Goal: Task Accomplishment & Management: Manage account settings

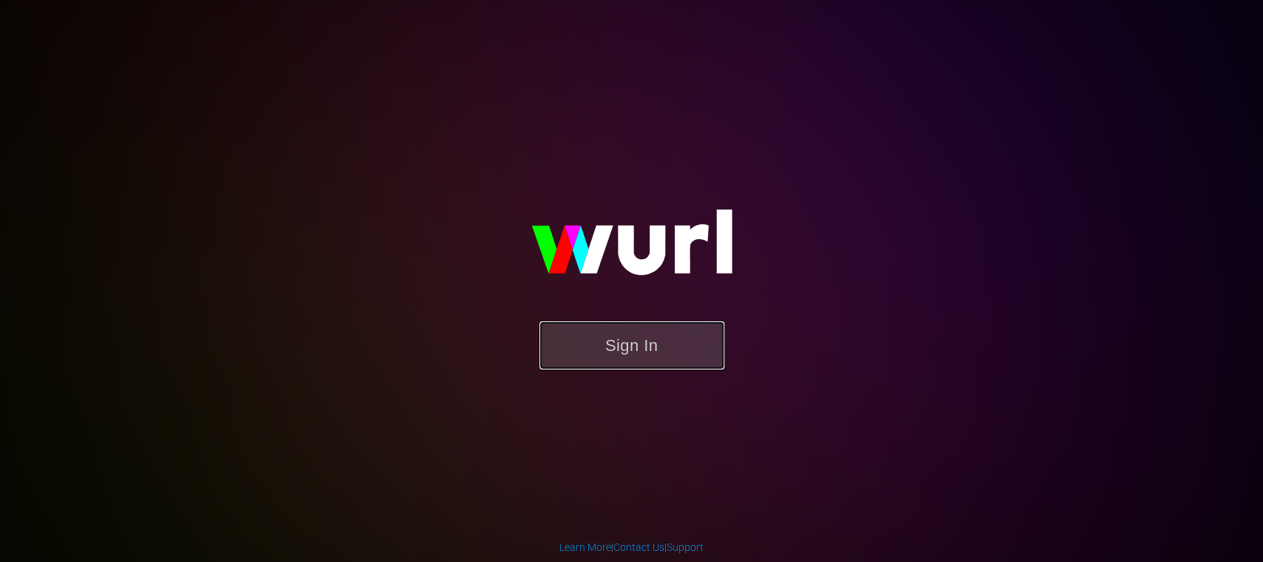
click at [658, 333] on button "Sign In" at bounding box center [631, 345] width 185 height 48
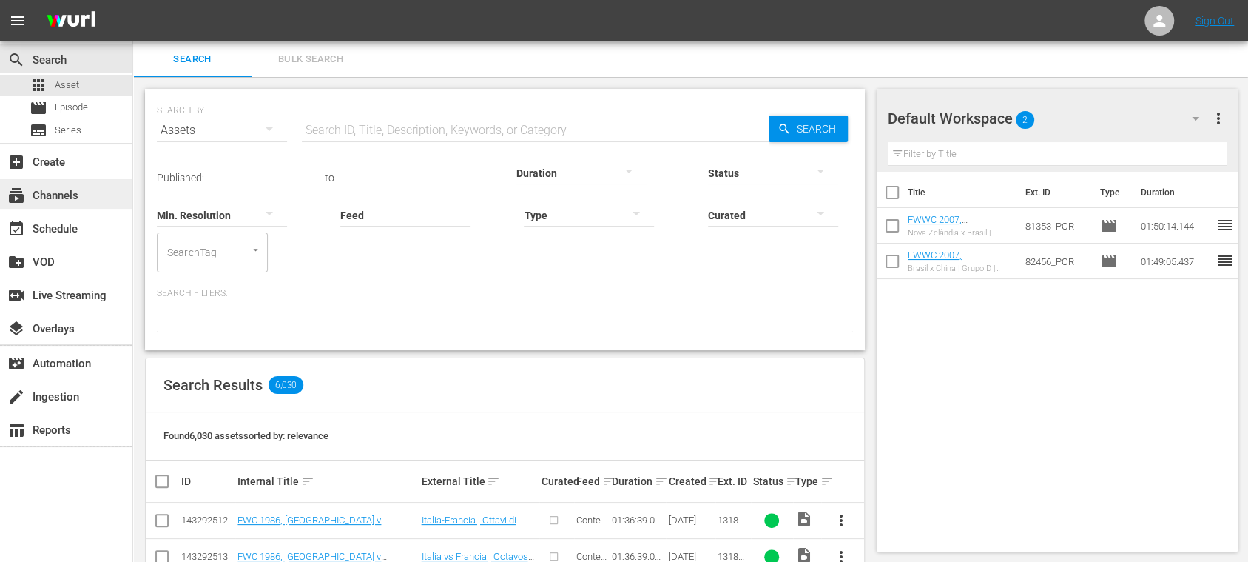
click at [64, 192] on div "subscriptions Channels" at bounding box center [41, 192] width 83 height 13
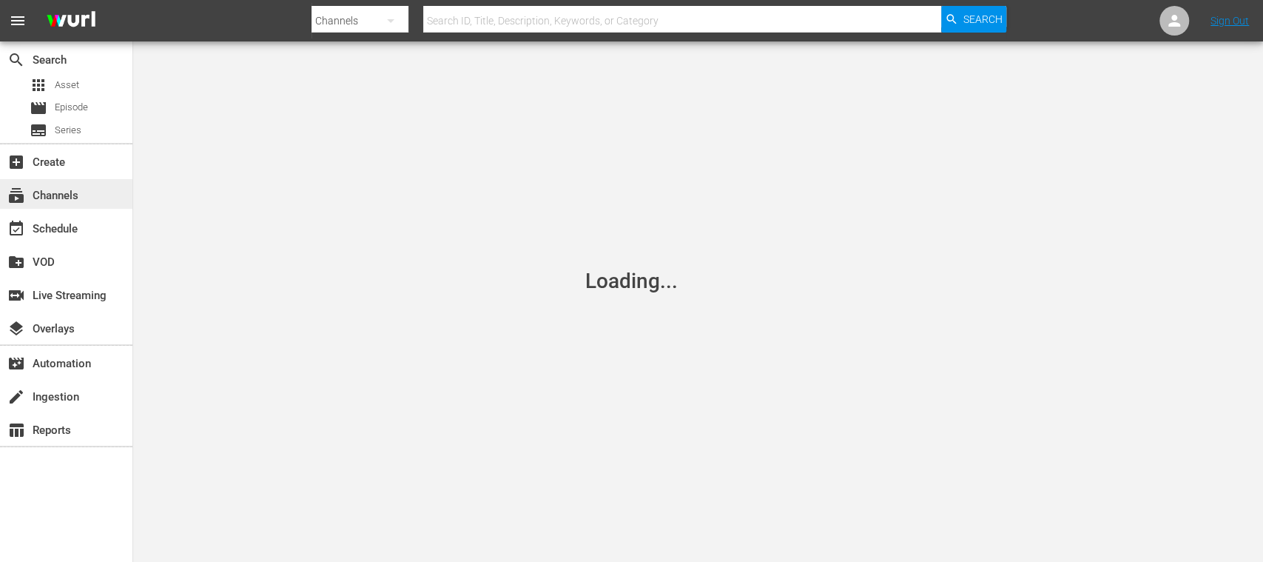
click at [67, 191] on div "subscriptions Channels" at bounding box center [41, 192] width 83 height 13
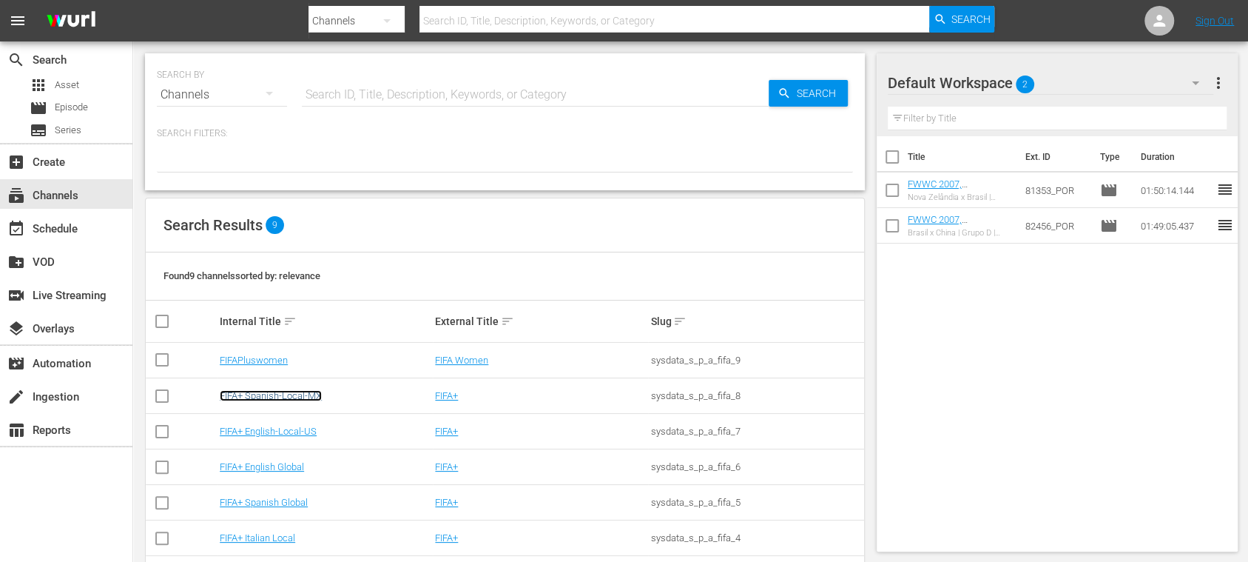
click at [274, 391] on link "FIFA+ Spanish-Local-MX" at bounding box center [271, 395] width 102 height 11
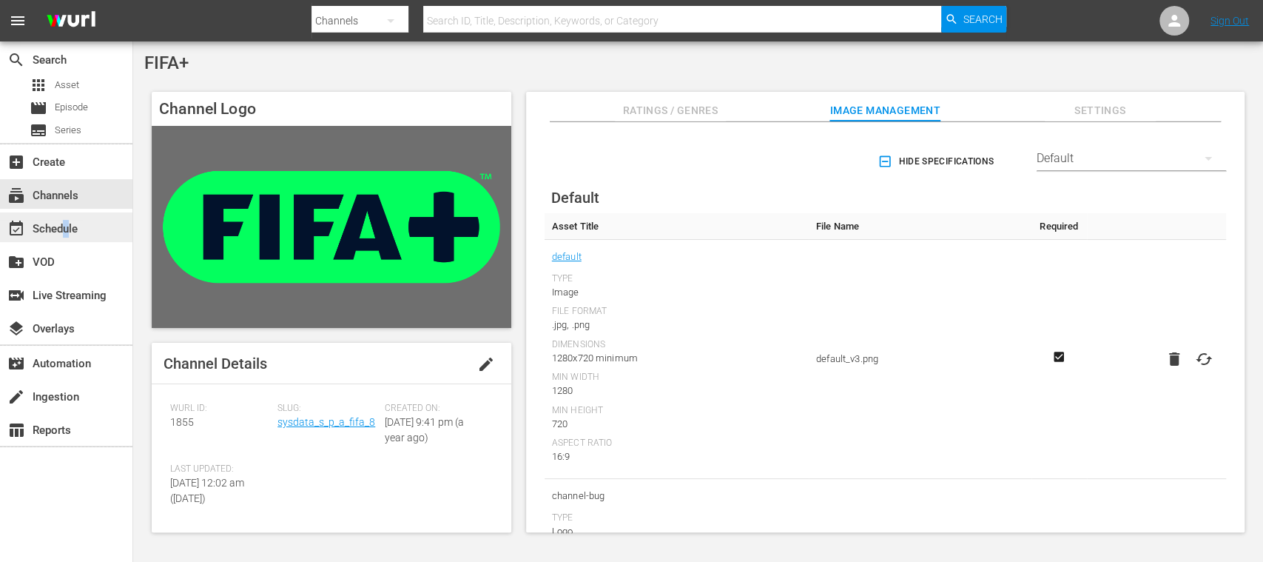
click at [67, 225] on div "event_available Schedule" at bounding box center [41, 226] width 83 height 13
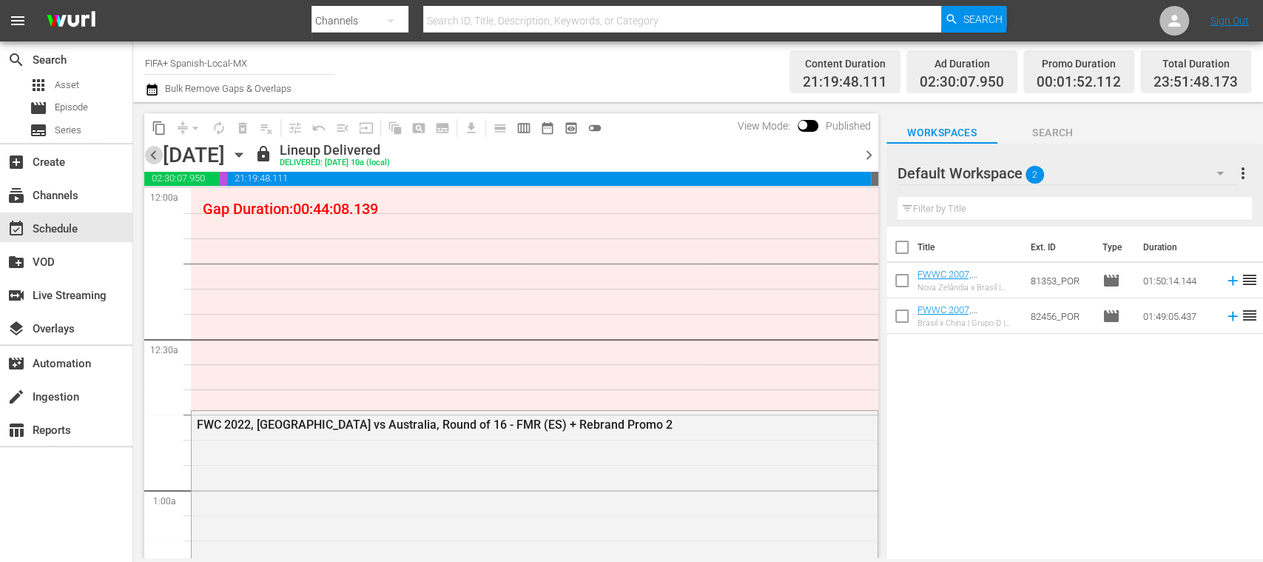
click at [151, 152] on span "chevron_left" at bounding box center [153, 155] width 18 height 18
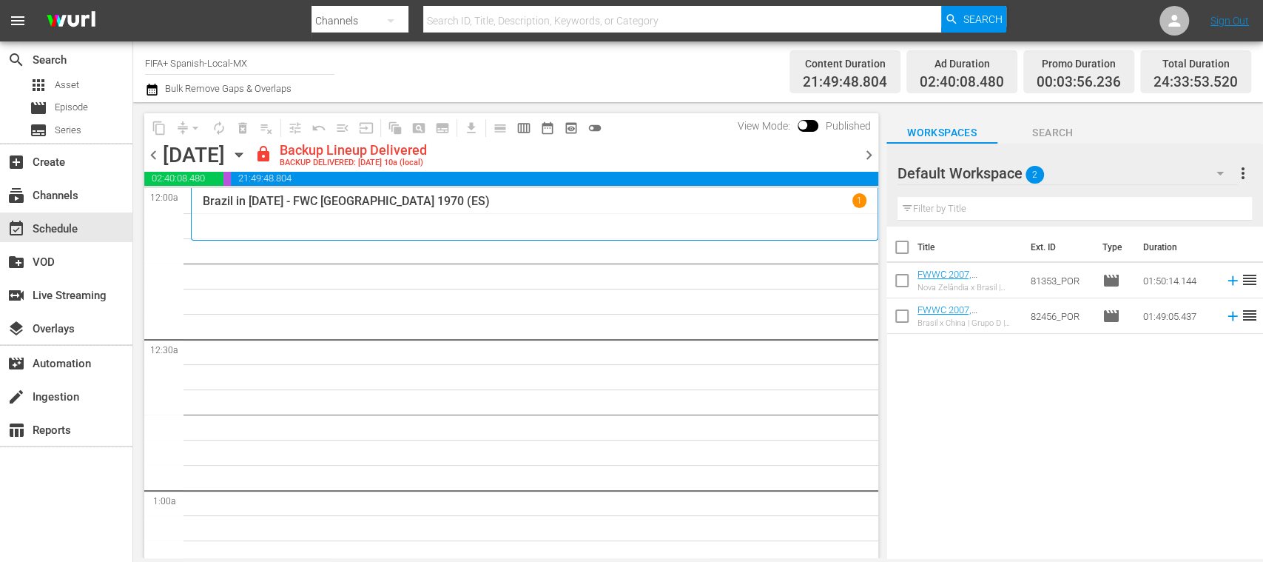
click at [869, 146] on span "chevron_right" at bounding box center [869, 155] width 18 height 18
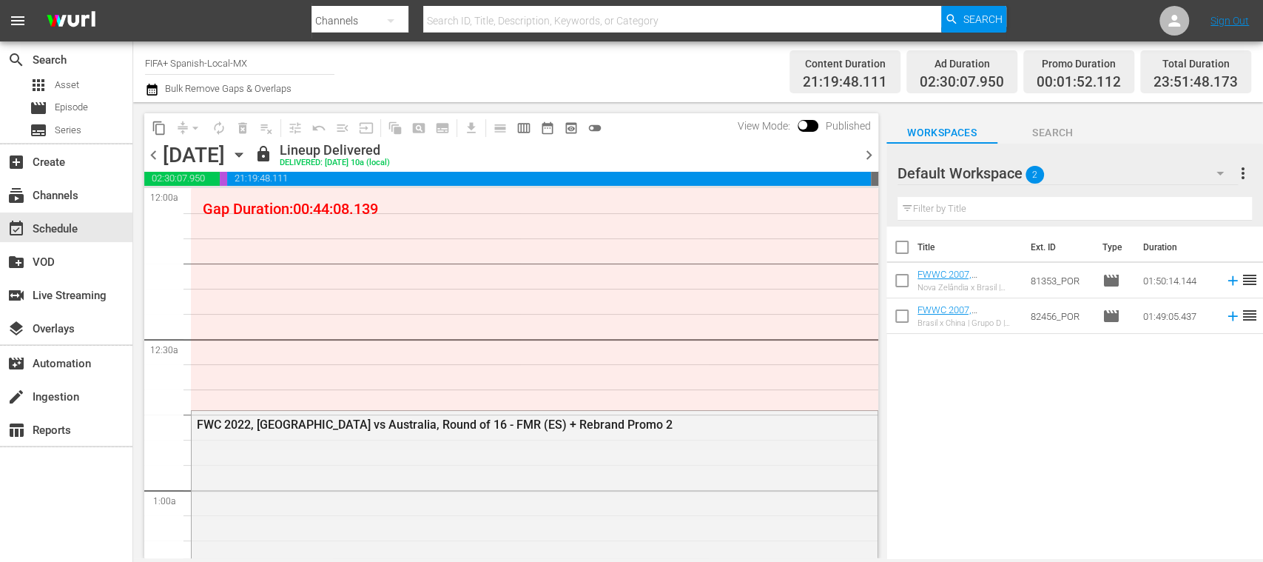
click at [870, 152] on span "chevron_right" at bounding box center [869, 155] width 18 height 18
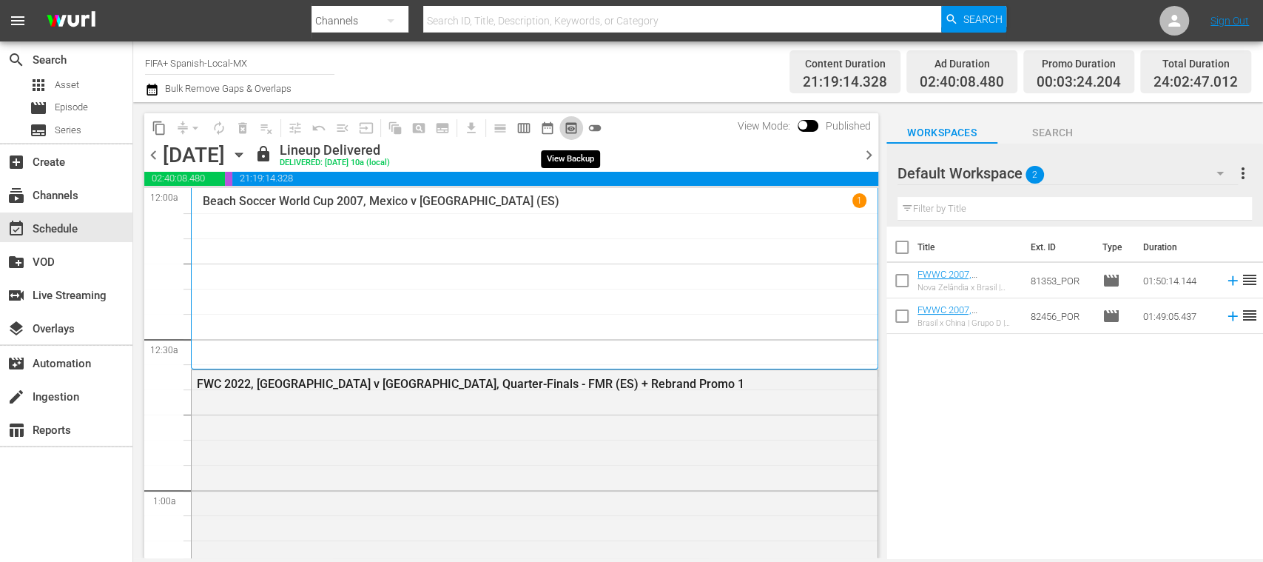
click at [571, 130] on span "preview_outlined" at bounding box center [571, 128] width 15 height 15
click at [864, 151] on span "chevron_right" at bounding box center [869, 155] width 18 height 18
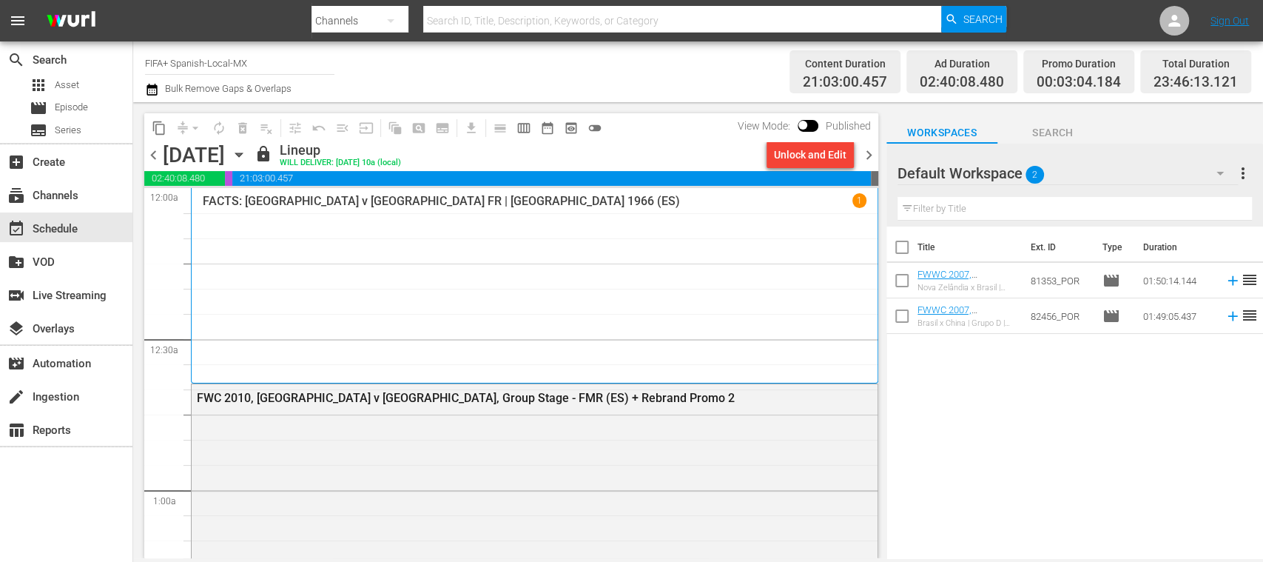
click at [865, 155] on span "chevron_right" at bounding box center [869, 155] width 18 height 18
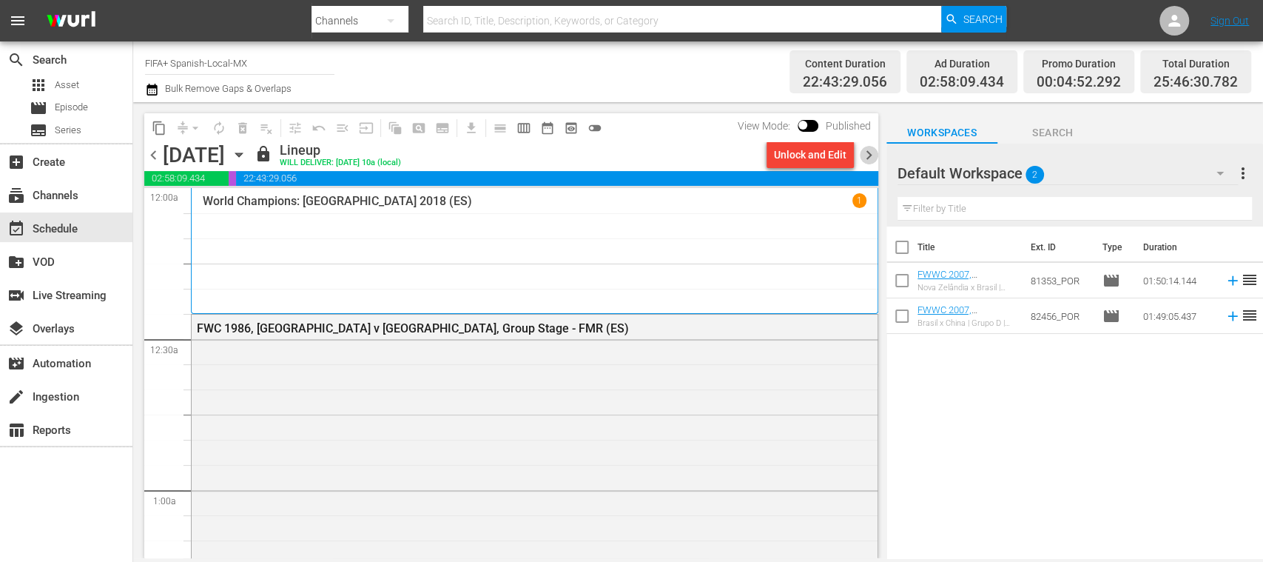
click at [868, 153] on span "chevron_right" at bounding box center [869, 155] width 18 height 18
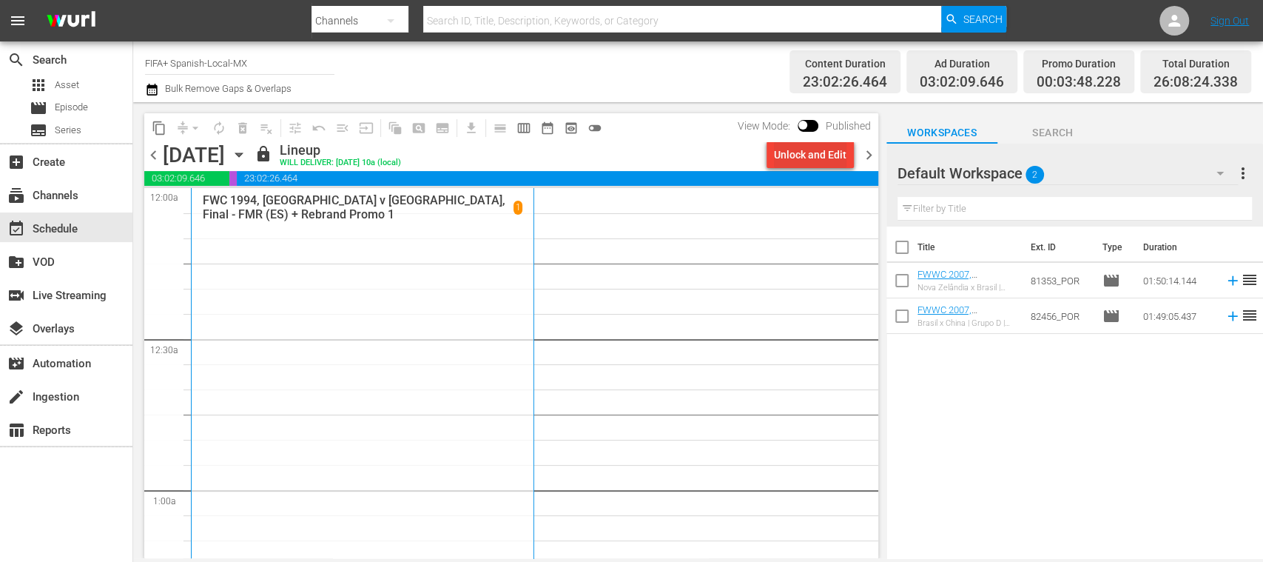
click at [840, 151] on div "Unlock and Edit" at bounding box center [810, 154] width 73 height 27
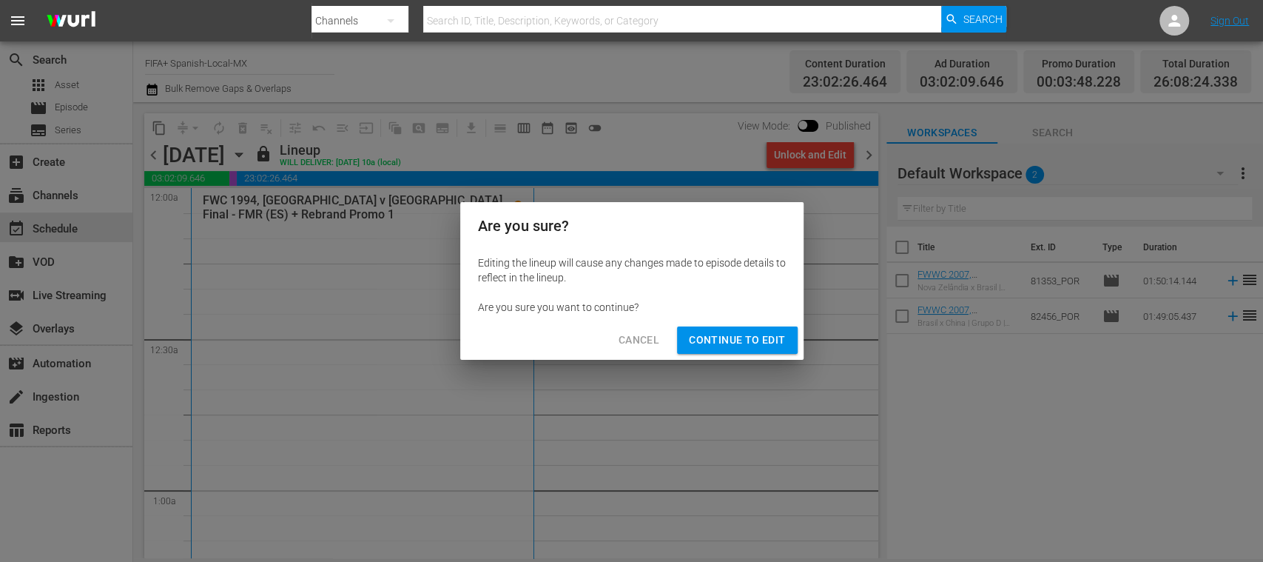
click at [762, 342] on span "Continue to Edit" at bounding box center [737, 340] width 96 height 18
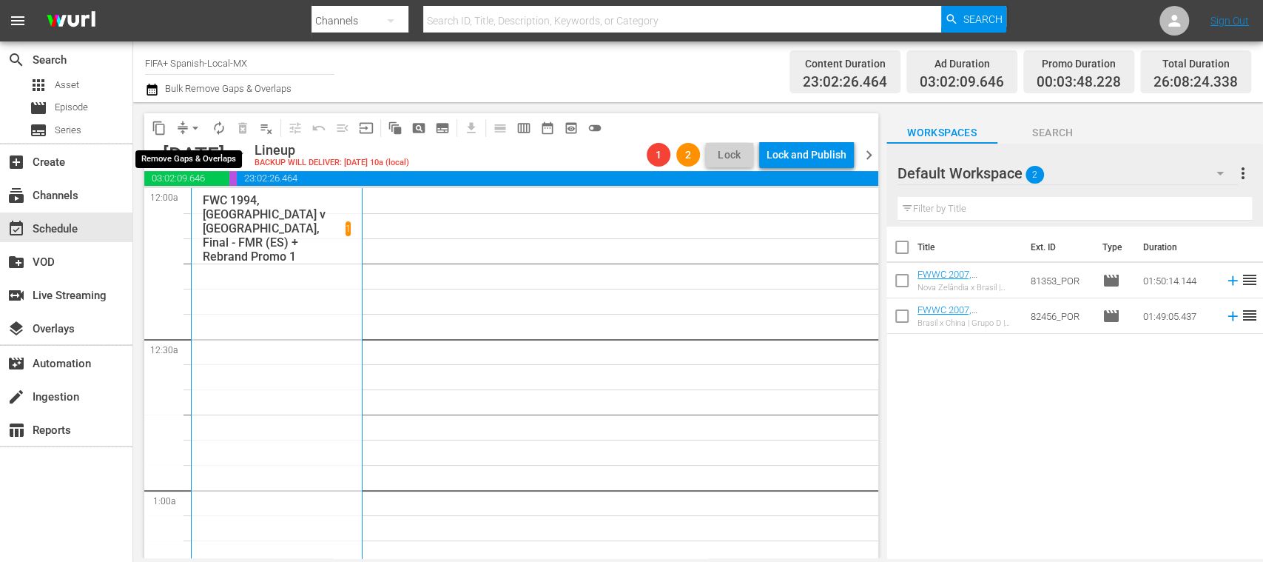
click at [198, 121] on span "arrow_drop_down" at bounding box center [195, 128] width 15 height 15
click at [223, 211] on li "Align to End of Previous Day" at bounding box center [195, 207] width 155 height 24
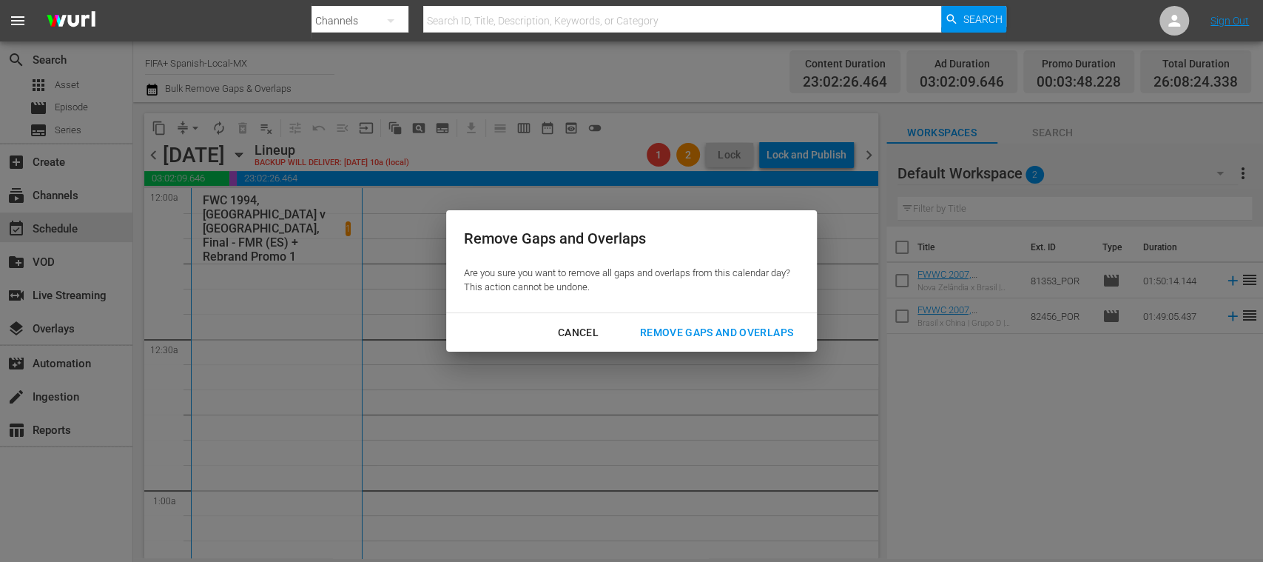
click at [701, 330] on div "Remove Gaps and Overlaps" at bounding box center [716, 332] width 177 height 18
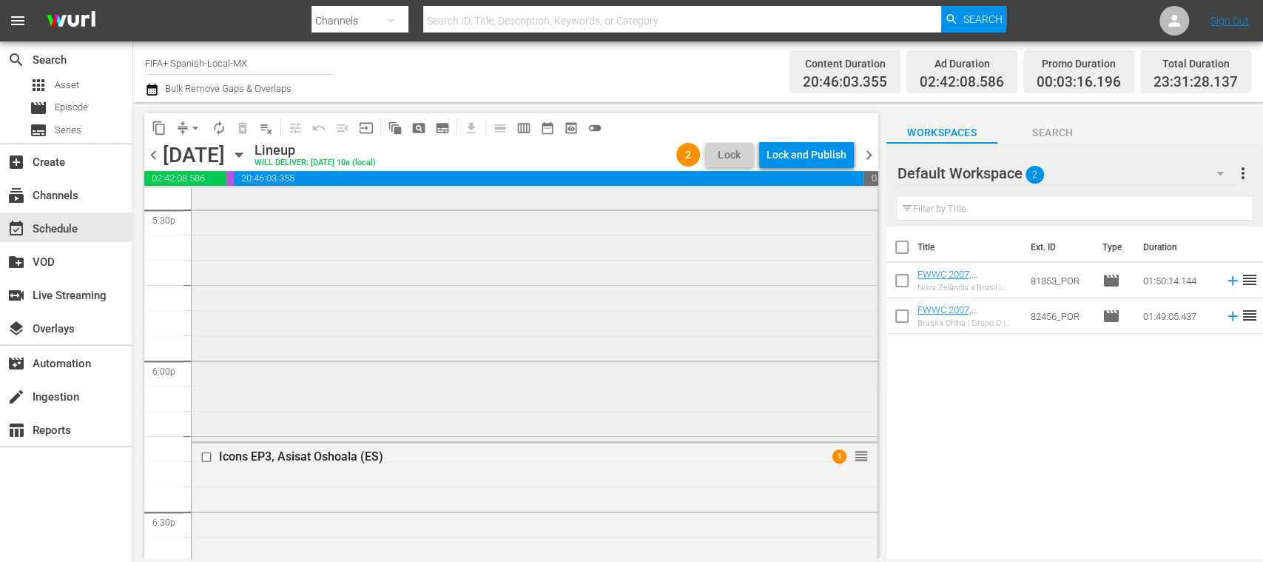
scroll to position [4735, 0]
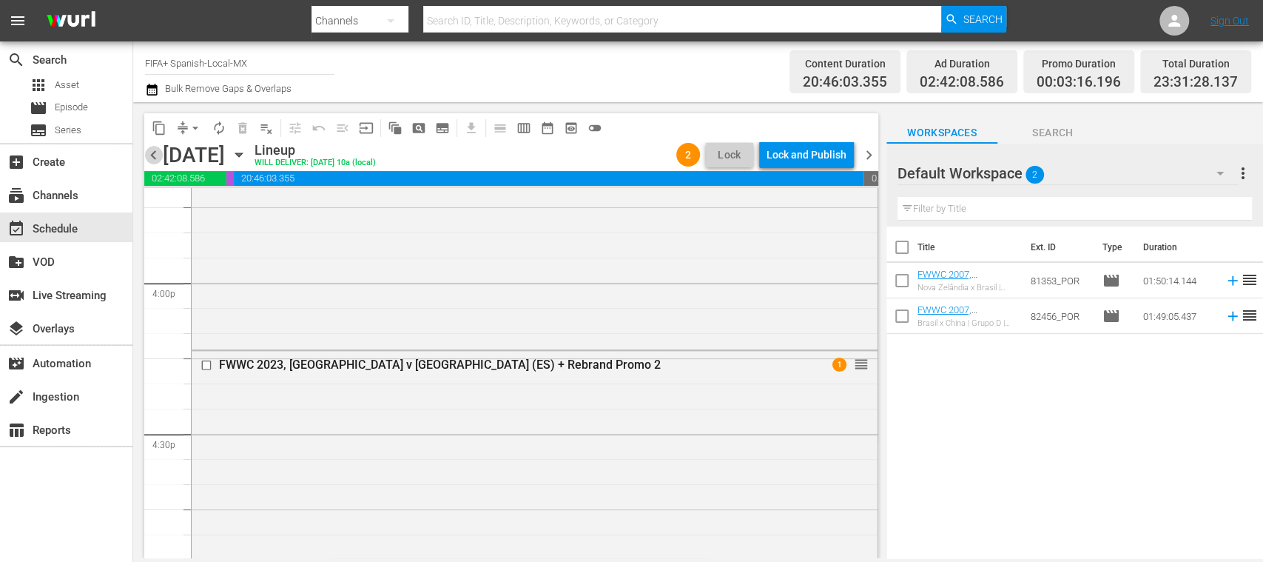
click at [155, 153] on span "chevron_left" at bounding box center [153, 155] width 18 height 18
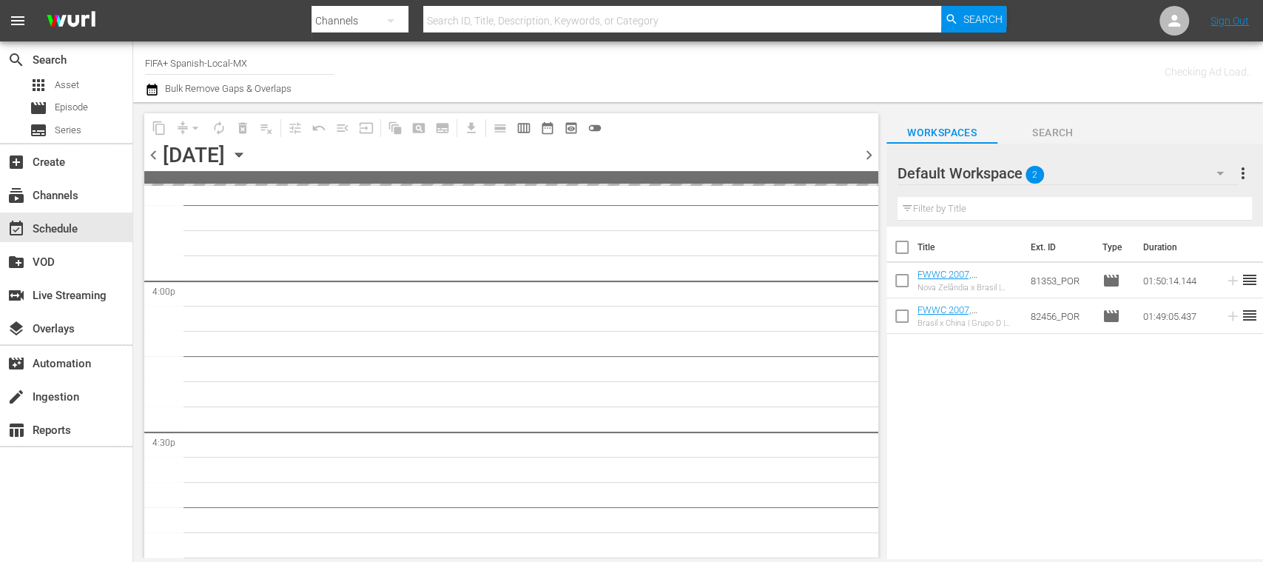
scroll to position [4911, 0]
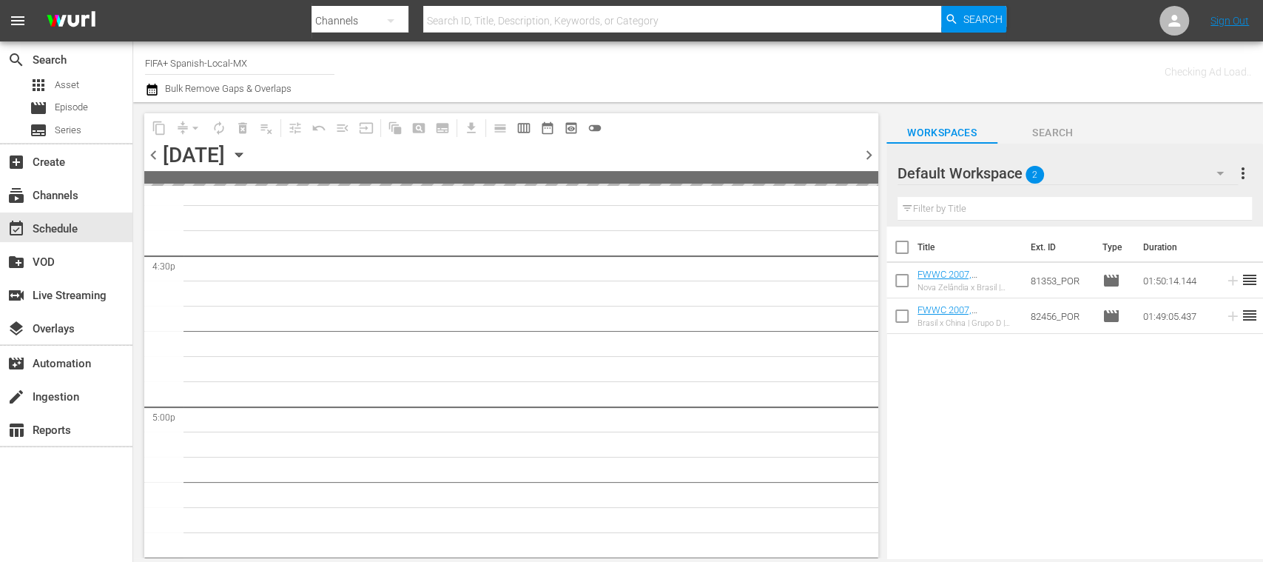
click at [155, 153] on span "chevron_left" at bounding box center [153, 155] width 18 height 18
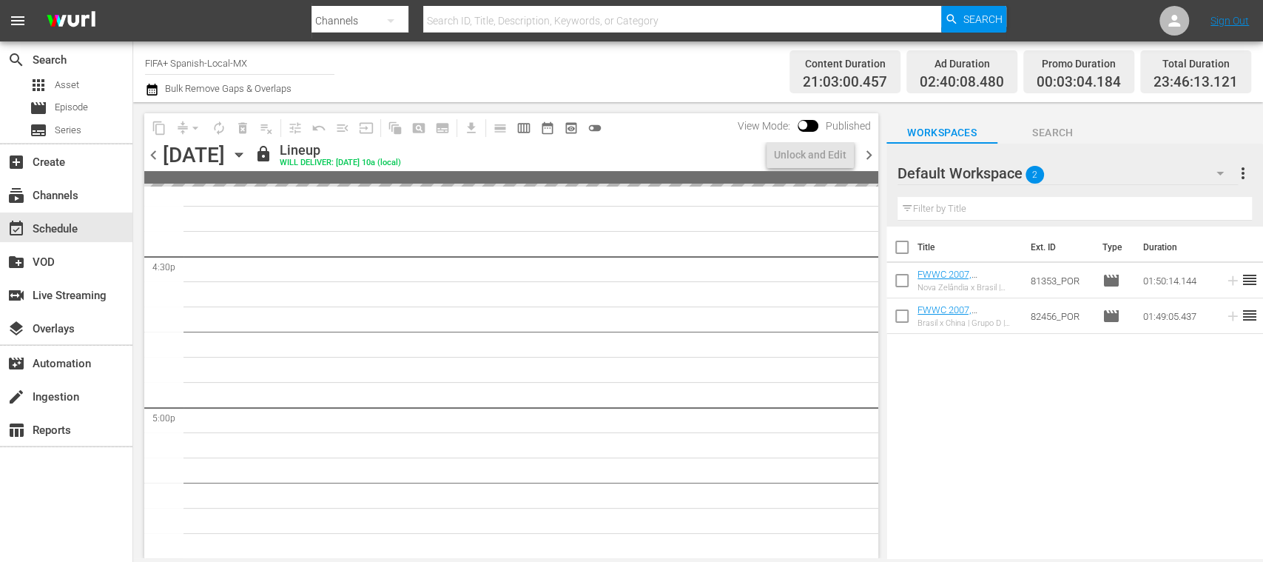
click at [155, 152] on span "chevron_left" at bounding box center [153, 155] width 18 height 18
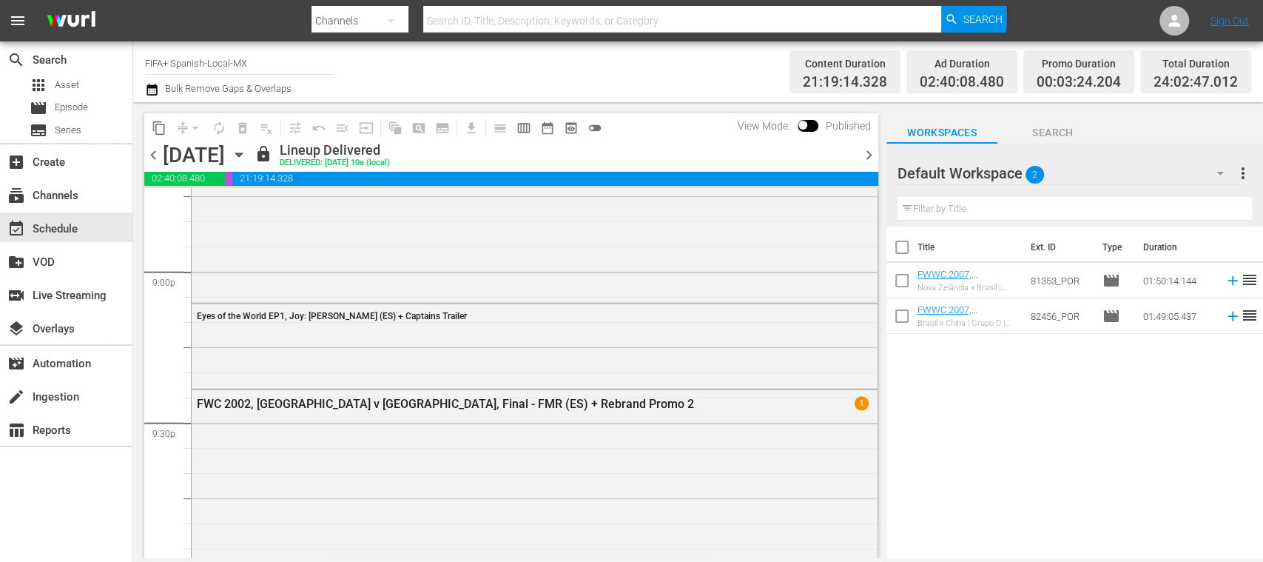
scroll to position [6145, 0]
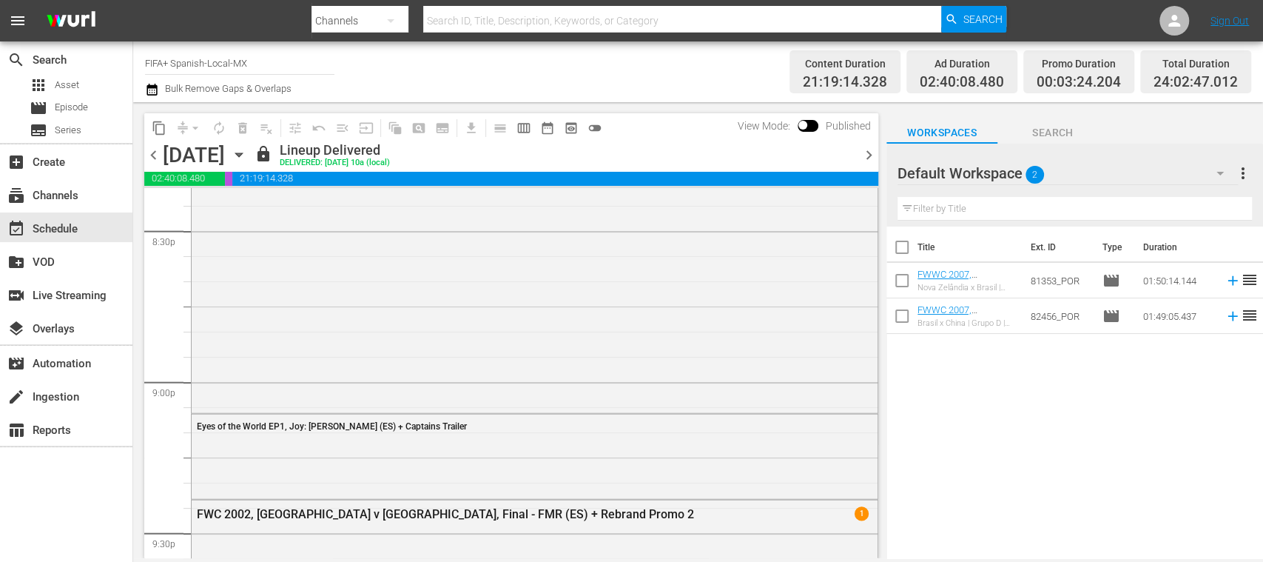
click at [150, 153] on span "chevron_left" at bounding box center [153, 155] width 18 height 18
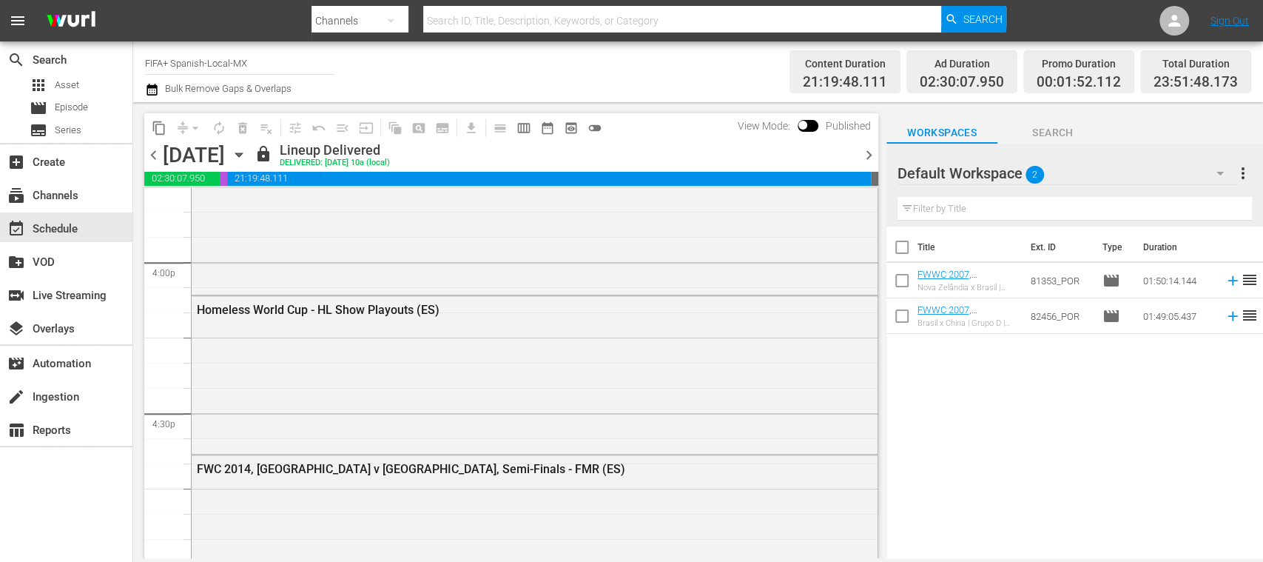
scroll to position [4745, 0]
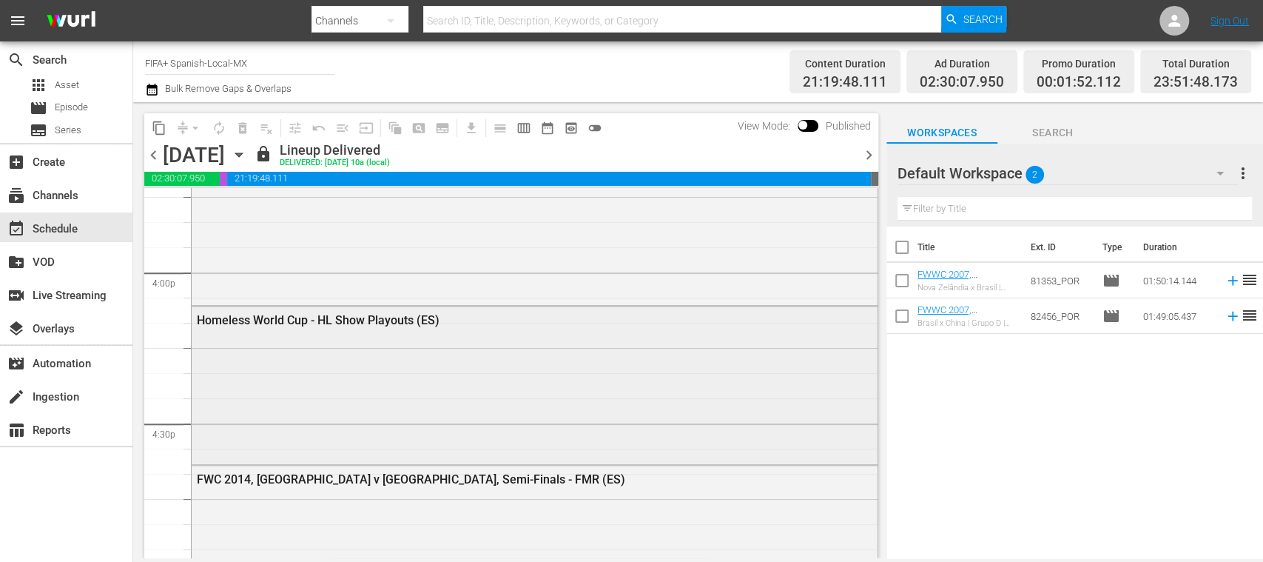
click at [496, 331] on div "Homeless World Cup - HL Show Playouts (ES)" at bounding box center [535, 319] width 686 height 26
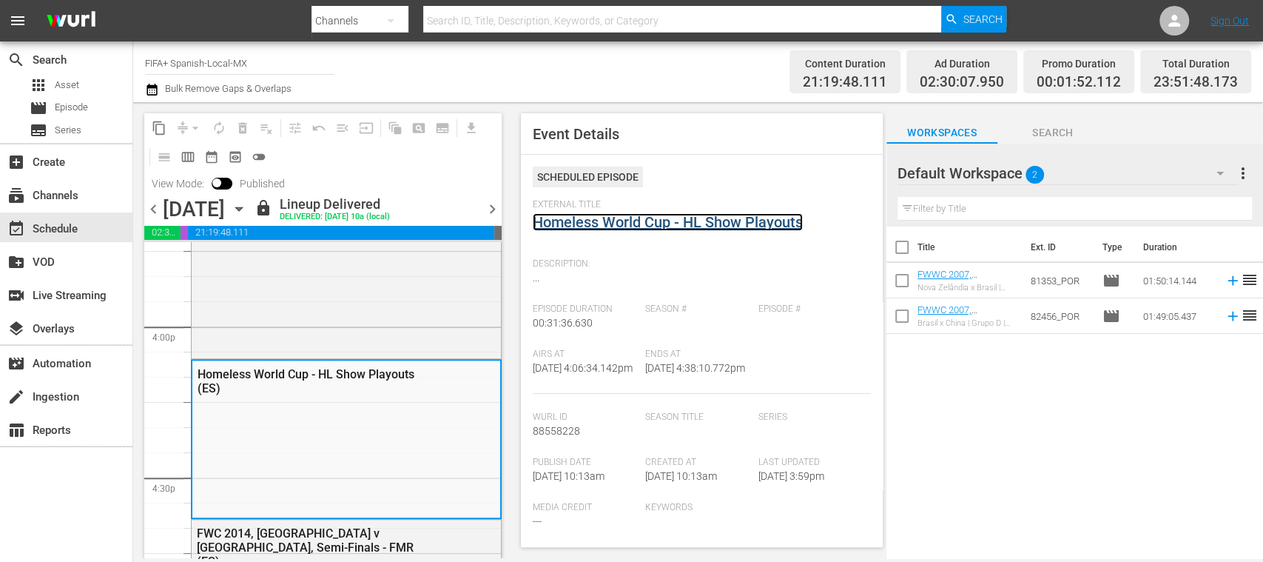
click at [655, 218] on link "Homeless World Cup - HL Show Playouts" at bounding box center [668, 222] width 270 height 18
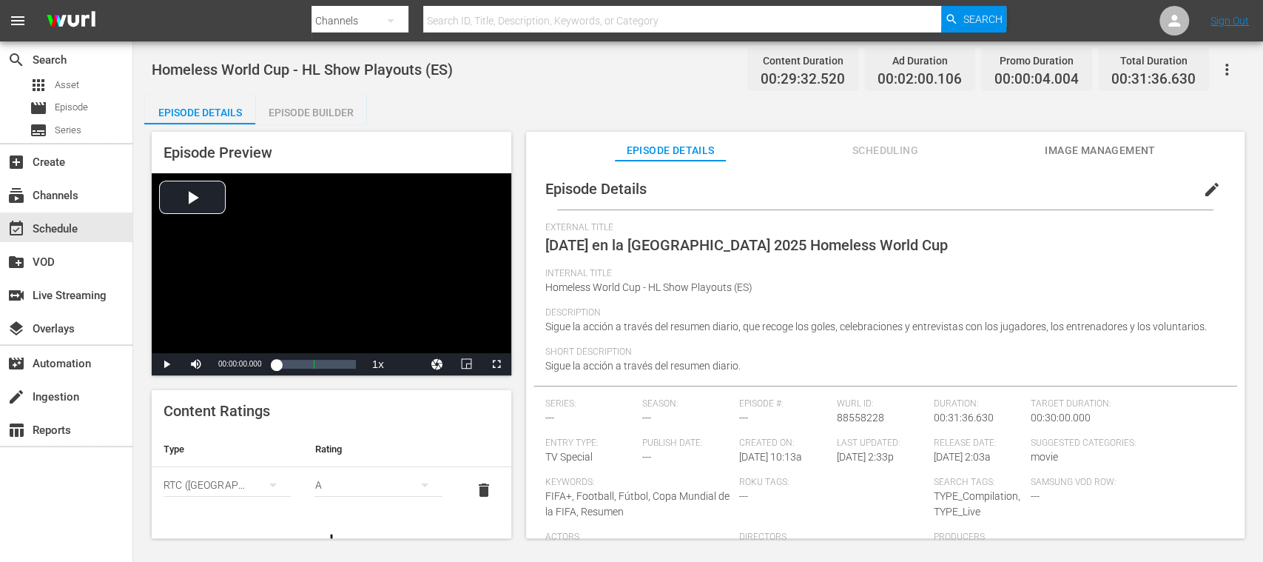
click at [1055, 148] on span "Image Management" at bounding box center [1100, 150] width 111 height 18
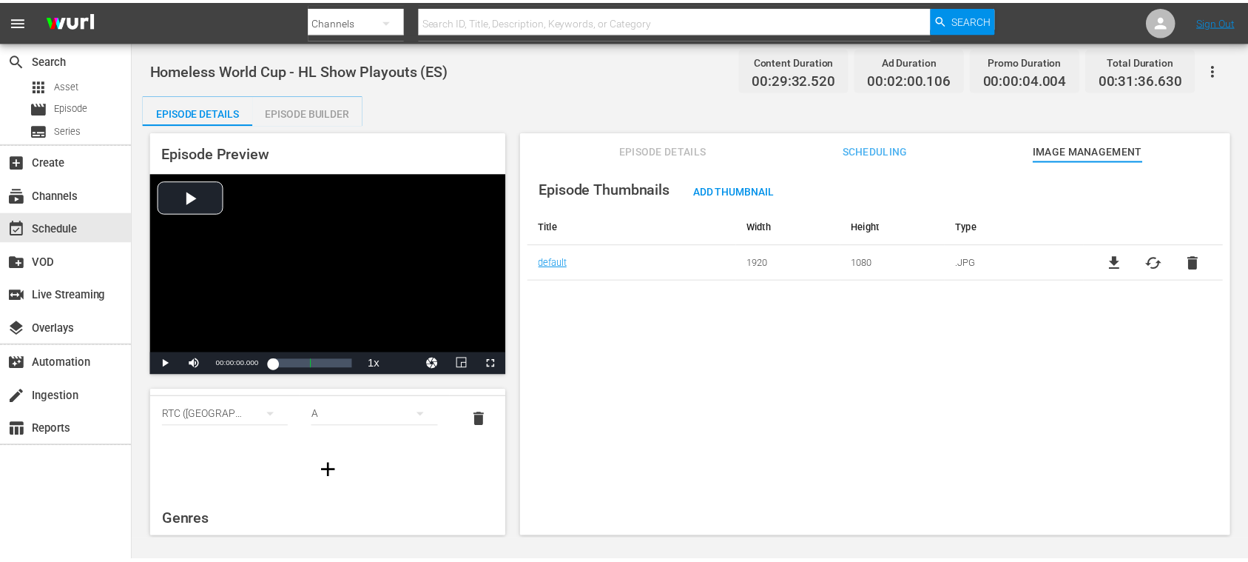
scroll to position [9, 0]
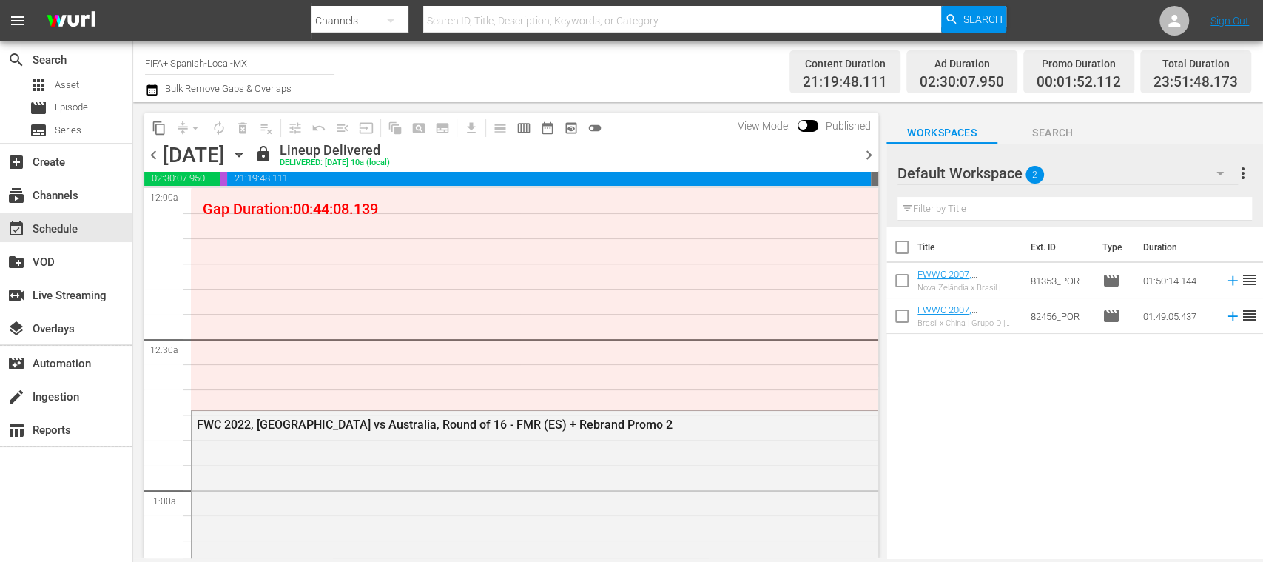
click at [864, 153] on span "chevron_right" at bounding box center [869, 155] width 18 height 18
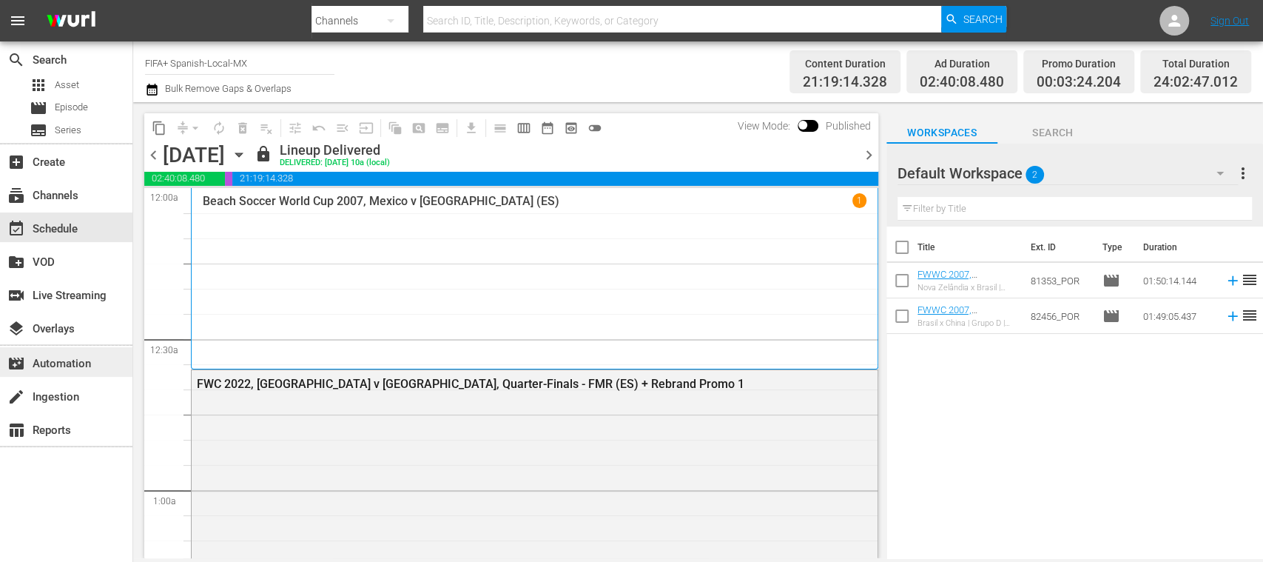
click at [75, 360] on div "movie_filter Automation" at bounding box center [41, 360] width 83 height 13
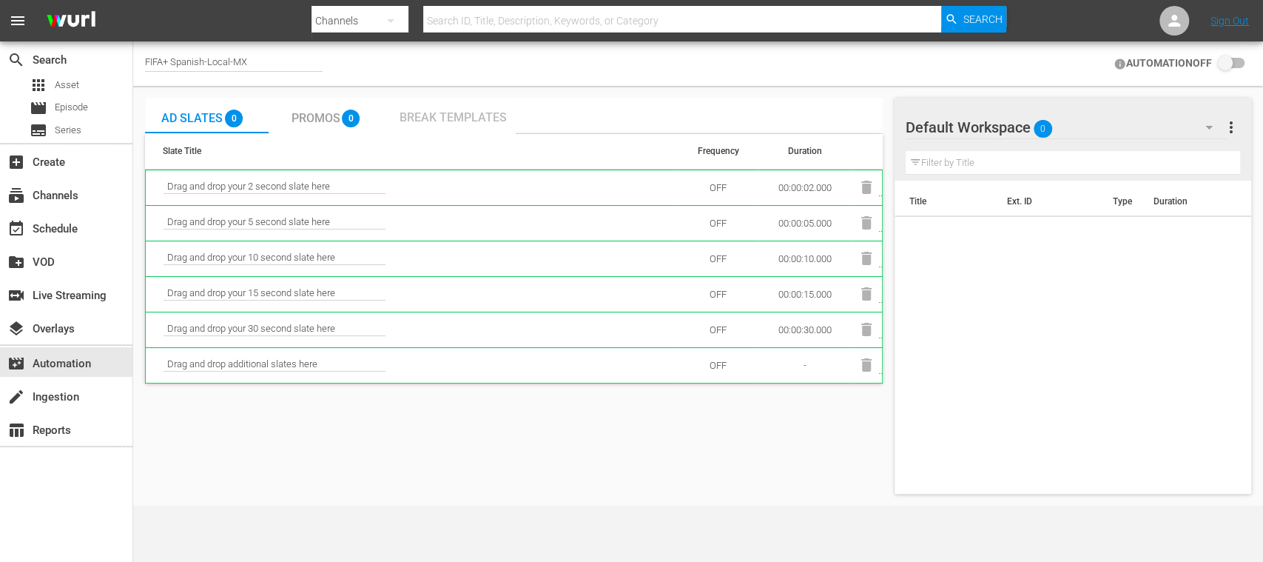
click at [445, 119] on span "Break Templates" at bounding box center [452, 117] width 107 height 14
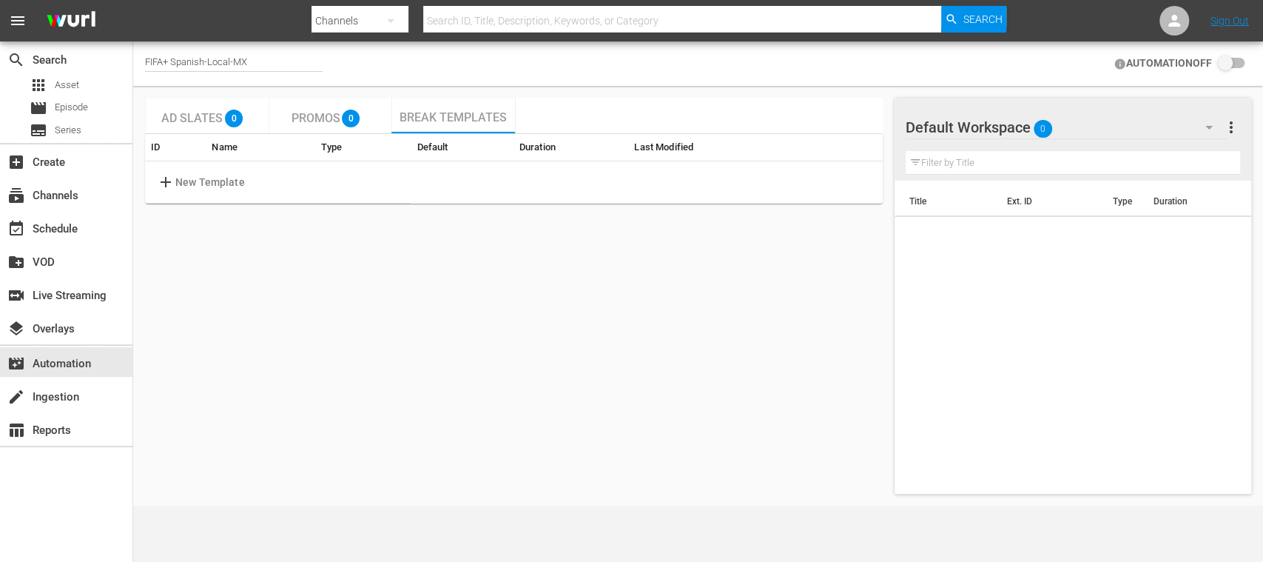
click at [255, 53] on div "FIFA+ Spanish-Local-MX" at bounding box center [234, 63] width 178 height 37
click at [248, 62] on div "FIFA+ Spanish-Local-MX" at bounding box center [234, 64] width 178 height 16
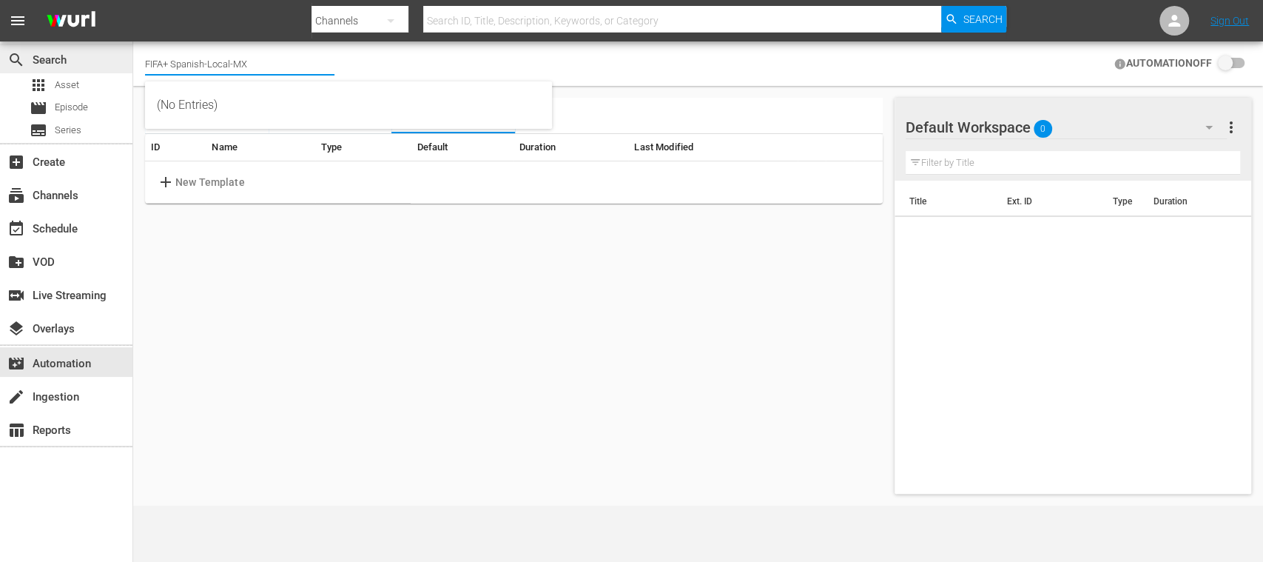
drag, startPoint x: 252, startPoint y: 62, endPoint x: 67, endPoint y: 62, distance: 185.7
click at [133, 0] on div "search Search apps Asset movie Episode subtitles Series add_box Create subscrip…" at bounding box center [698, 0] width 1130 height 0
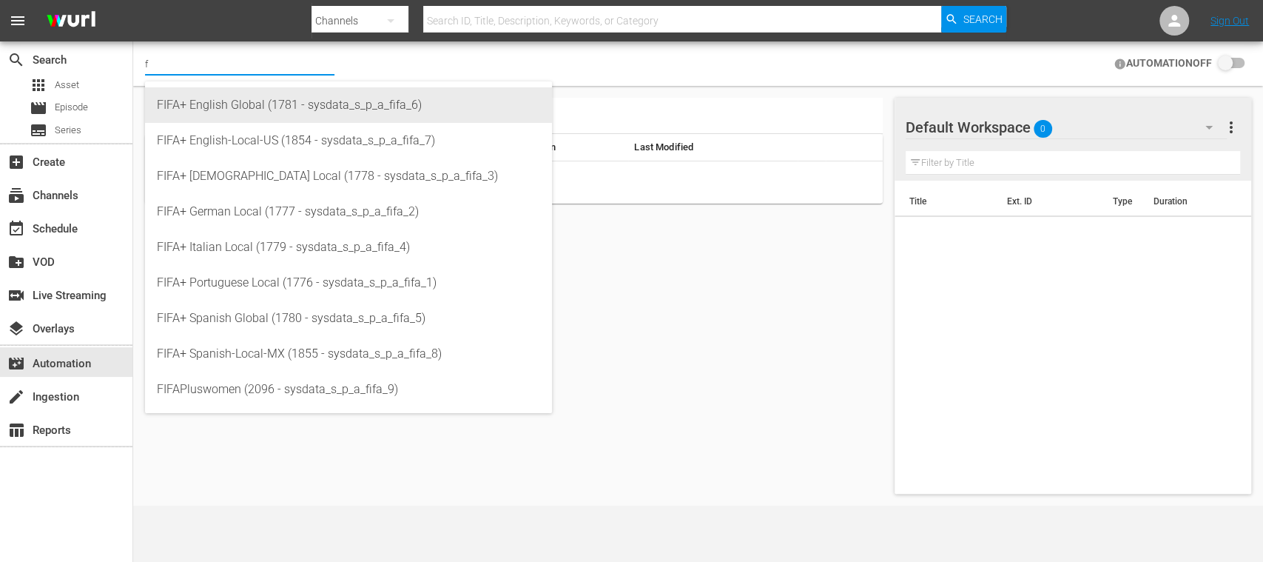
click at [225, 95] on div "FIFA+ English Global (1781 - sysdata_s_p_a_fifa_6)" at bounding box center [348, 105] width 383 height 36
type input "FIFA+ English Global (1781 - sysdata_s_p_a_fifa_6)"
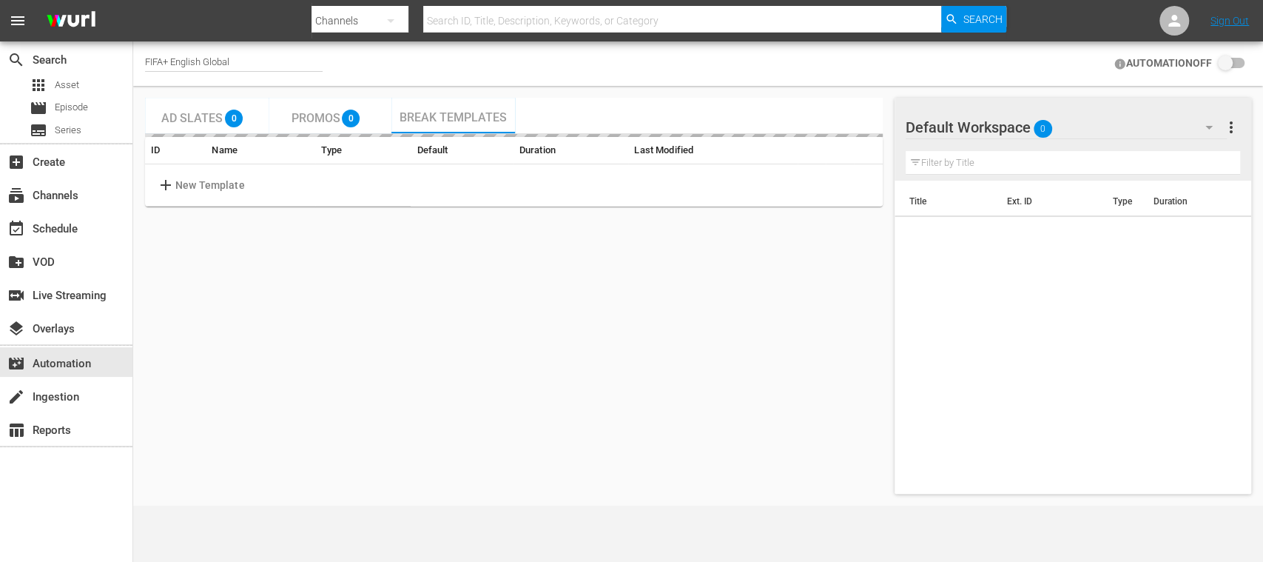
checkbox input "true"
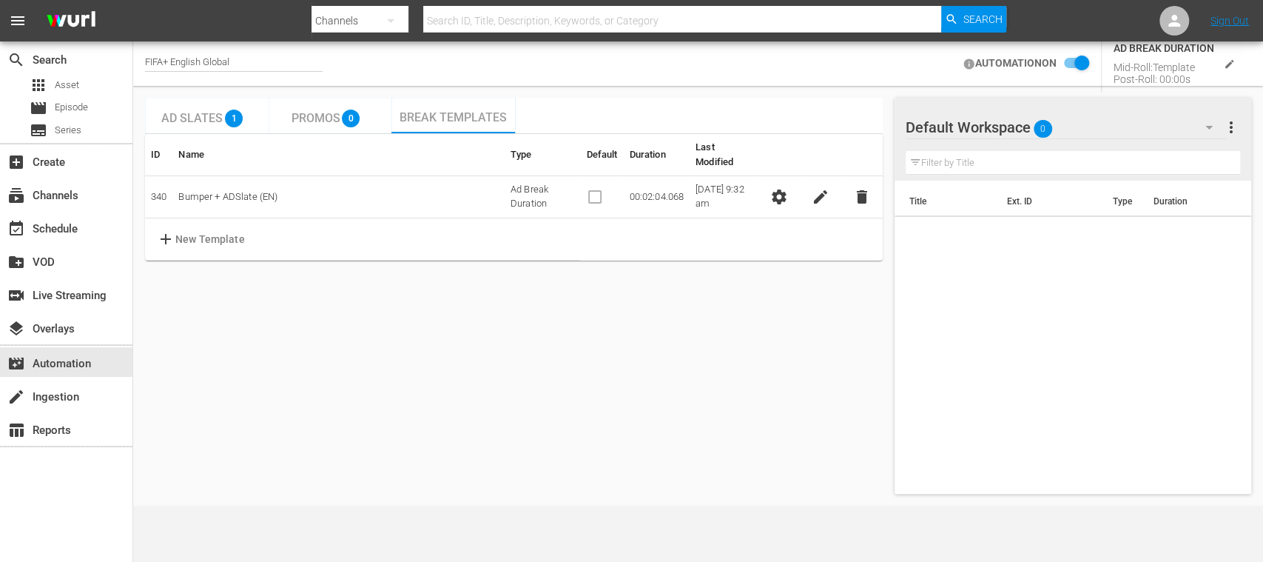
click at [269, 62] on div "FIFA+ English Global" at bounding box center [234, 64] width 178 height 16
drag, startPoint x: 209, startPoint y: 64, endPoint x: 64, endPoint y: 64, distance: 145.0
click at [133, 0] on div "search Search apps Asset movie Episode subtitles Series add_box Create subscrip…" at bounding box center [698, 0] width 1130 height 0
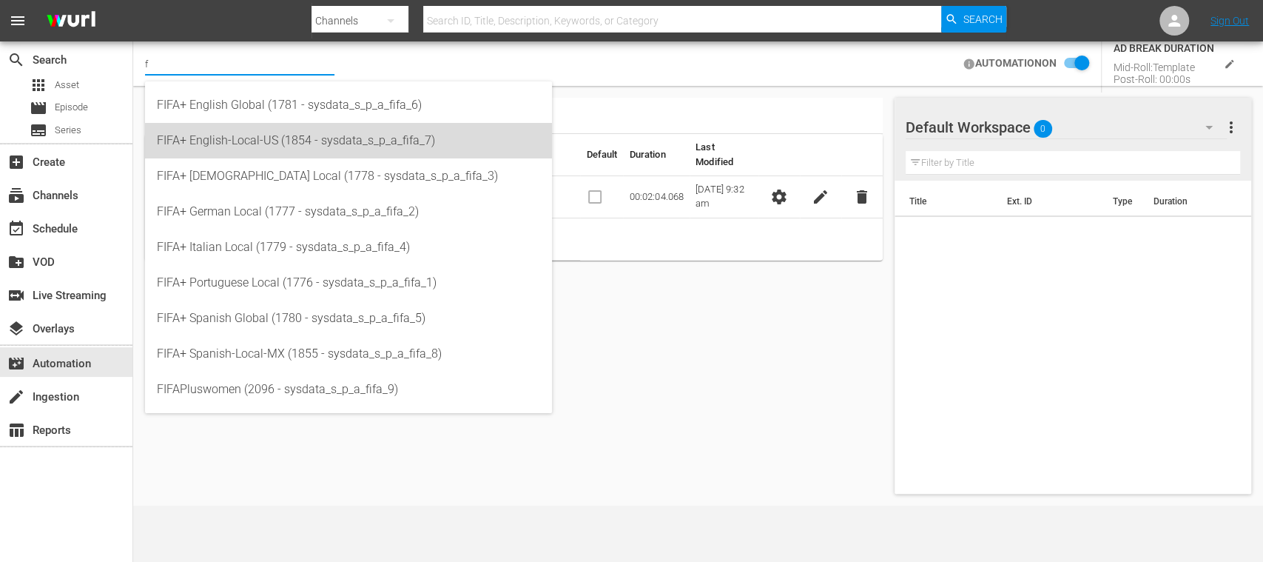
click at [173, 134] on div "FIFA+ English-Local-US (1854 - sysdata_s_p_a_fifa_7)" at bounding box center [348, 141] width 383 height 36
type input "FIFA+ English-Local-US (1854 - sysdata_s_p_a_fifa_7)"
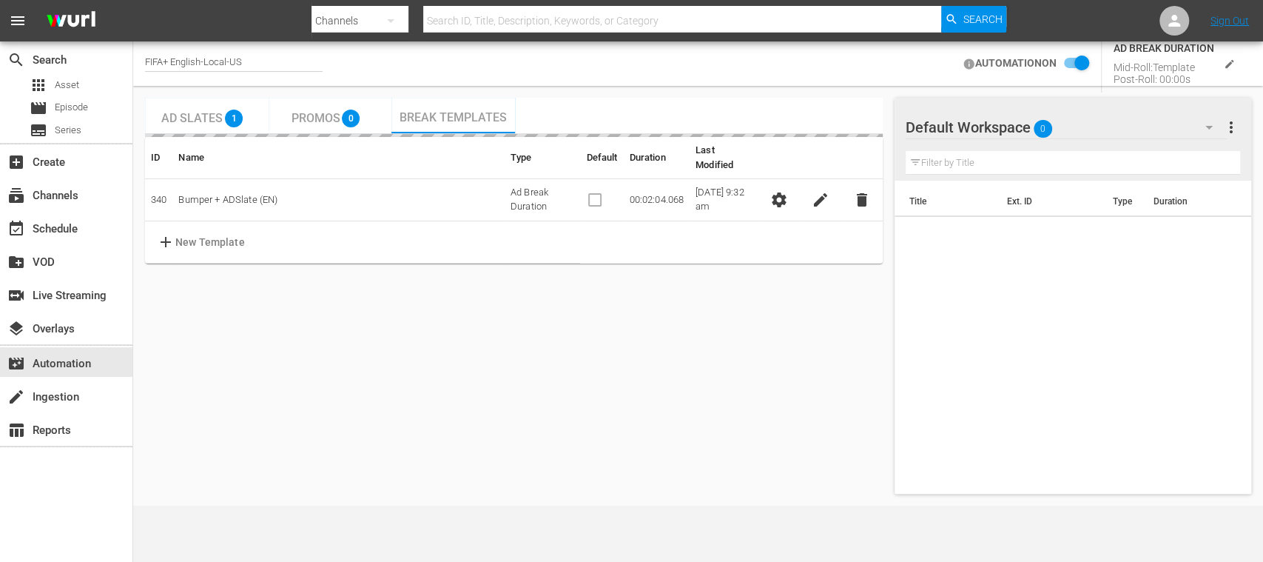
checkbox input "false"
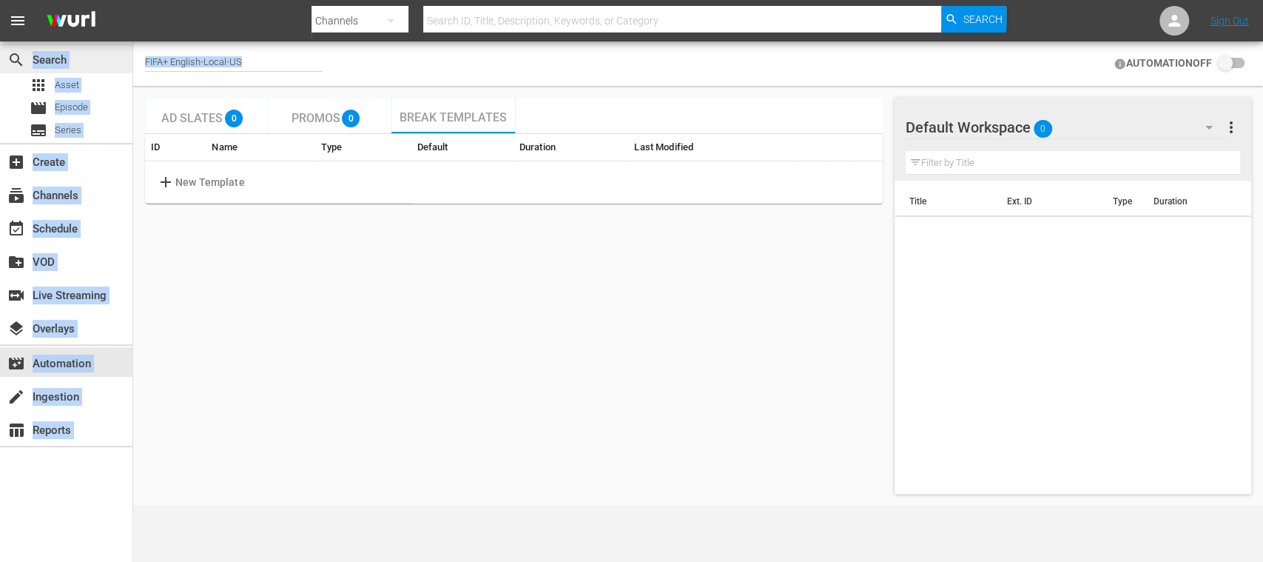
drag, startPoint x: 229, startPoint y: 58, endPoint x: 120, endPoint y: 59, distance: 108.8
click at [133, 0] on div "search Search apps Asset movie Episode subtitles Series add_box Create subscrip…" at bounding box center [698, 0] width 1130 height 0
click at [247, 62] on div "FIFA+ English-Local-US" at bounding box center [234, 64] width 178 height 16
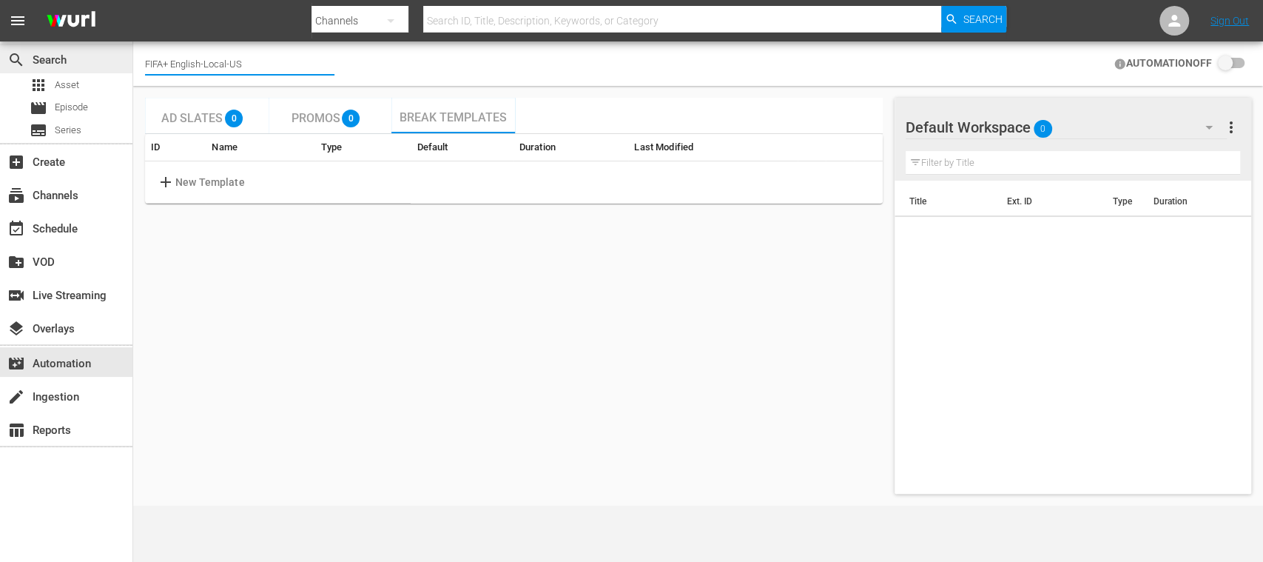
drag, startPoint x: 252, startPoint y: 59, endPoint x: 68, endPoint y: 58, distance: 184.2
click at [133, 0] on div "search Search apps Asset movie Episode subtitles Series add_box Create subscrip…" at bounding box center [698, 0] width 1130 height 0
type input "f"
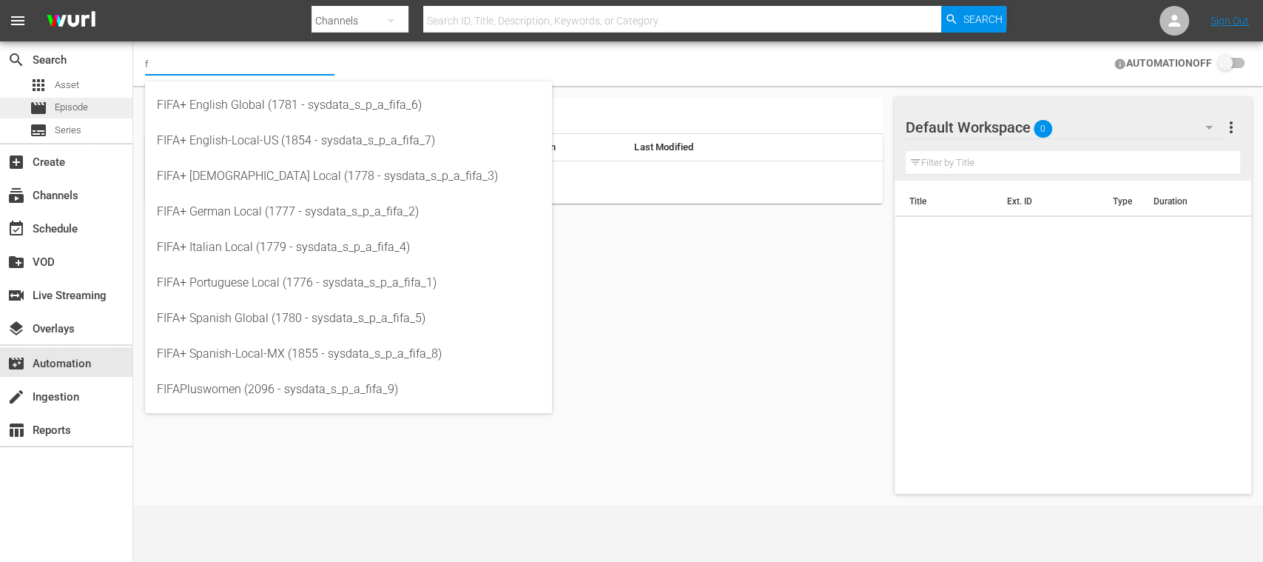
click at [71, 105] on span "Episode" at bounding box center [71, 107] width 33 height 15
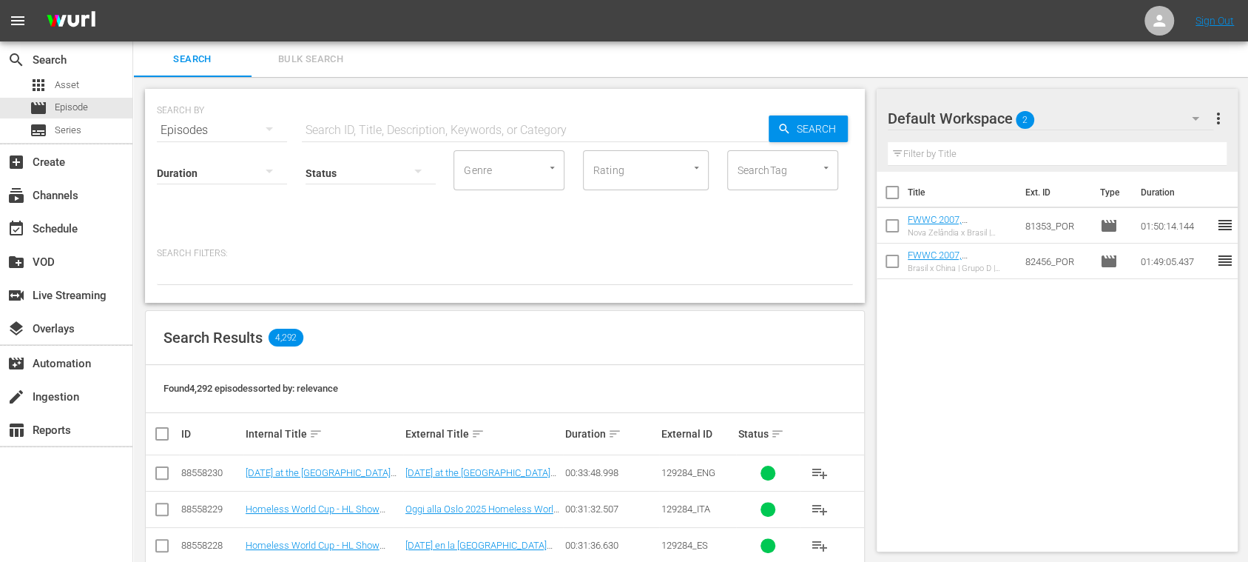
scroll to position [263, 0]
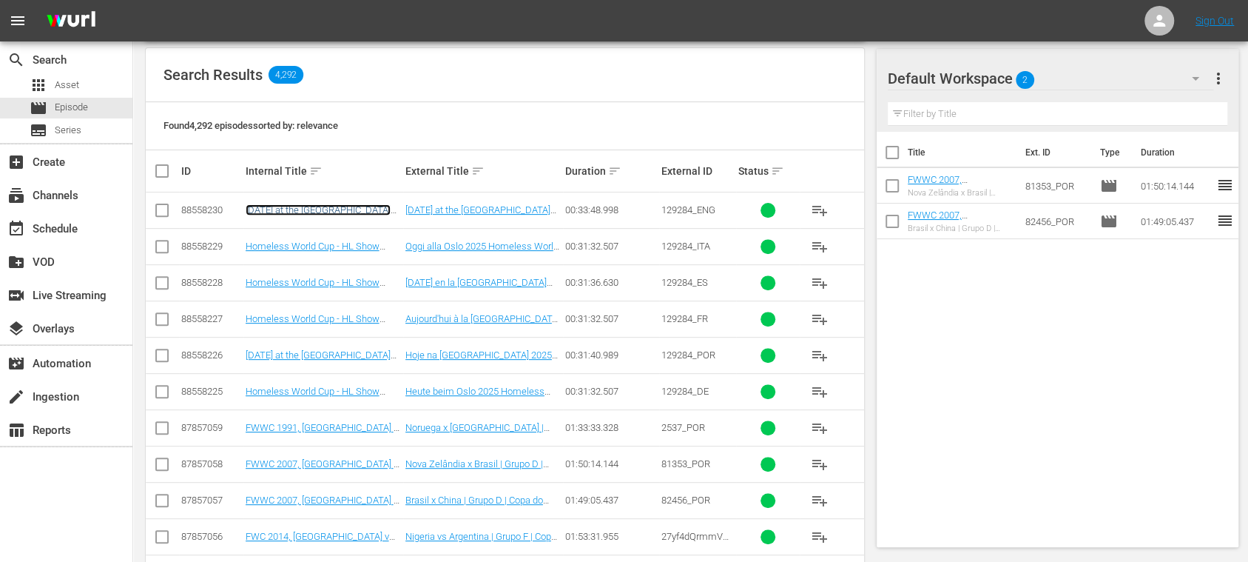
click at [303, 208] on link "Today at the Oslo 2025 Homeless World Cup (EN)" at bounding box center [318, 215] width 145 height 22
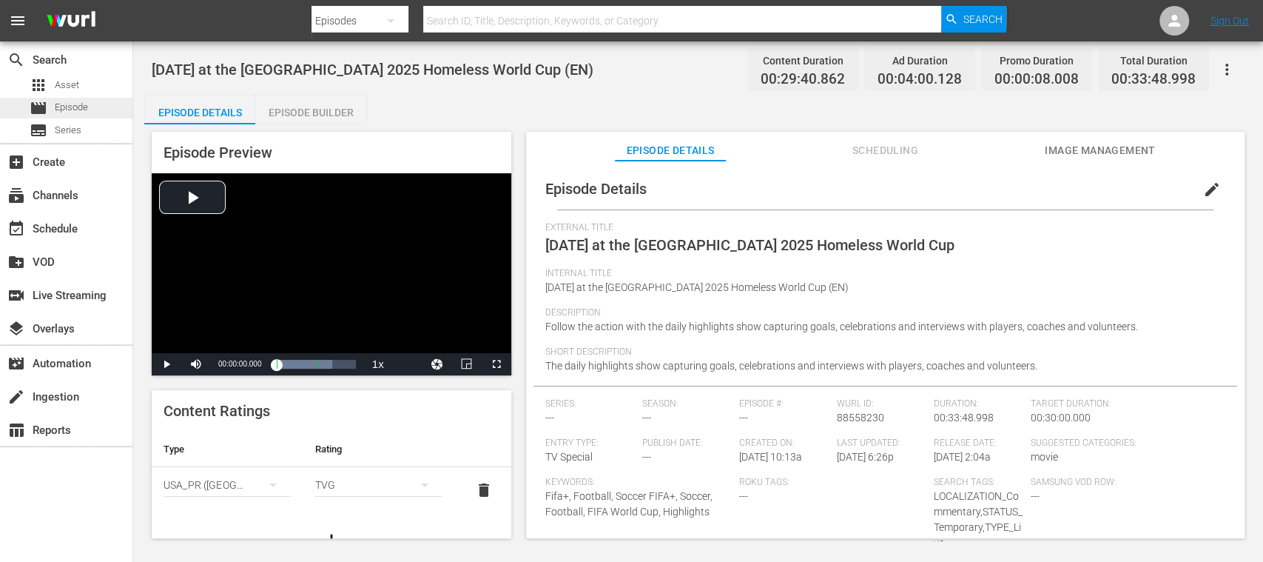
click at [78, 101] on span "Episode" at bounding box center [71, 107] width 33 height 15
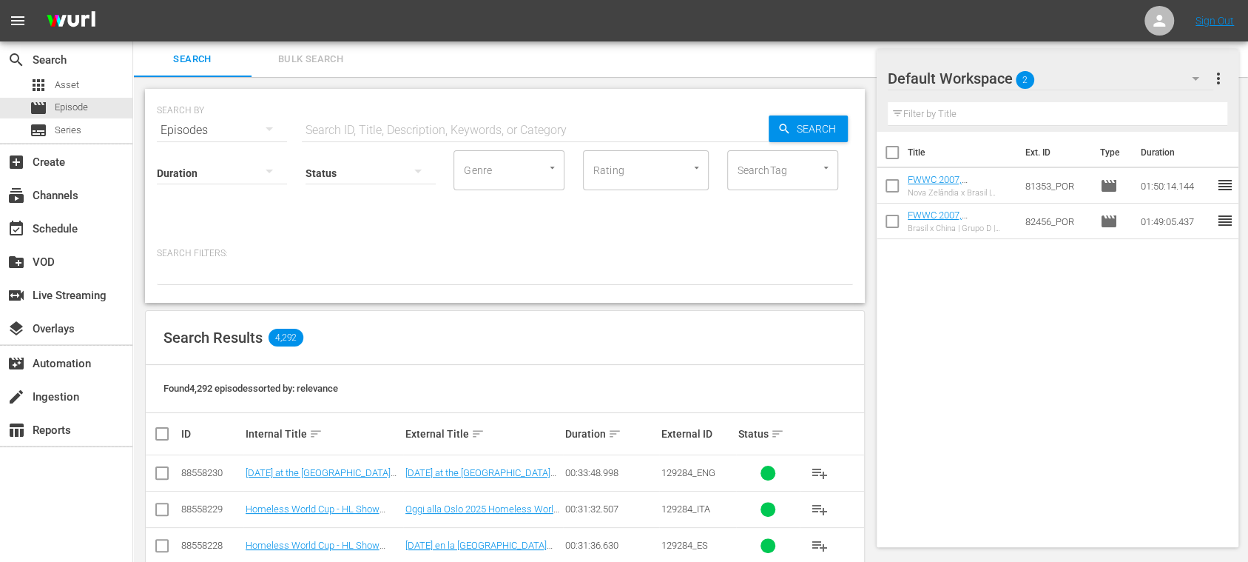
scroll to position [263, 0]
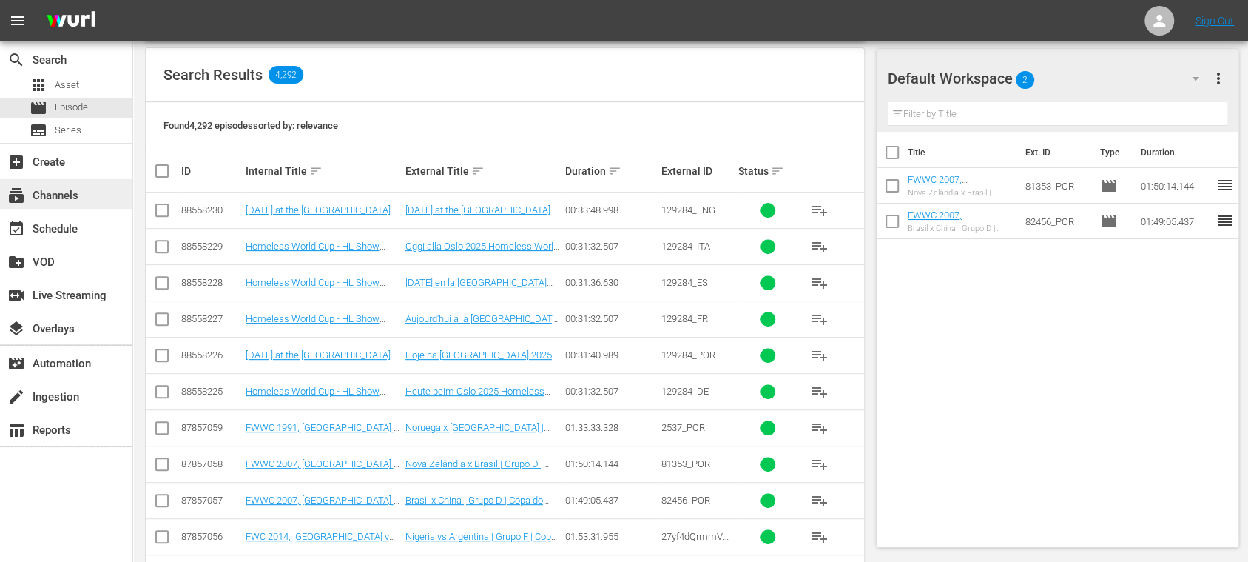
click at [75, 187] on div "subscriptions Channels" at bounding box center [41, 192] width 83 height 13
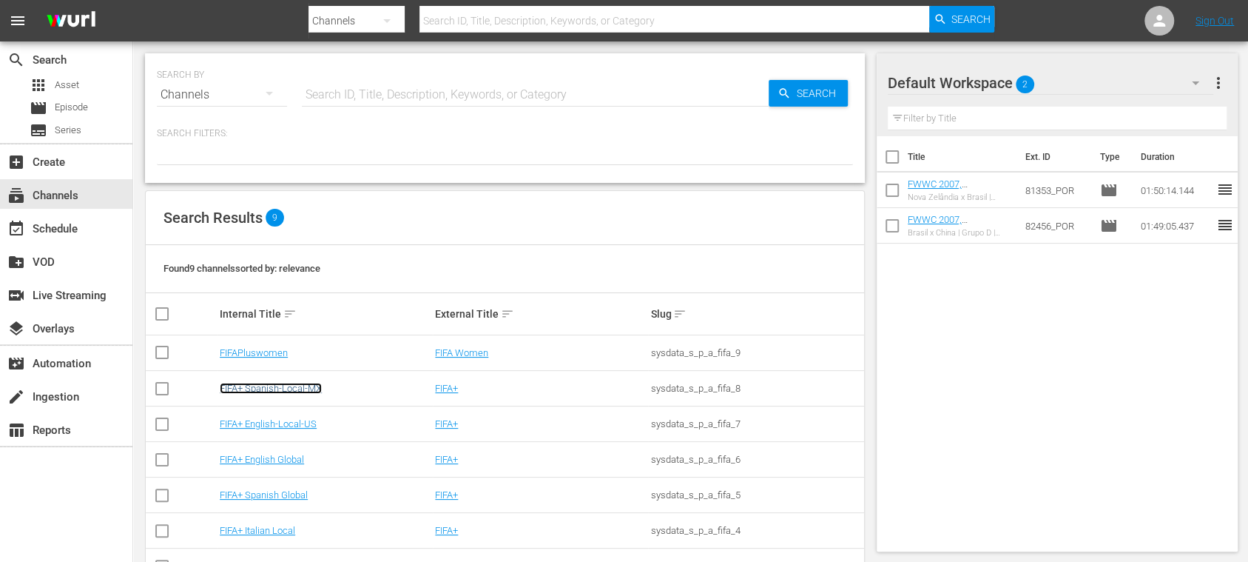
click at [269, 384] on link "FIFA+ Spanish-Local-MX" at bounding box center [271, 387] width 102 height 11
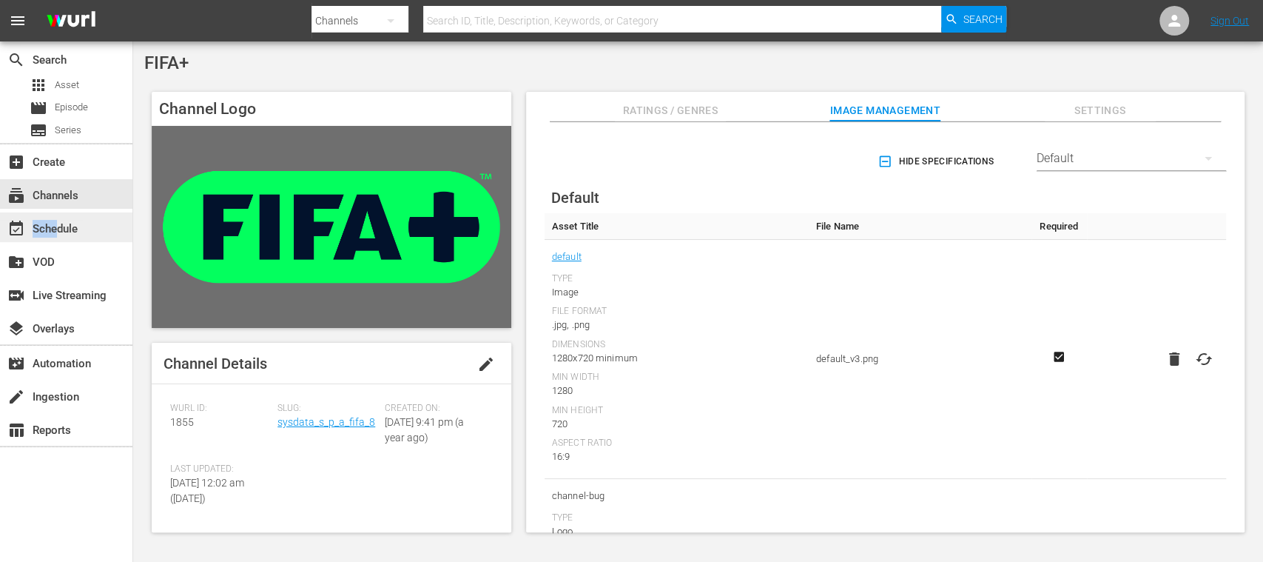
click at [56, 220] on div "event_available Schedule" at bounding box center [41, 226] width 83 height 13
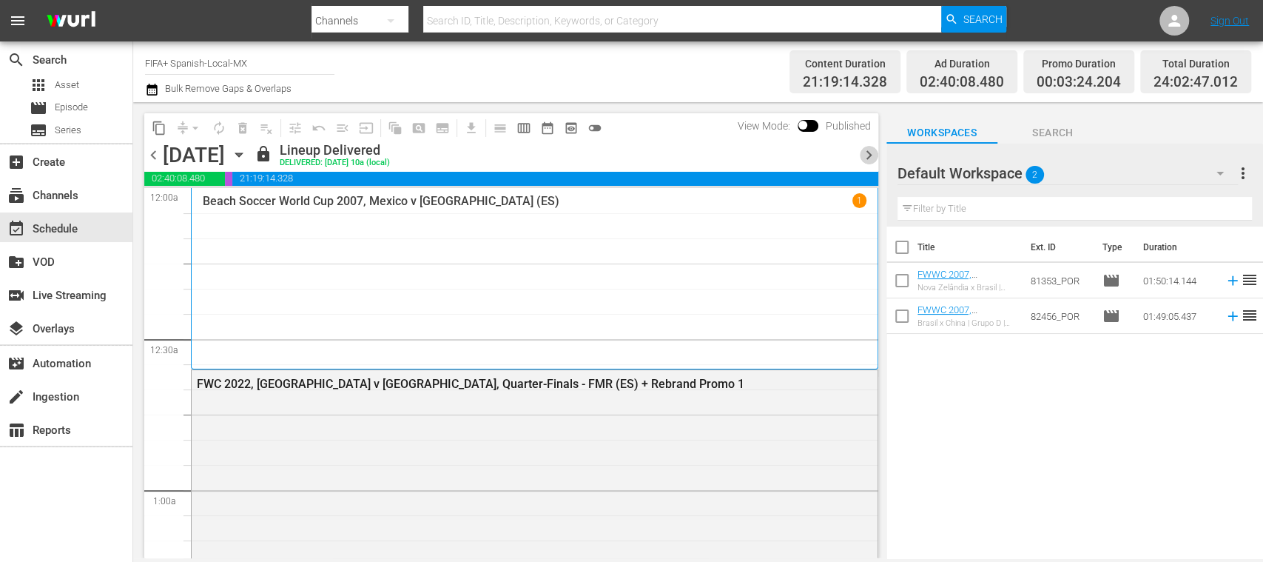
click at [870, 152] on span "chevron_right" at bounding box center [869, 155] width 18 height 18
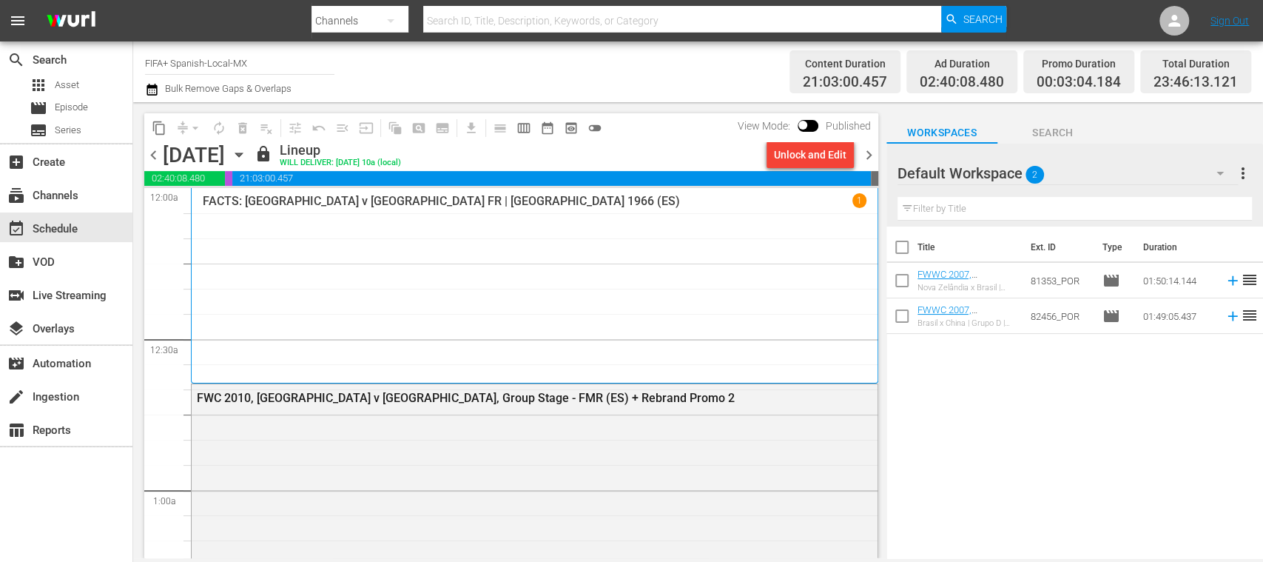
click at [825, 153] on div "Unlock and Edit" at bounding box center [810, 154] width 73 height 27
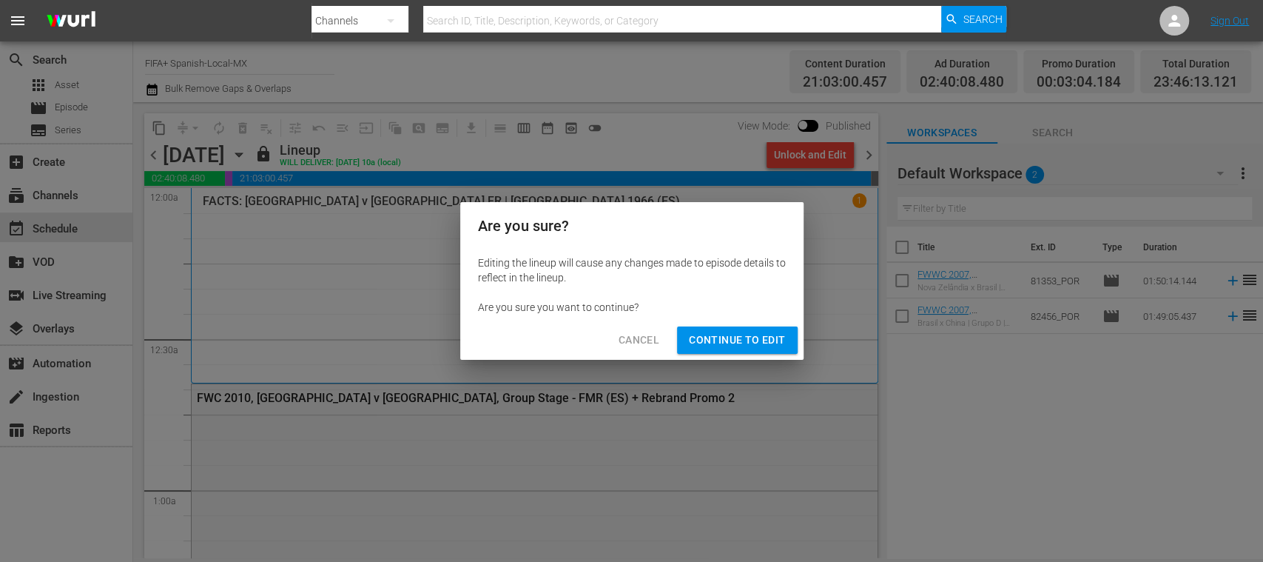
click at [766, 337] on span "Continue to Edit" at bounding box center [737, 340] width 96 height 18
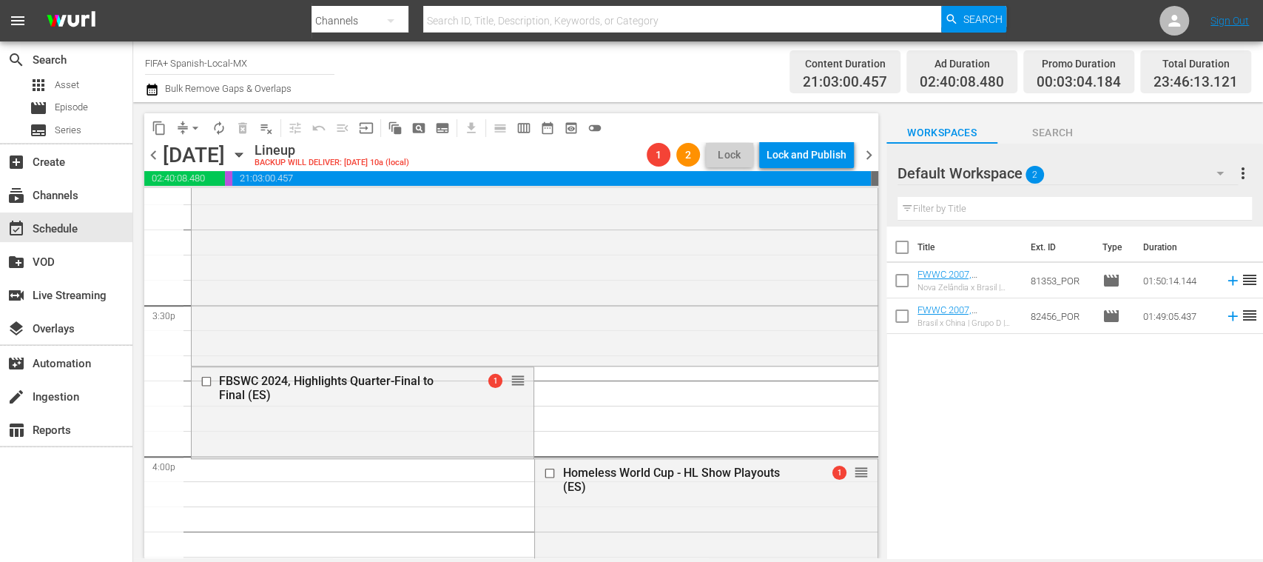
scroll to position [4605, 0]
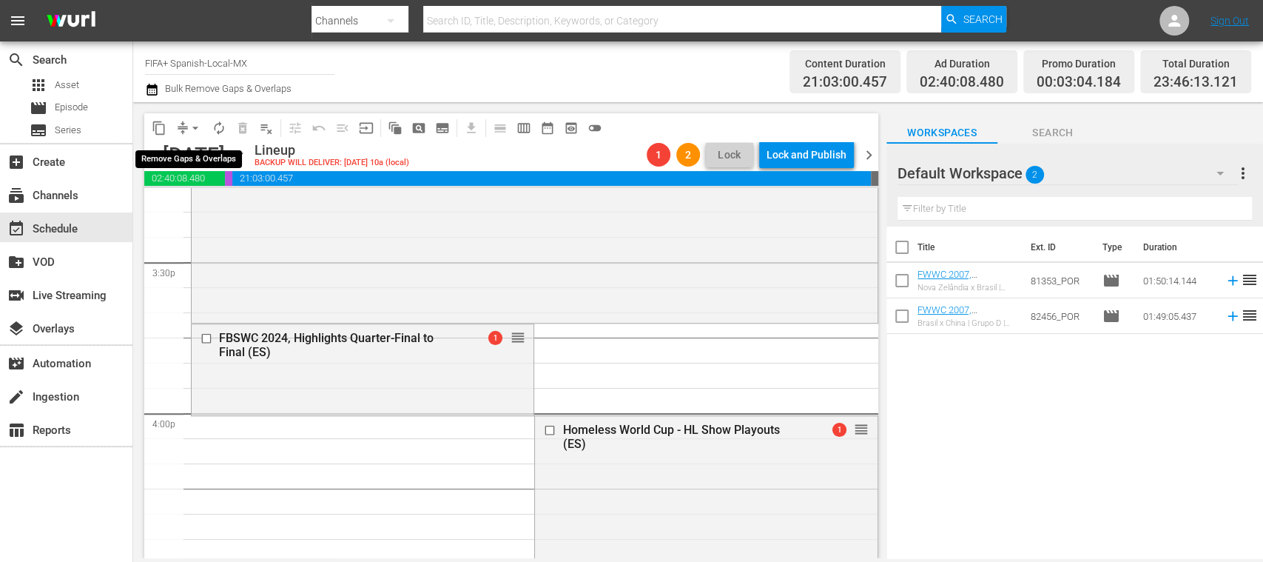
click at [197, 128] on span "arrow_drop_down" at bounding box center [195, 128] width 15 height 15
click at [232, 206] on li "Align to End of Previous Day" at bounding box center [195, 207] width 155 height 24
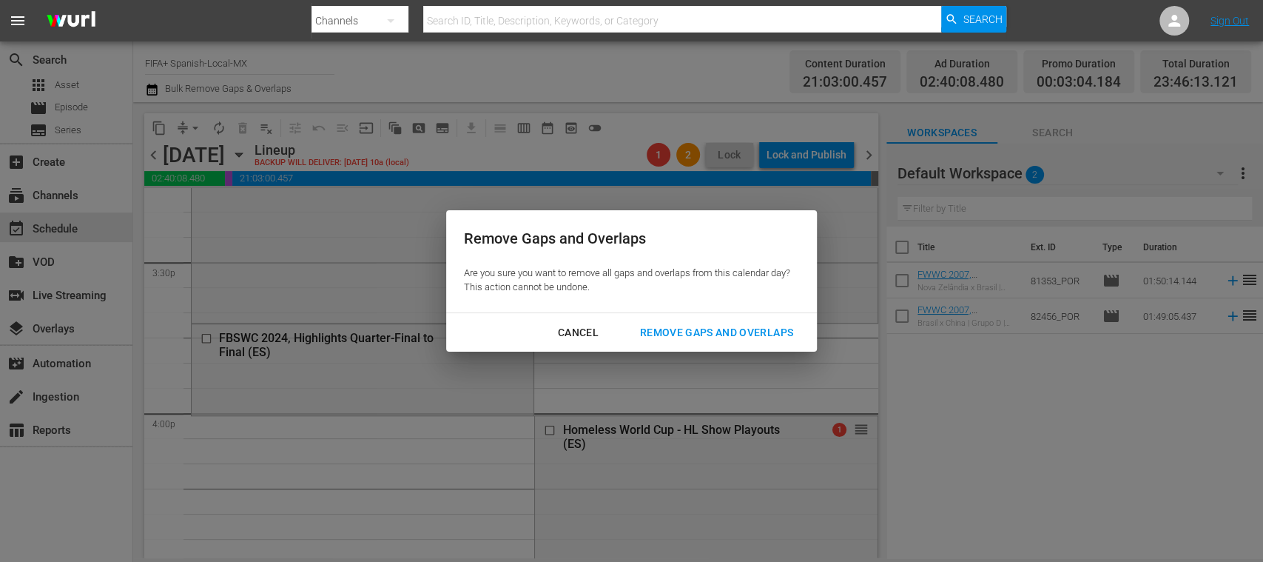
drag, startPoint x: 734, startPoint y: 328, endPoint x: 832, endPoint y: 272, distance: 113.0
click at [732, 329] on div "Remove Gaps and Overlaps" at bounding box center [716, 332] width 177 height 18
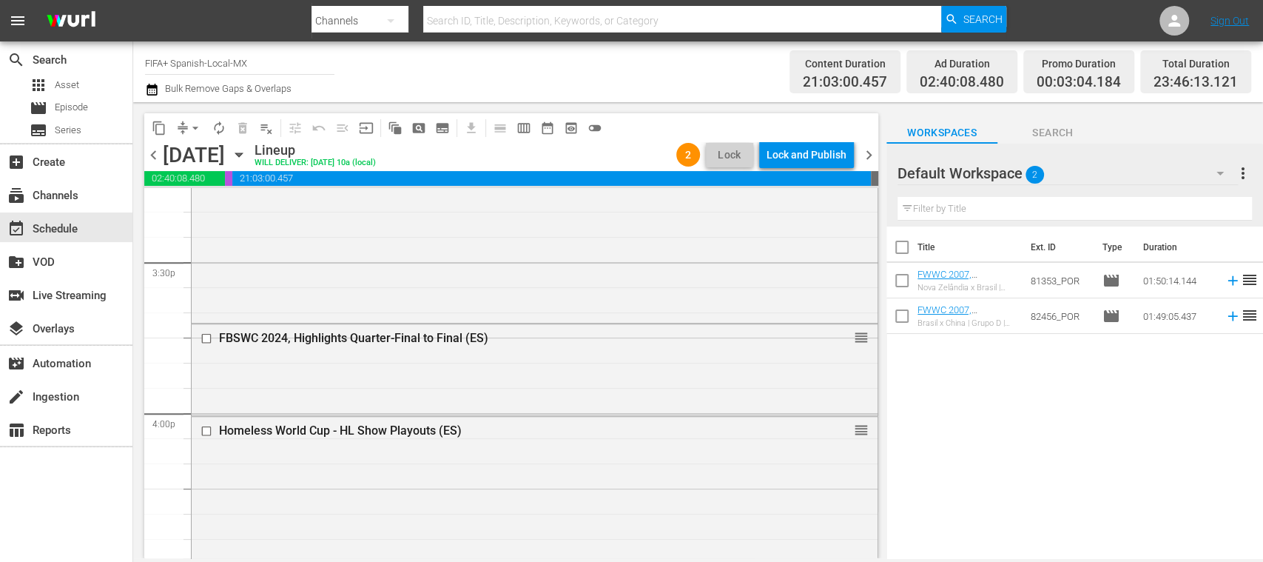
click at [867, 152] on span "chevron_right" at bounding box center [869, 155] width 18 height 18
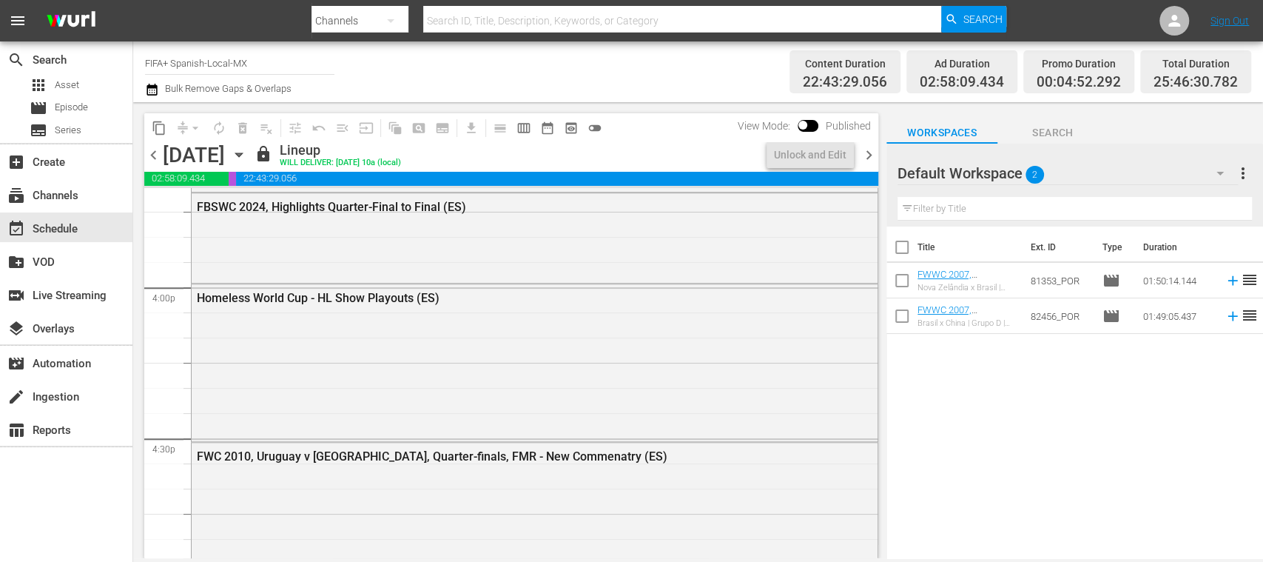
scroll to position [4605, 0]
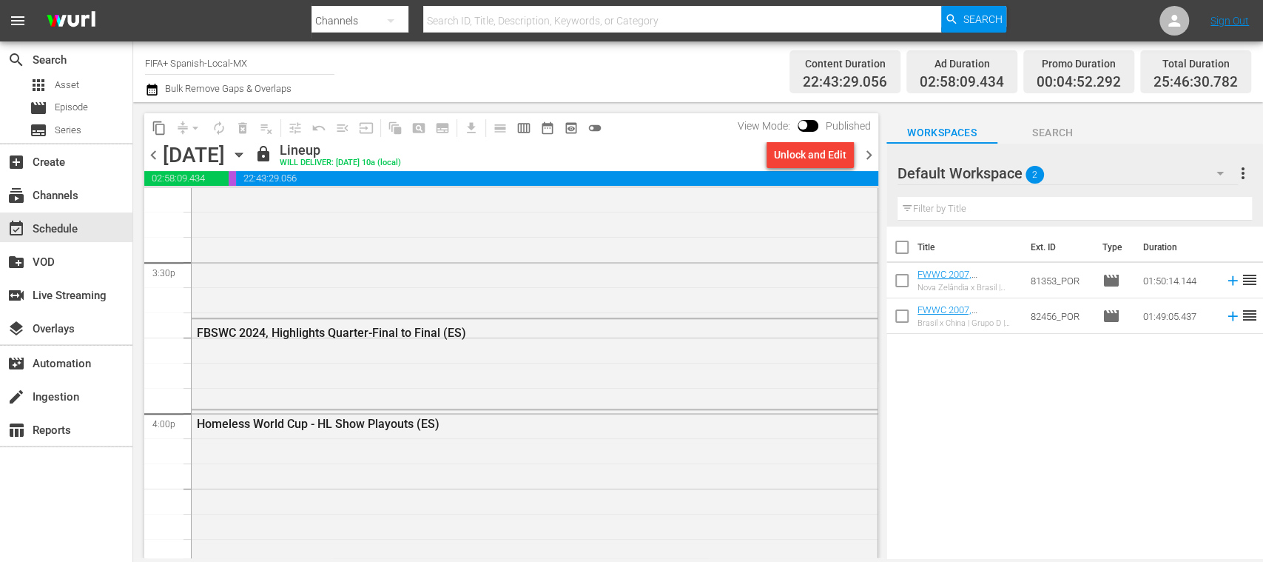
click at [818, 155] on div "Unlock and Edit" at bounding box center [810, 154] width 73 height 27
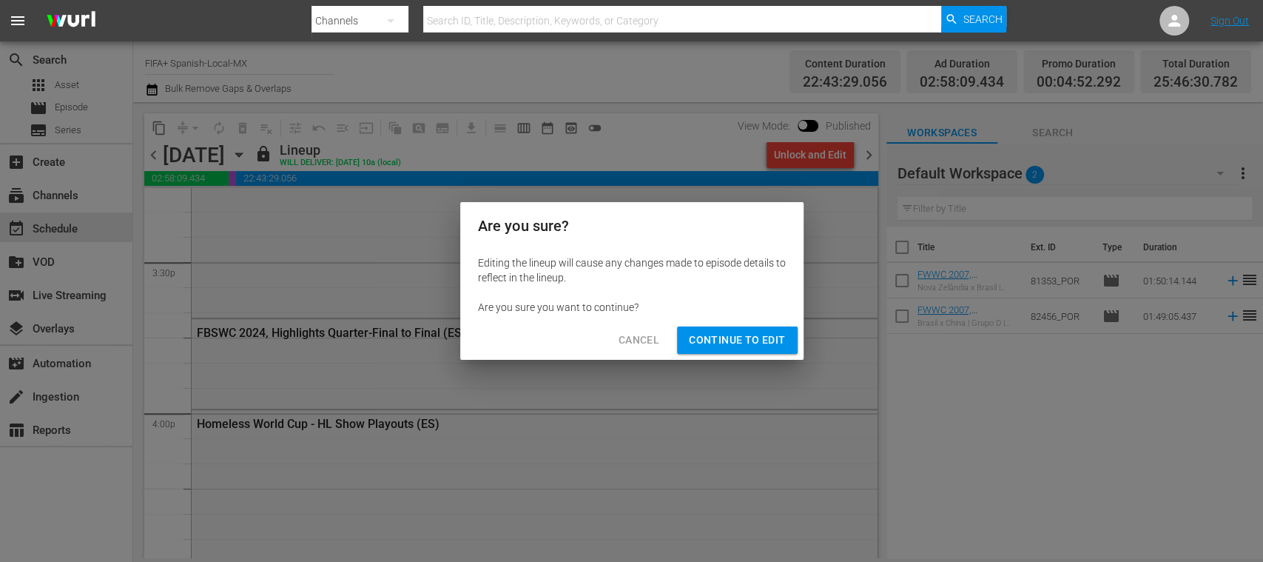
drag, startPoint x: 750, startPoint y: 336, endPoint x: 340, endPoint y: 207, distance: 430.3
click at [749, 336] on span "Continue to Edit" at bounding box center [737, 340] width 96 height 18
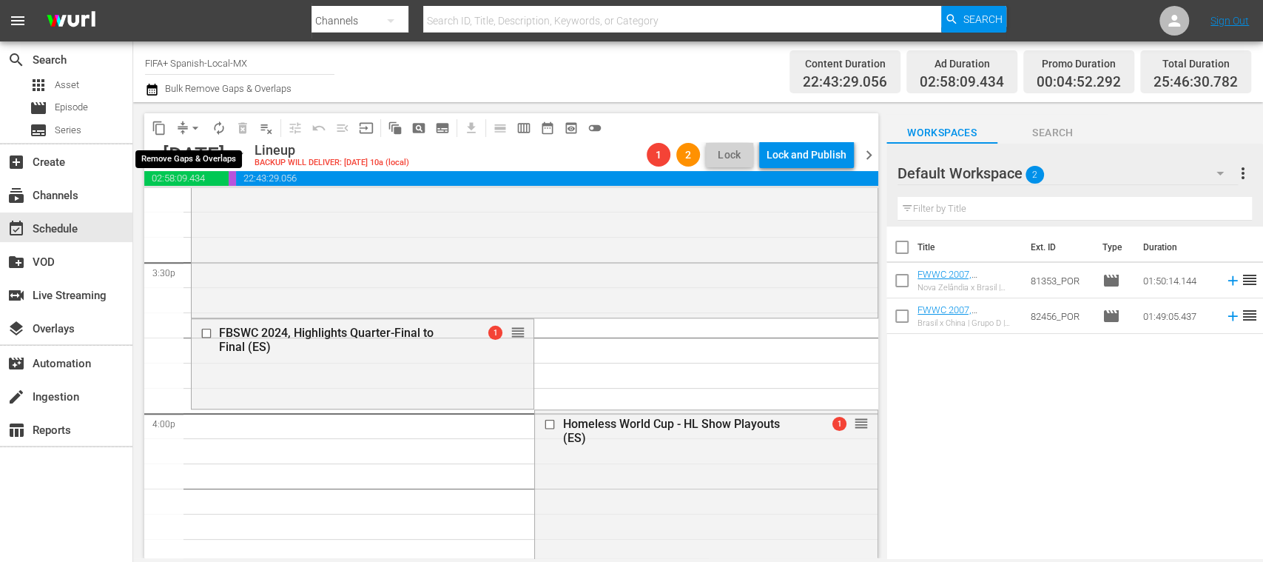
click at [197, 126] on span "arrow_drop_down" at bounding box center [195, 128] width 15 height 15
click at [245, 208] on li "Align to End of Previous Day" at bounding box center [195, 207] width 155 height 24
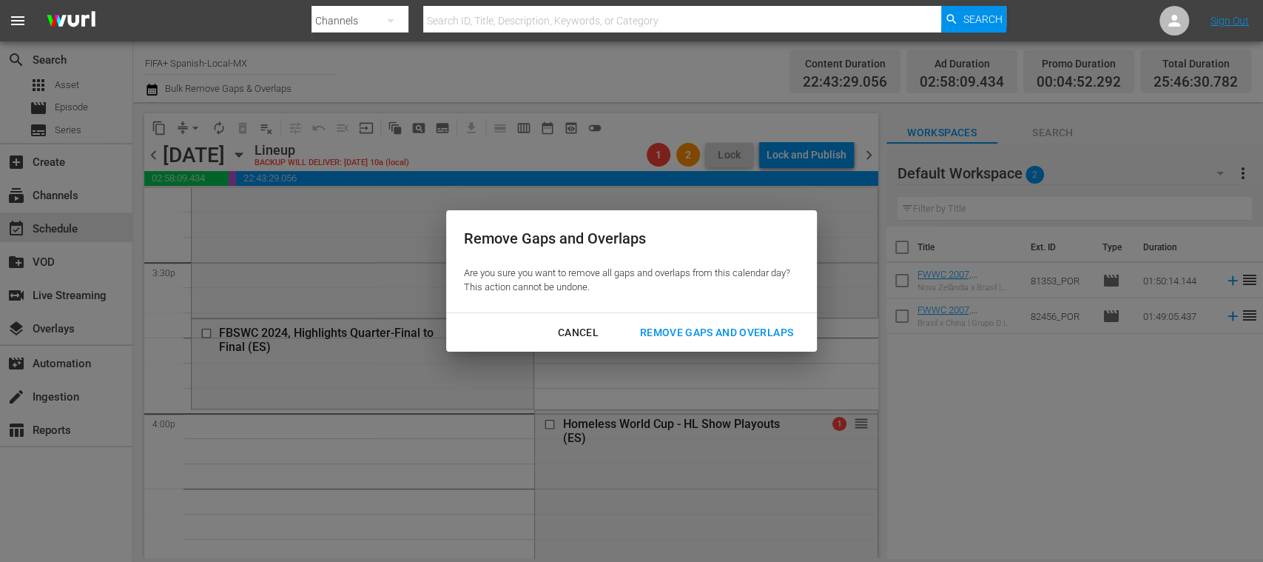
drag, startPoint x: 694, startPoint y: 331, endPoint x: 914, endPoint y: 151, distance: 284.9
click at [694, 331] on div "Remove Gaps and Overlaps" at bounding box center [716, 332] width 177 height 18
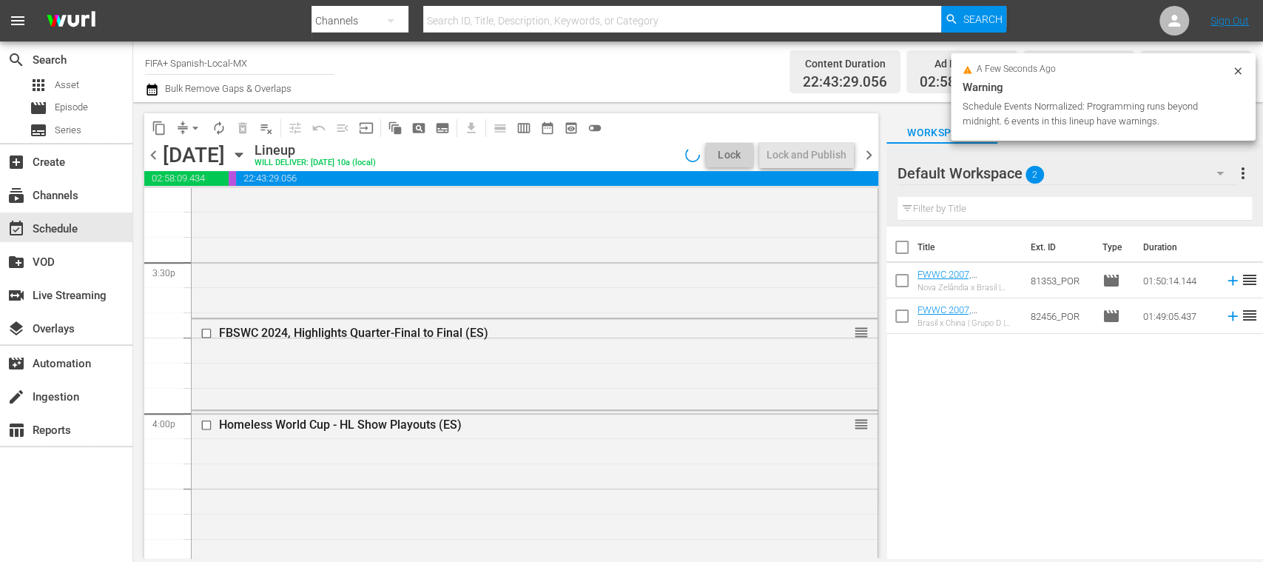
click at [869, 153] on span "chevron_right" at bounding box center [869, 155] width 18 height 18
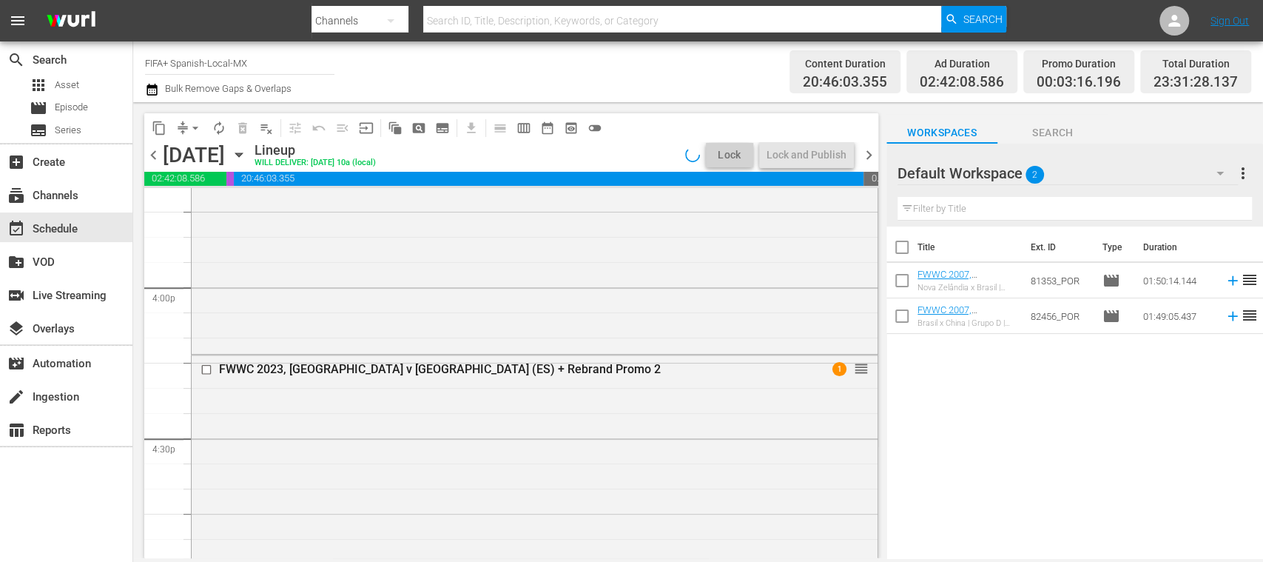
scroll to position [4579, 0]
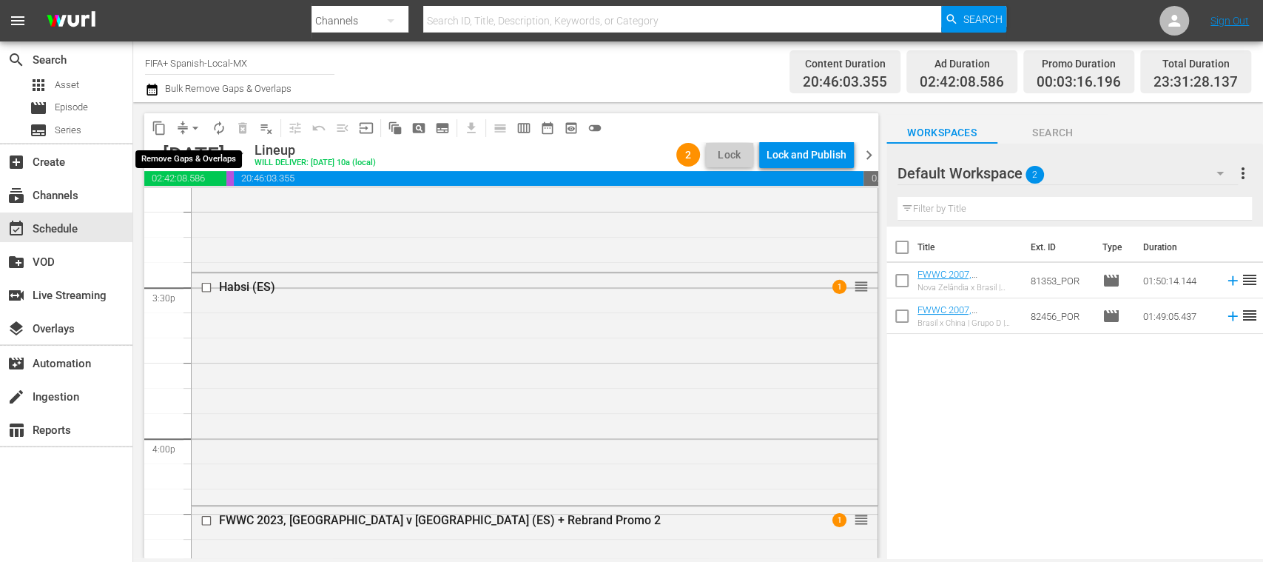
click at [200, 129] on span "arrow_drop_down" at bounding box center [195, 128] width 15 height 15
click at [230, 198] on li "Align to End of Previous Day" at bounding box center [195, 207] width 155 height 24
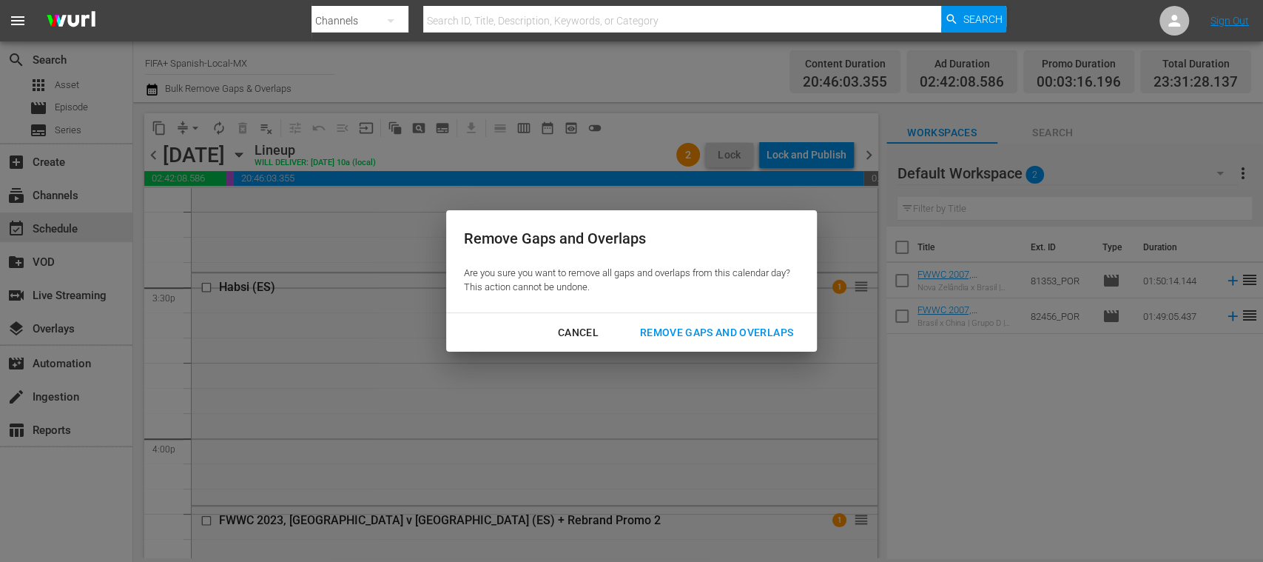
drag, startPoint x: 776, startPoint y: 335, endPoint x: 869, endPoint y: 188, distance: 173.9
click at [775, 335] on div "Remove Gaps and Overlaps" at bounding box center [716, 332] width 177 height 18
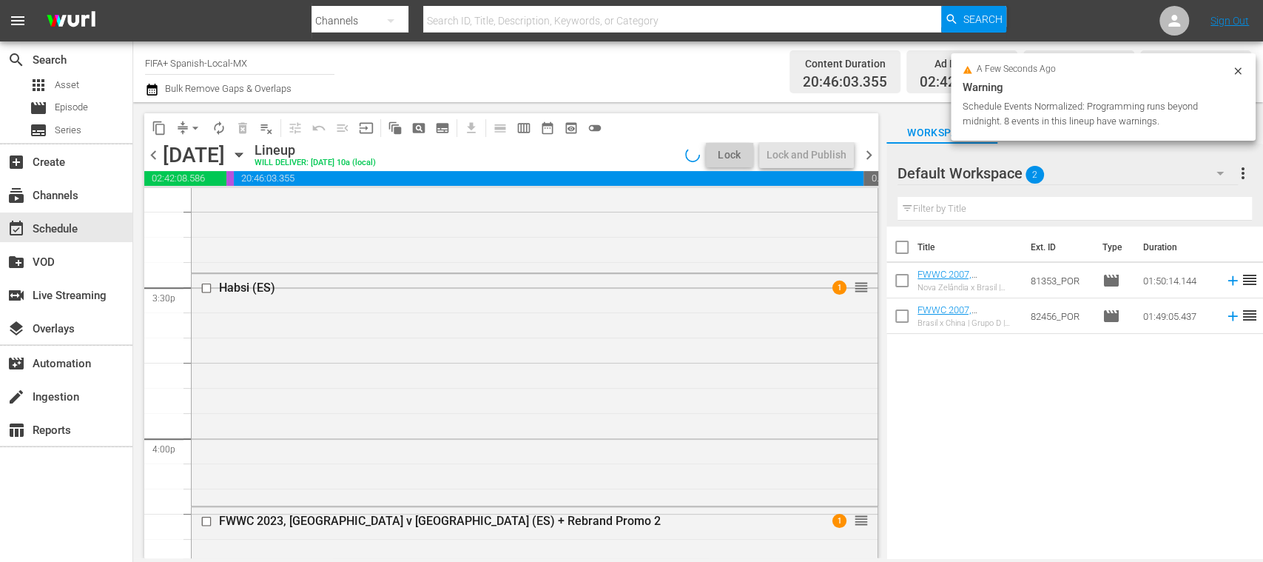
scroll to position [4605, 0]
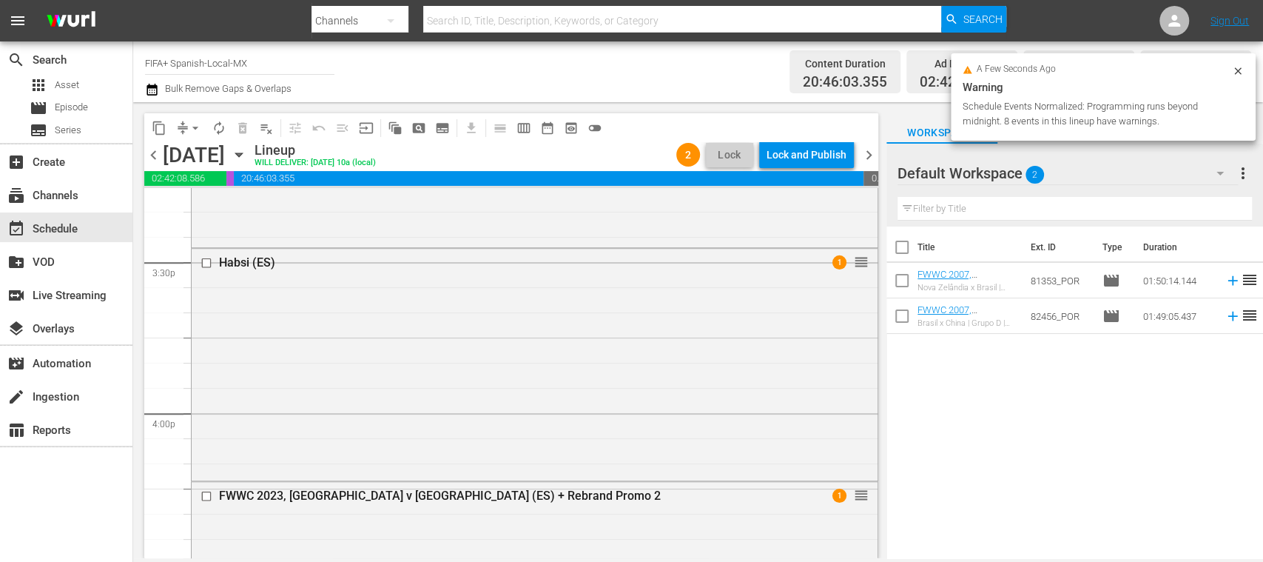
click at [870, 149] on span "chevron_right" at bounding box center [869, 155] width 18 height 18
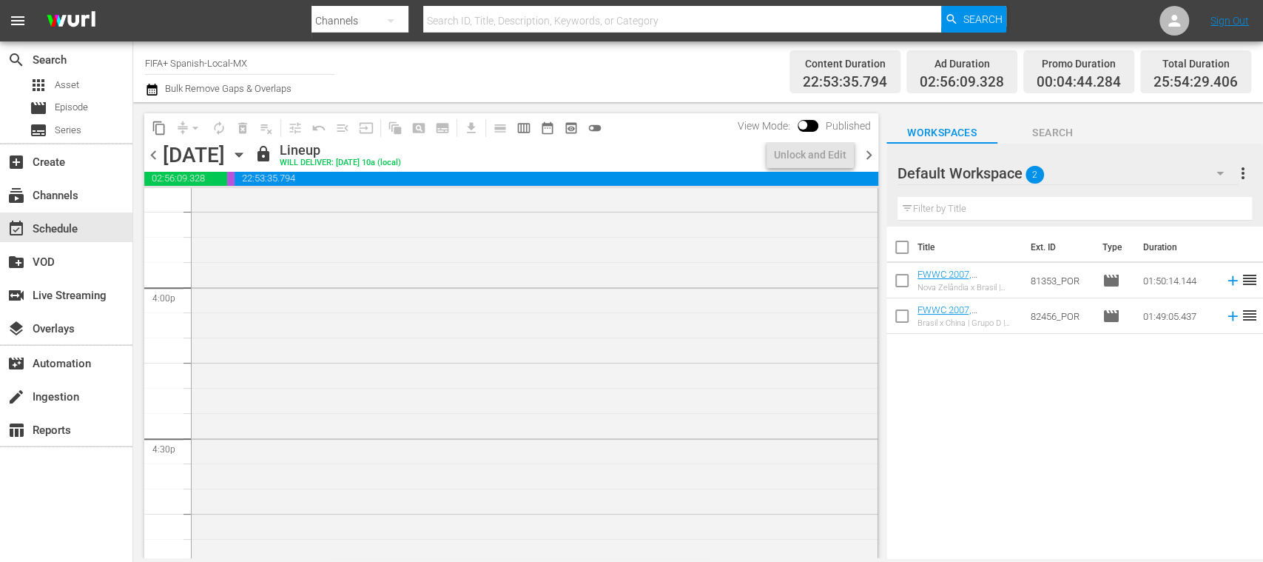
scroll to position [4504, 0]
click at [774, 155] on div "Unlock and Edit" at bounding box center [810, 154] width 73 height 27
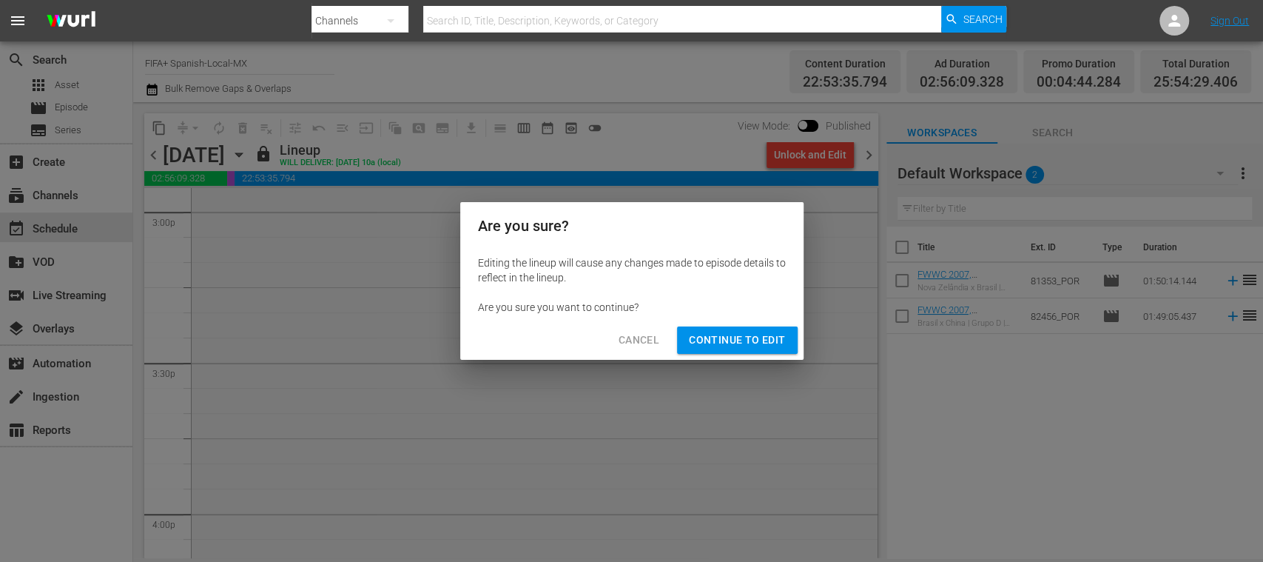
click at [755, 341] on span "Continue to Edit" at bounding box center [737, 340] width 96 height 18
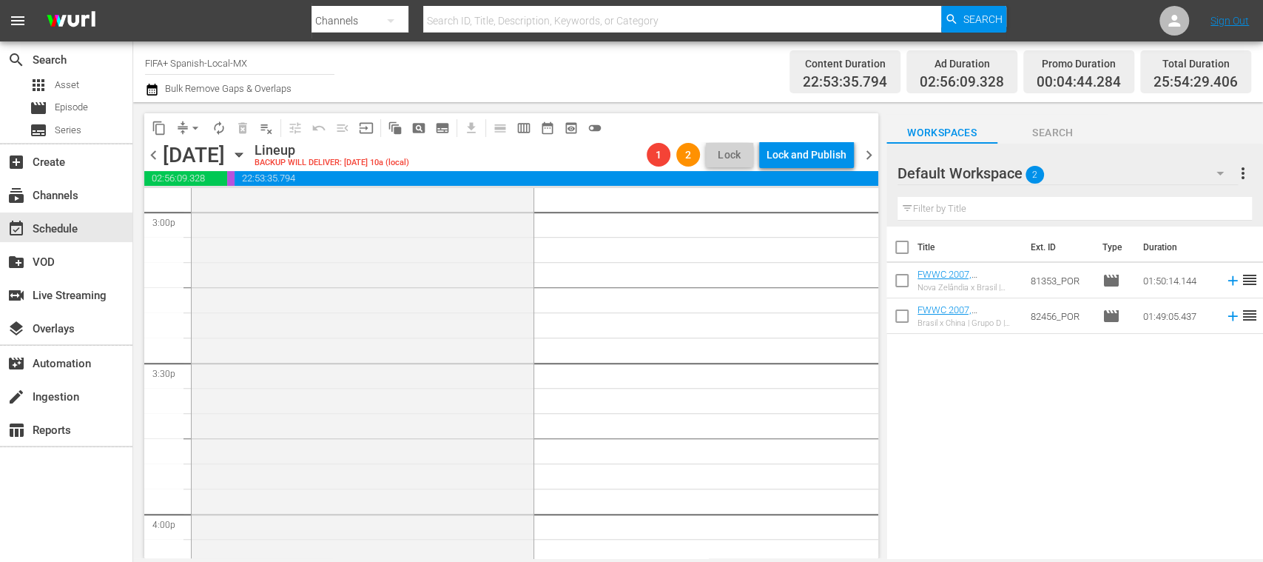
click at [198, 130] on span "arrow_drop_down" at bounding box center [195, 128] width 15 height 15
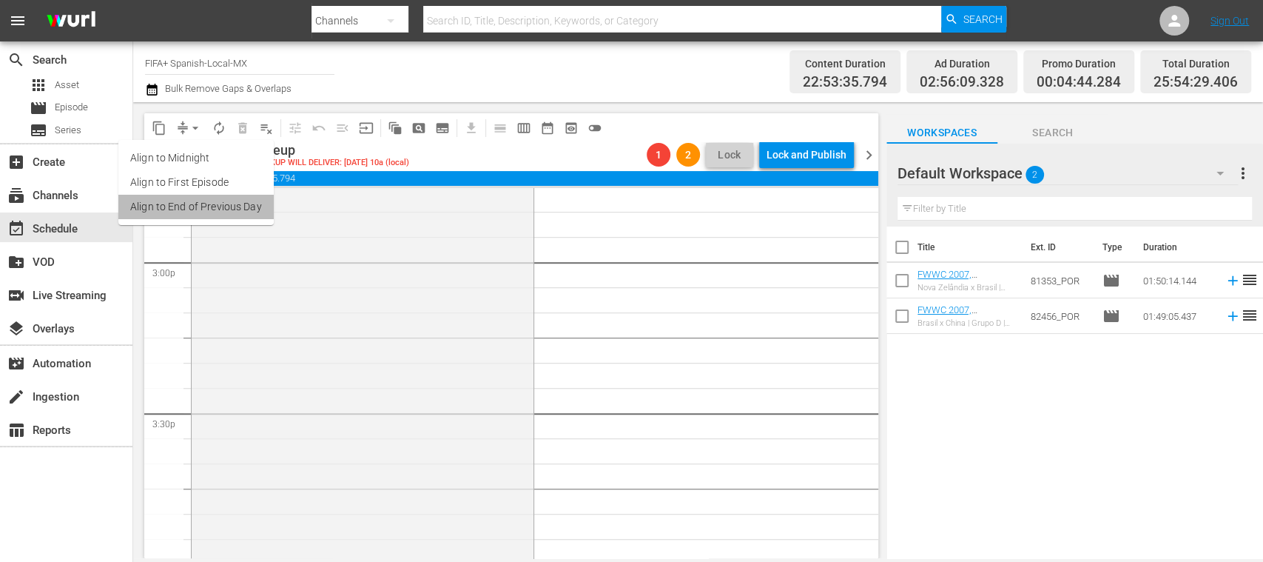
click at [235, 205] on li "Align to End of Previous Day" at bounding box center [195, 207] width 155 height 24
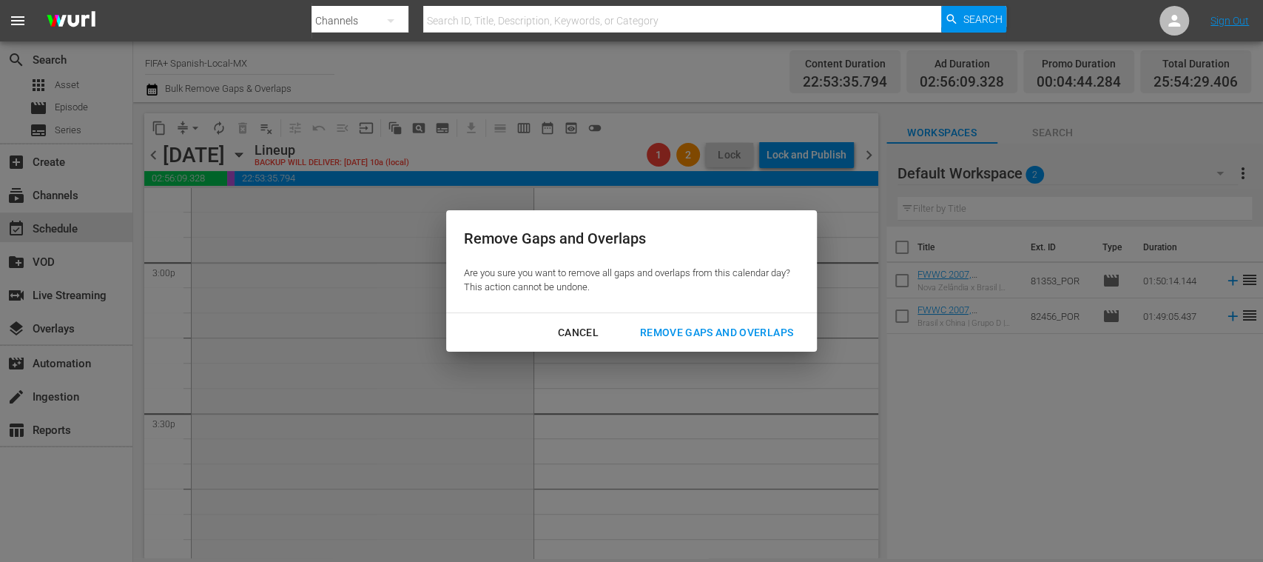
click at [697, 333] on div "Remove Gaps and Overlaps" at bounding box center [716, 332] width 177 height 18
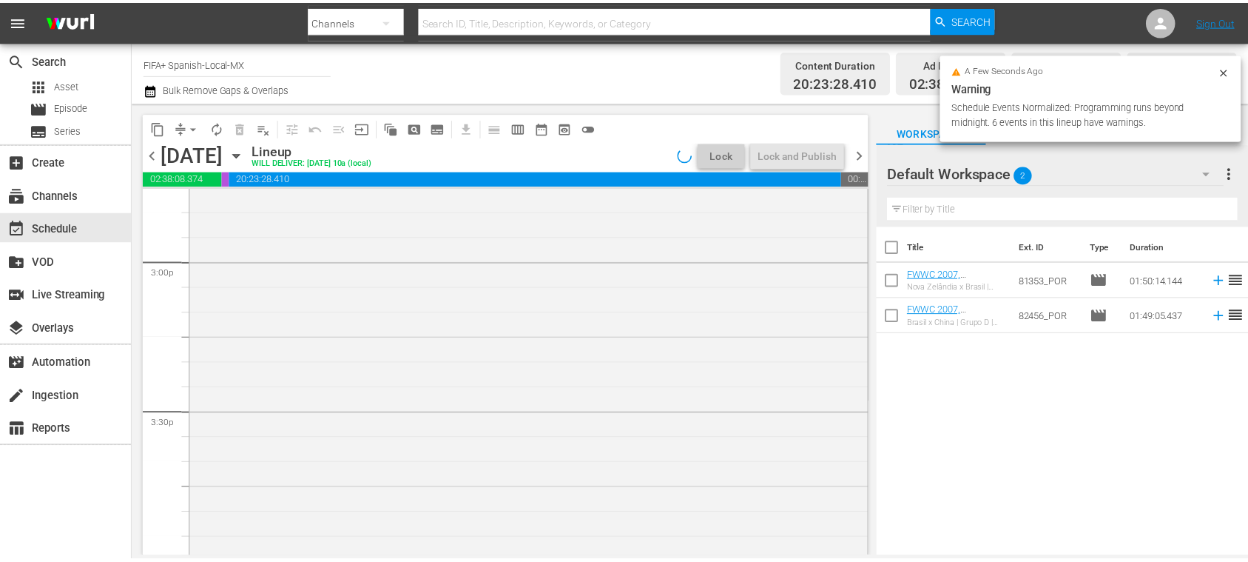
scroll to position [4579, 0]
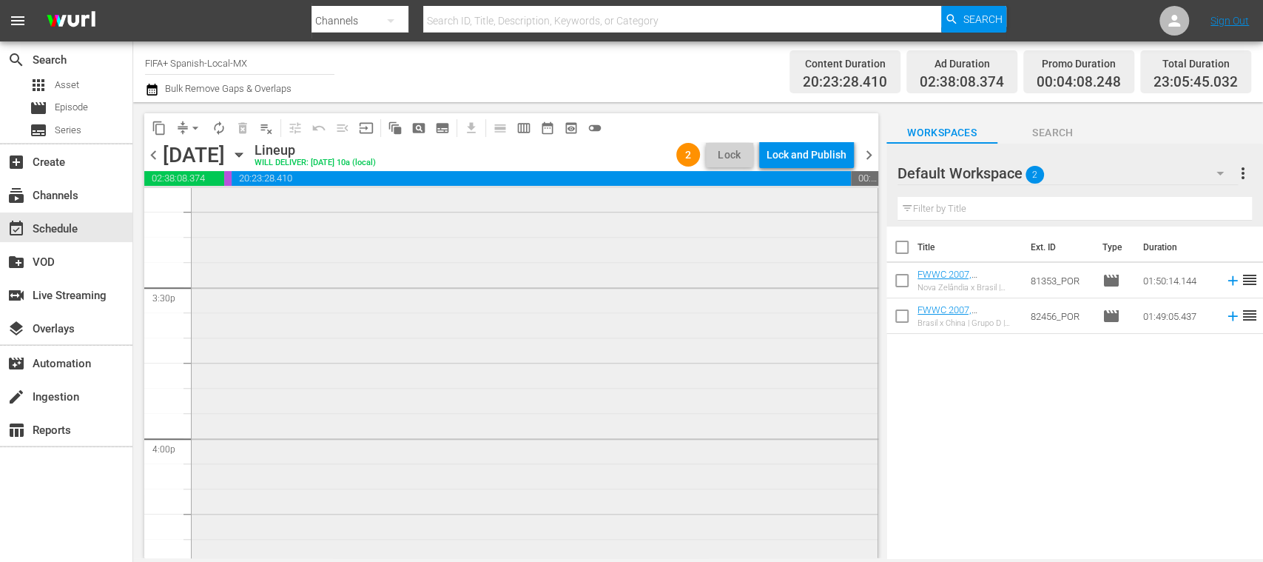
click at [465, 308] on div "FWC 2010, Spain v Portugal, Round of 16 - FMR (ES) reorder" at bounding box center [535, 310] width 686 height 551
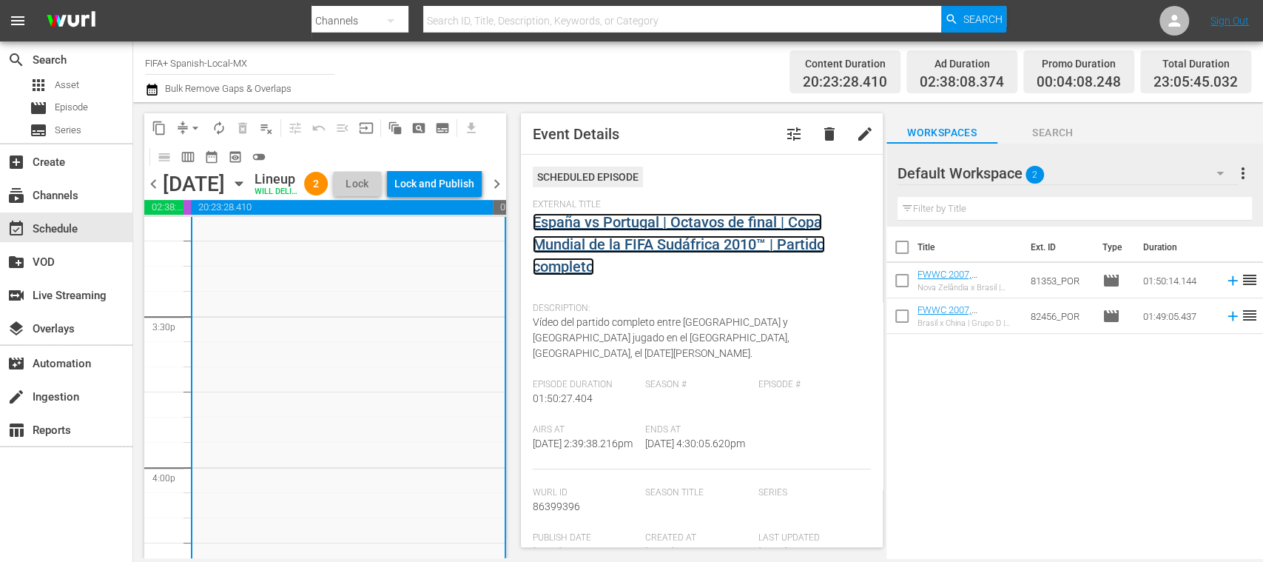
click at [706, 247] on link "España vs Portugal | Octavos de final | Copa Mundial de la FIFA Sudáfrica 2010™…" at bounding box center [679, 244] width 292 height 62
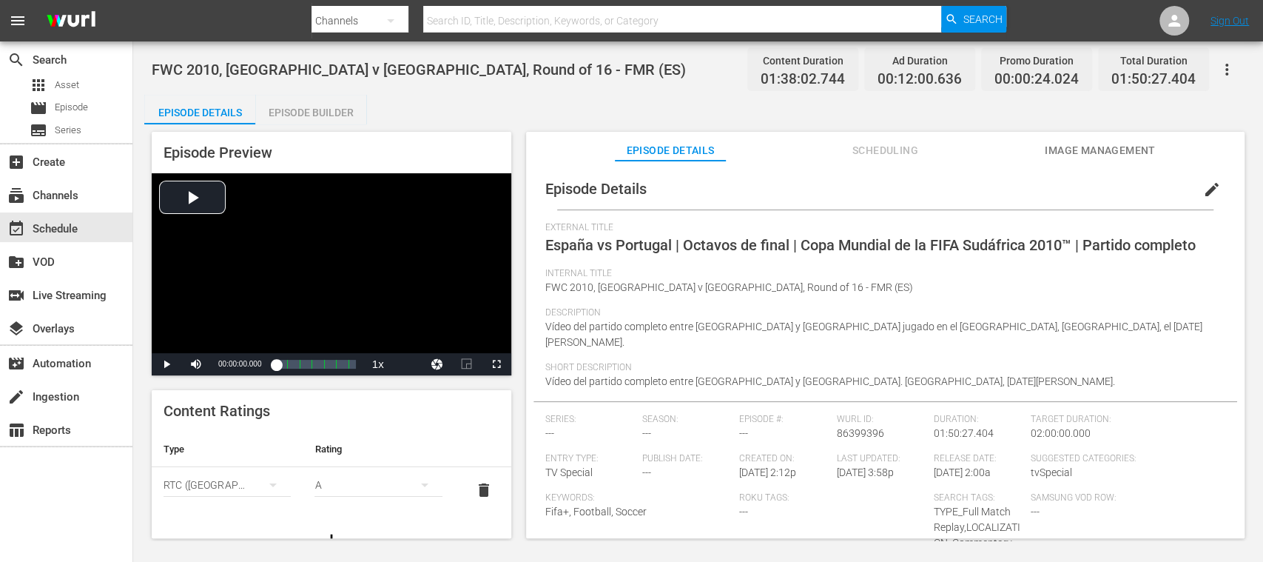
click at [336, 112] on div "Episode Builder" at bounding box center [310, 113] width 111 height 36
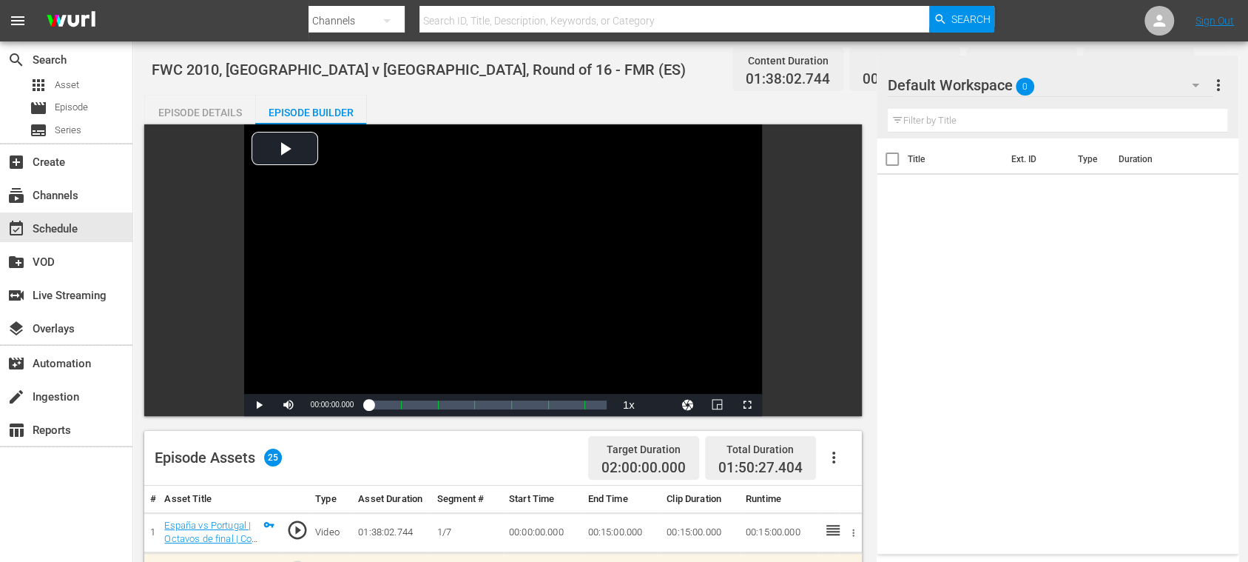
scroll to position [263, 0]
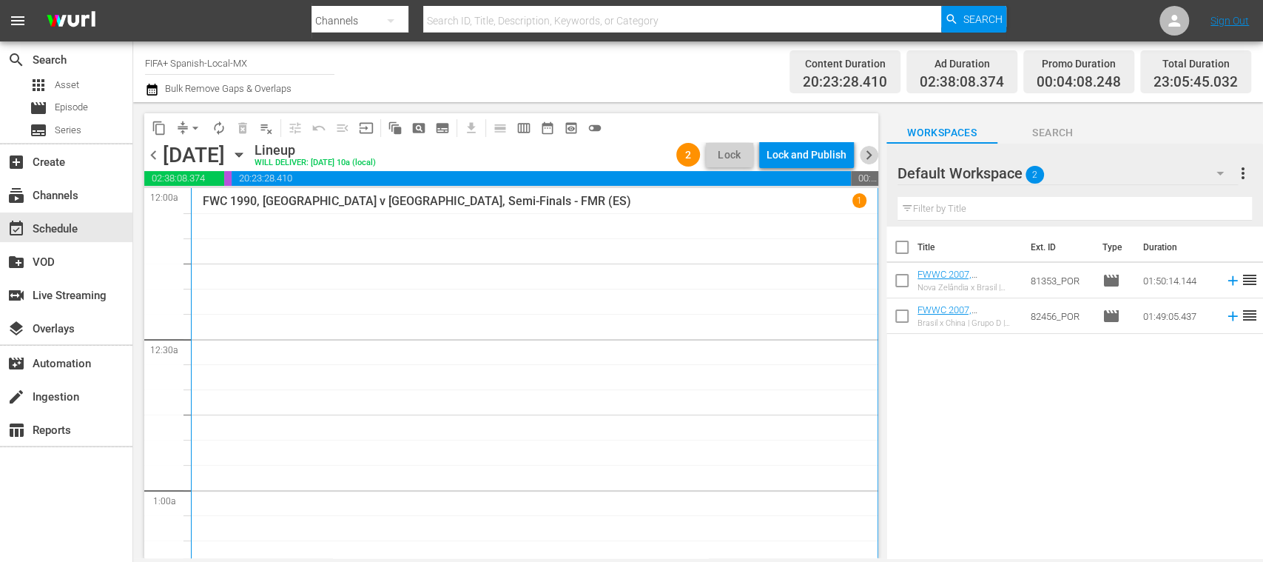
click at [866, 153] on span "chevron_right" at bounding box center [869, 155] width 18 height 18
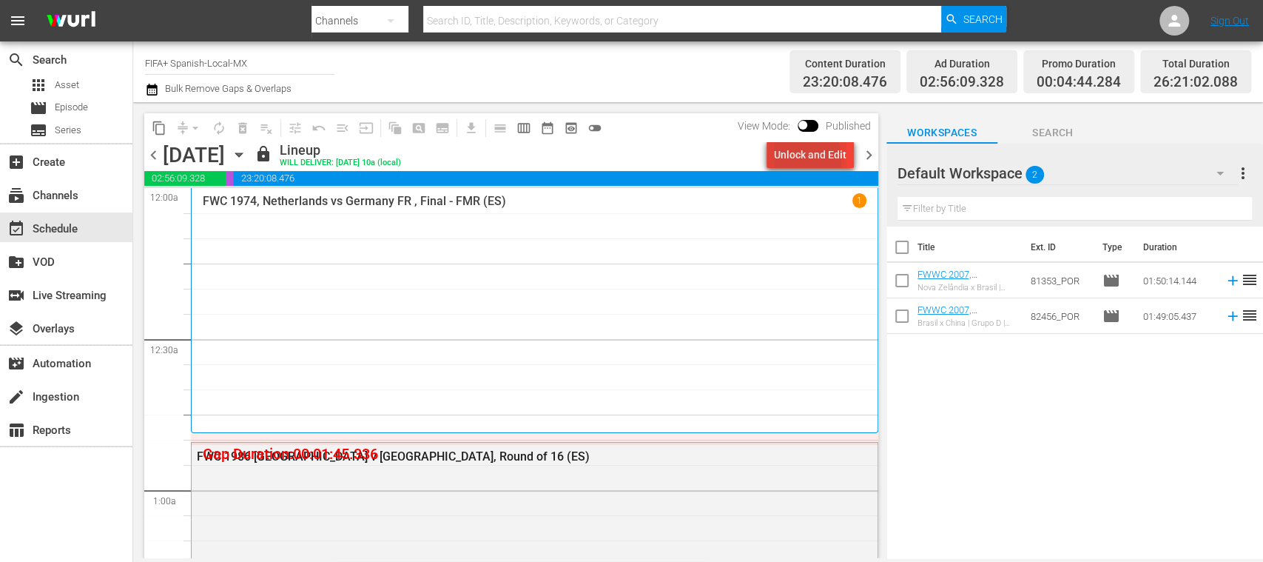
click at [789, 160] on div "Unlock and Edit" at bounding box center [810, 154] width 73 height 27
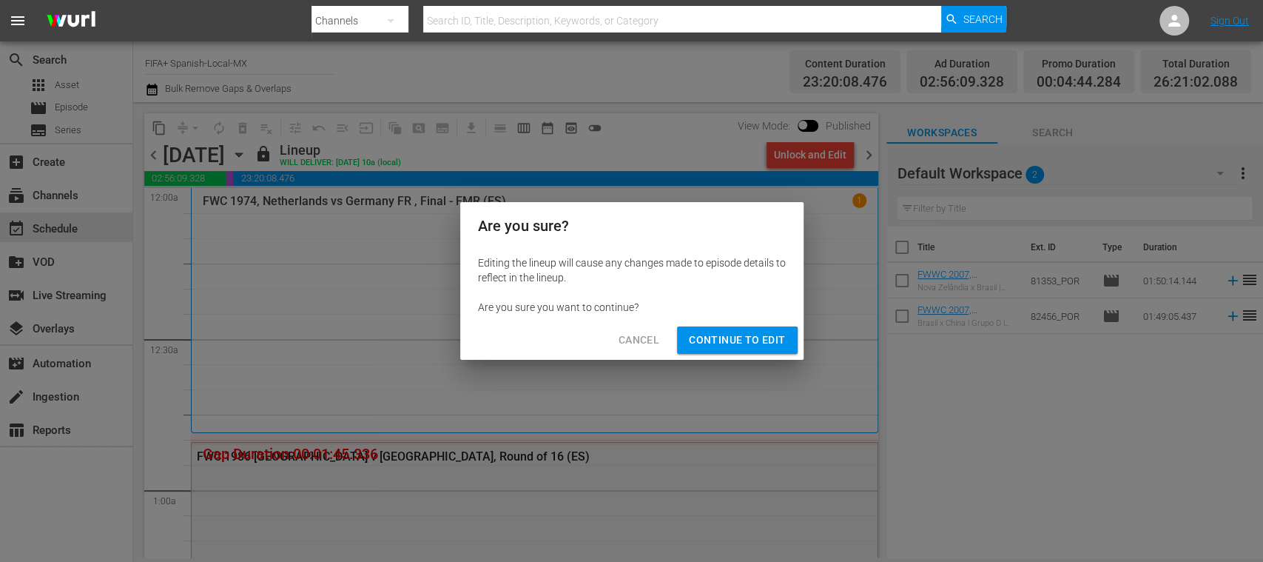
click at [767, 345] on span "Continue to Edit" at bounding box center [737, 340] width 96 height 18
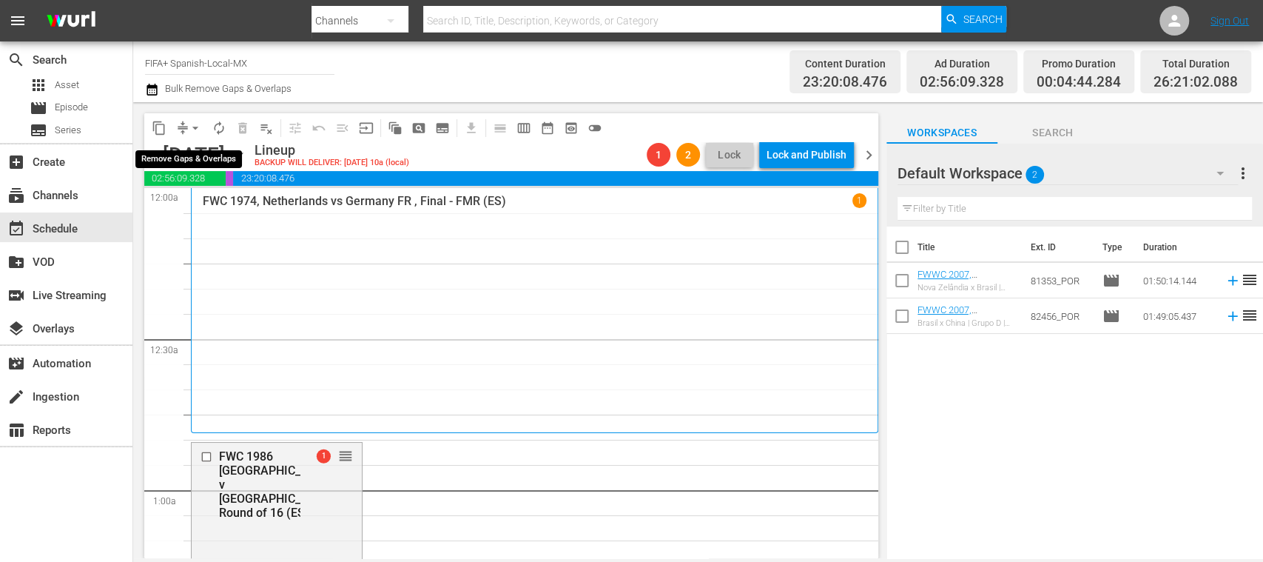
click at [198, 124] on span "arrow_drop_down" at bounding box center [195, 128] width 15 height 15
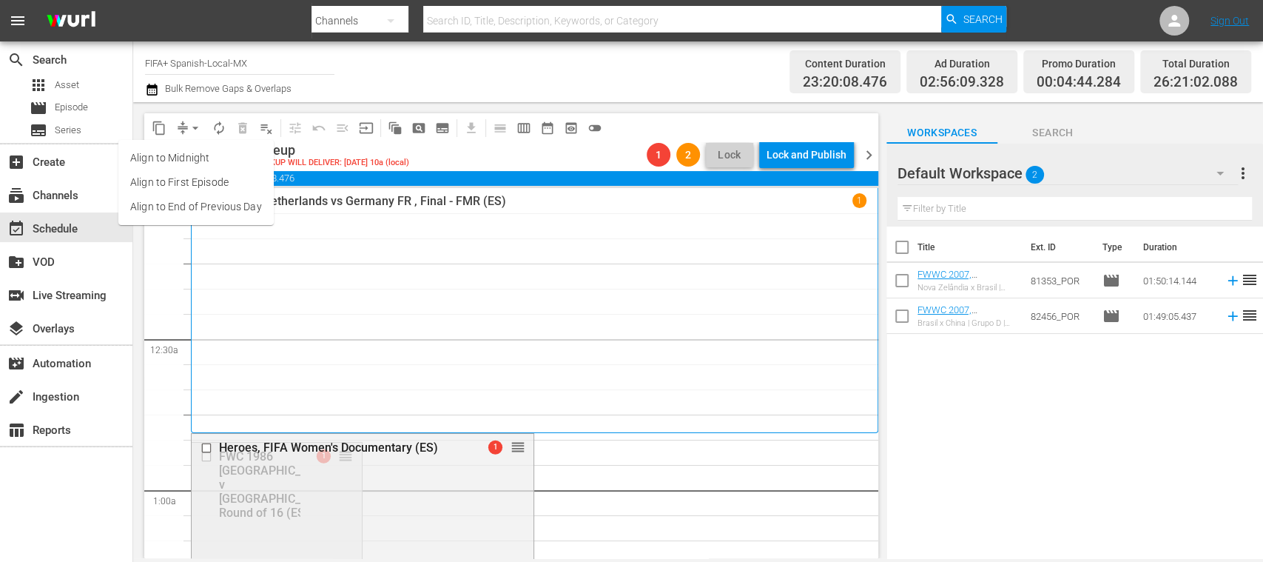
click at [244, 212] on li "Align to End of Previous Day" at bounding box center [195, 207] width 155 height 24
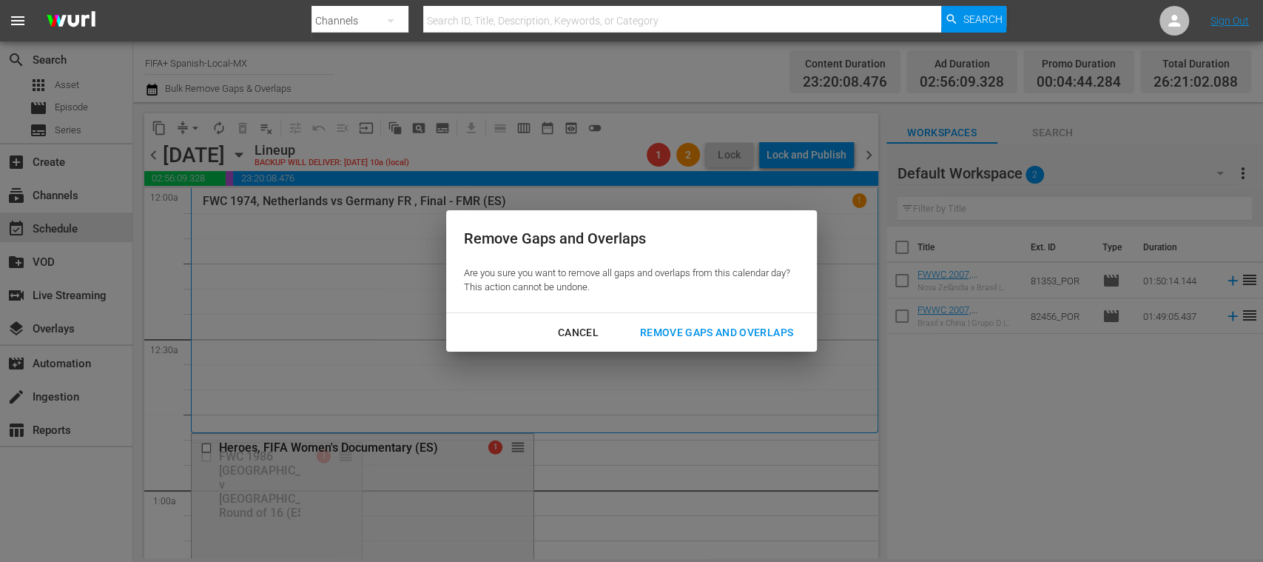
click at [737, 331] on div "Remove Gaps and Overlaps" at bounding box center [716, 332] width 177 height 18
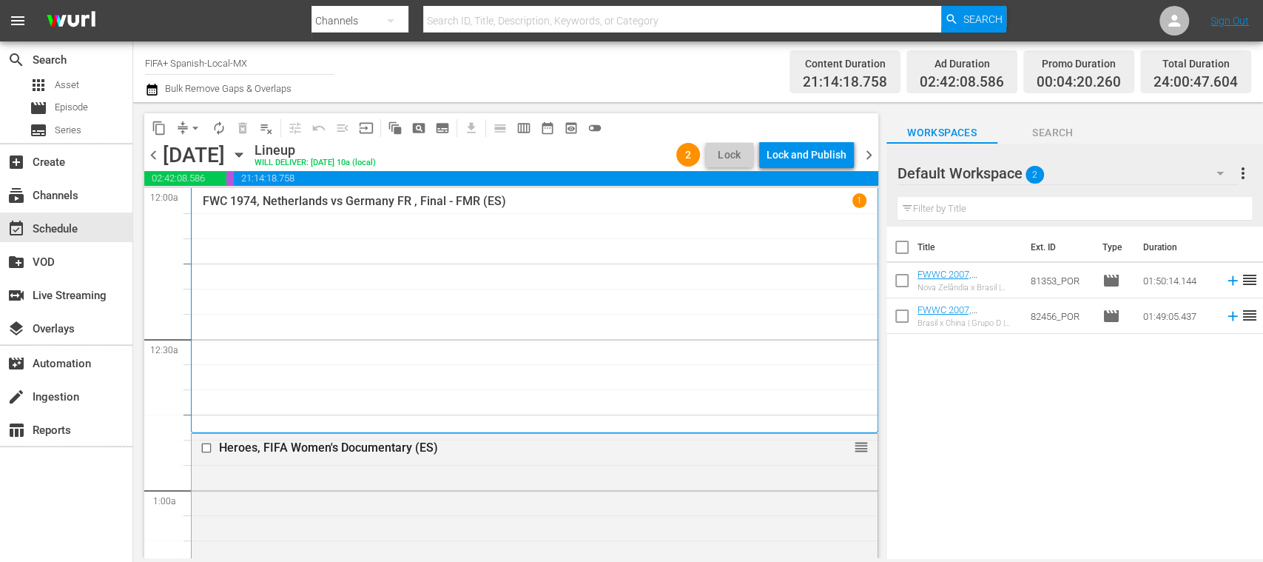
click at [152, 155] on span "chevron_left" at bounding box center [153, 155] width 18 height 18
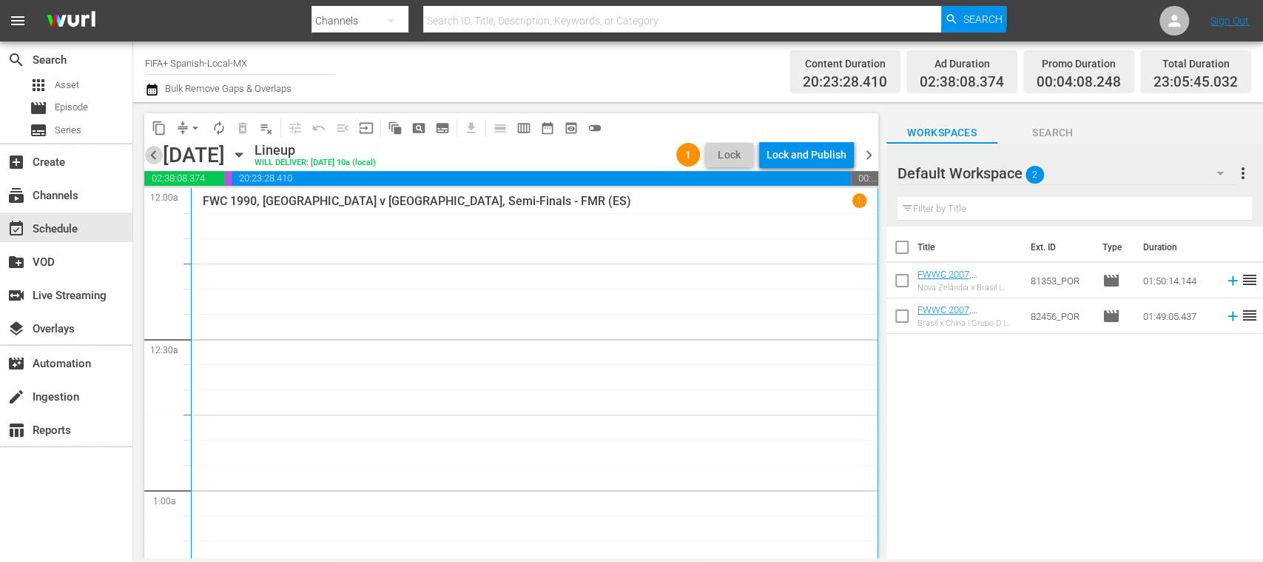
click at [149, 155] on span "chevron_left" at bounding box center [153, 155] width 18 height 18
click at [154, 150] on span "chevron_left" at bounding box center [153, 155] width 18 height 18
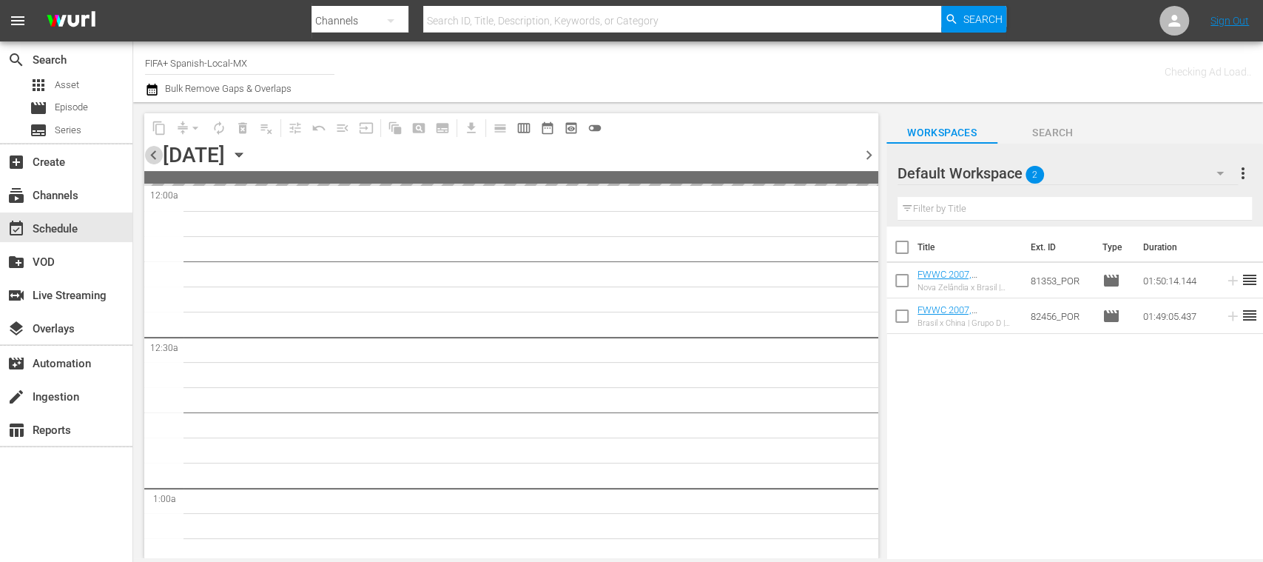
click at [154, 150] on span "chevron_left" at bounding box center [153, 155] width 18 height 18
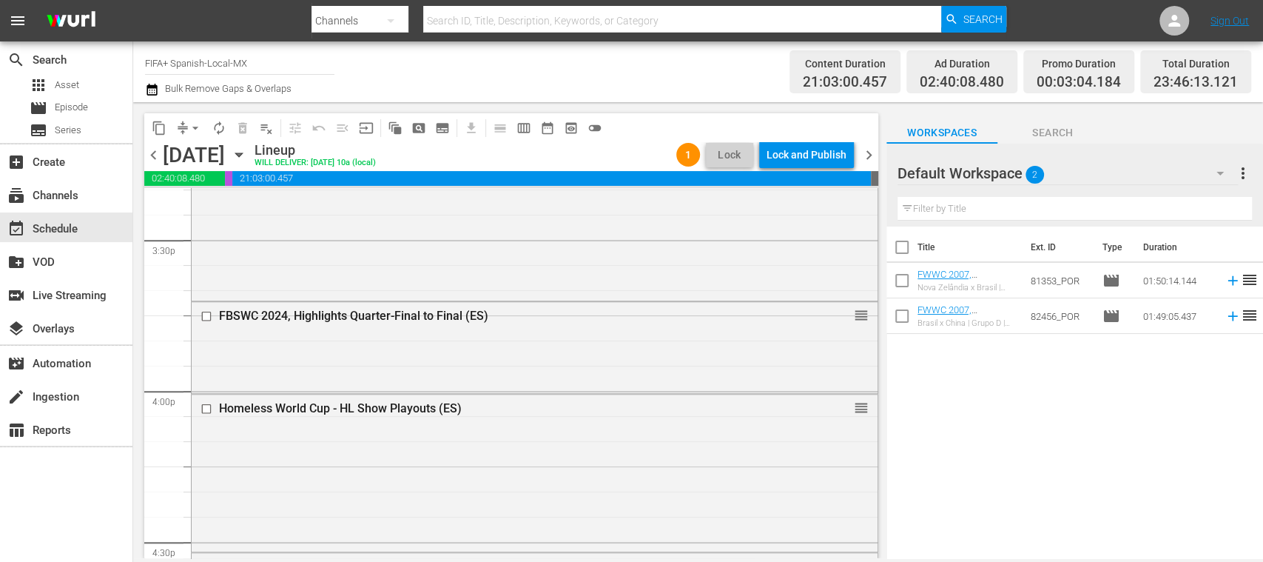
scroll to position [4659, 0]
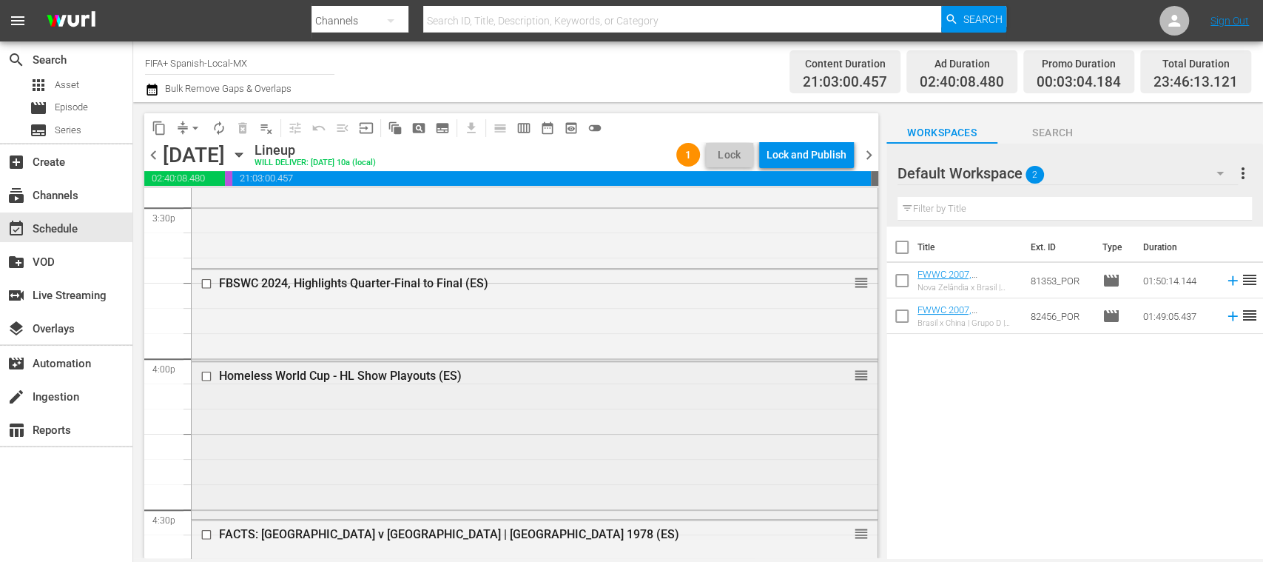
click at [653, 414] on div "Homeless World Cup - HL Show Playouts (ES) reorder" at bounding box center [535, 439] width 686 height 155
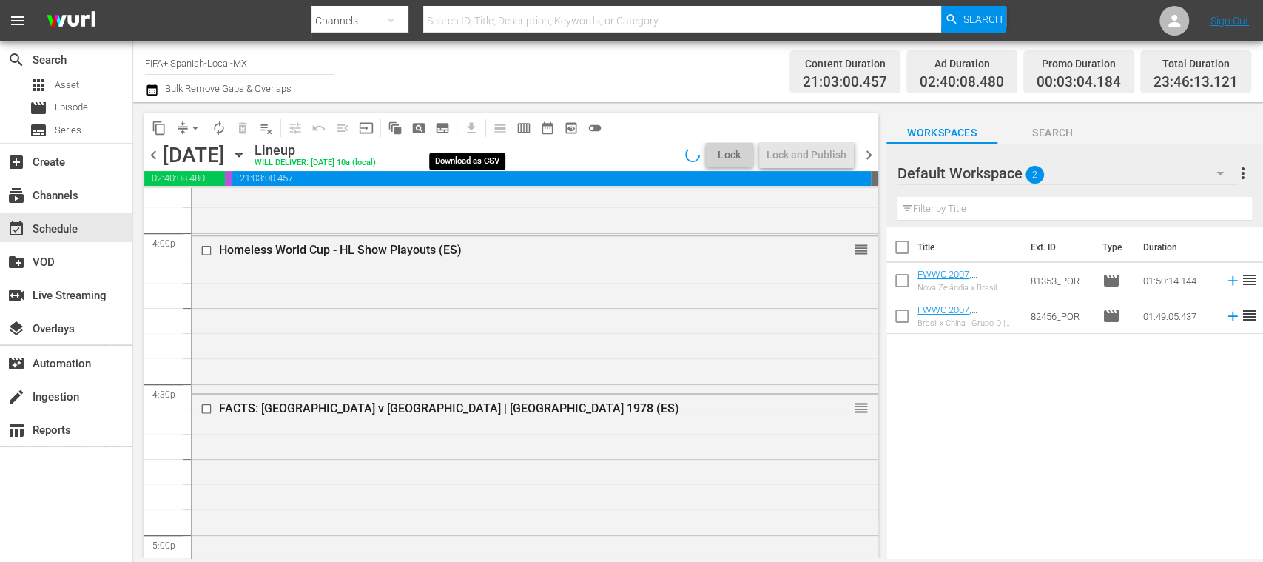
scroll to position [4659, 0]
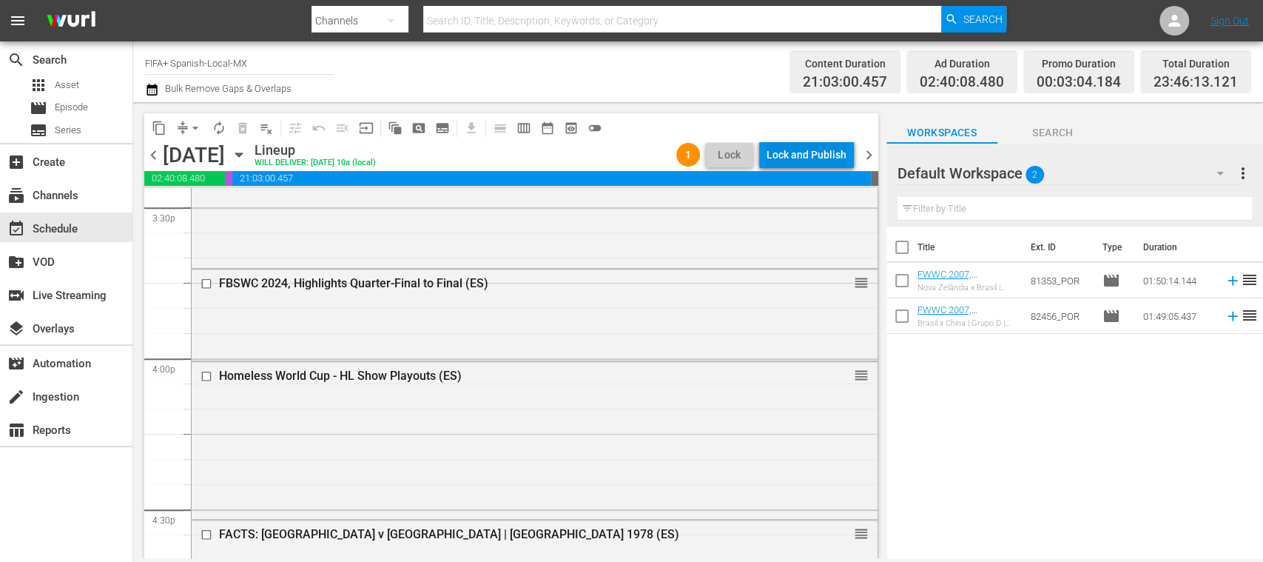
click at [822, 157] on div "Lock and Publish" at bounding box center [806, 154] width 80 height 27
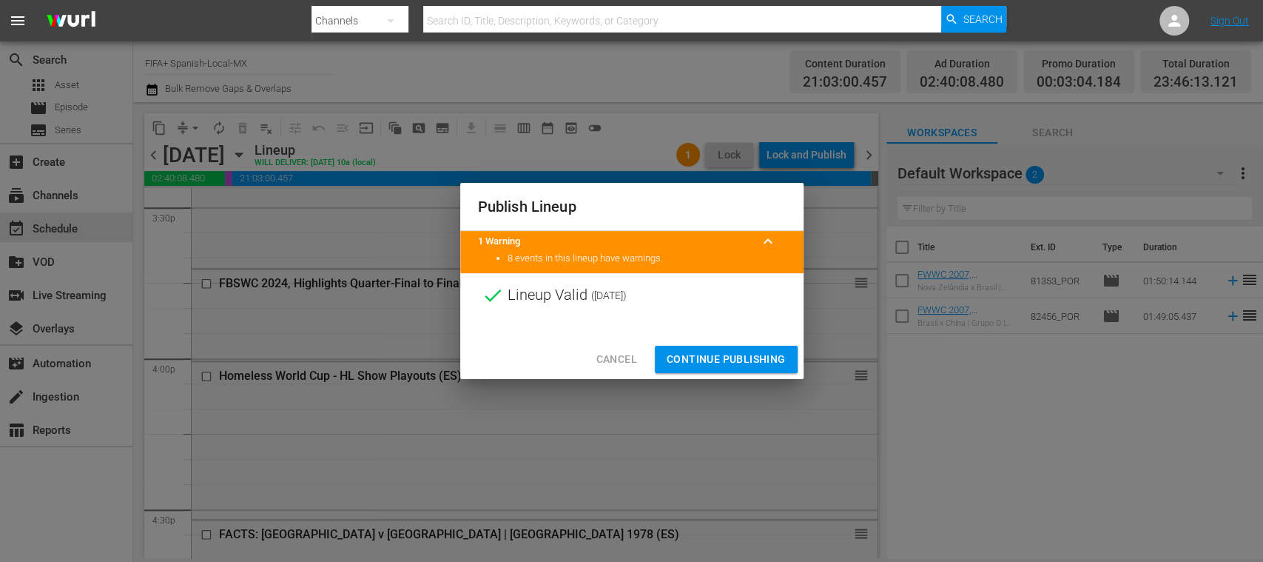
click at [746, 351] on span "Continue Publishing" at bounding box center [726, 359] width 119 height 18
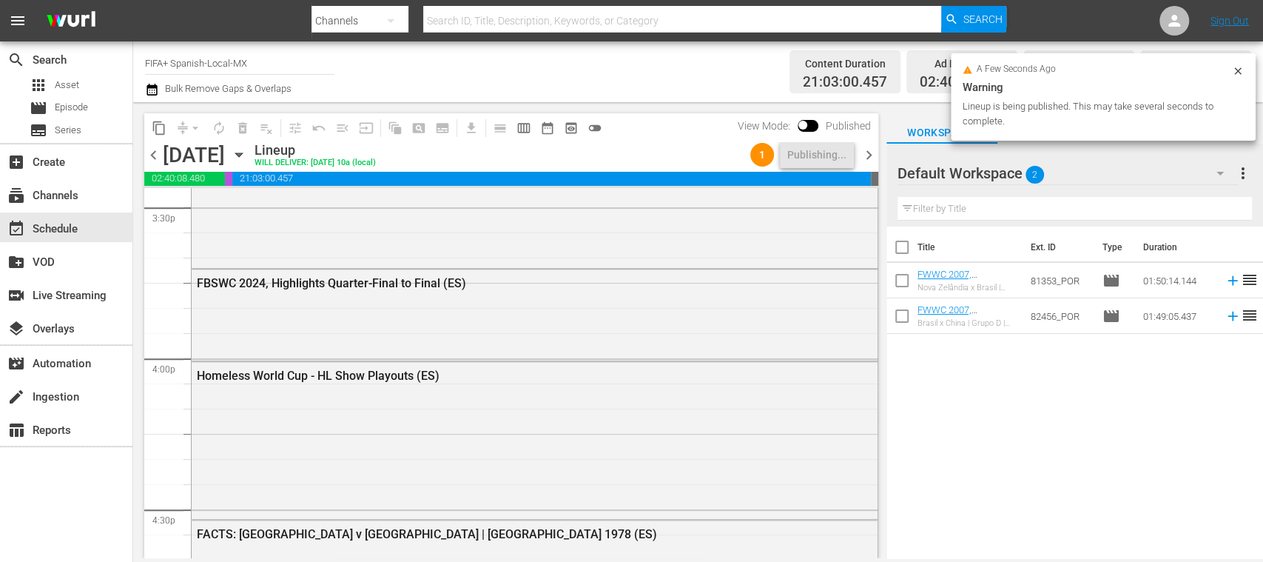
click at [869, 152] on span "chevron_right" at bounding box center [869, 155] width 18 height 18
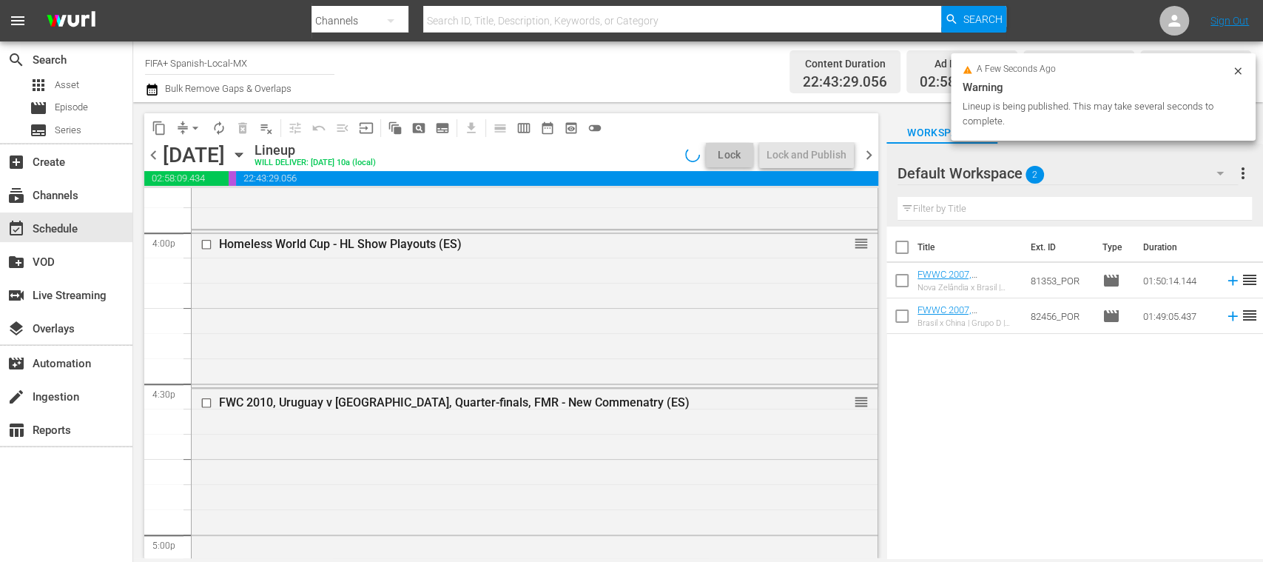
scroll to position [4659, 0]
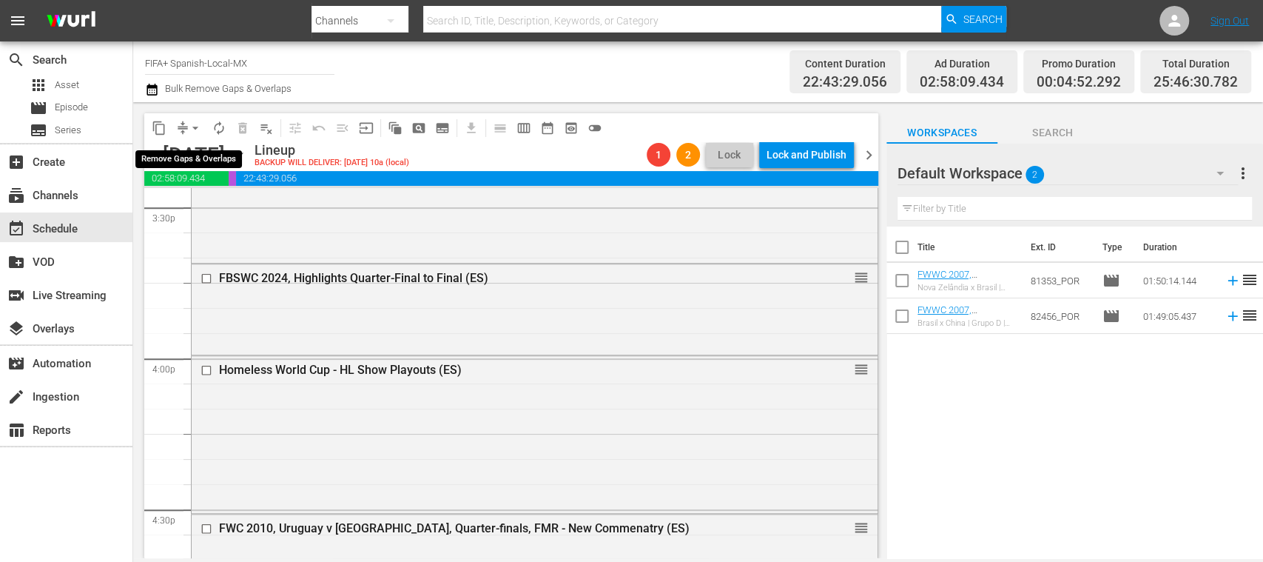
click at [198, 127] on span "arrow_drop_down" at bounding box center [195, 128] width 15 height 15
click at [247, 212] on li "Align to End of Previous Day" at bounding box center [195, 207] width 155 height 24
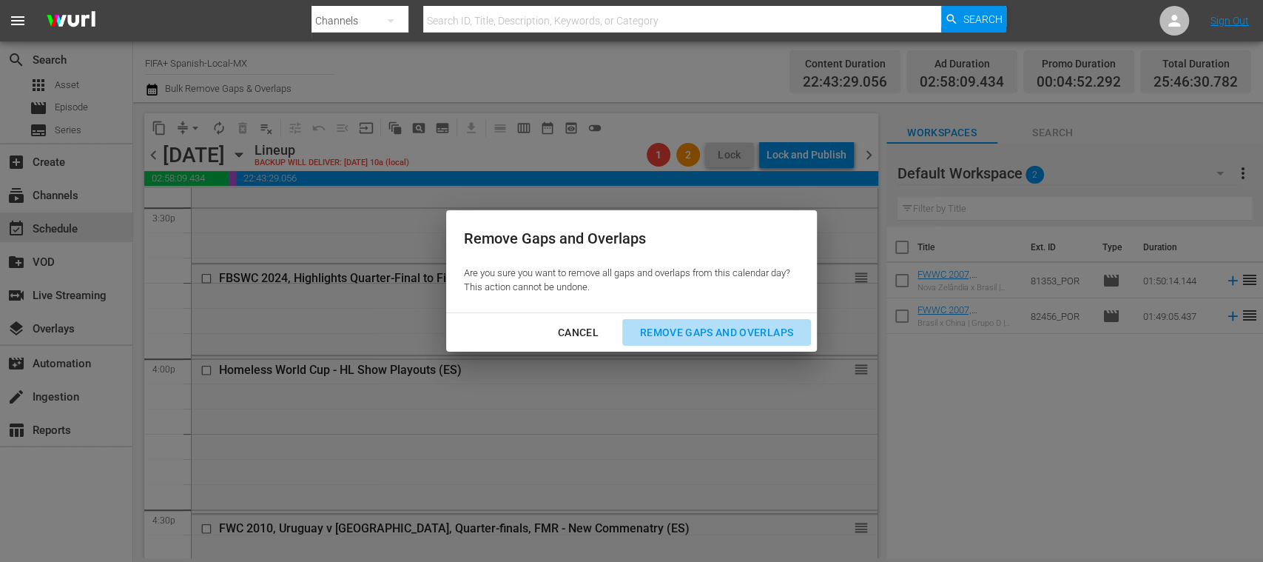
drag, startPoint x: 755, startPoint y: 326, endPoint x: 900, endPoint y: 363, distance: 149.6
click at [752, 327] on div "Remove Gaps and Overlaps" at bounding box center [716, 332] width 177 height 18
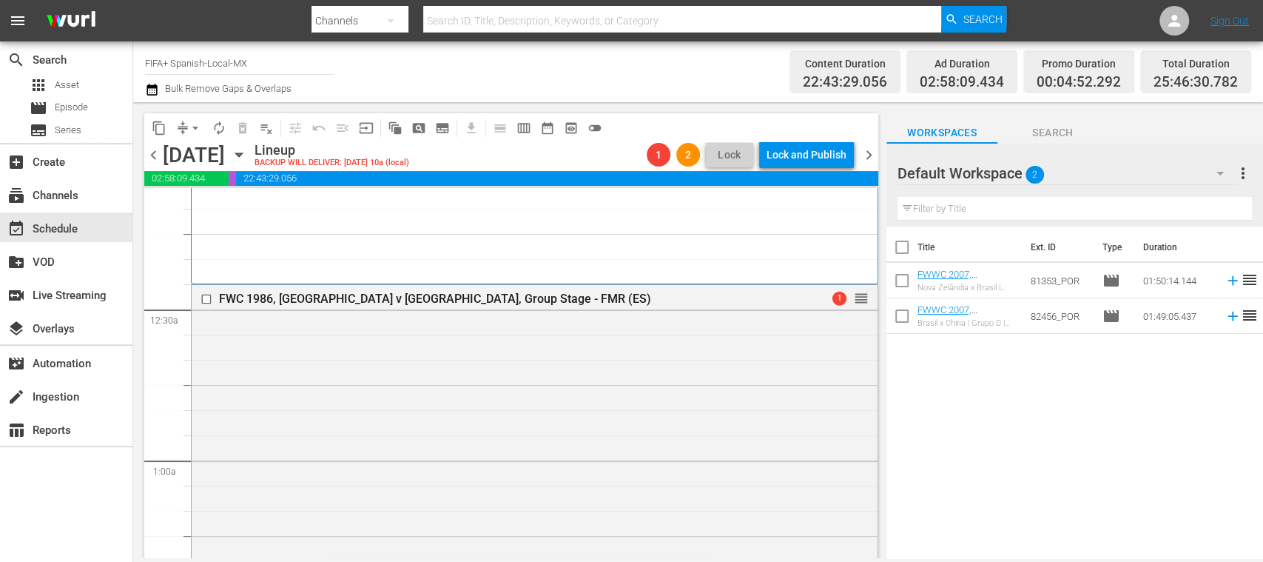
scroll to position [0, 0]
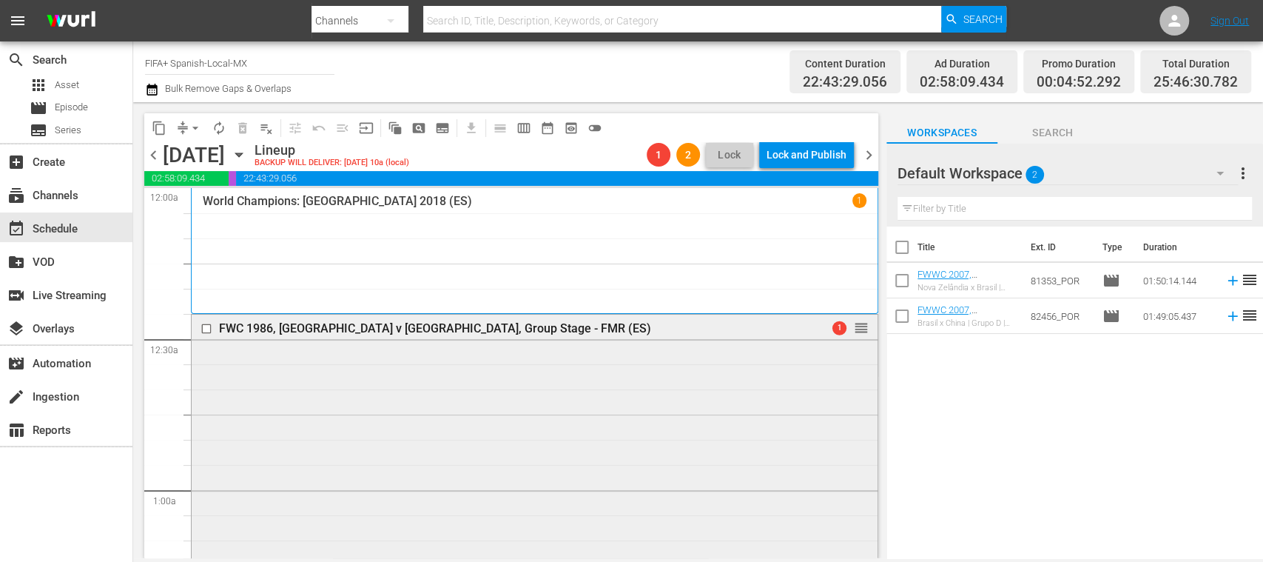
click at [832, 330] on span "1" at bounding box center [839, 327] width 14 height 14
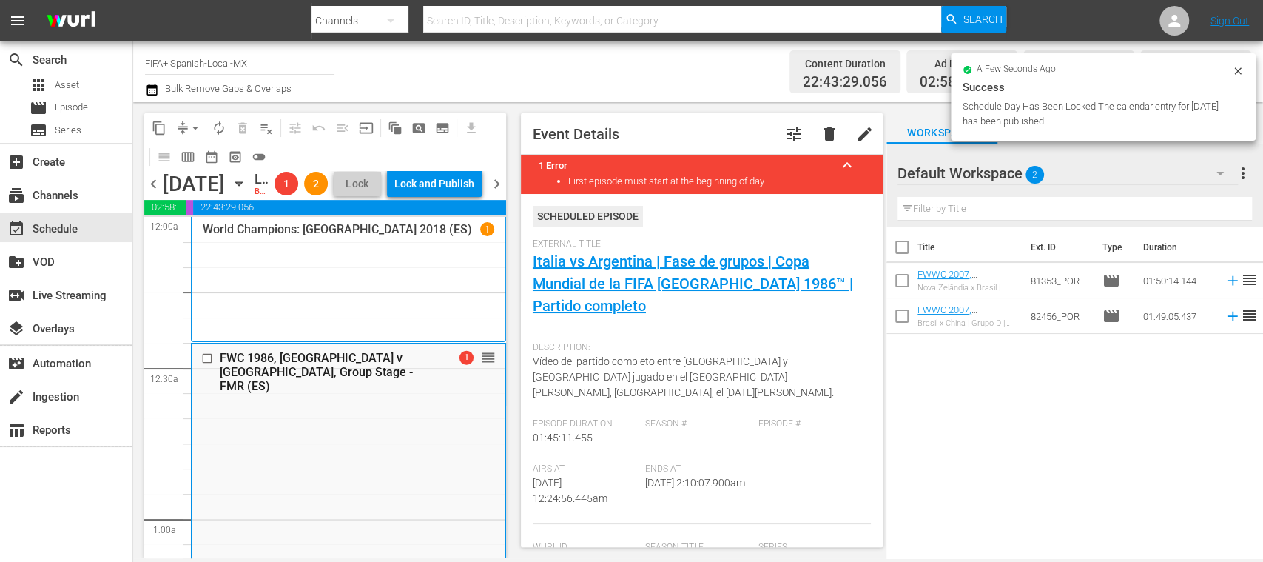
click at [155, 193] on span "chevron_left" at bounding box center [153, 184] width 18 height 18
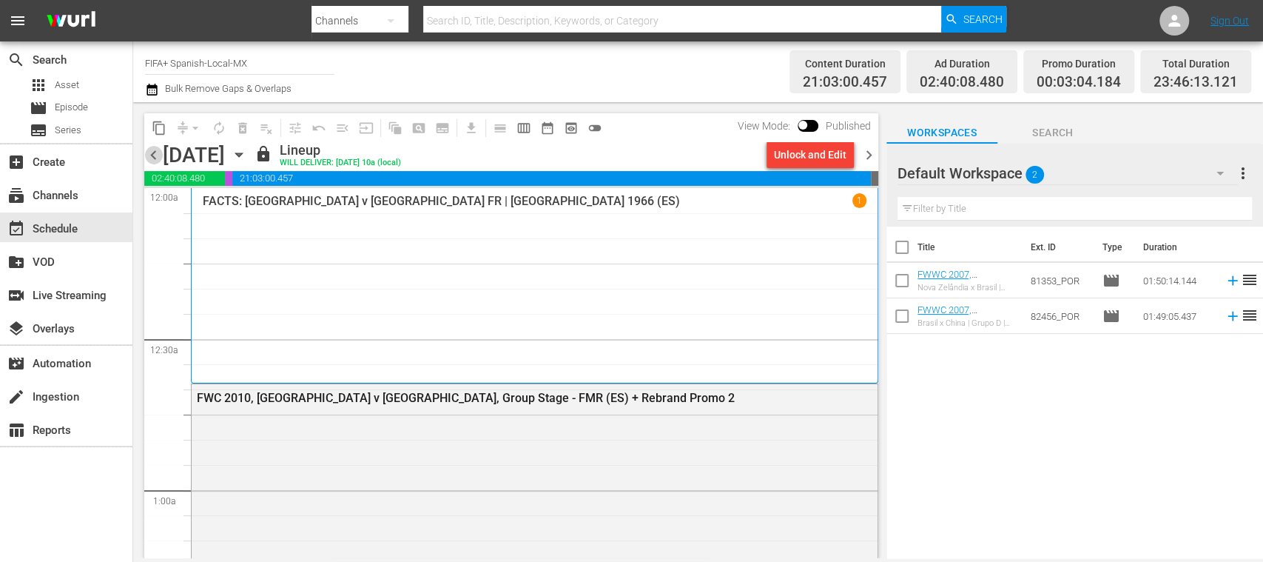
click at [152, 158] on span "chevron_left" at bounding box center [153, 155] width 18 height 18
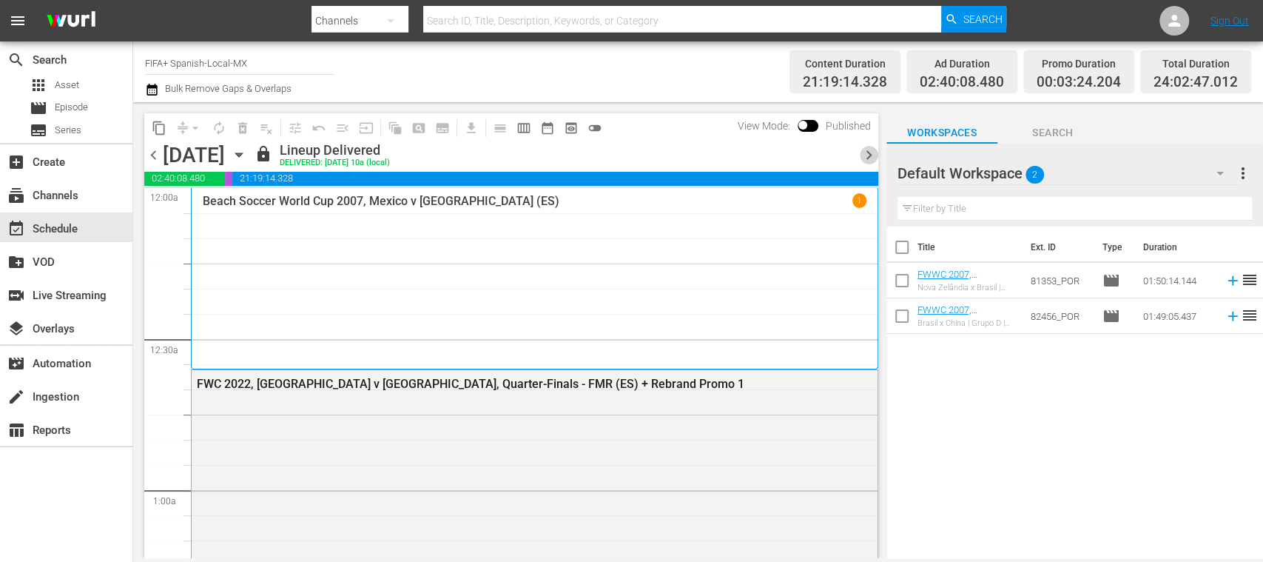
click at [869, 155] on span "chevron_right" at bounding box center [869, 155] width 18 height 18
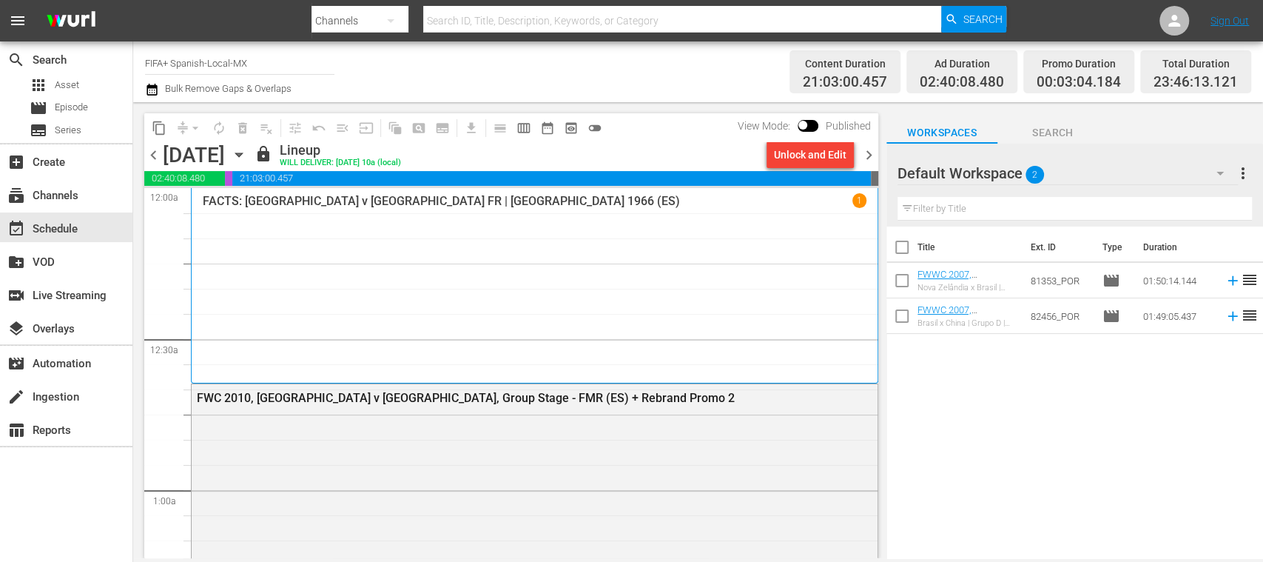
click at [832, 158] on div "Unlock and Edit" at bounding box center [810, 154] width 73 height 27
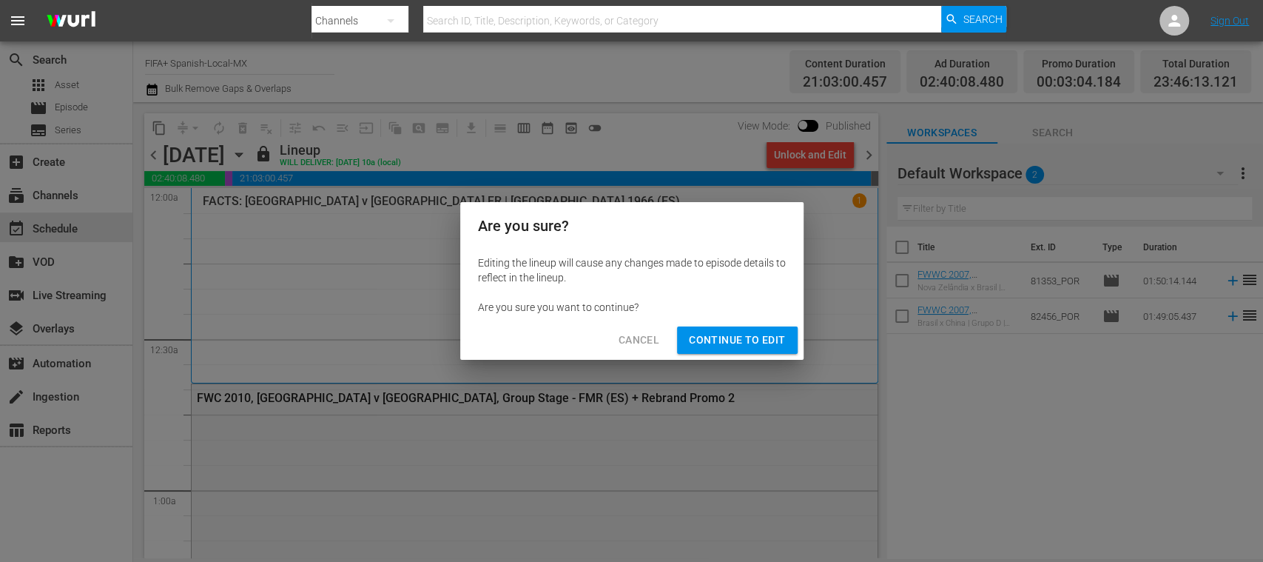
click at [768, 340] on span "Continue to Edit" at bounding box center [737, 340] width 96 height 18
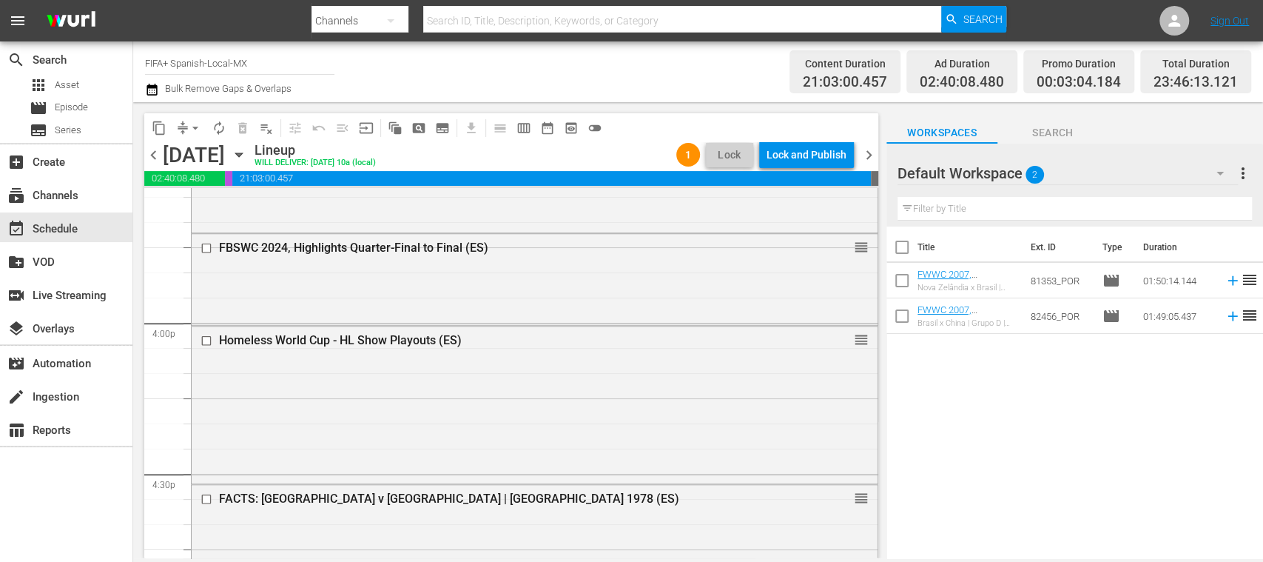
scroll to position [4633, 0]
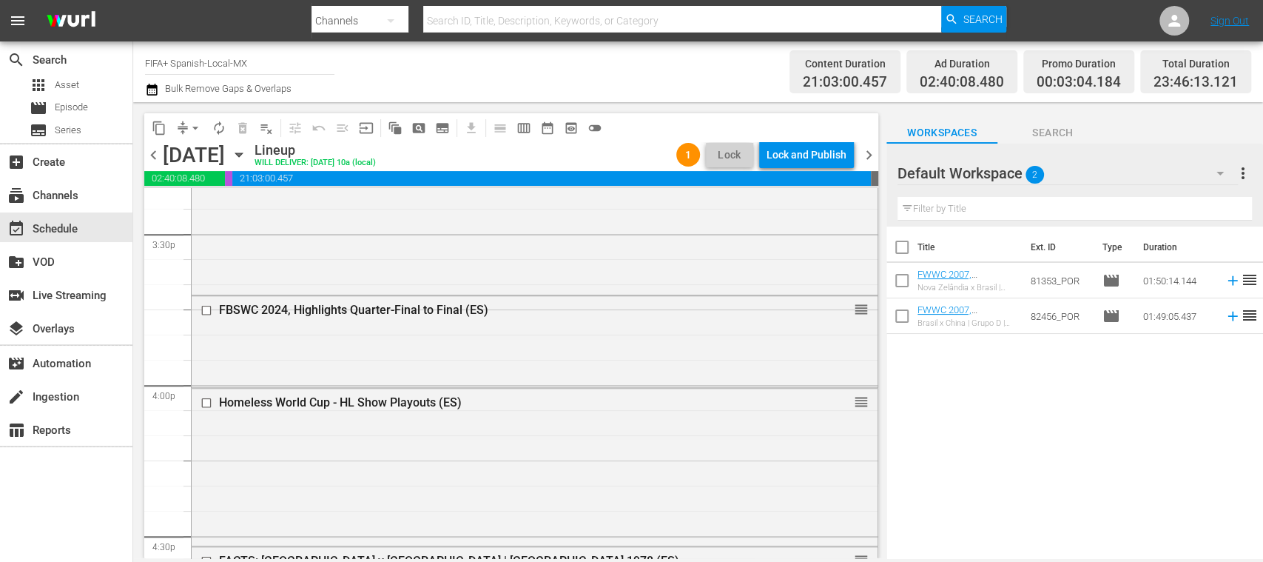
click at [493, 318] on div "FBSWC 2024, Highlights Quarter-Final to Final (ES)" at bounding box center [496, 310] width 599 height 18
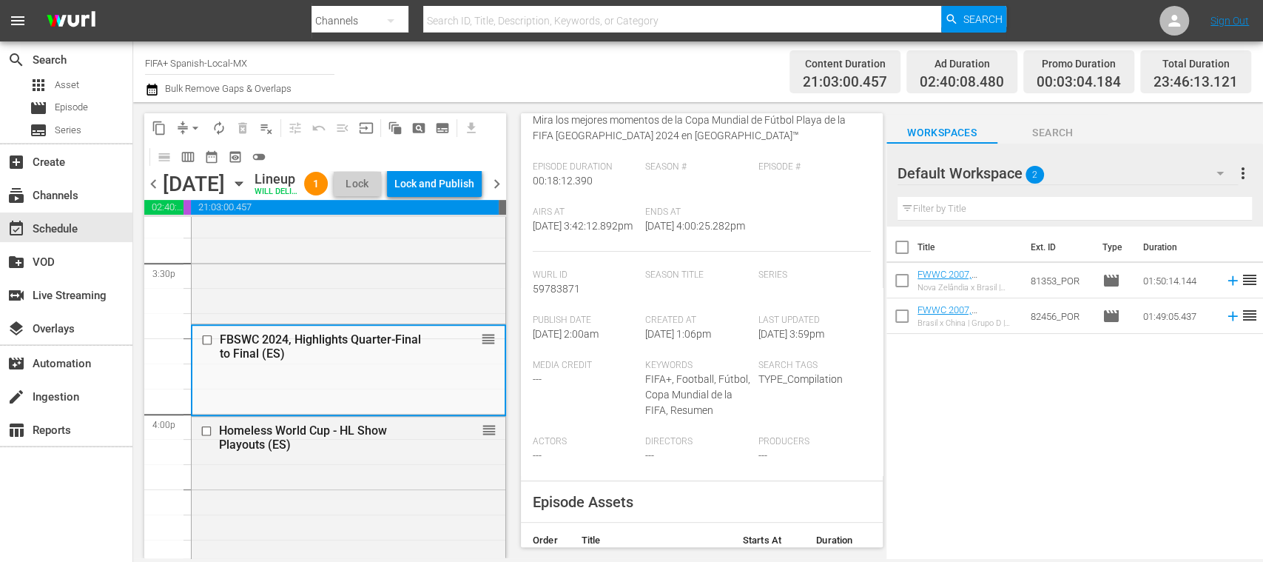
scroll to position [0, 0]
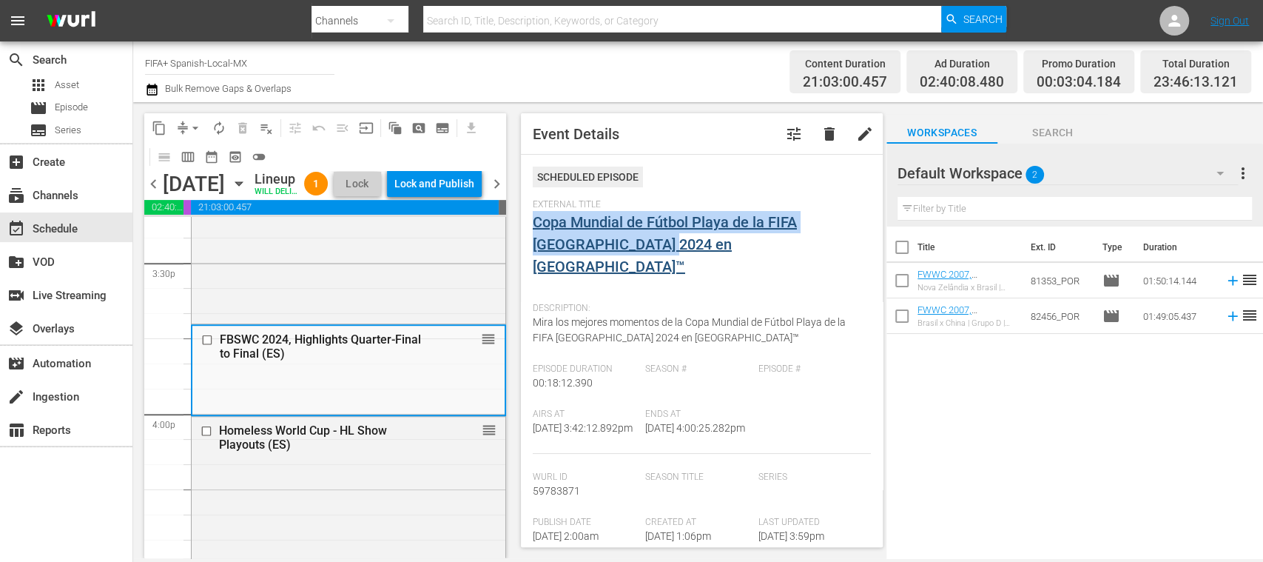
drag, startPoint x: 655, startPoint y: 246, endPoint x: 536, endPoint y: 229, distance: 120.4
click at [536, 229] on div "External Title Copa Mundial de Fútbol Playa de la FIFA UAE 2024 en Dubai™" at bounding box center [702, 247] width 338 height 96
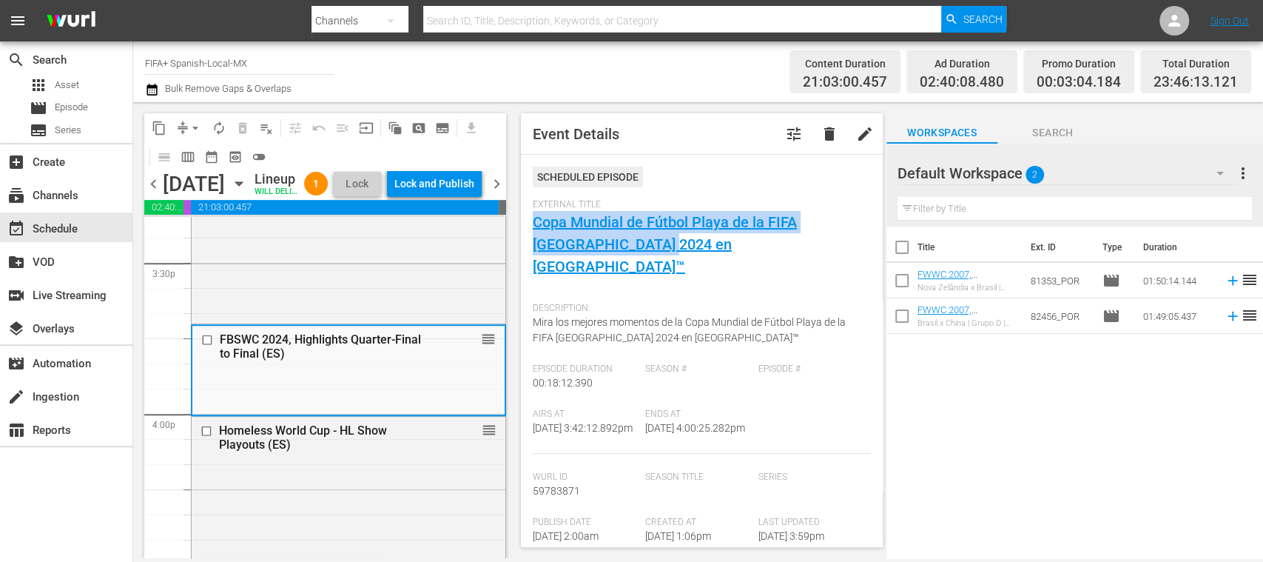
copy link "Copa Mundial de Fútbol Playa de la FIFA UAE 2024 en Dubai™"
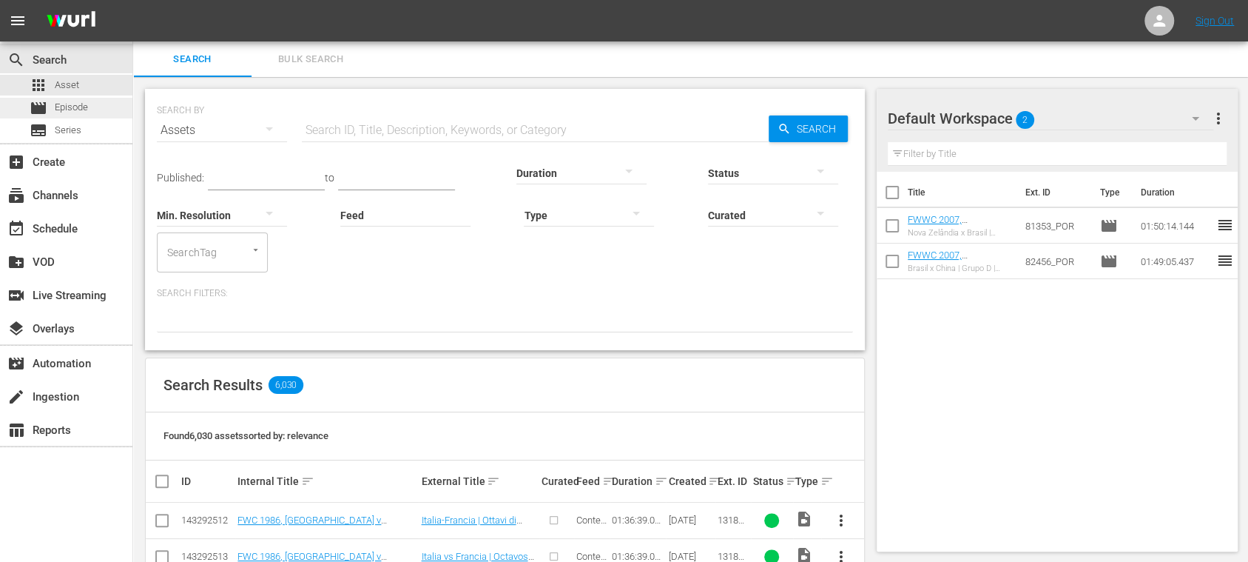
click at [70, 107] on span "Episode" at bounding box center [71, 107] width 33 height 15
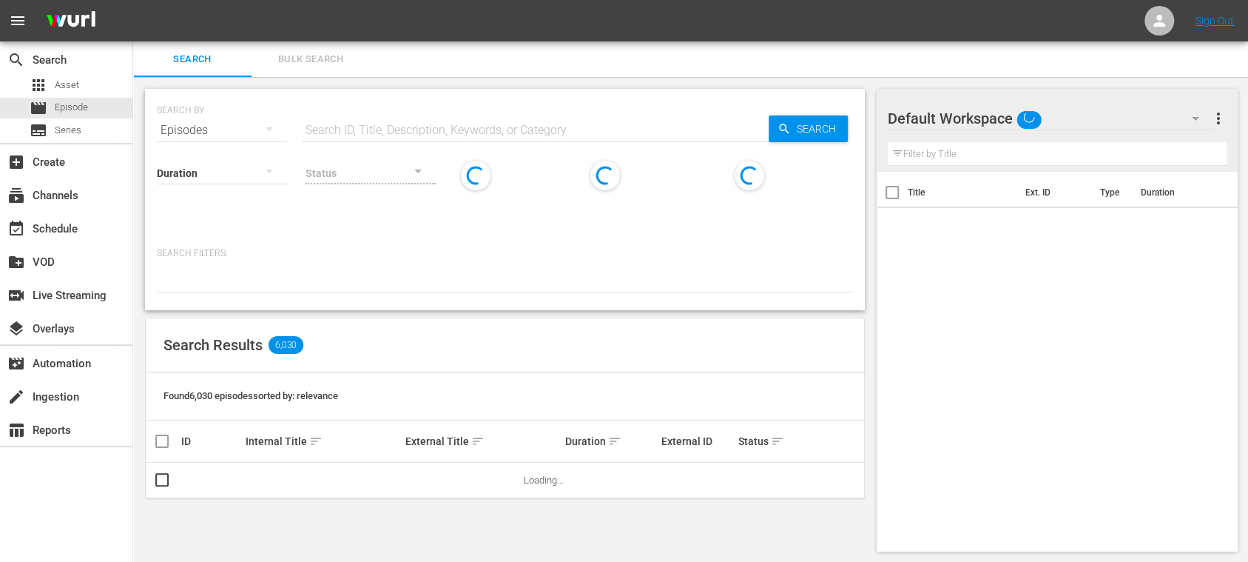
click at [352, 128] on input "text" at bounding box center [535, 130] width 467 height 36
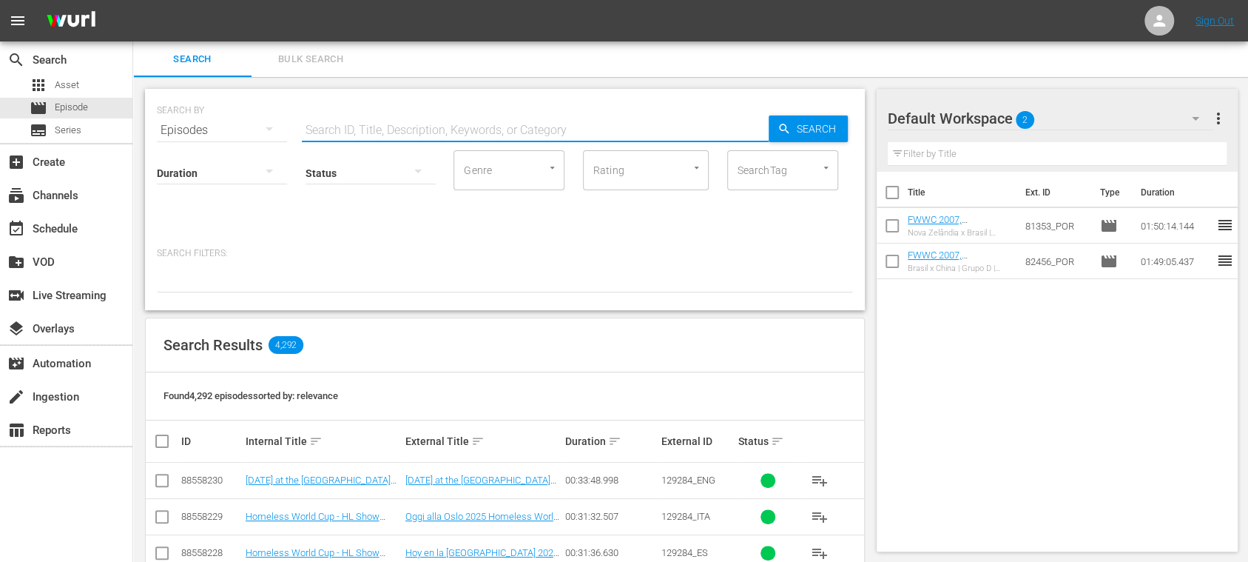
paste input "Copa Mundial de Fútbol Playa de la FIFA [GEOGRAPHIC_DATA] 2024 en [GEOGRAPHIC_D…"
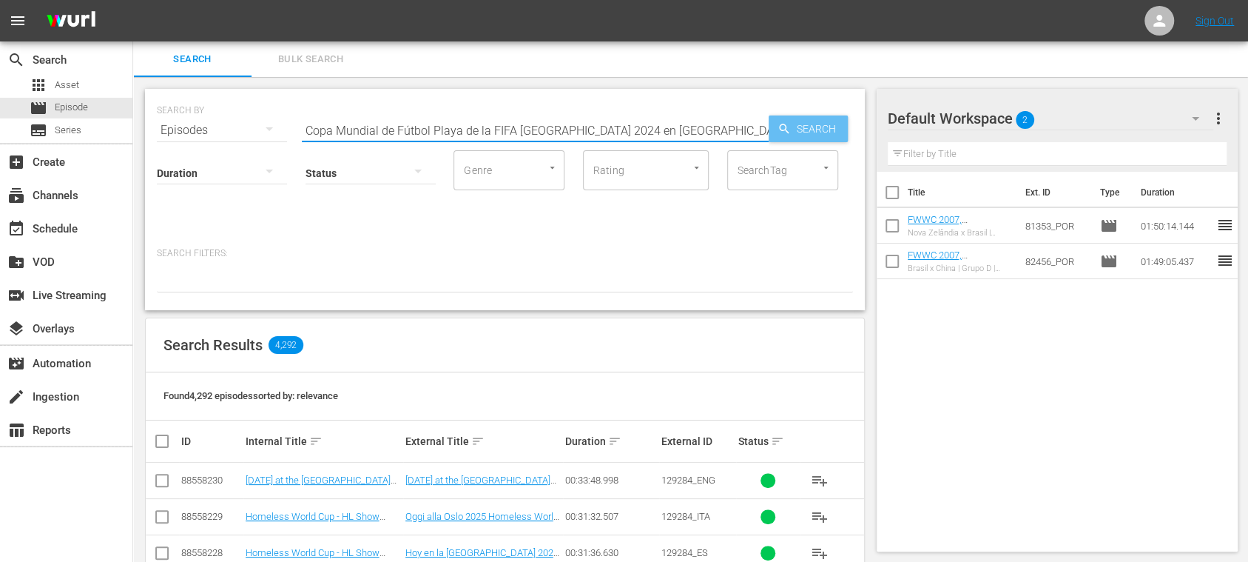
type input "Copa Mundial de Fútbol Playa de la FIFA [GEOGRAPHIC_DATA] 2024 en [GEOGRAPHIC_D…"
click at [828, 127] on span "Search" at bounding box center [819, 128] width 57 height 27
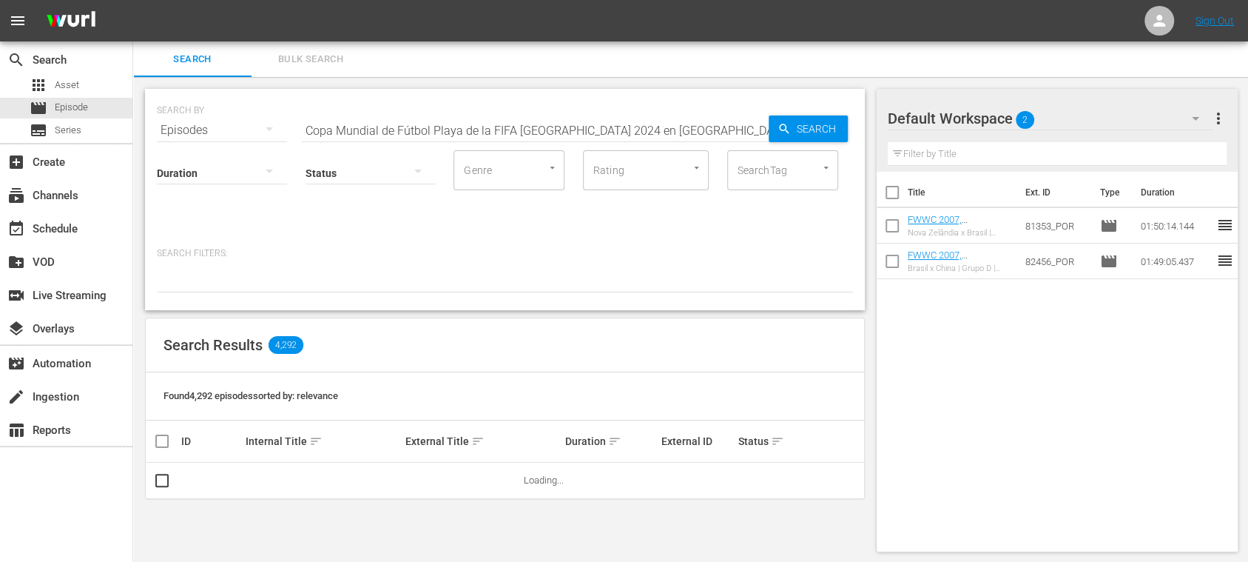
click at [1222, 121] on span "more_vert" at bounding box center [1218, 118] width 18 height 18
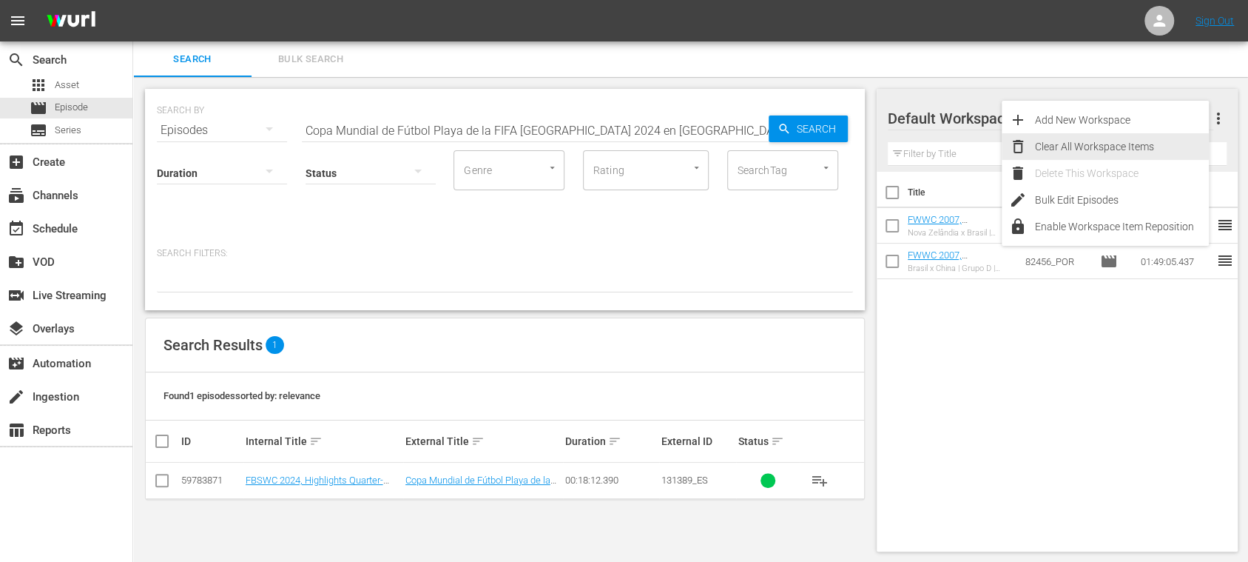
click at [1161, 144] on div "Clear All Workspace Items" at bounding box center [1122, 146] width 174 height 27
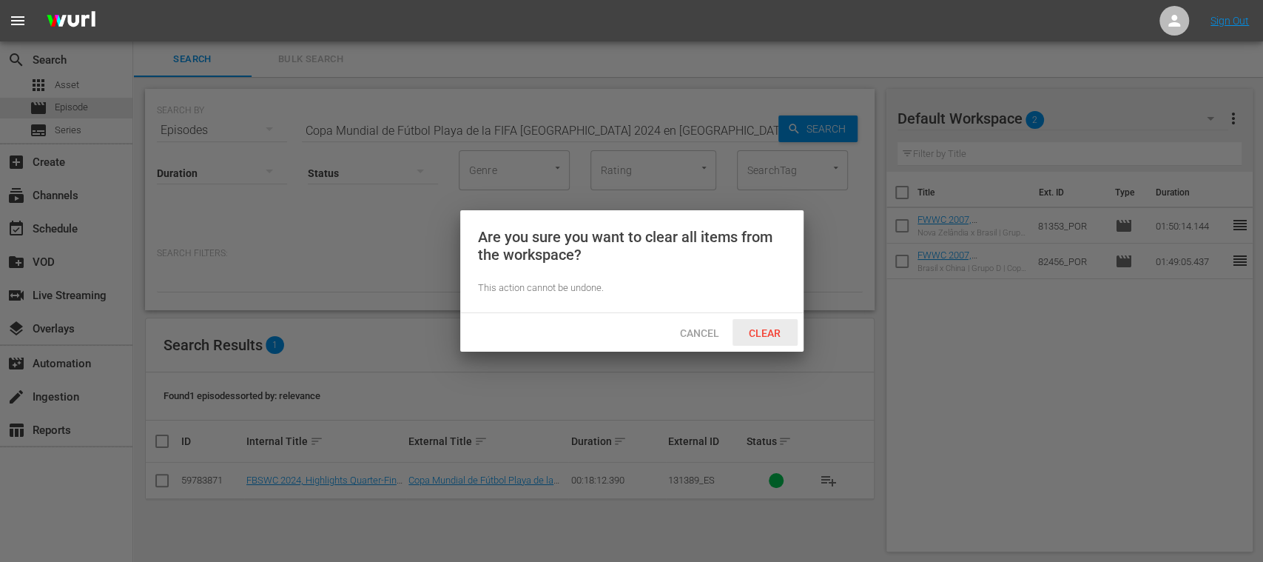
click at [766, 332] on span "Clear" at bounding box center [764, 333] width 55 height 12
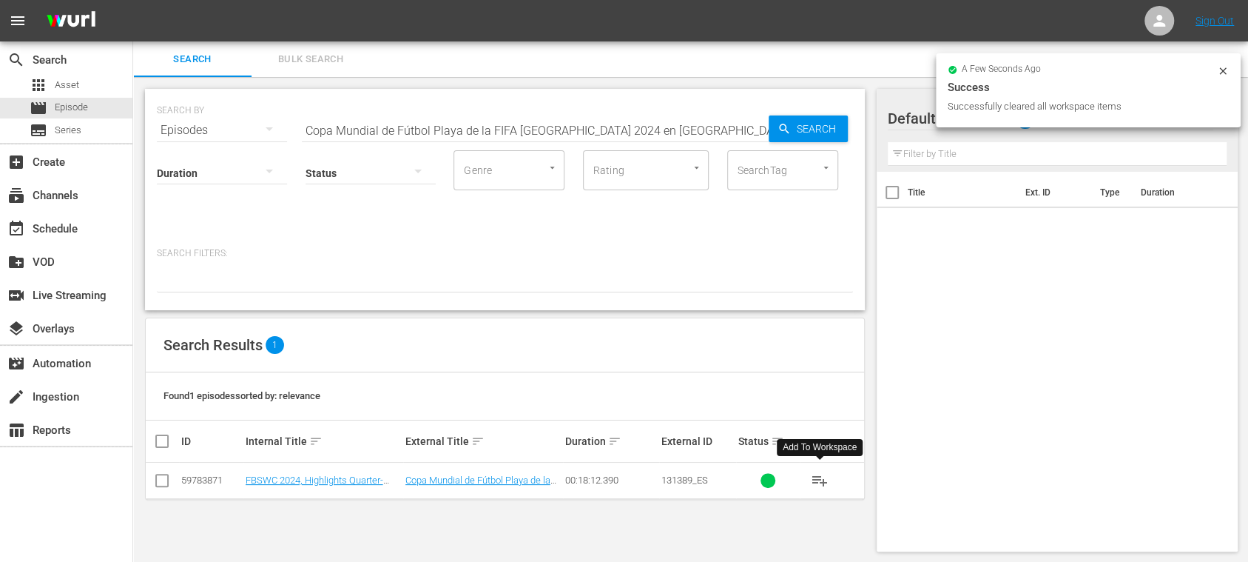
click at [818, 478] on span "playlist_add" at bounding box center [820, 480] width 18 height 18
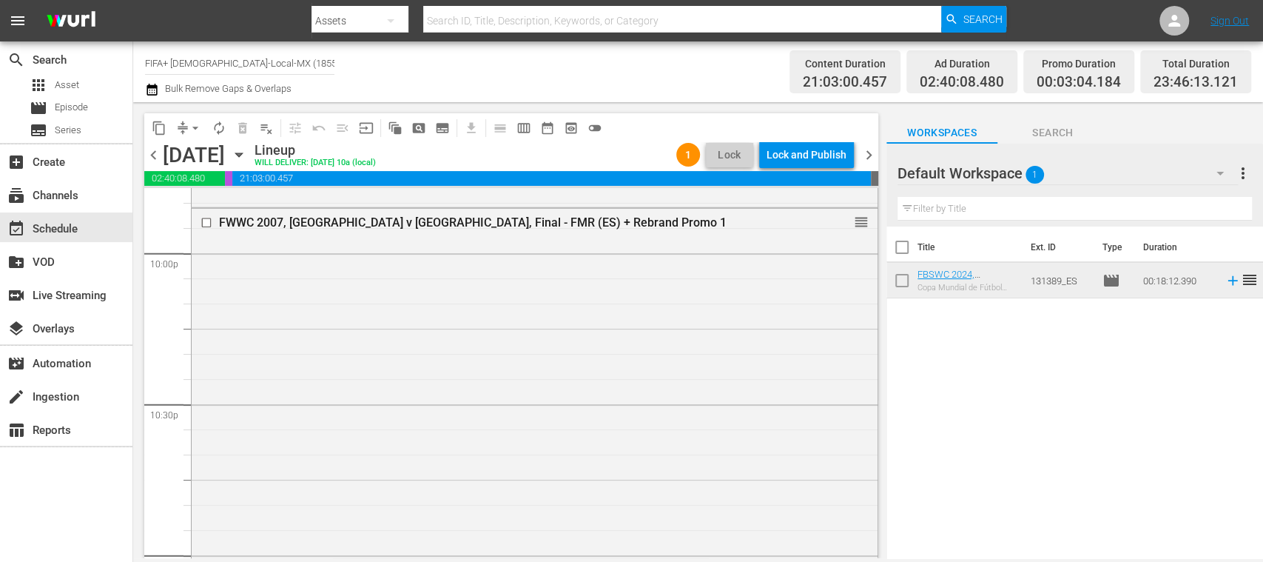
scroll to position [7000, 0]
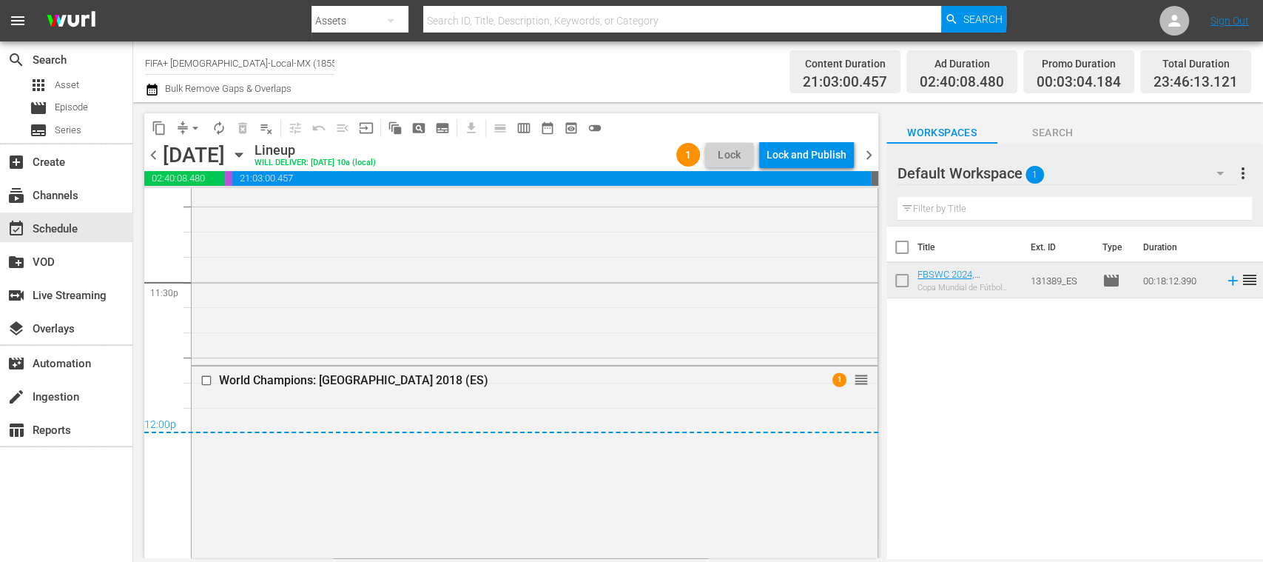
drag, startPoint x: 1115, startPoint y: 374, endPoint x: 935, endPoint y: 289, distance: 199.2
click at [1114, 374] on div "Title Ext. ID Type Duration FBSWC 2024, Highlights Quarter-Final to Final (ES) …" at bounding box center [1074, 393] width 377 height 334
click at [791, 151] on div "Lock and Publish" at bounding box center [806, 154] width 80 height 27
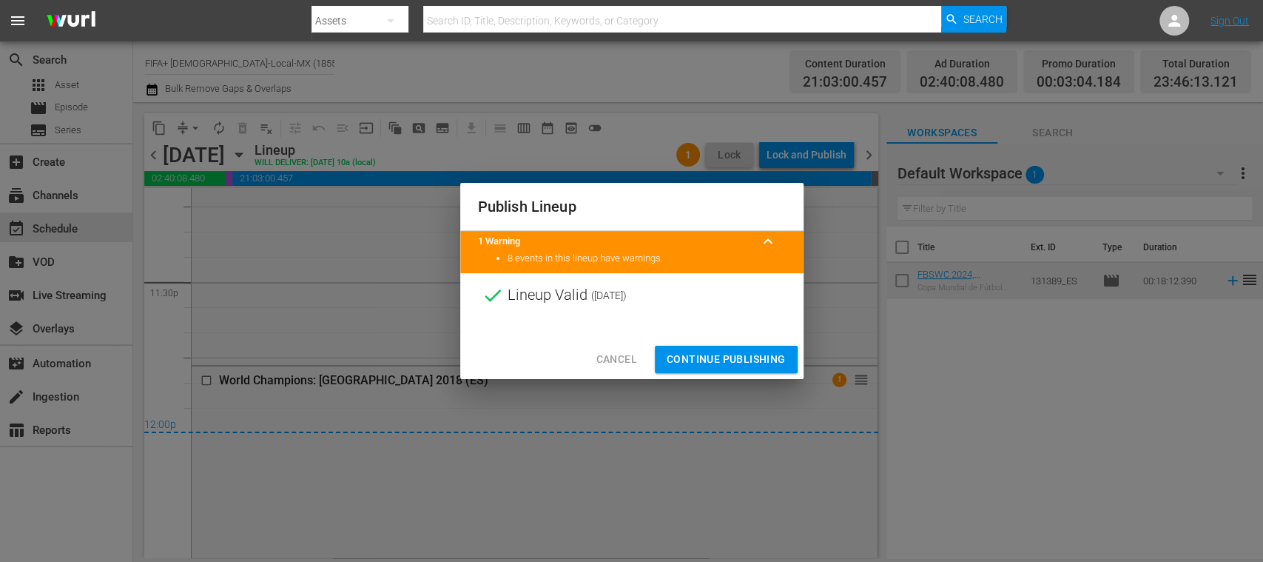
drag, startPoint x: 749, startPoint y: 355, endPoint x: 780, endPoint y: 365, distance: 31.8
click at [746, 356] on span "Continue Publishing" at bounding box center [726, 359] width 119 height 18
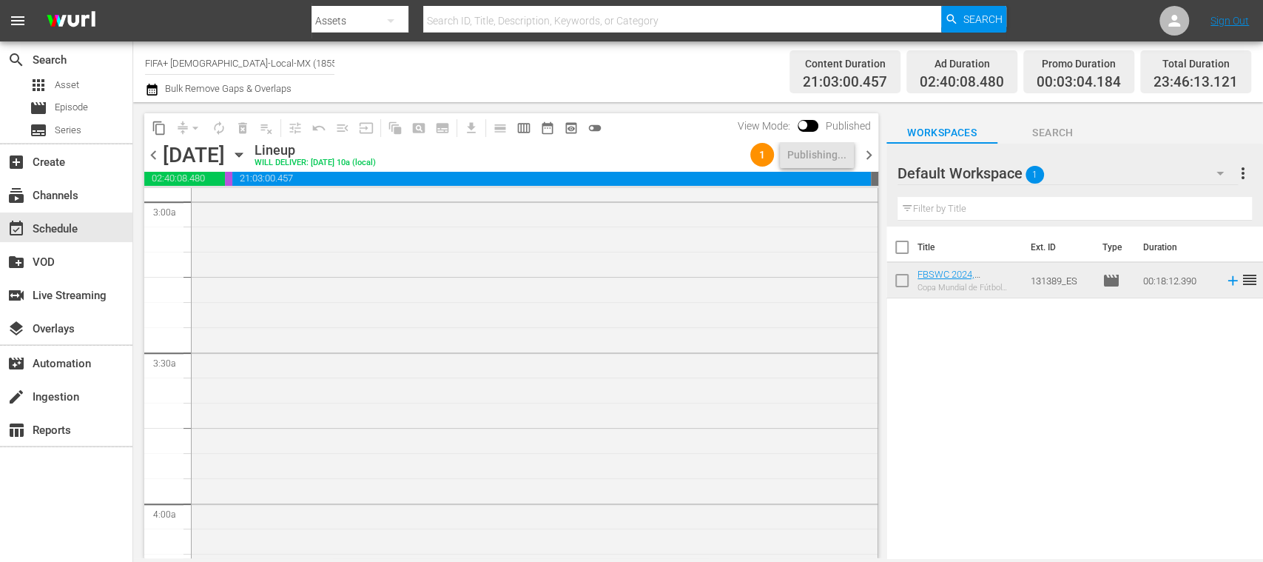
scroll to position [120, 0]
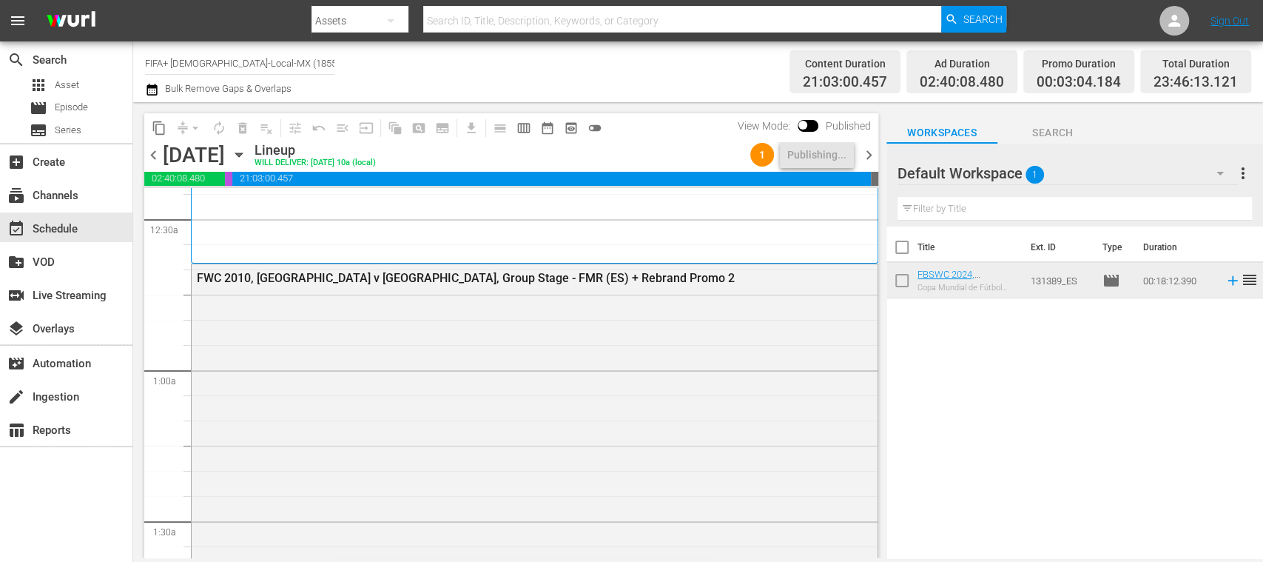
click at [866, 149] on span "chevron_right" at bounding box center [869, 155] width 18 height 18
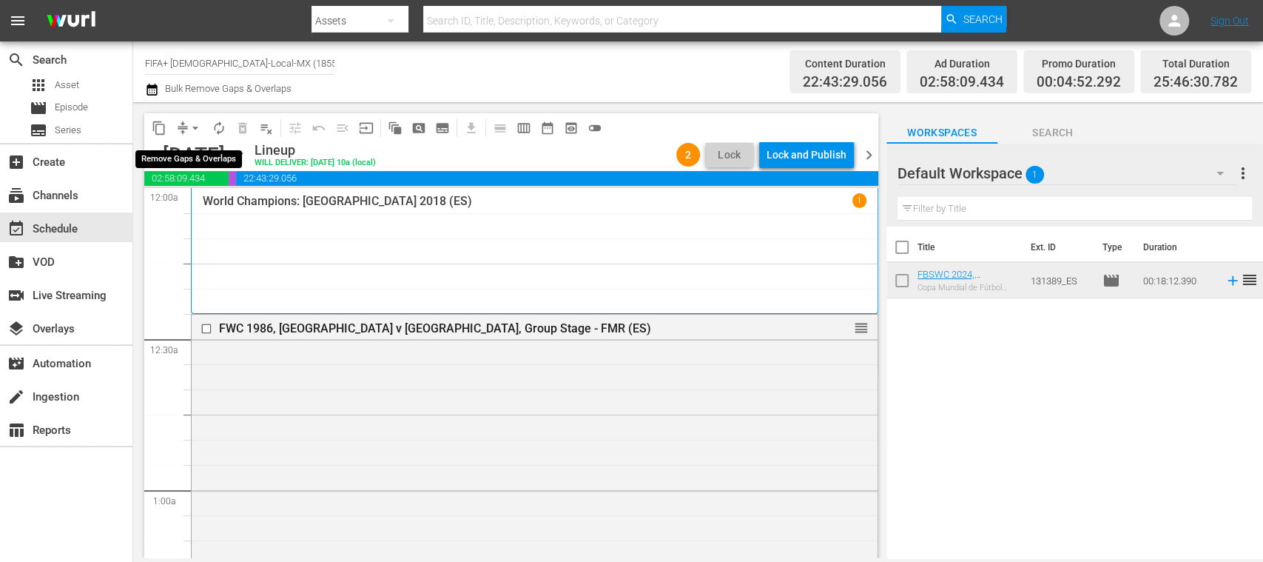
click at [198, 127] on span "arrow_drop_down" at bounding box center [195, 128] width 15 height 15
click at [235, 211] on li "Align to End of Previous Day" at bounding box center [195, 207] width 155 height 24
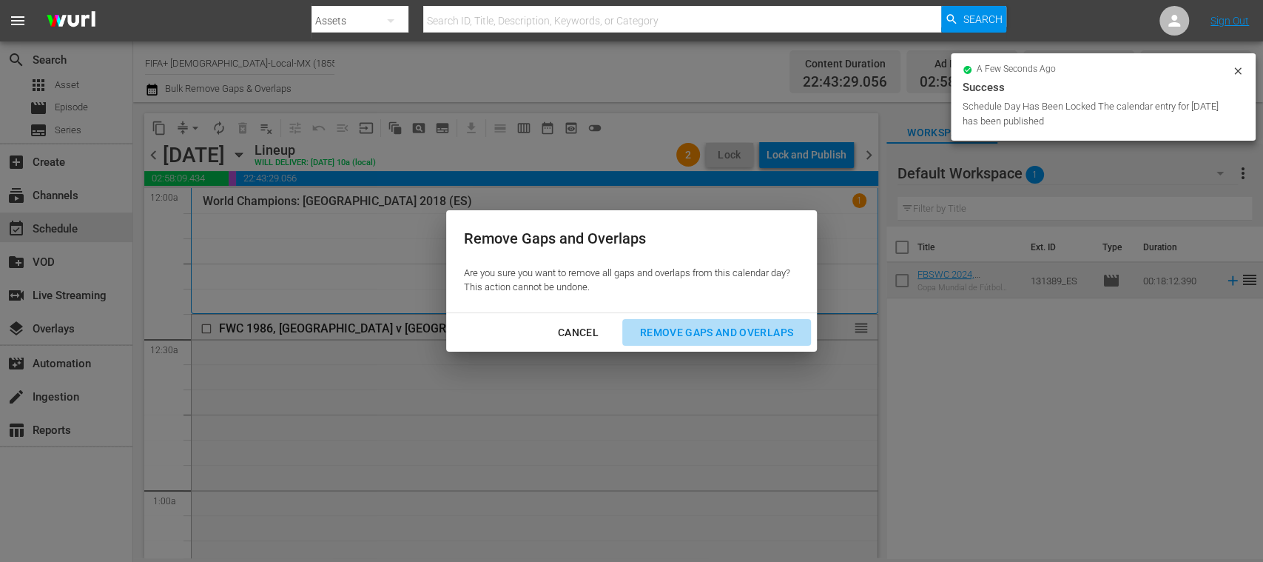
click at [729, 333] on div "Remove Gaps and Overlaps" at bounding box center [716, 332] width 177 height 18
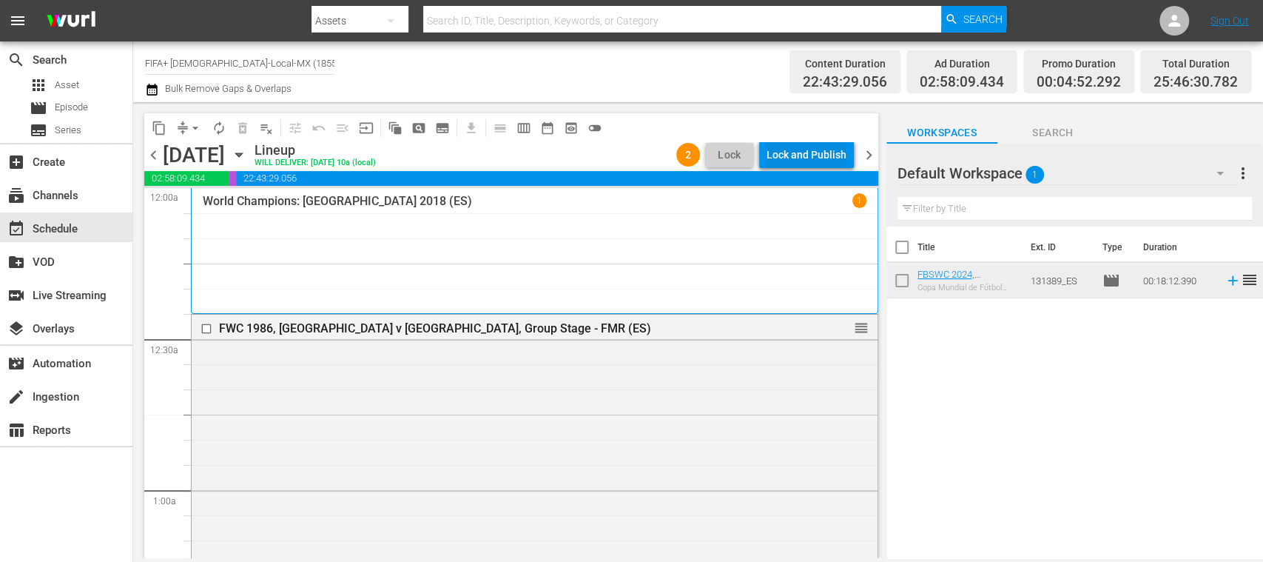
click at [787, 149] on div "Lock and Publish" at bounding box center [806, 154] width 80 height 27
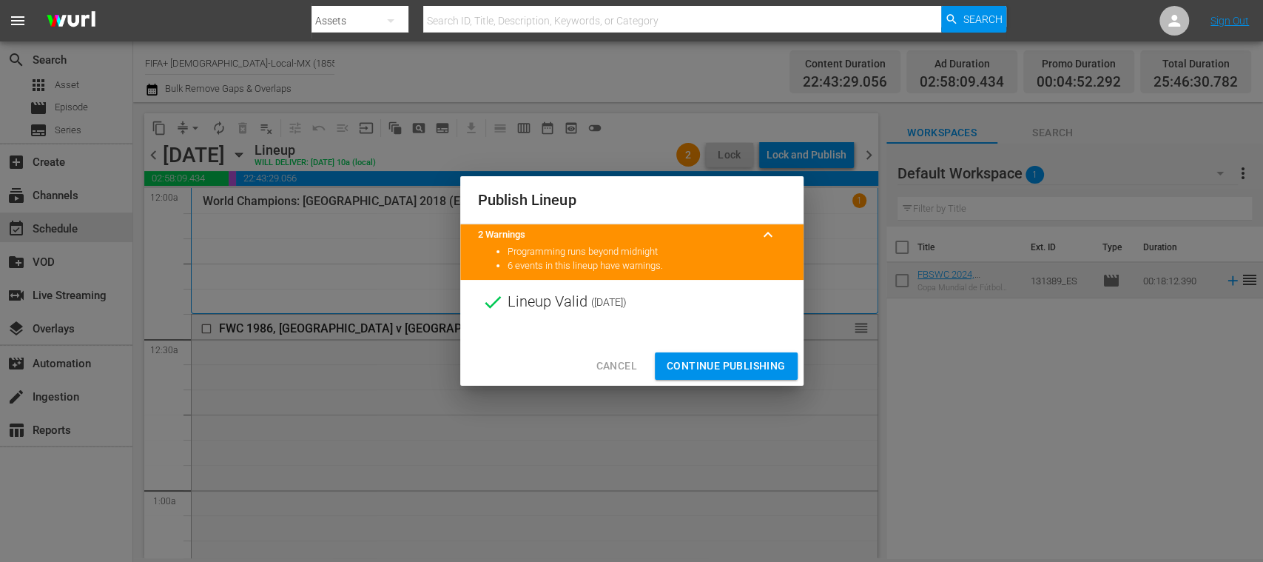
click at [755, 361] on span "Continue Publishing" at bounding box center [726, 366] width 119 height 18
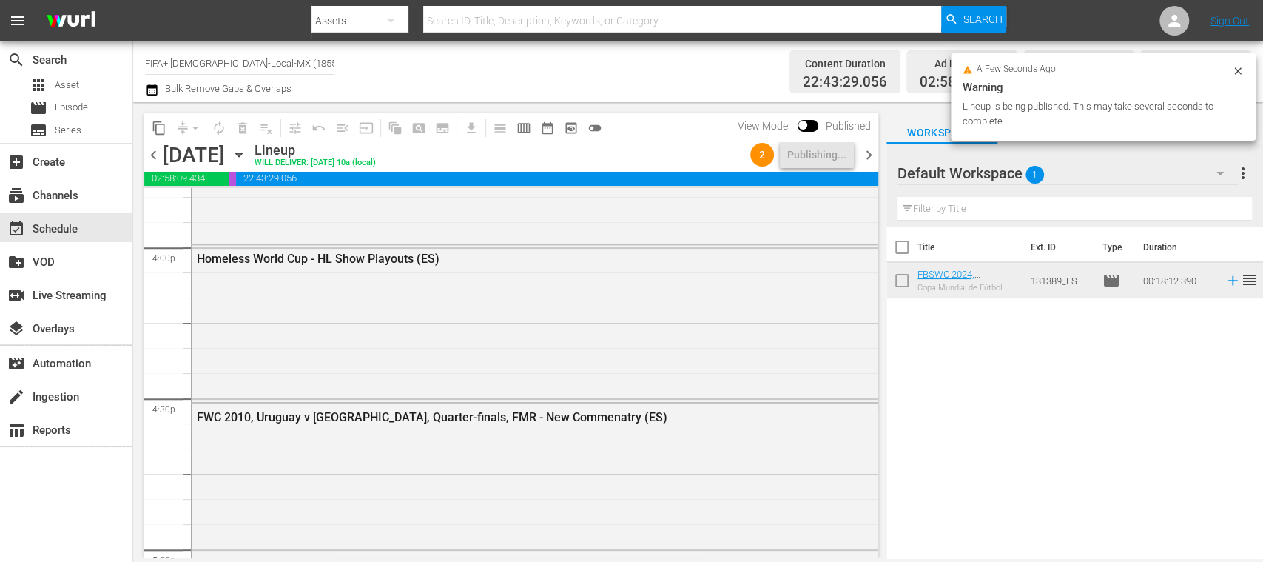
scroll to position [4747, 0]
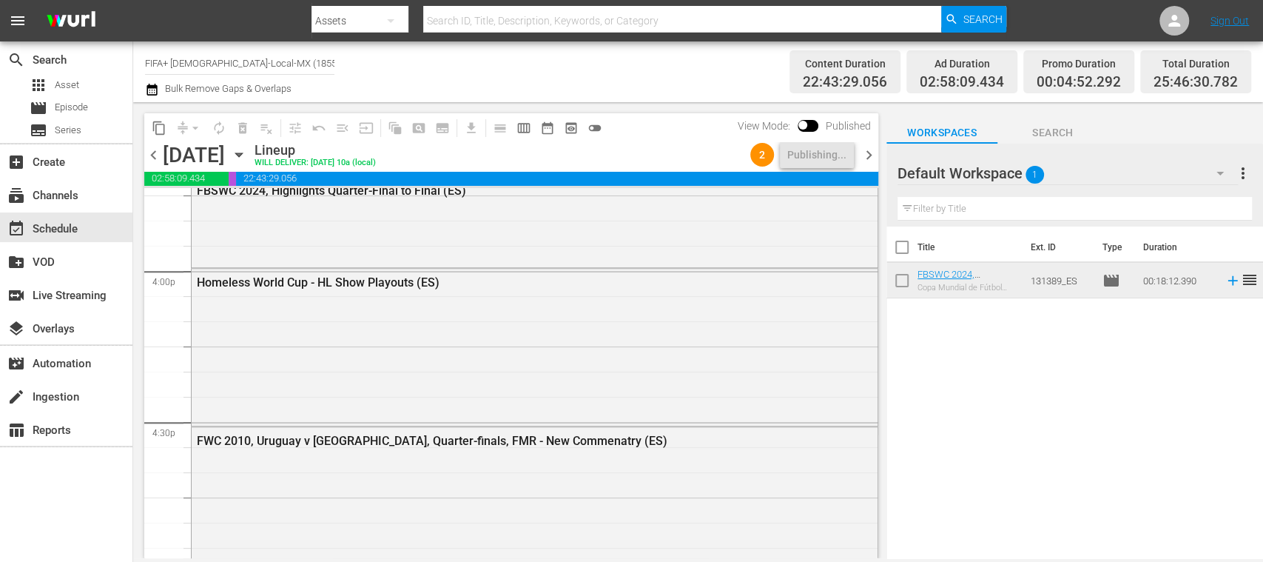
click at [866, 154] on span "chevron_right" at bounding box center [869, 155] width 18 height 18
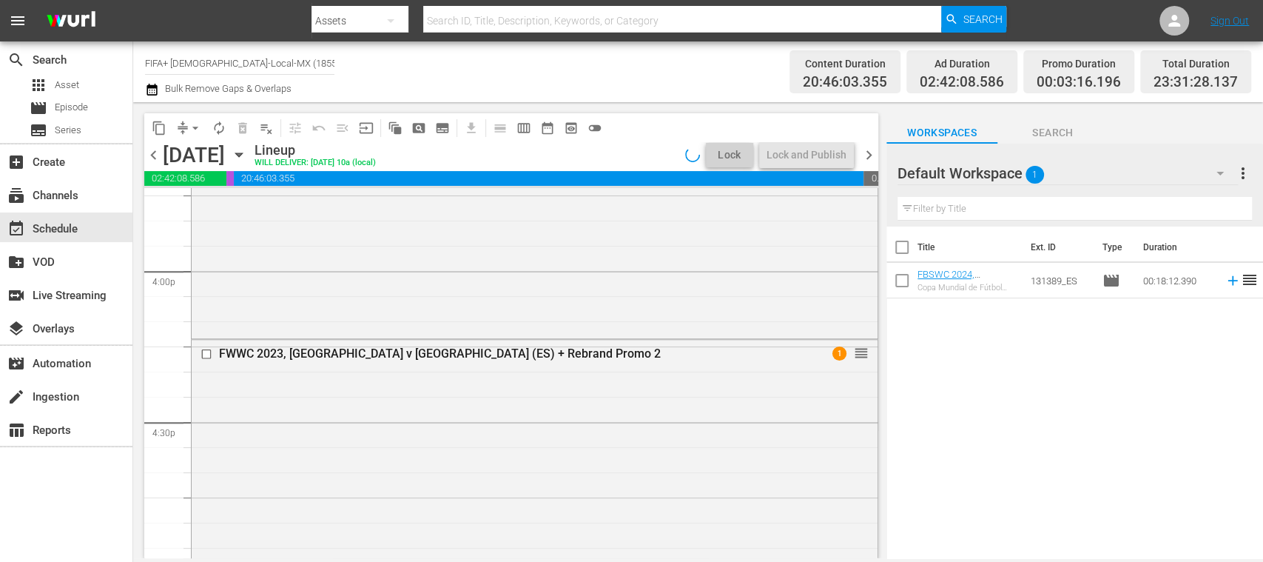
scroll to position [4621, 0]
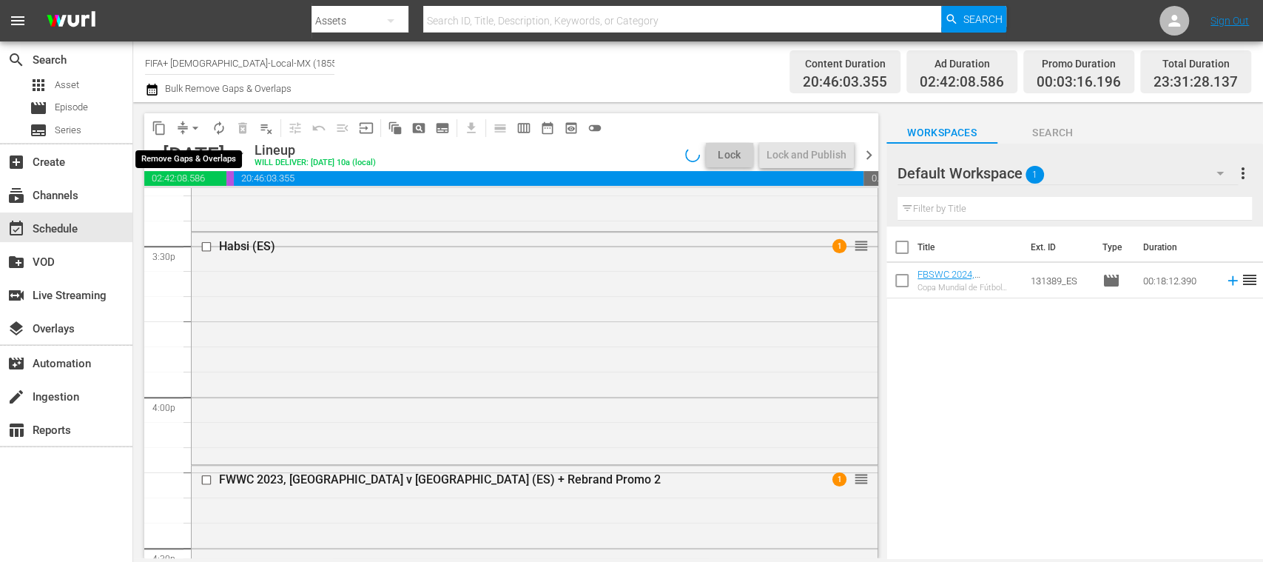
click at [198, 128] on span "arrow_drop_down" at bounding box center [195, 128] width 15 height 15
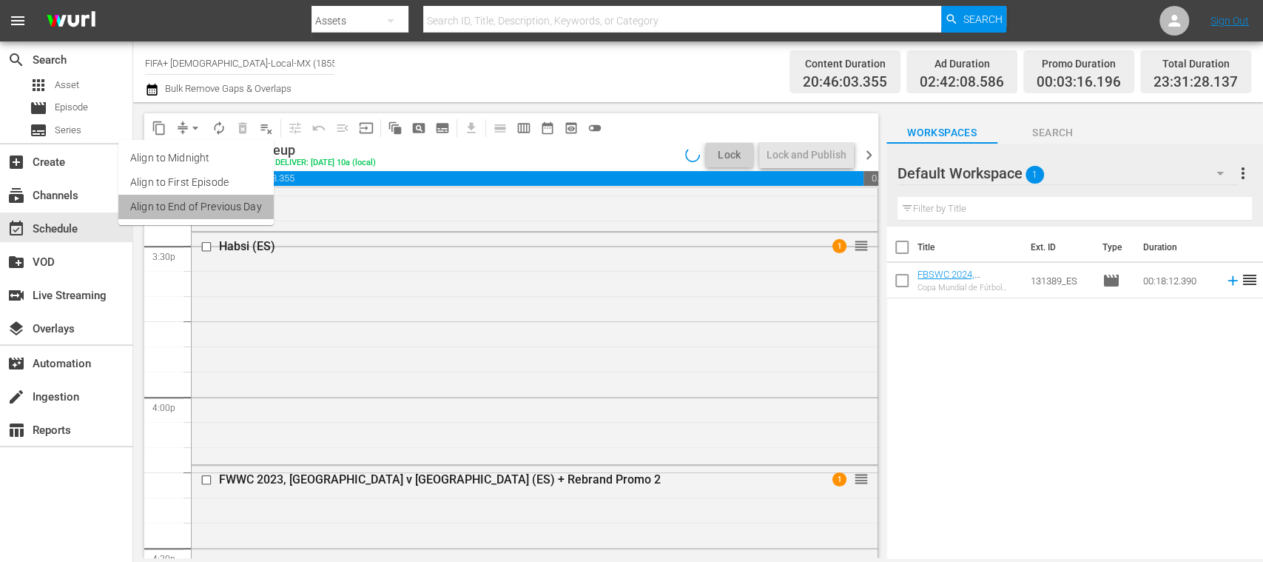
click at [231, 201] on li "Align to End of Previous Day" at bounding box center [195, 207] width 155 height 24
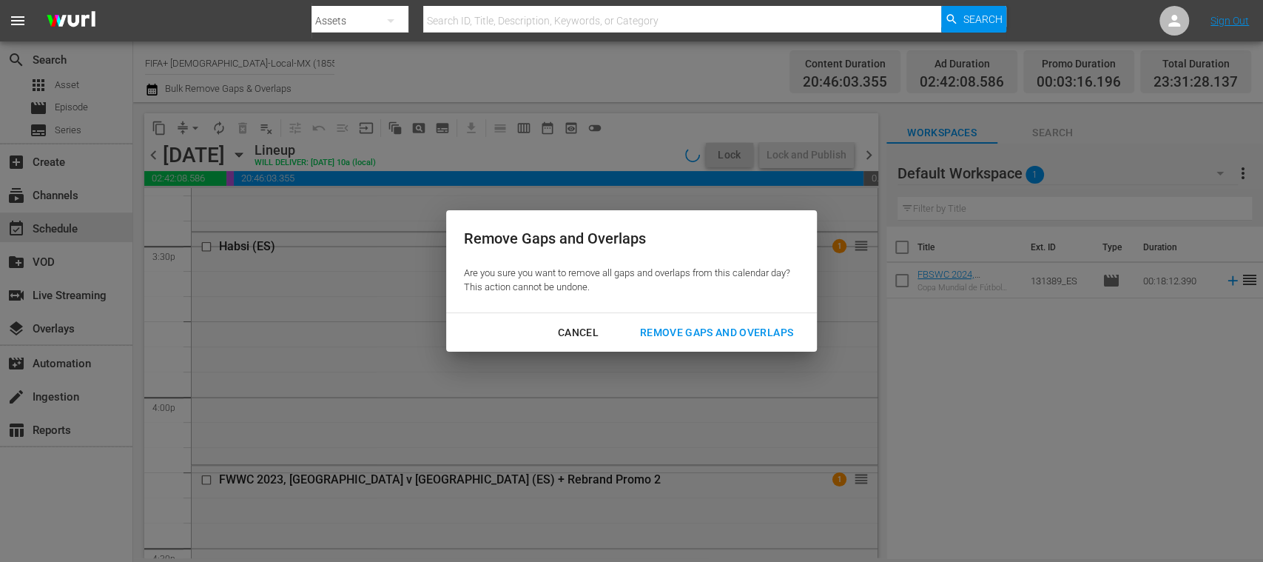
click at [713, 331] on div "Remove Gaps and Overlaps" at bounding box center [716, 332] width 177 height 18
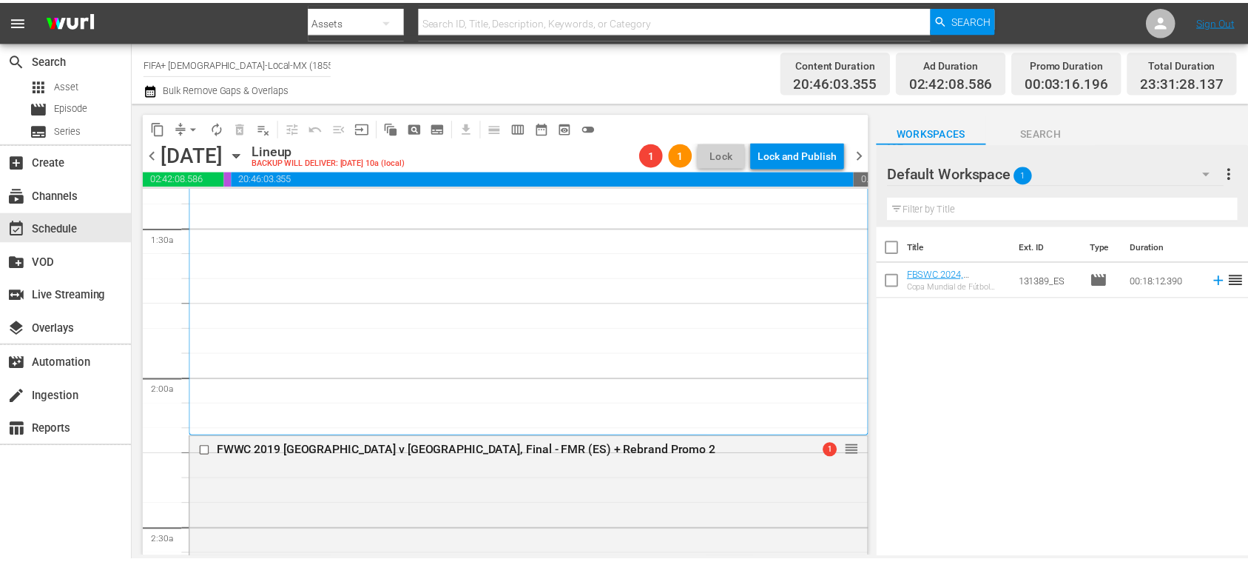
scroll to position [539, 0]
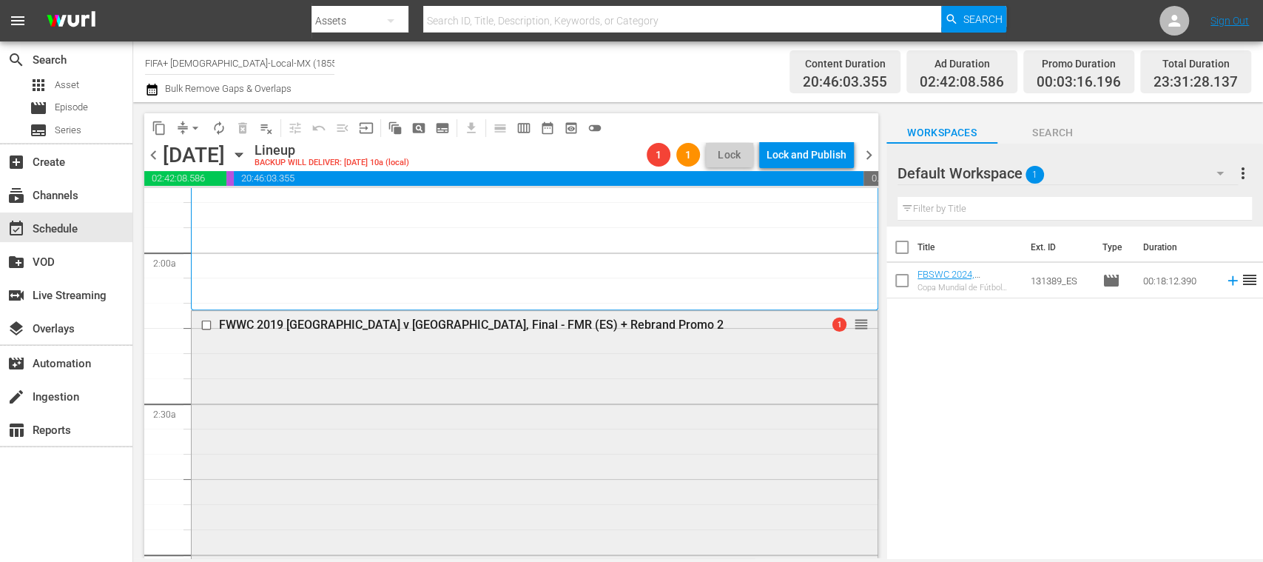
click at [832, 320] on span "1" at bounding box center [839, 324] width 14 height 14
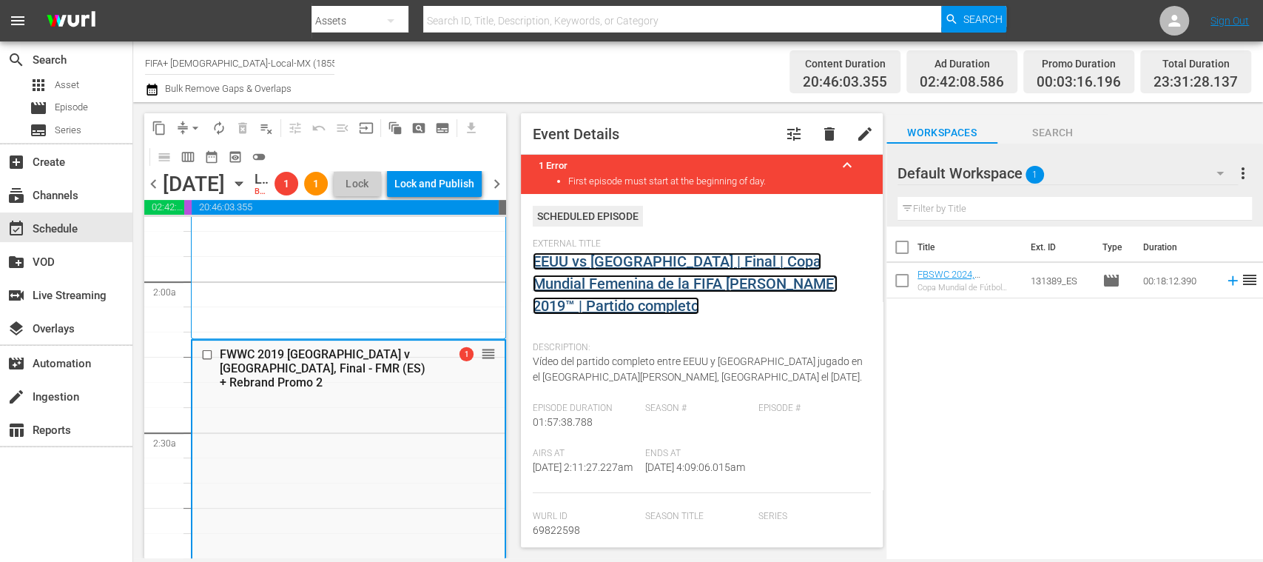
click at [780, 283] on link "EEUU vs Países Bajos | Final | Copa Mundial Femenina de la FIFA Francia 2019™ |…" at bounding box center [685, 283] width 305 height 62
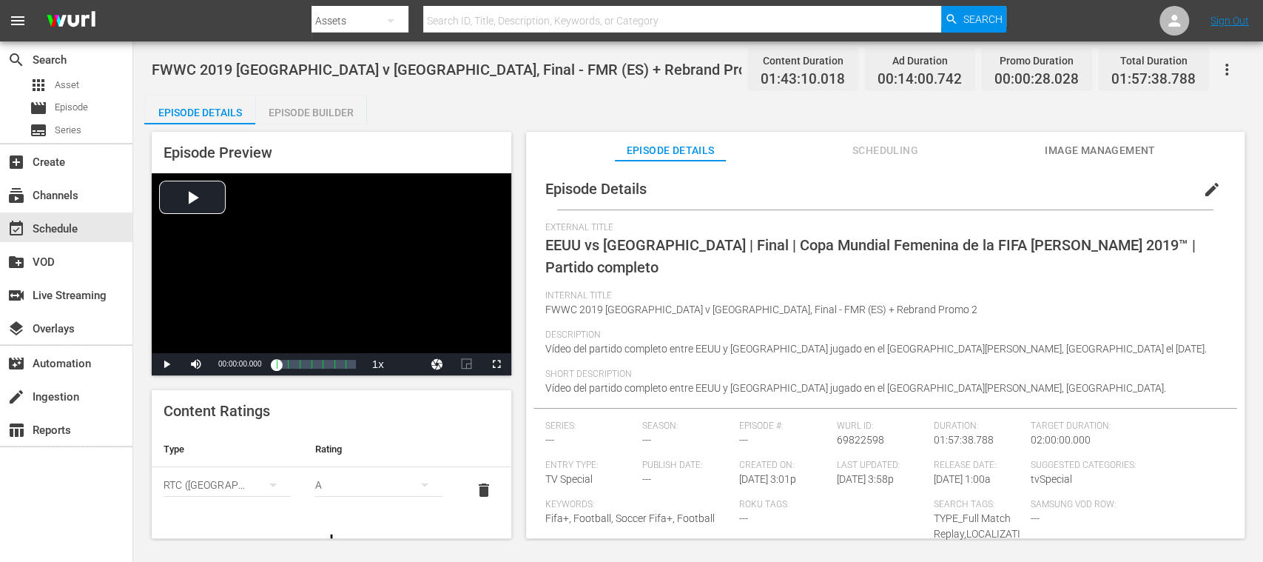
click at [323, 106] on div "Episode Builder" at bounding box center [310, 113] width 111 height 36
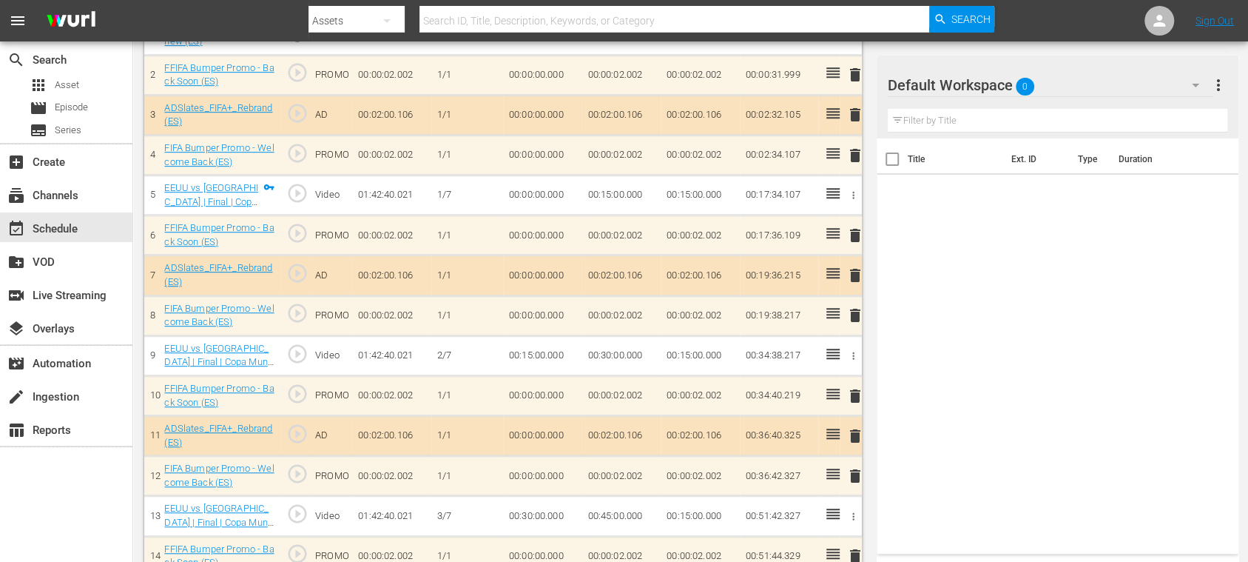
scroll to position [526, 0]
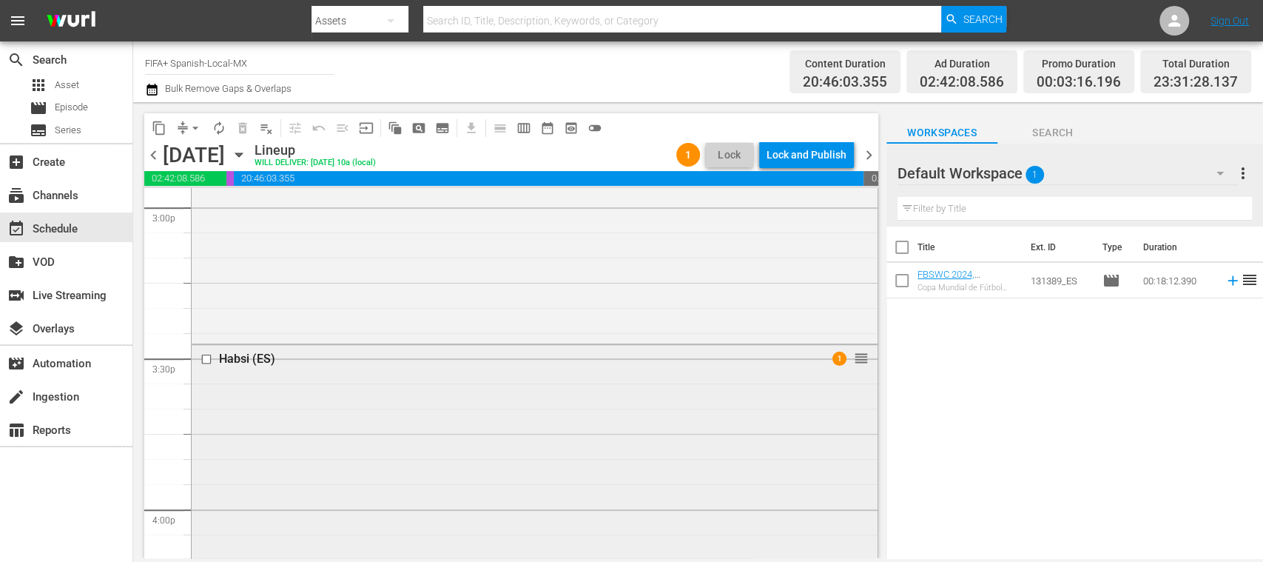
scroll to position [4771, 0]
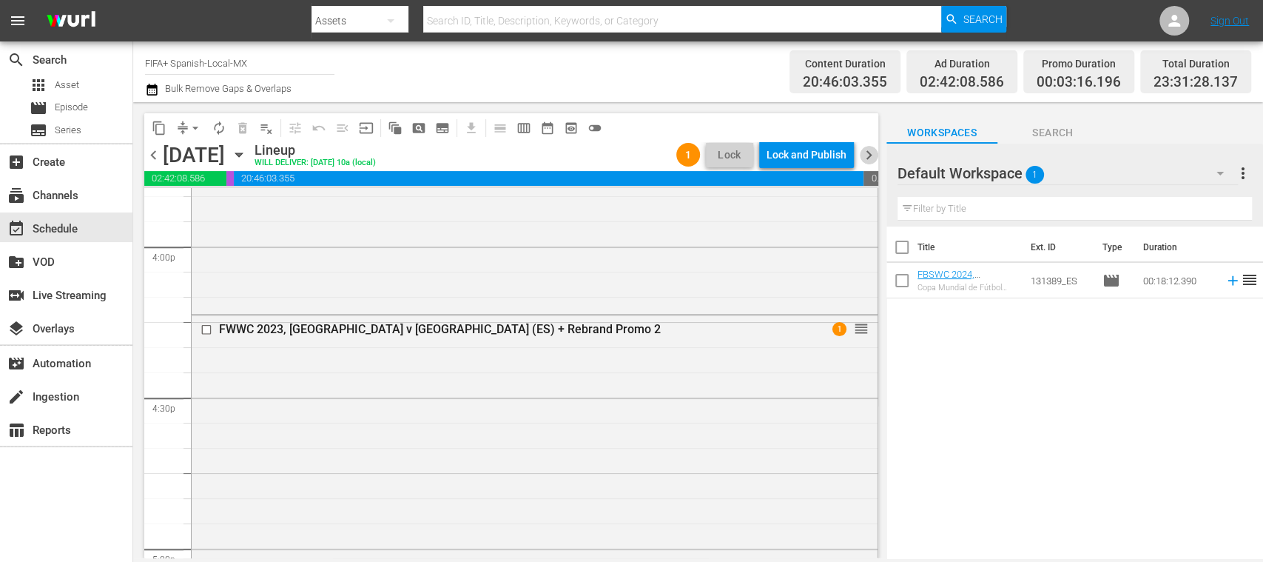
click at [873, 158] on span "chevron_right" at bounding box center [869, 155] width 18 height 18
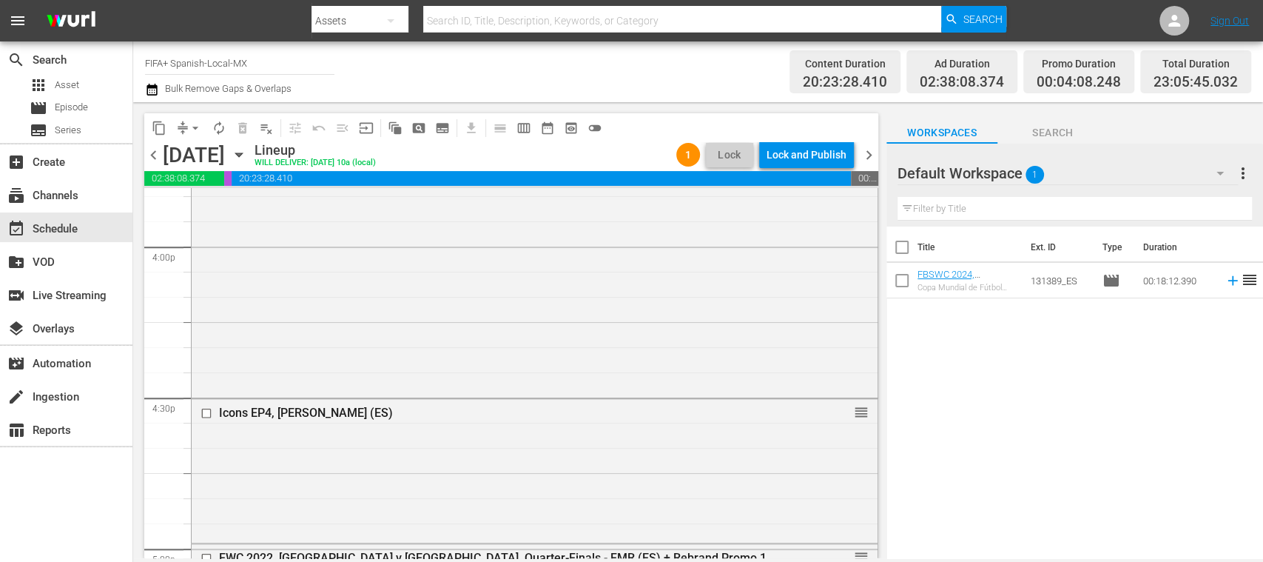
scroll to position [5094, 0]
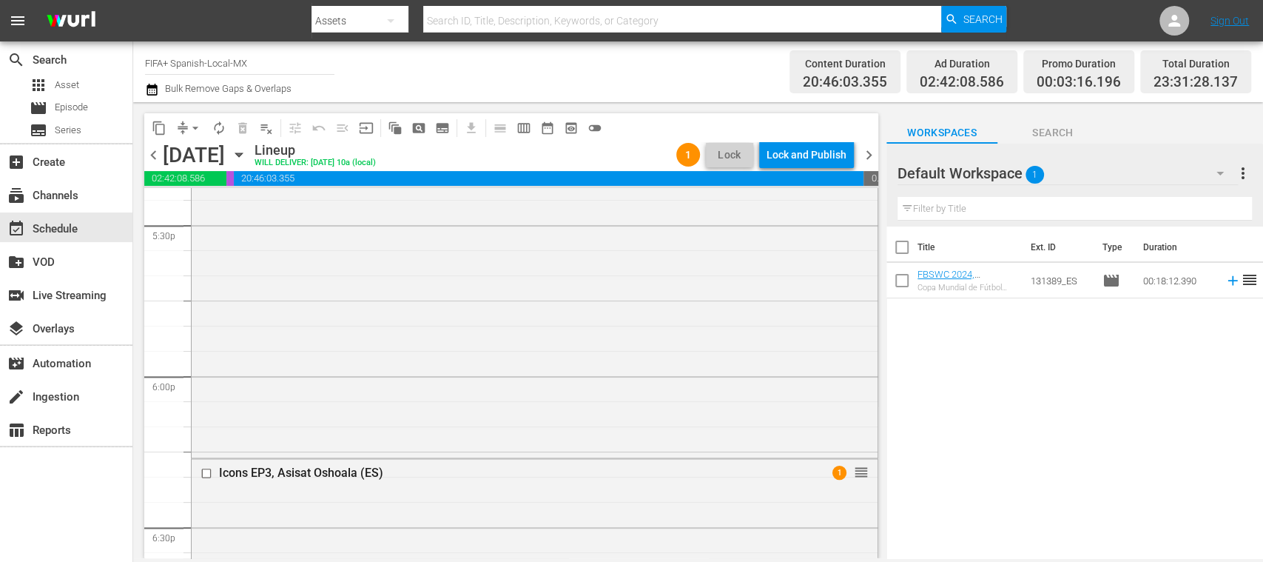
scroll to position [5069, 0]
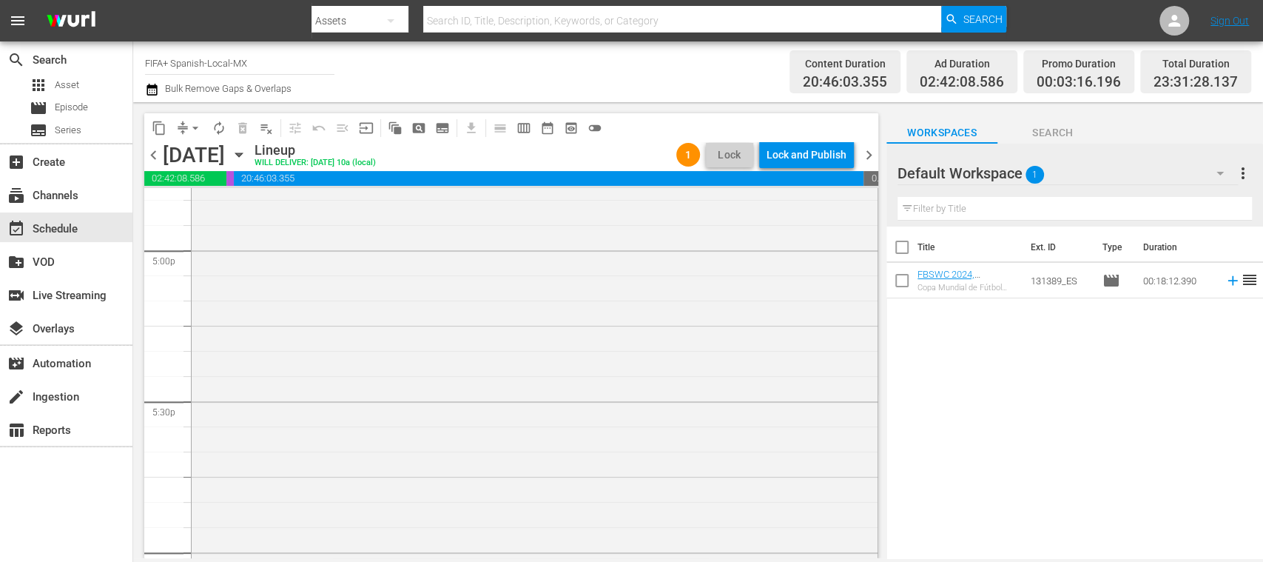
click at [874, 153] on span "chevron_right" at bounding box center [869, 155] width 18 height 18
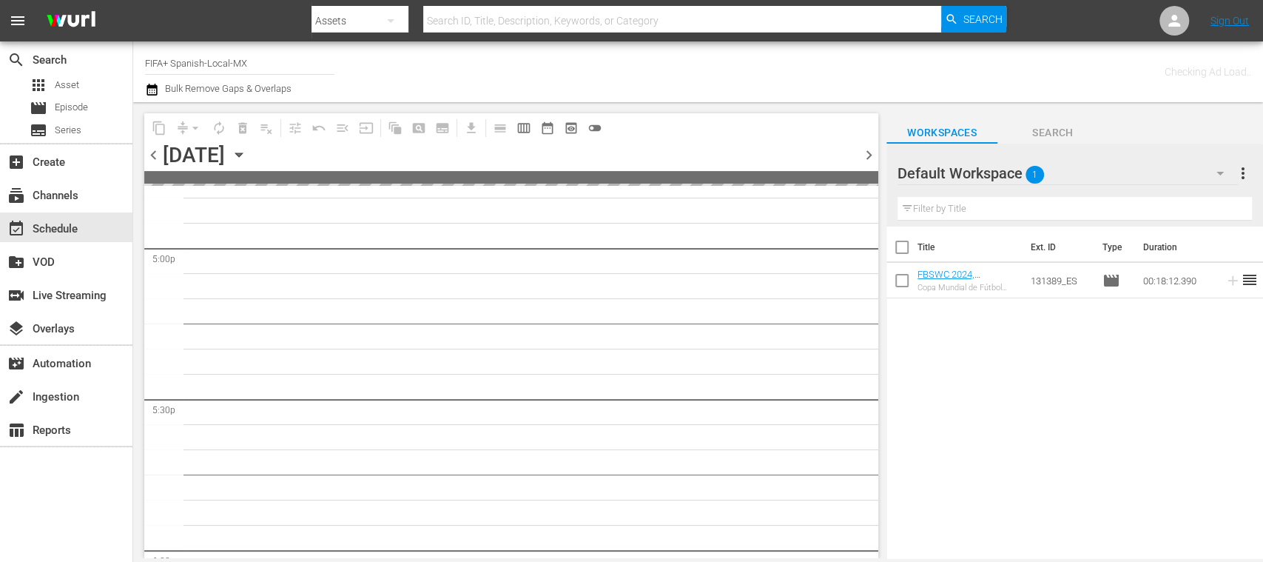
scroll to position [5245, 0]
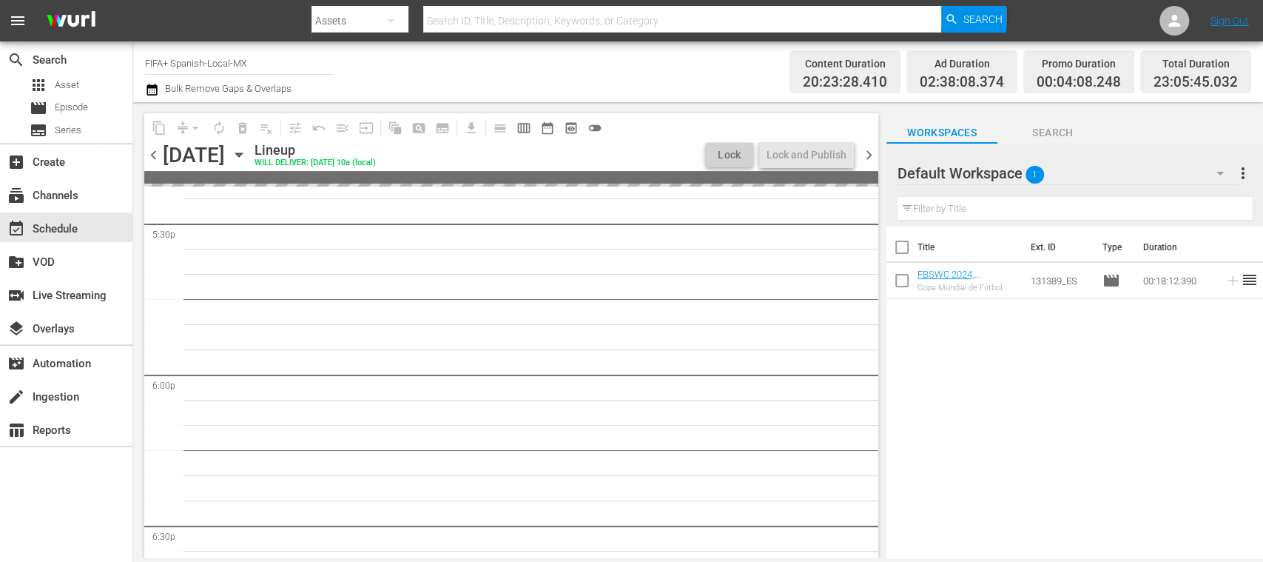
click at [874, 153] on span "chevron_right" at bounding box center [869, 155] width 18 height 18
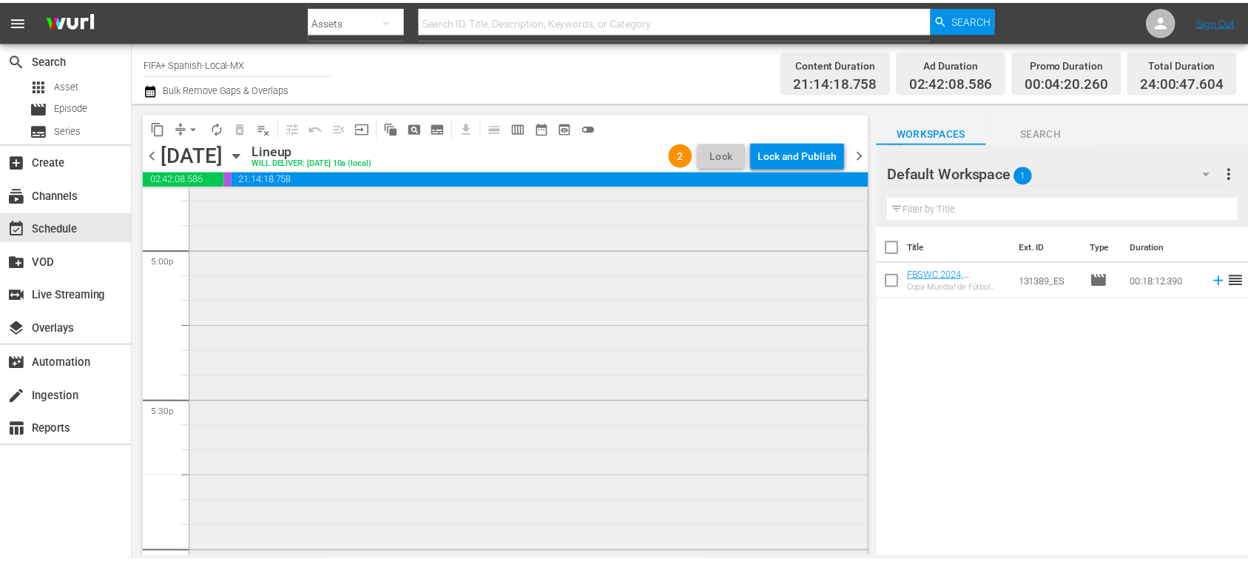
scroll to position [5332, 0]
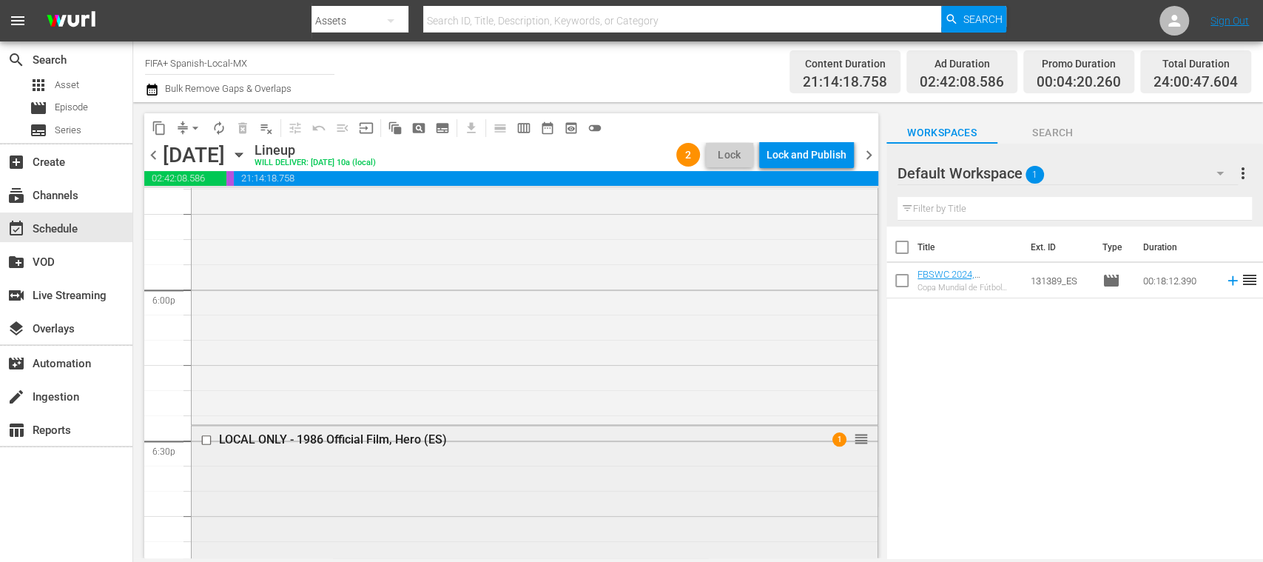
click at [417, 436] on div "LOCAL ONLY - 1986 Official Film, Hero (ES)" at bounding box center [507, 439] width 577 height 14
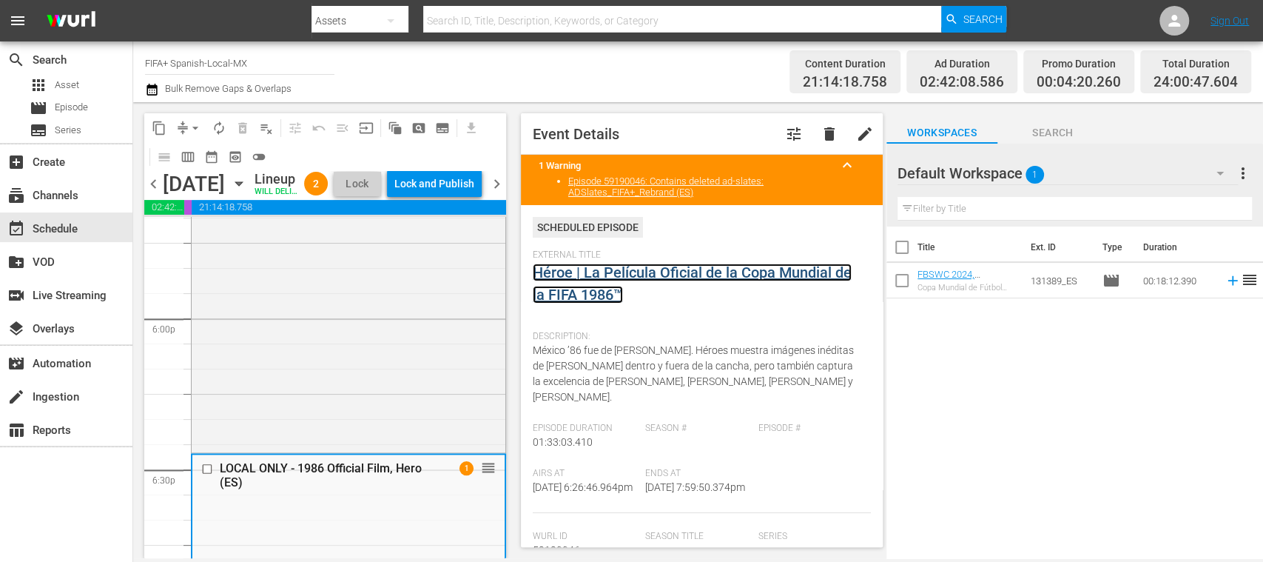
click at [658, 270] on link "Héroe | La Película Oficial de la Copa Mundial de la FIFA 1986™" at bounding box center [692, 283] width 319 height 40
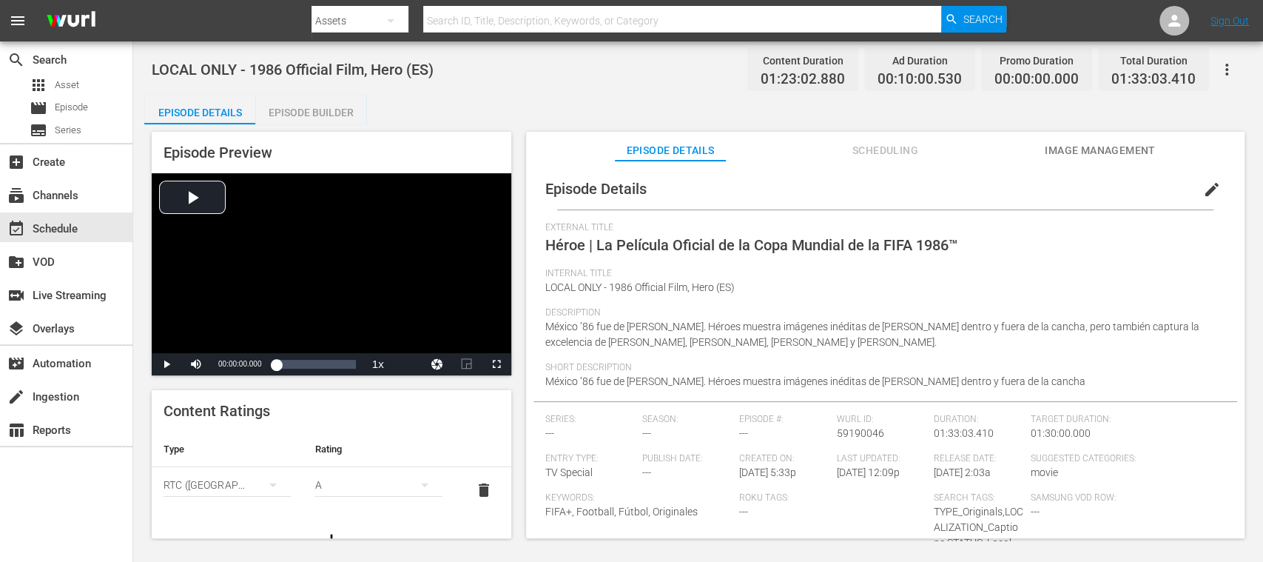
click at [334, 107] on div "Episode Builder" at bounding box center [310, 113] width 111 height 36
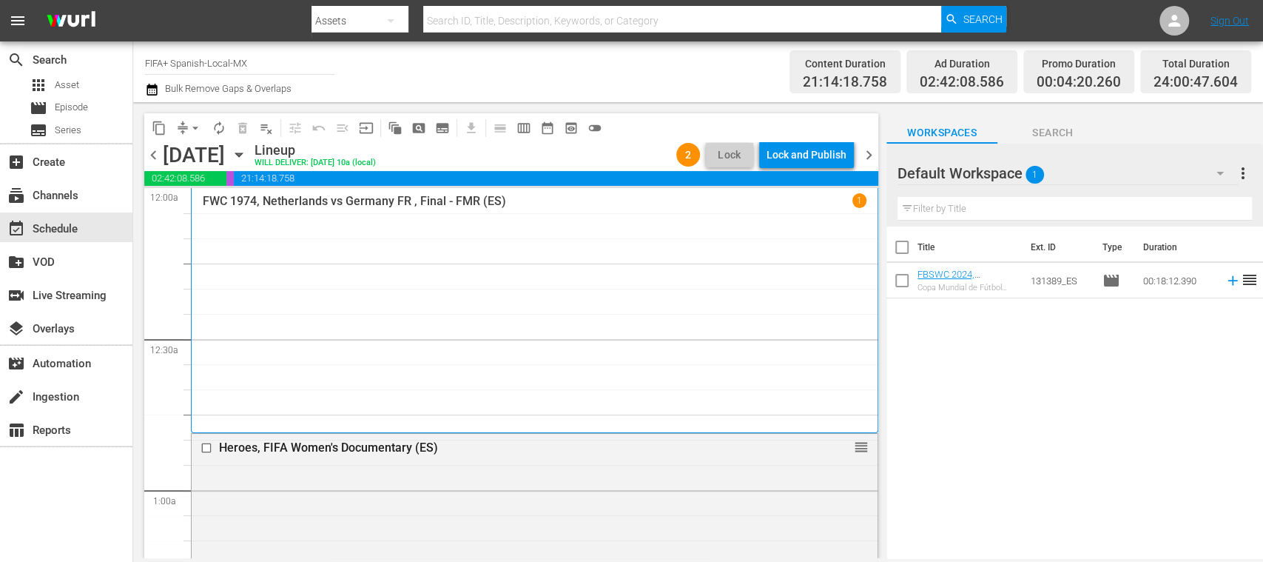
click at [156, 153] on span "chevron_left" at bounding box center [153, 155] width 18 height 18
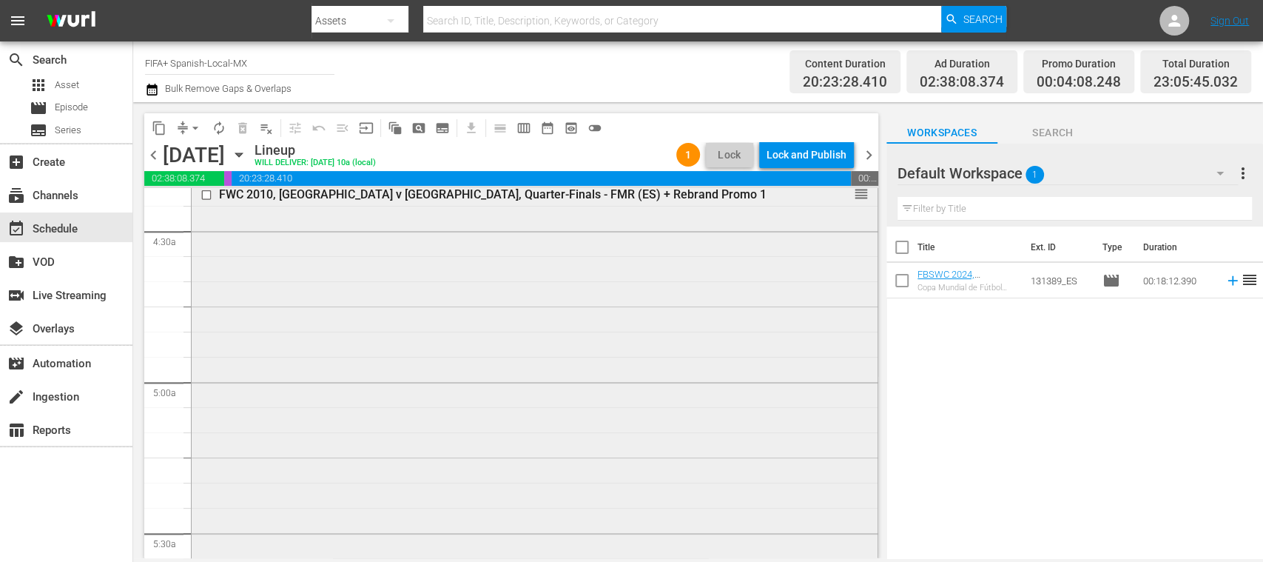
scroll to position [1841, 0]
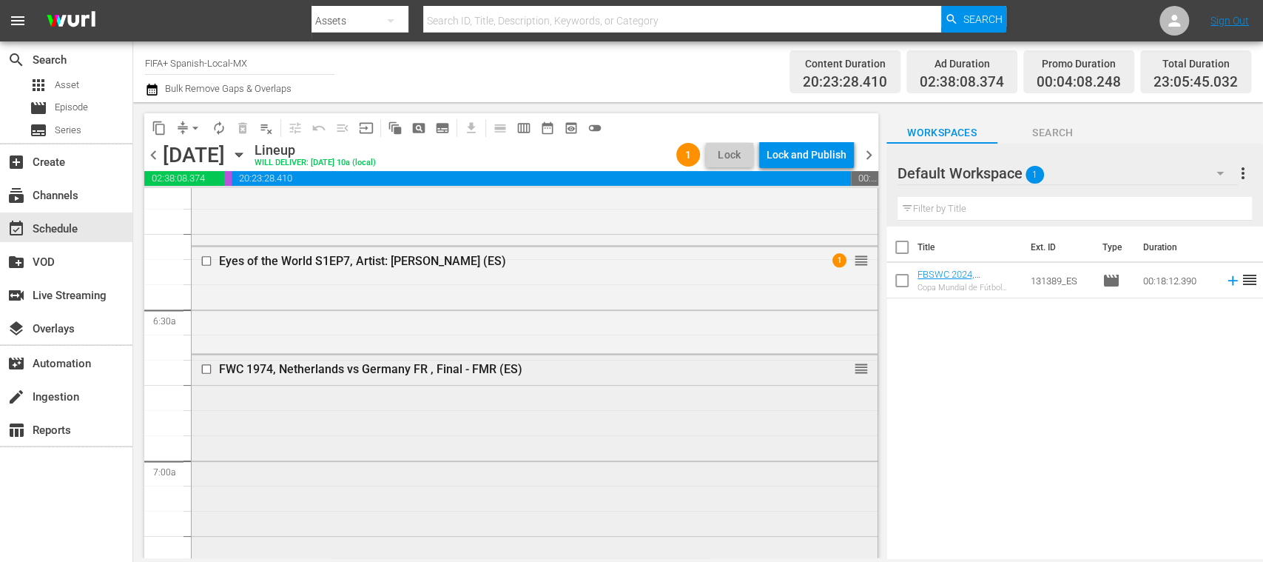
click at [455, 365] on div "FWC 1974, Netherlands vs Germany FR , Final - FMR (ES)" at bounding box center [507, 368] width 577 height 14
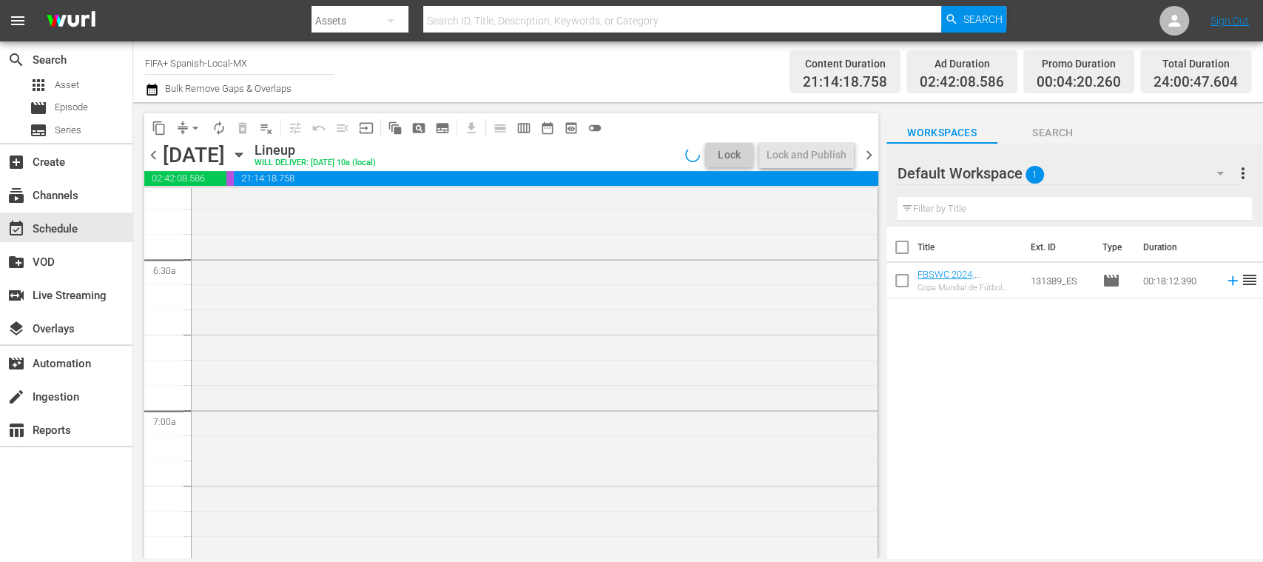
scroll to position [1841, 0]
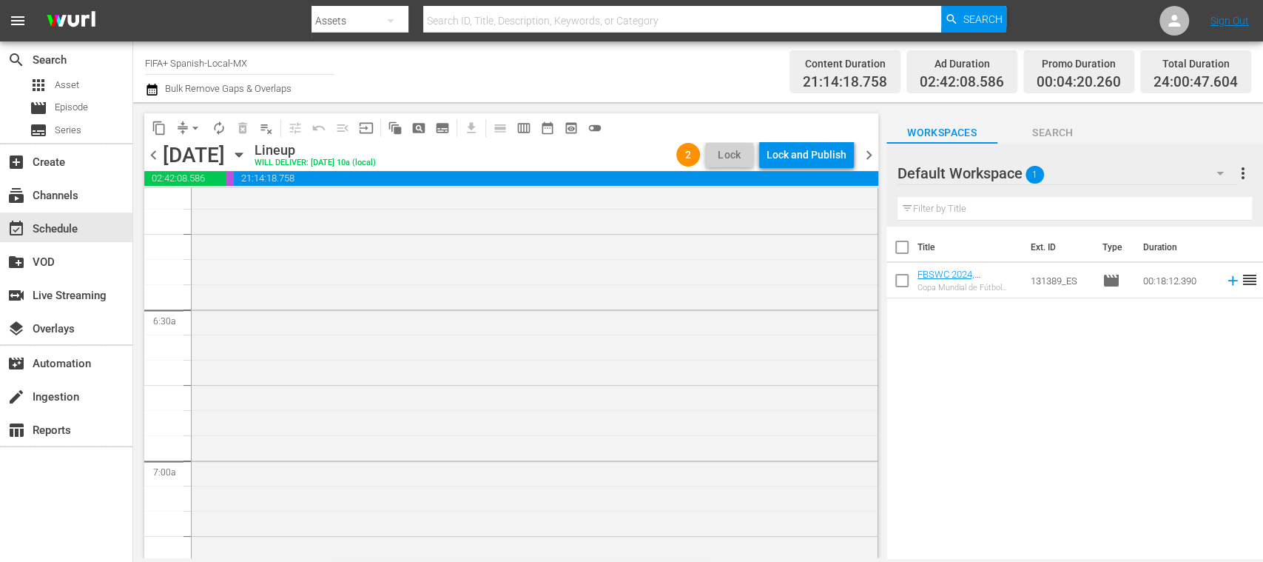
click at [157, 153] on span "chevron_left" at bounding box center [153, 155] width 18 height 18
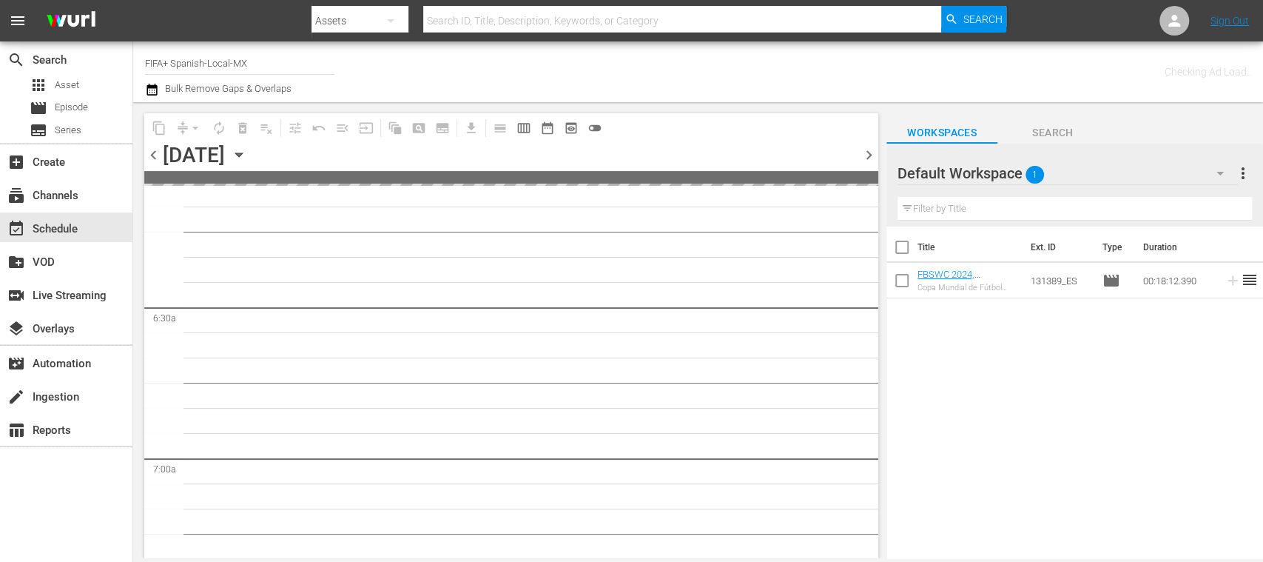
scroll to position [1891, 0]
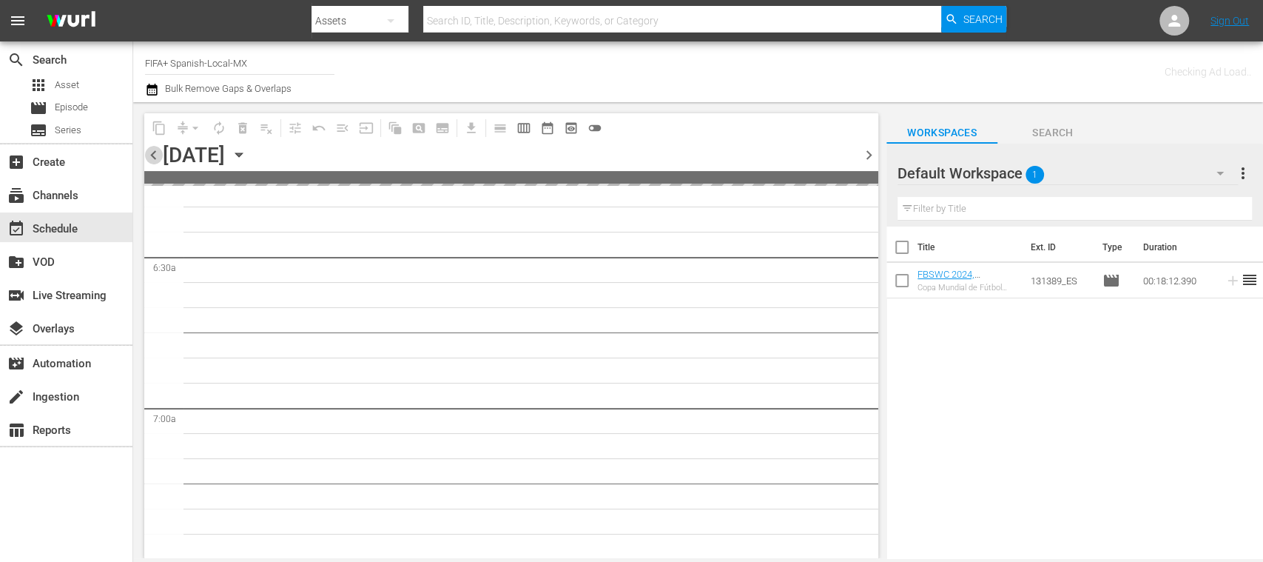
click at [157, 153] on span "chevron_left" at bounding box center [153, 155] width 18 height 18
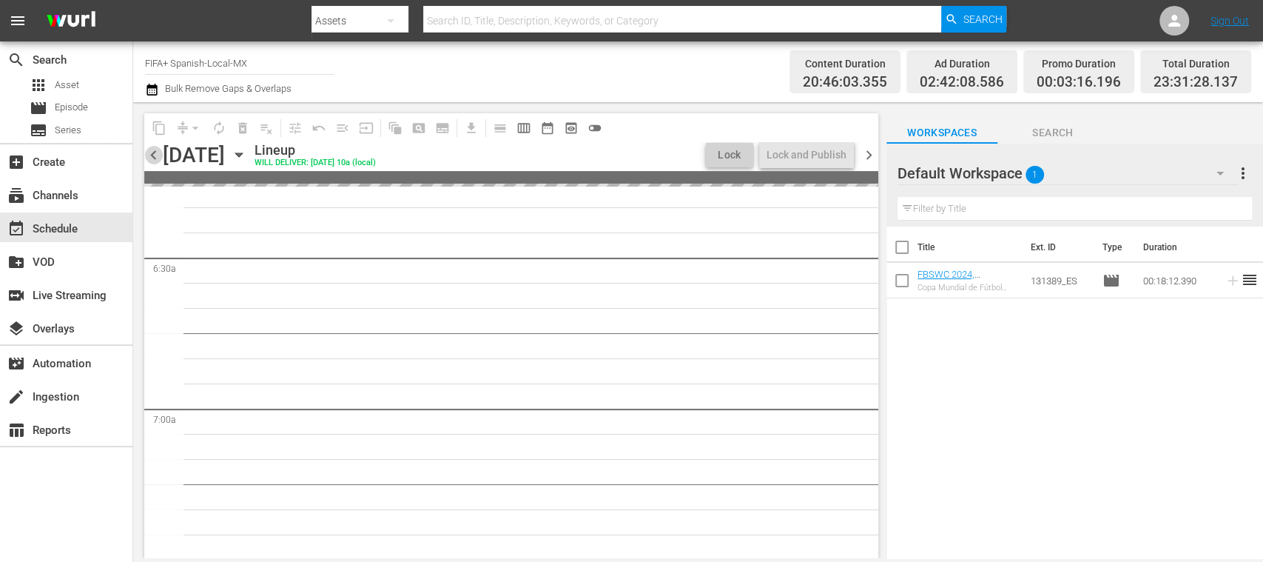
click at [157, 153] on span "chevron_left" at bounding box center [153, 155] width 18 height 18
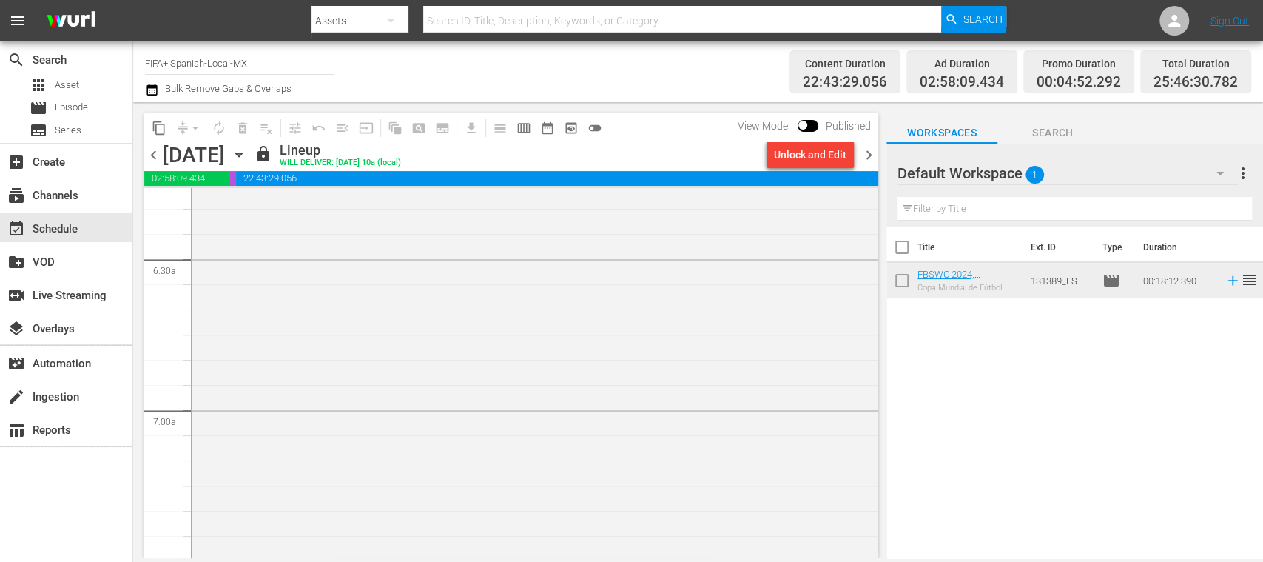
click at [869, 155] on span "chevron_right" at bounding box center [869, 155] width 18 height 18
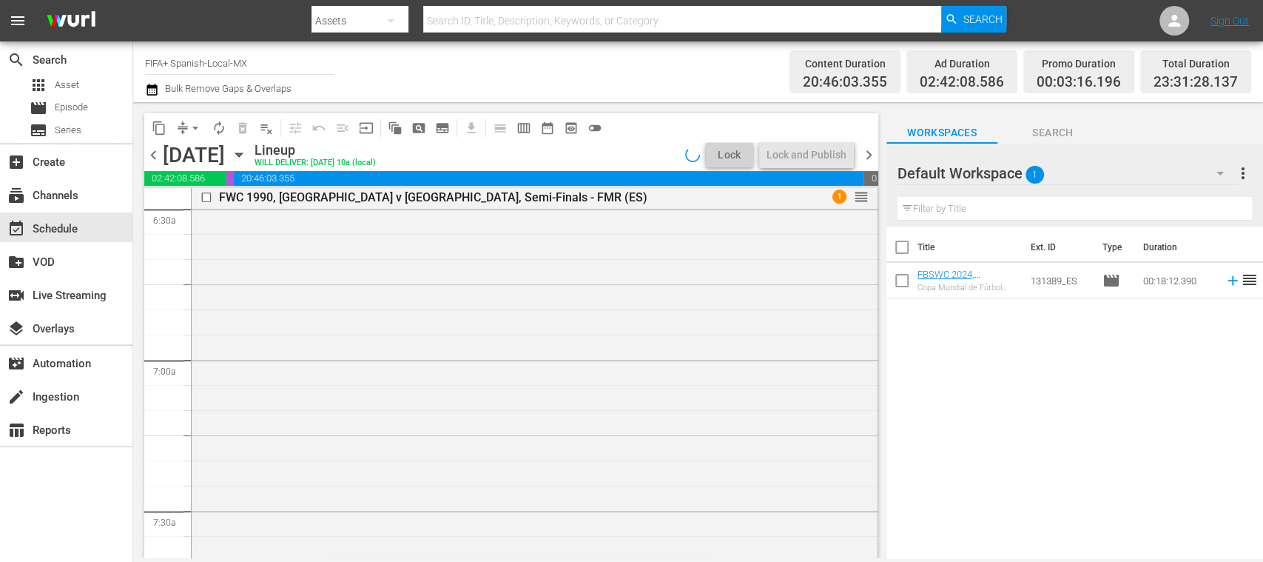
scroll to position [1891, 0]
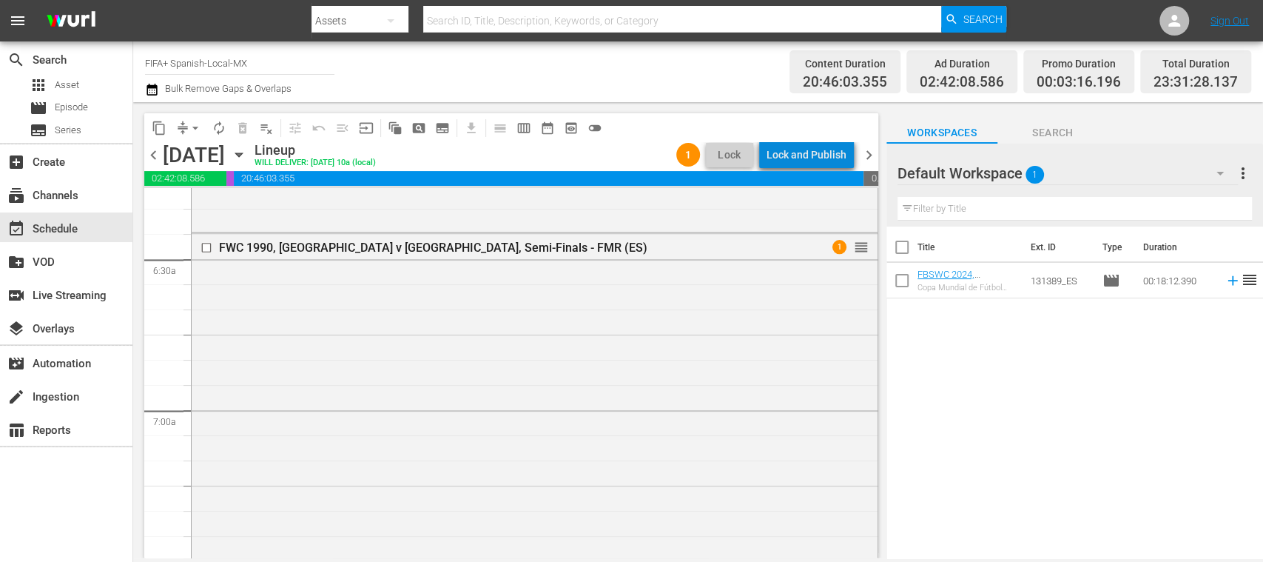
click at [822, 156] on div "Lock and Publish" at bounding box center [806, 154] width 80 height 27
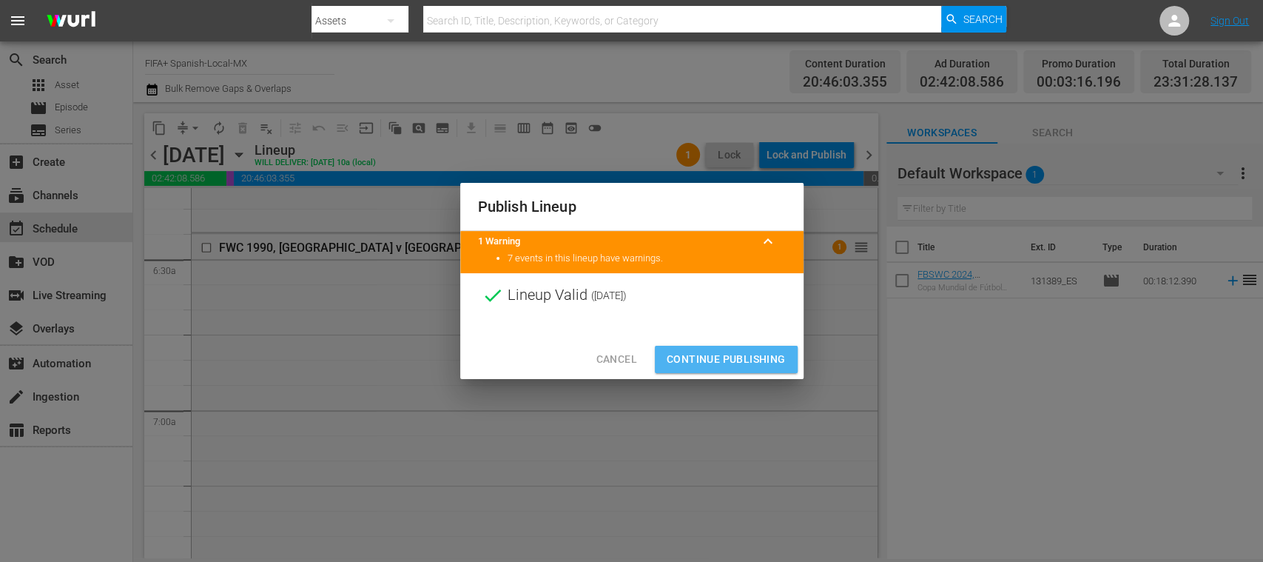
drag, startPoint x: 739, startPoint y: 353, endPoint x: 905, endPoint y: 233, distance: 204.5
click at [739, 354] on span "Continue Publishing" at bounding box center [726, 359] width 119 height 18
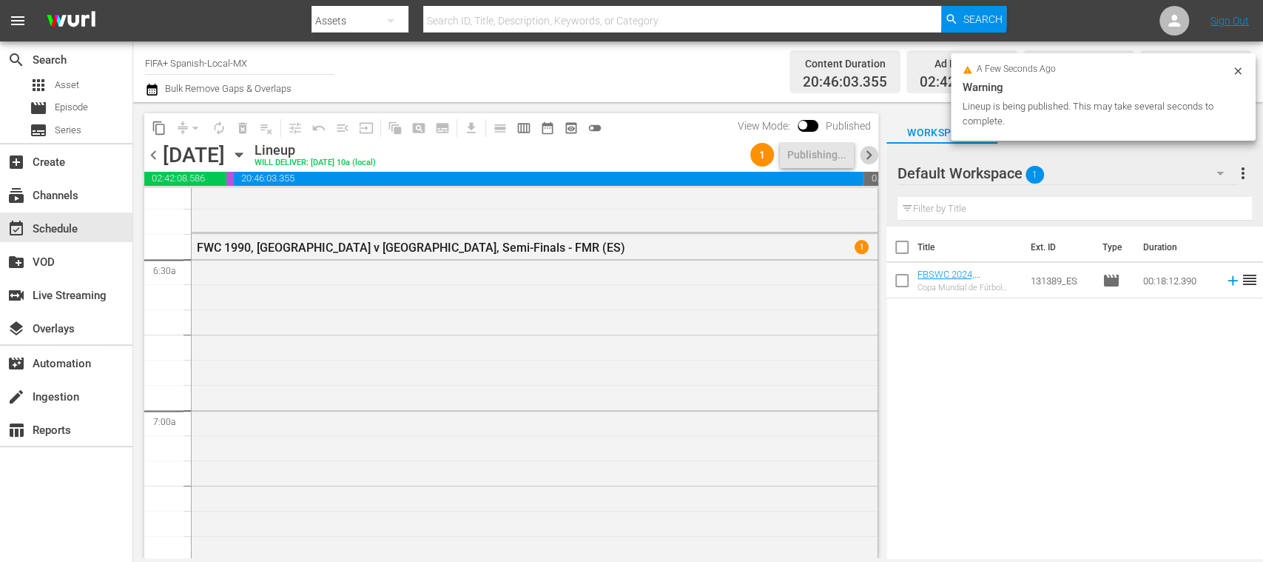
click at [871, 153] on span "chevron_right" at bounding box center [869, 155] width 18 height 18
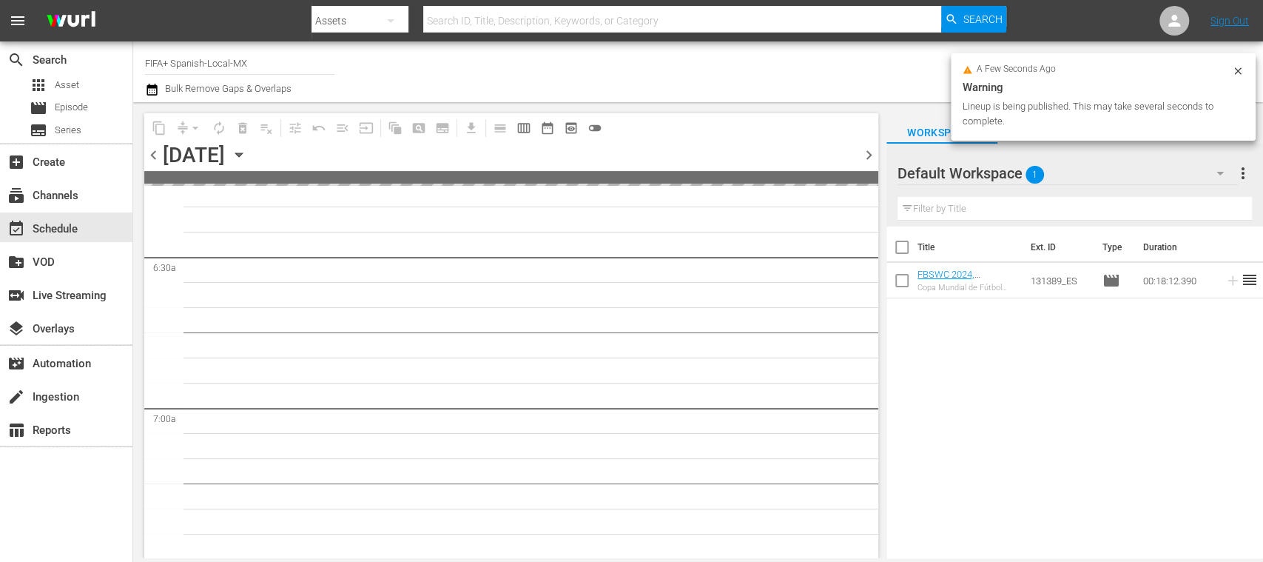
scroll to position [1941, 0]
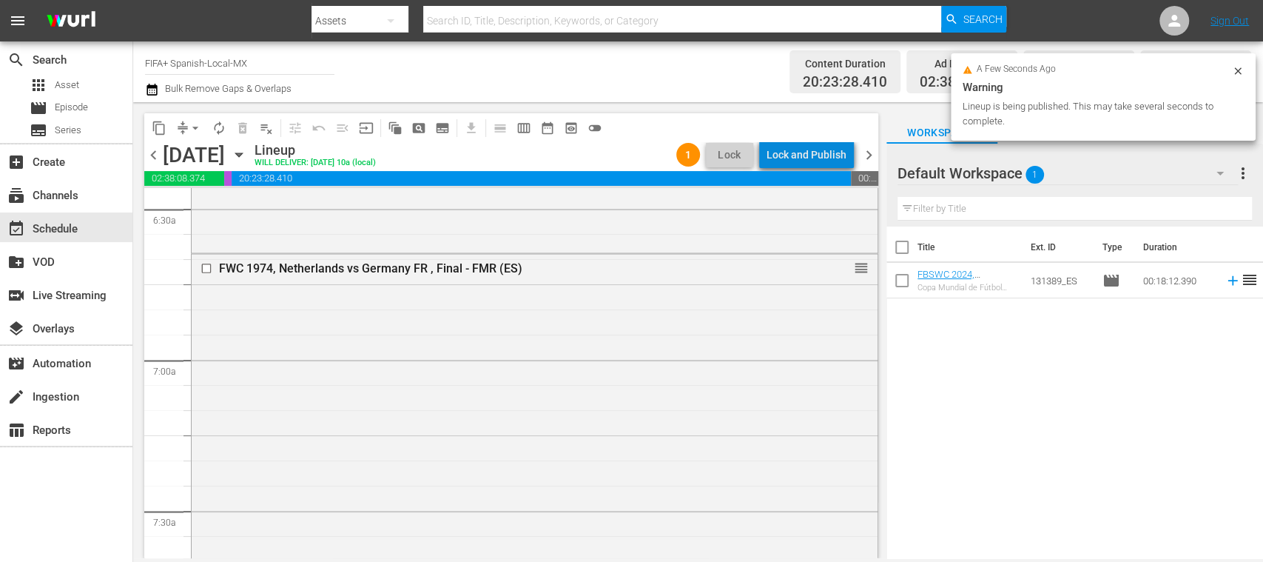
click at [820, 158] on div "Lock and Publish" at bounding box center [806, 154] width 80 height 27
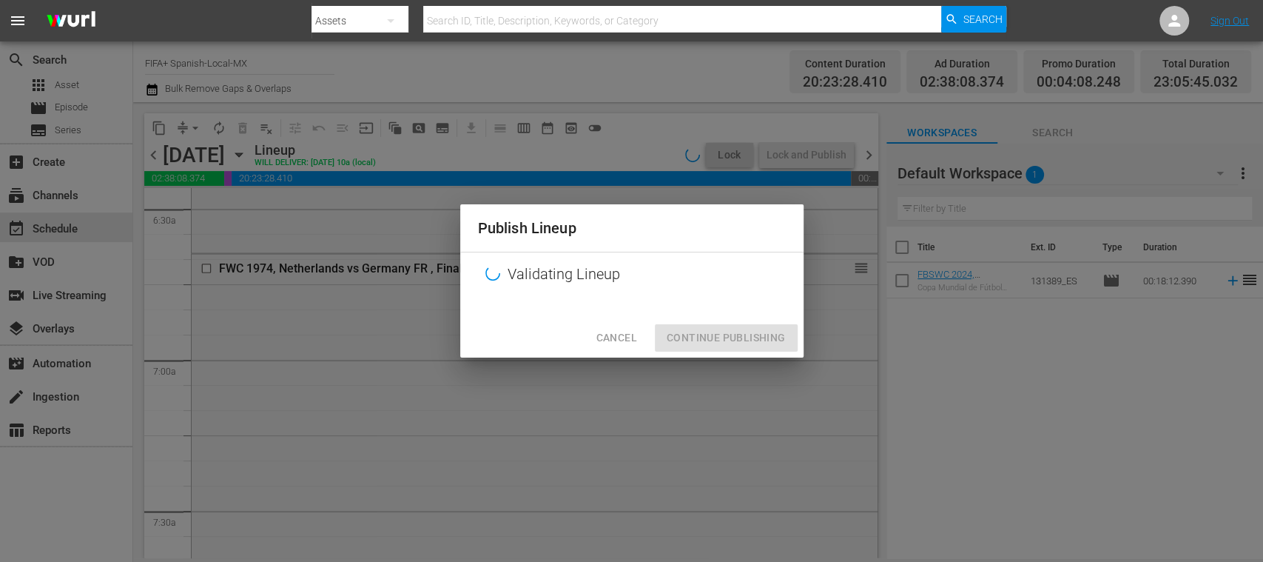
click at [756, 345] on div "Cancel Continue Publishing" at bounding box center [631, 337] width 343 height 39
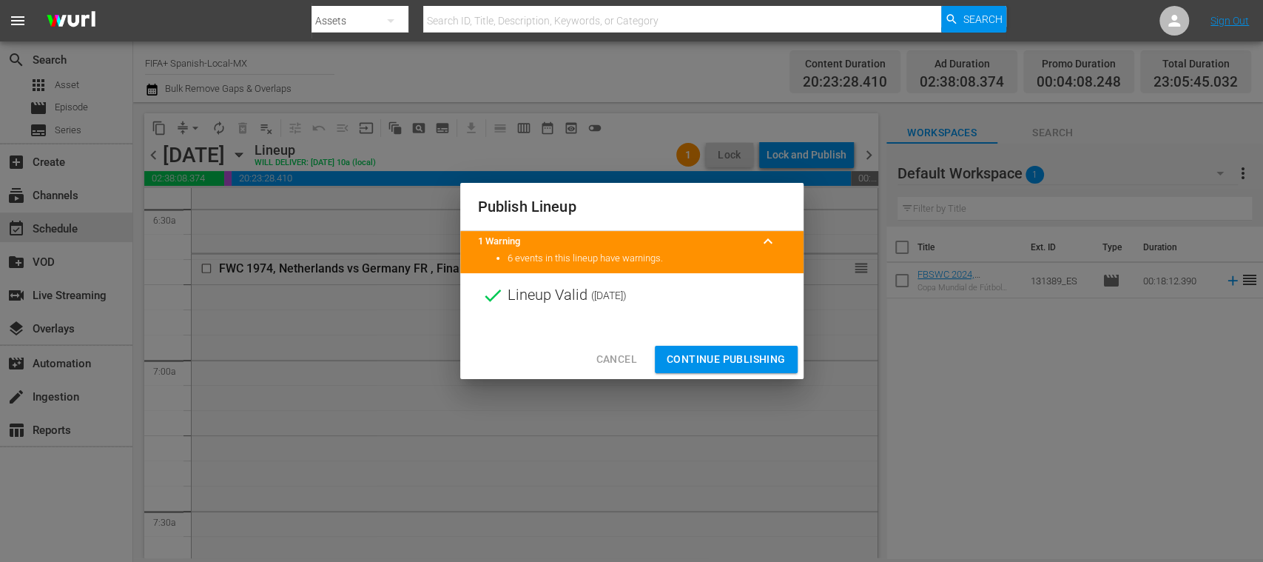
click at [758, 347] on button "Continue Publishing" at bounding box center [726, 358] width 143 height 27
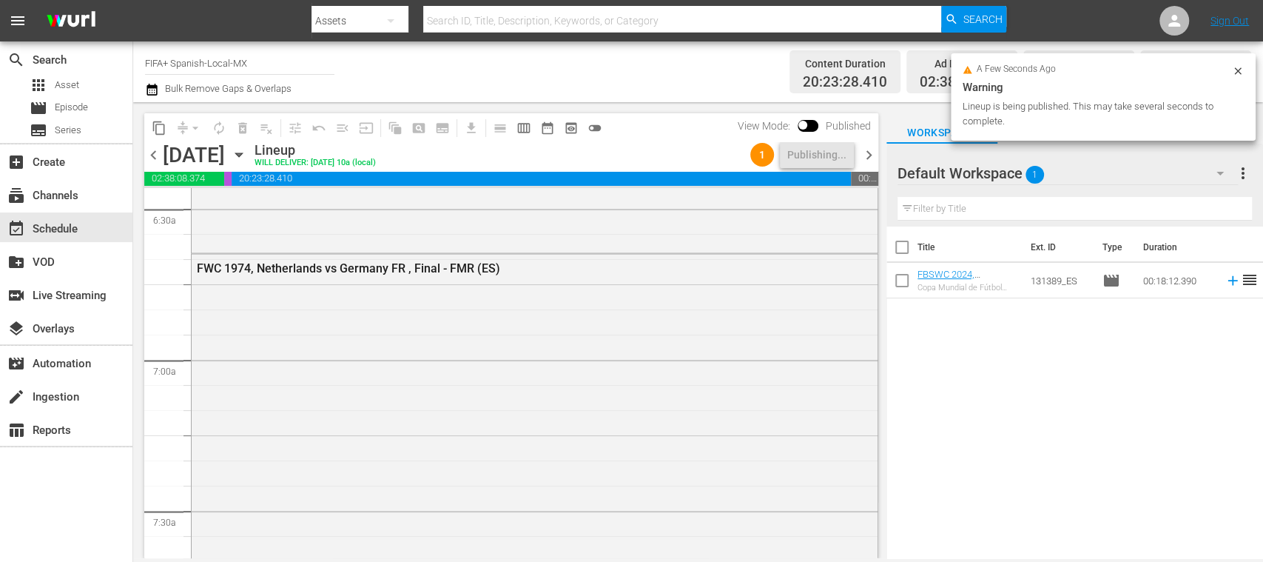
click at [873, 161] on span "chevron_right" at bounding box center [869, 155] width 18 height 18
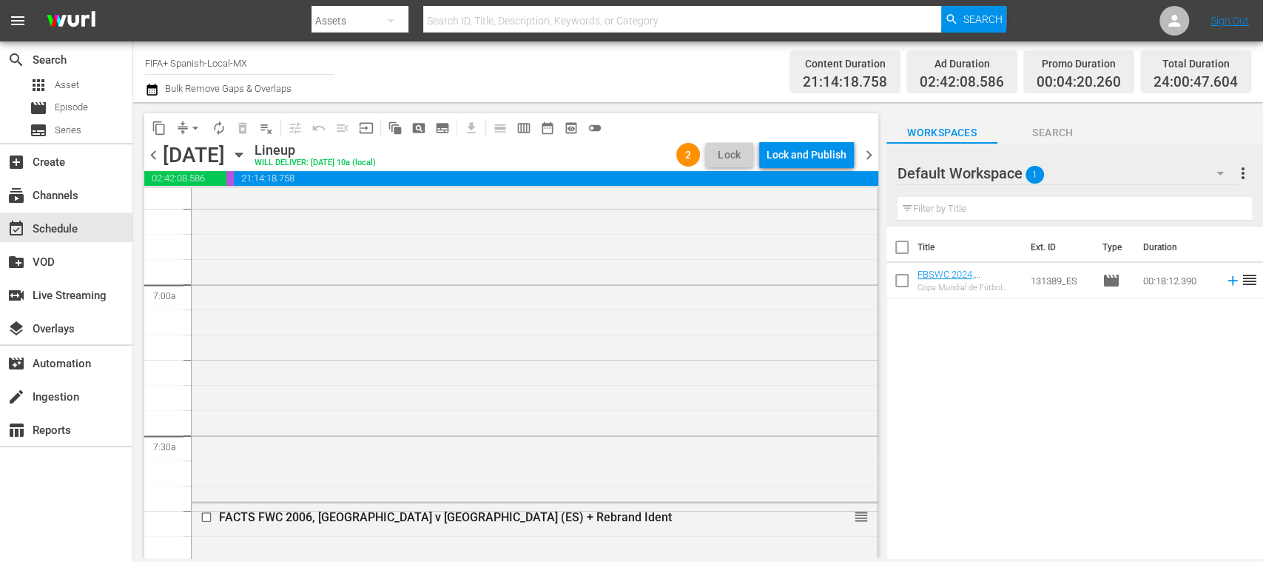
scroll to position [1992, 0]
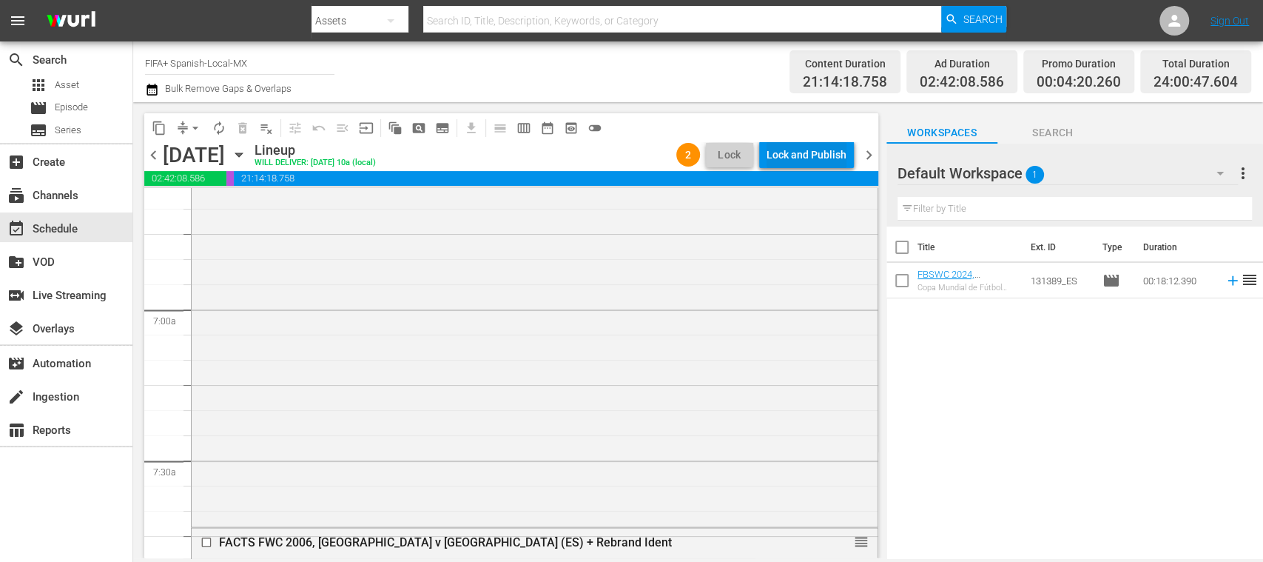
click at [824, 155] on div "Lock and Publish" at bounding box center [806, 154] width 80 height 27
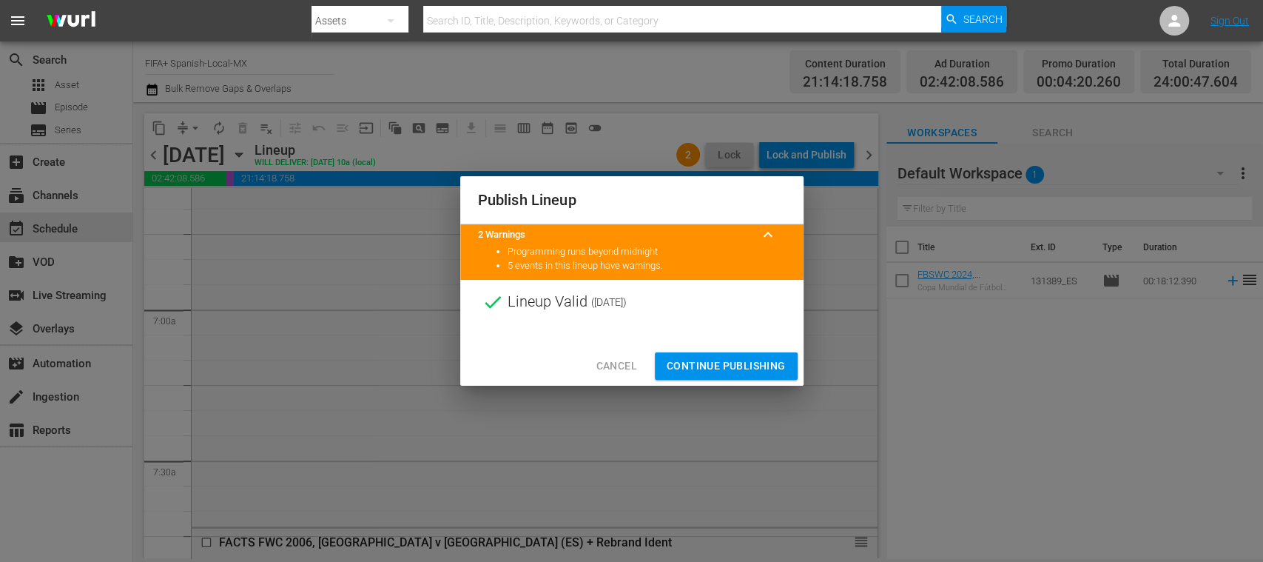
click at [731, 360] on span "Continue Publishing" at bounding box center [726, 366] width 119 height 18
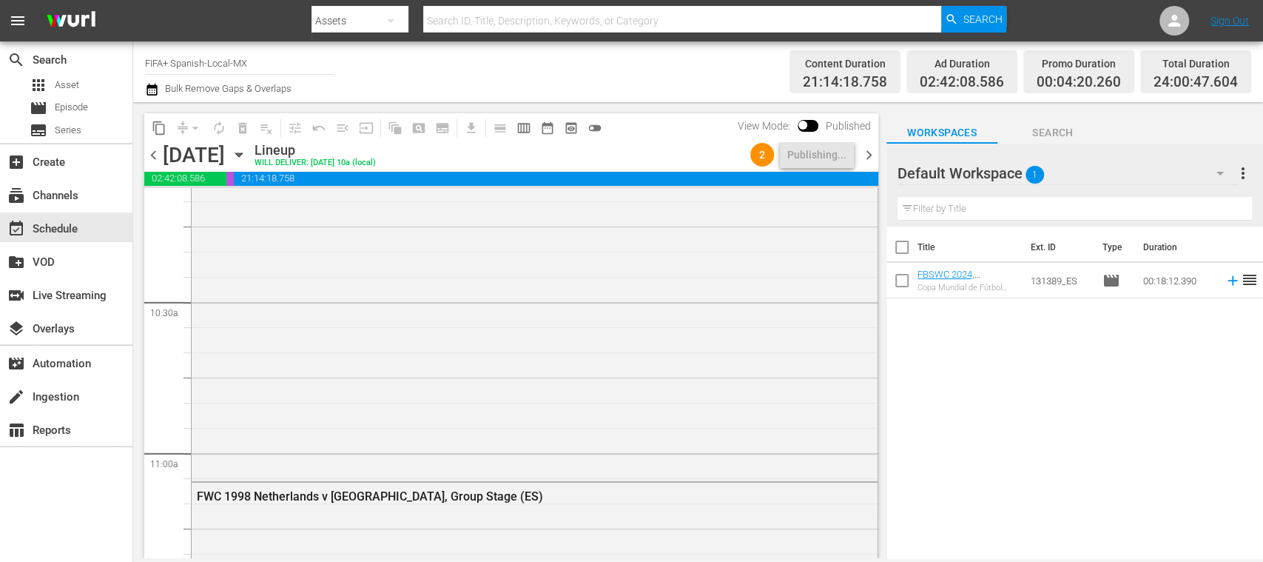
scroll to position [3332, 0]
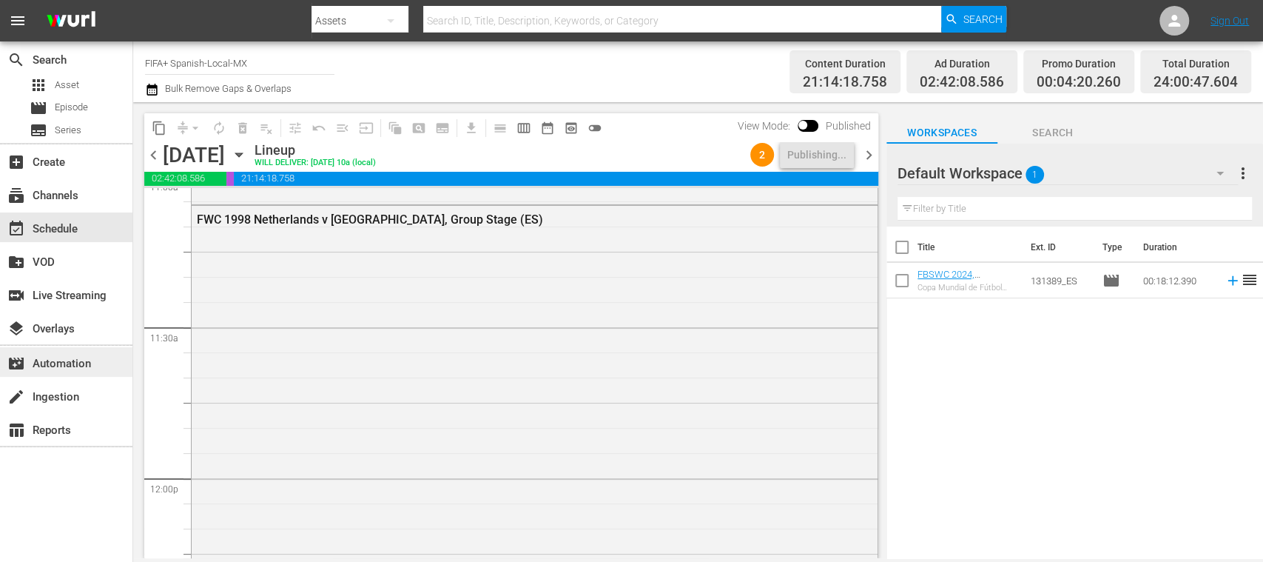
click at [81, 359] on div "movie_filter Automation" at bounding box center [41, 360] width 83 height 13
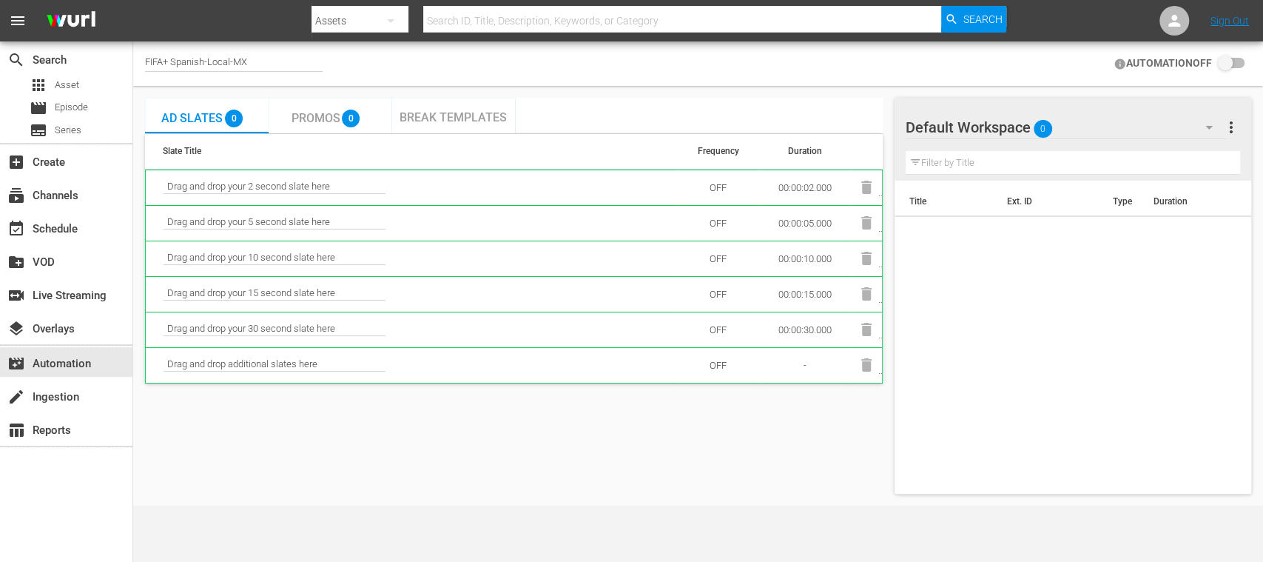
click at [436, 115] on span "Break Templates" at bounding box center [452, 117] width 107 height 14
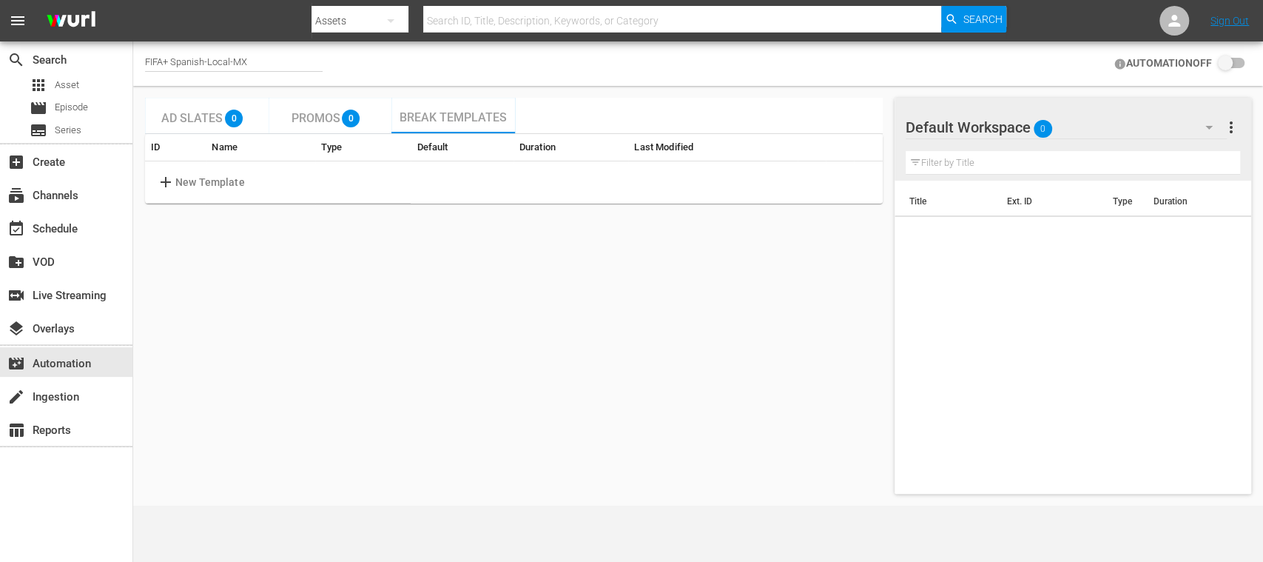
click at [254, 49] on div "FIFA+ Spanish-Local-MX" at bounding box center [234, 63] width 178 height 37
click at [255, 56] on div "FIFA+ Spanish-Local-MX" at bounding box center [234, 64] width 178 height 16
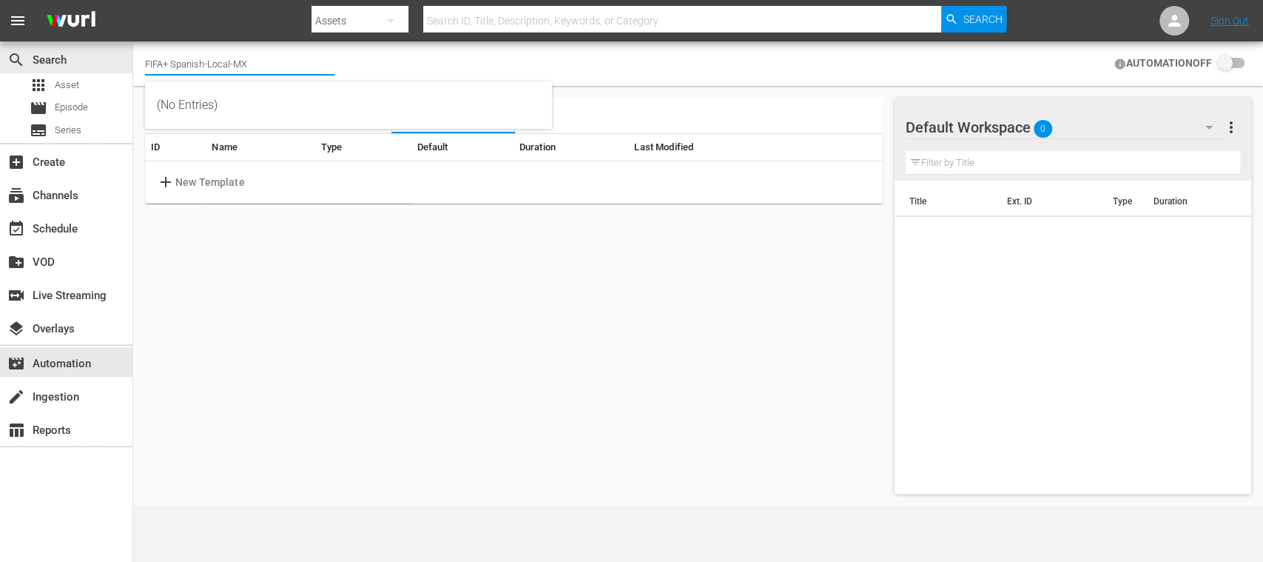
drag, startPoint x: 254, startPoint y: 60, endPoint x: 74, endPoint y: 32, distance: 182.7
click at [133, 0] on div "search Search apps Asset movie Episode subtitles Series add_box Create subscrip…" at bounding box center [698, 0] width 1130 height 0
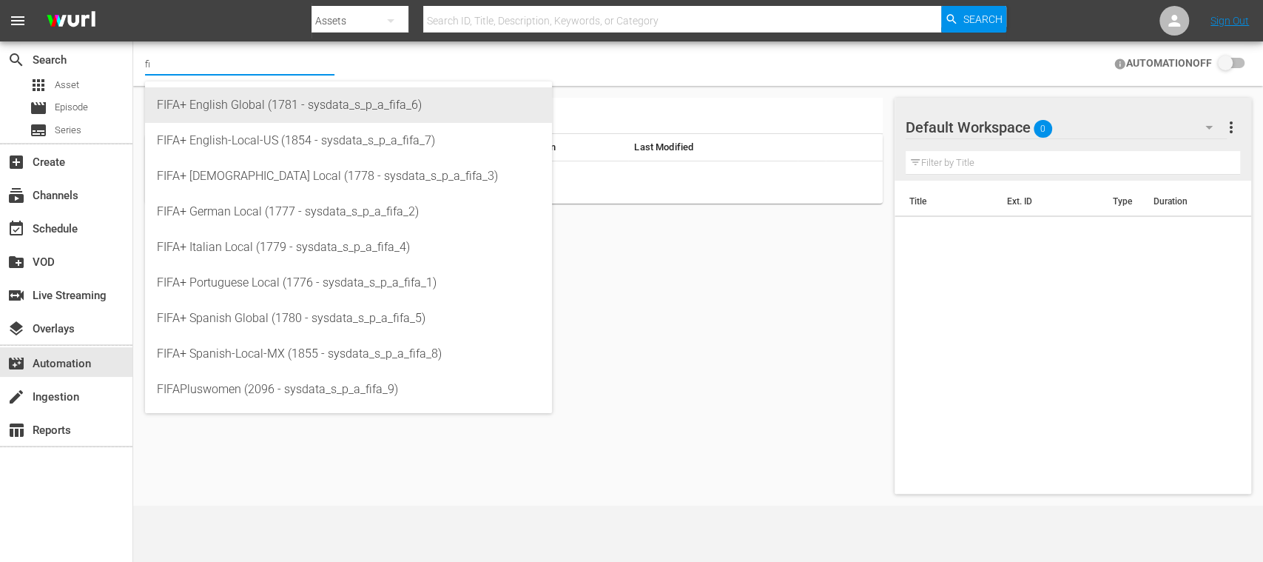
click at [179, 100] on div "FIFA+ English Global (1781 - sysdata_s_p_a_fifa_6)" at bounding box center [348, 105] width 383 height 36
type input "FIFA+ English Global (1781 - sysdata_s_p_a_fifa_6)"
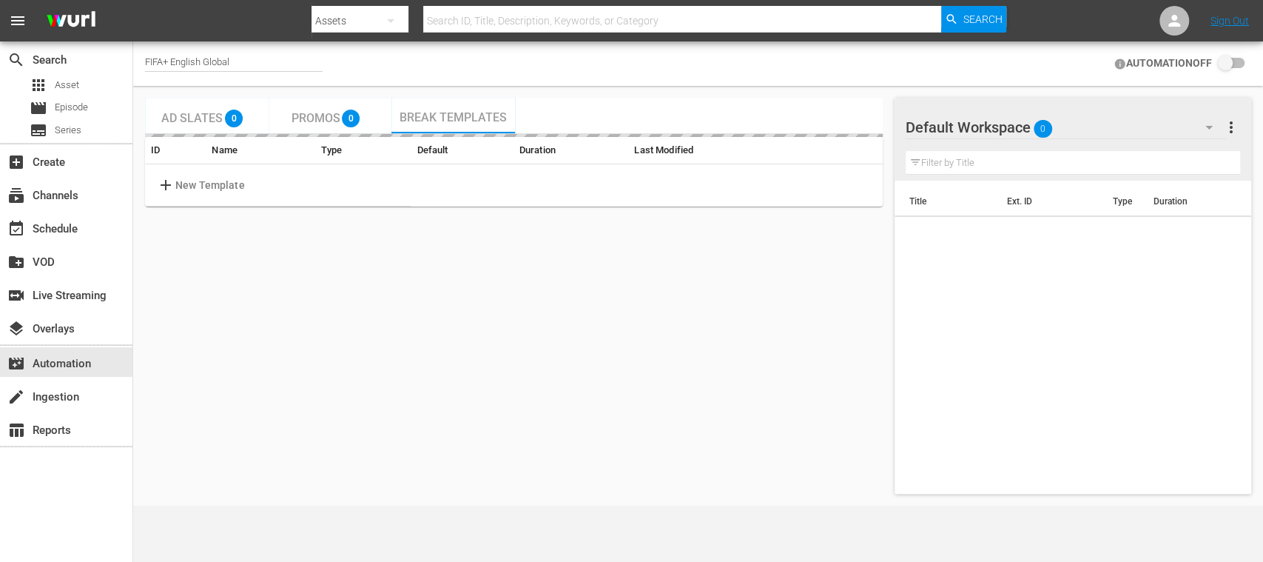
checkbox input "true"
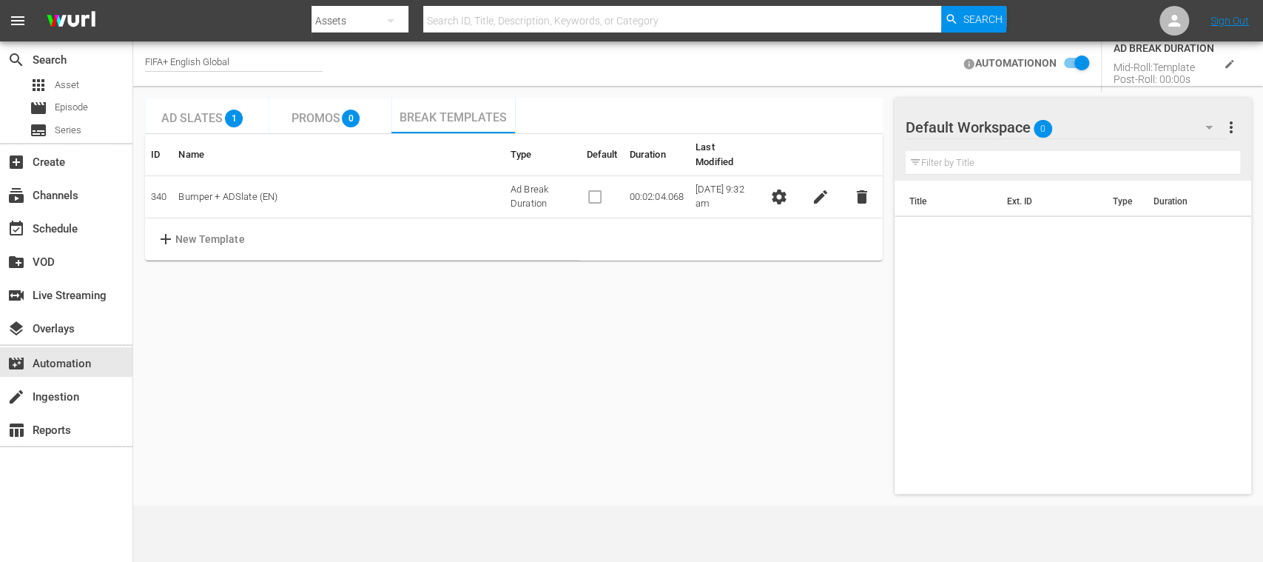
click at [245, 63] on div "FIFA+ English Global" at bounding box center [234, 64] width 178 height 16
drag, startPoint x: 245, startPoint y: 59, endPoint x: 170, endPoint y: 58, distance: 74.7
click at [170, 58] on input "FIFA+ English Global" at bounding box center [239, 64] width 189 height 36
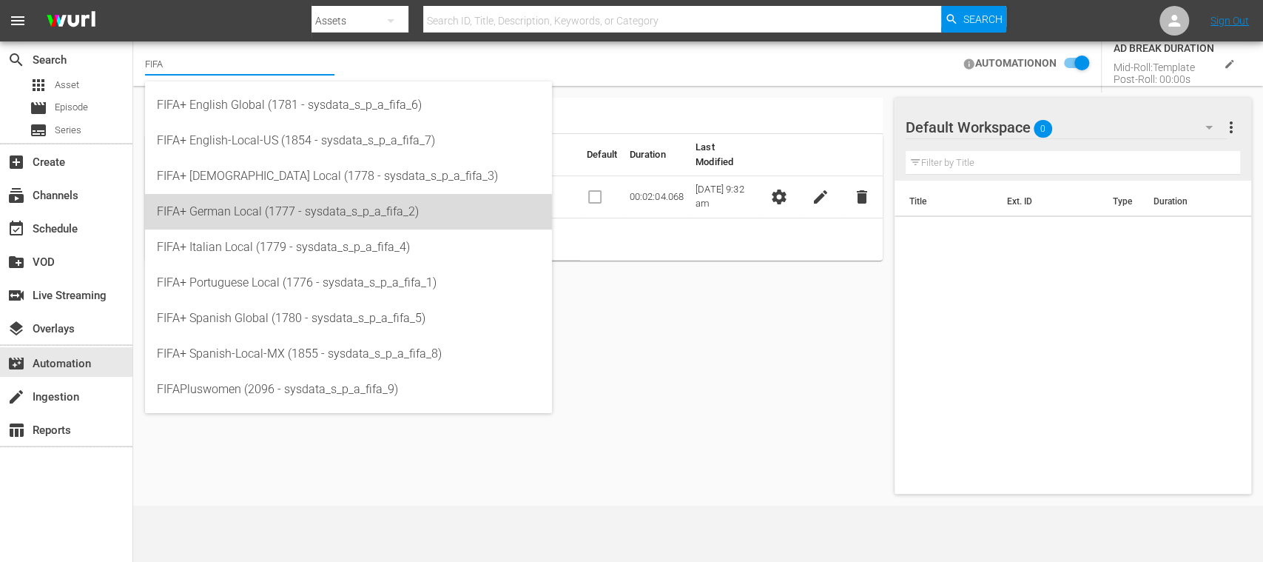
click at [226, 203] on div "FIFA+ German Local (1777 - sysdata_s_p_a_fifa_2)" at bounding box center [348, 212] width 383 height 36
type input "FIFA+ German Local (1777 - sysdata_s_p_a_fifa_2)"
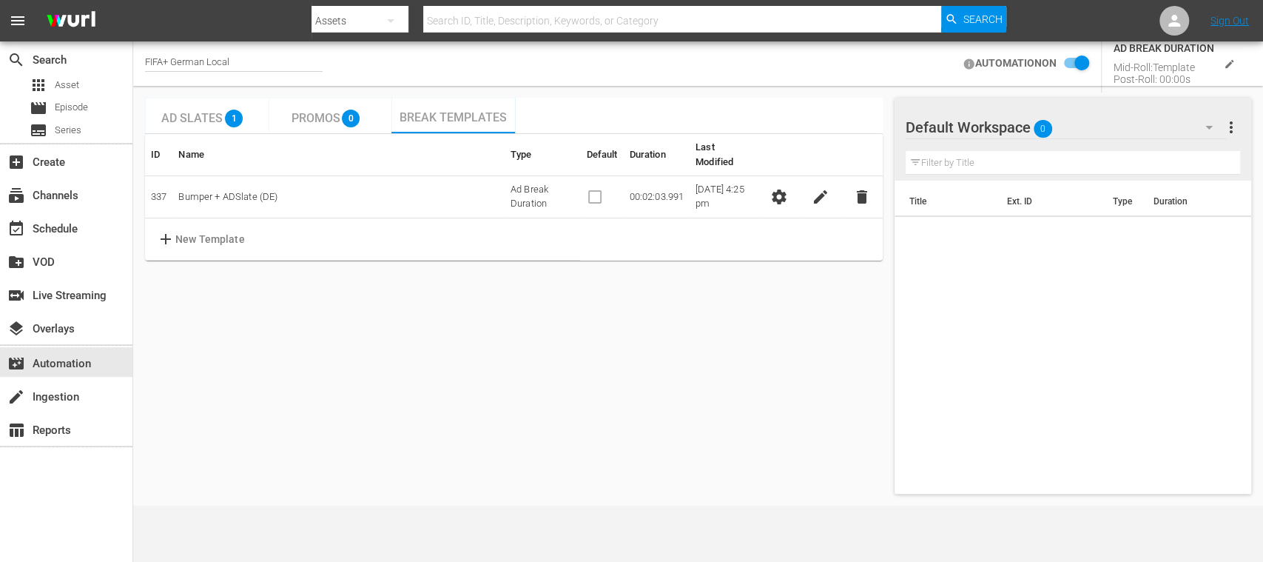
click at [178, 232] on p "New Template" at bounding box center [210, 240] width 70 height 16
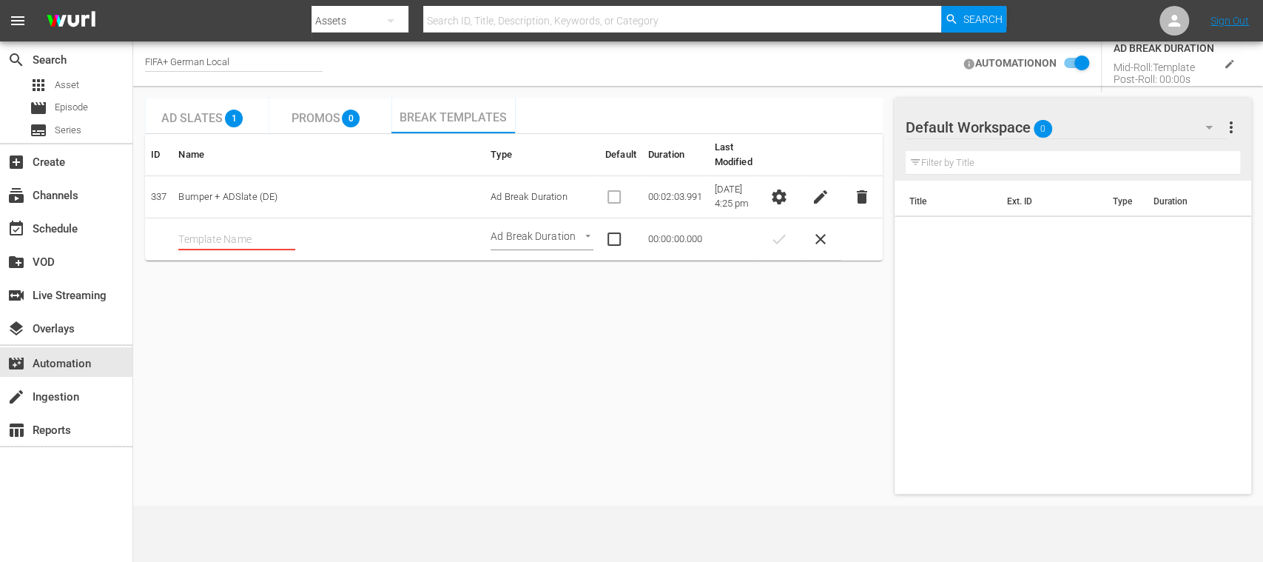
click at [244, 235] on input "text" at bounding box center [236, 239] width 117 height 22
type input "aaa"
click at [781, 240] on span "check" at bounding box center [779, 239] width 18 height 18
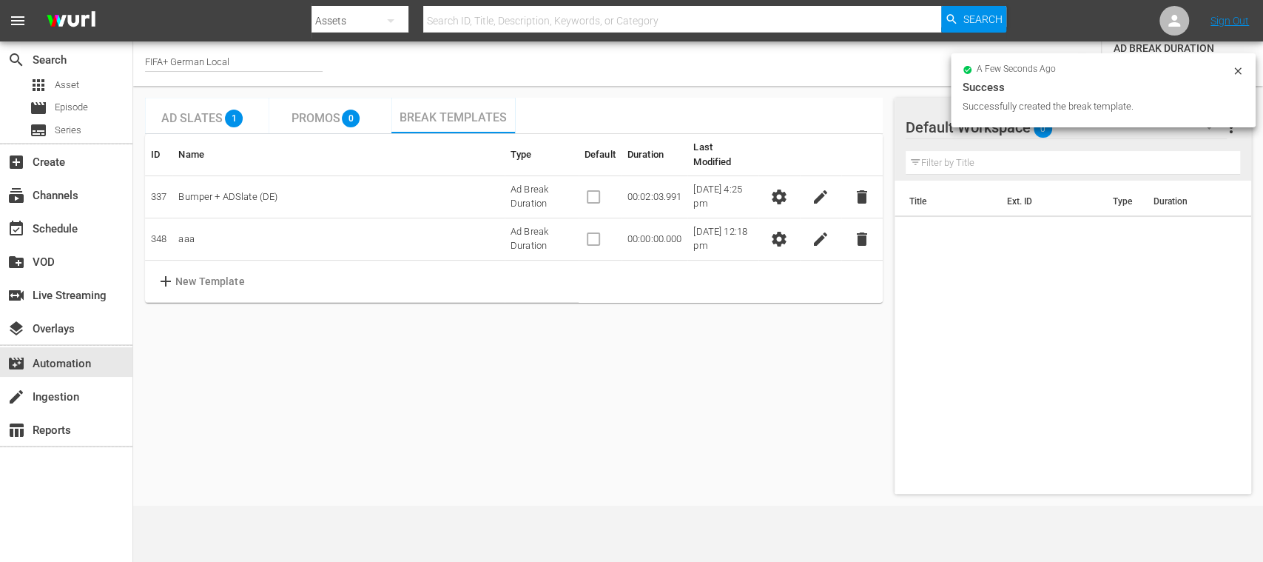
click at [778, 230] on span "settings" at bounding box center [779, 239] width 18 height 18
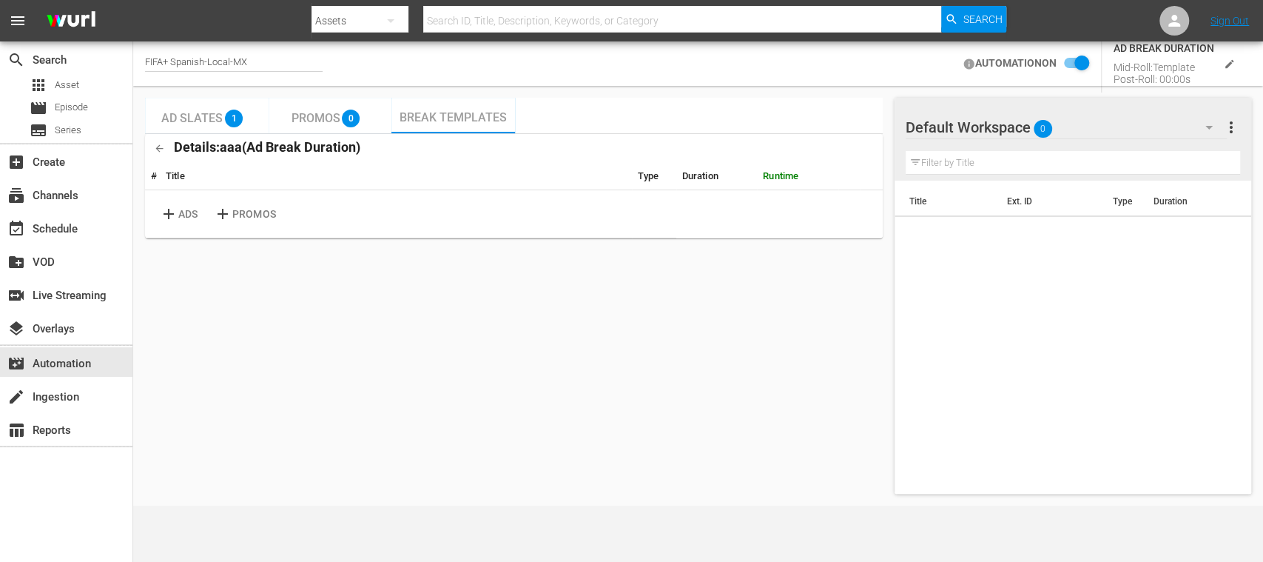
checkbox input "false"
click at [73, 357] on div "movie_filter Automation" at bounding box center [41, 360] width 83 height 13
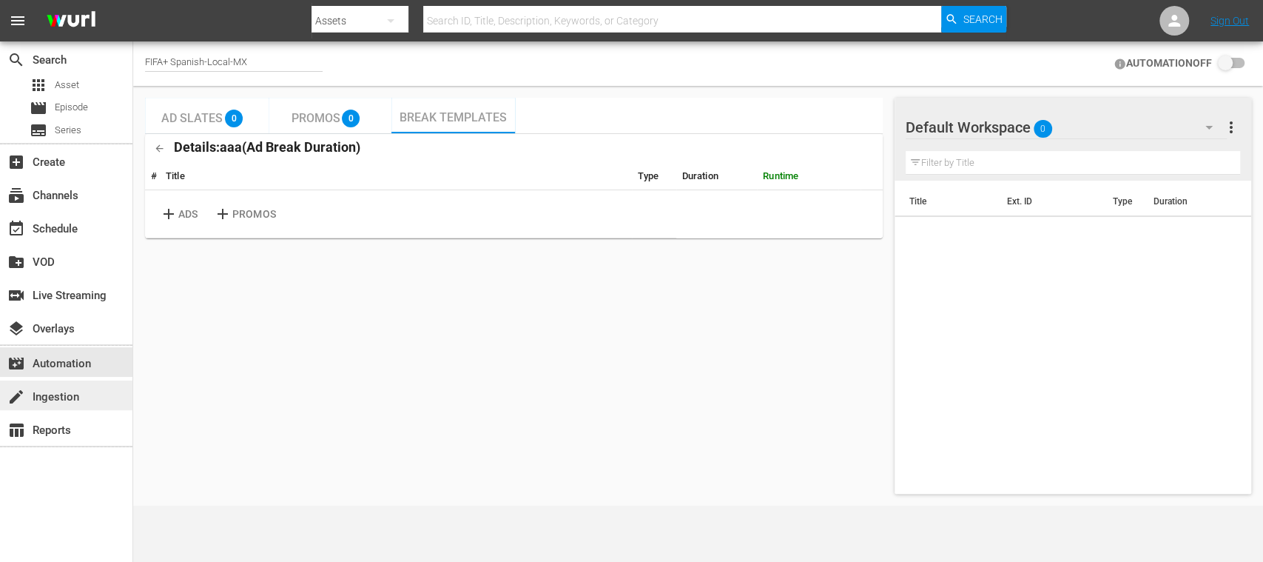
click at [53, 383] on div "create Ingestion" at bounding box center [66, 395] width 132 height 30
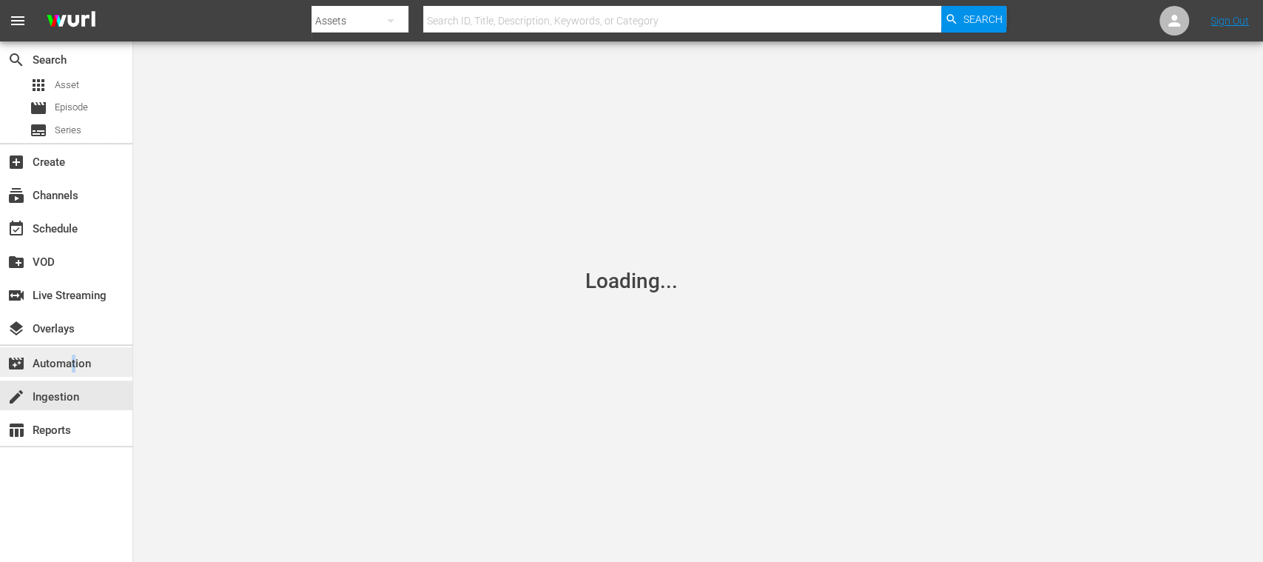
click at [75, 360] on div "movie_filter Automation" at bounding box center [41, 360] width 83 height 13
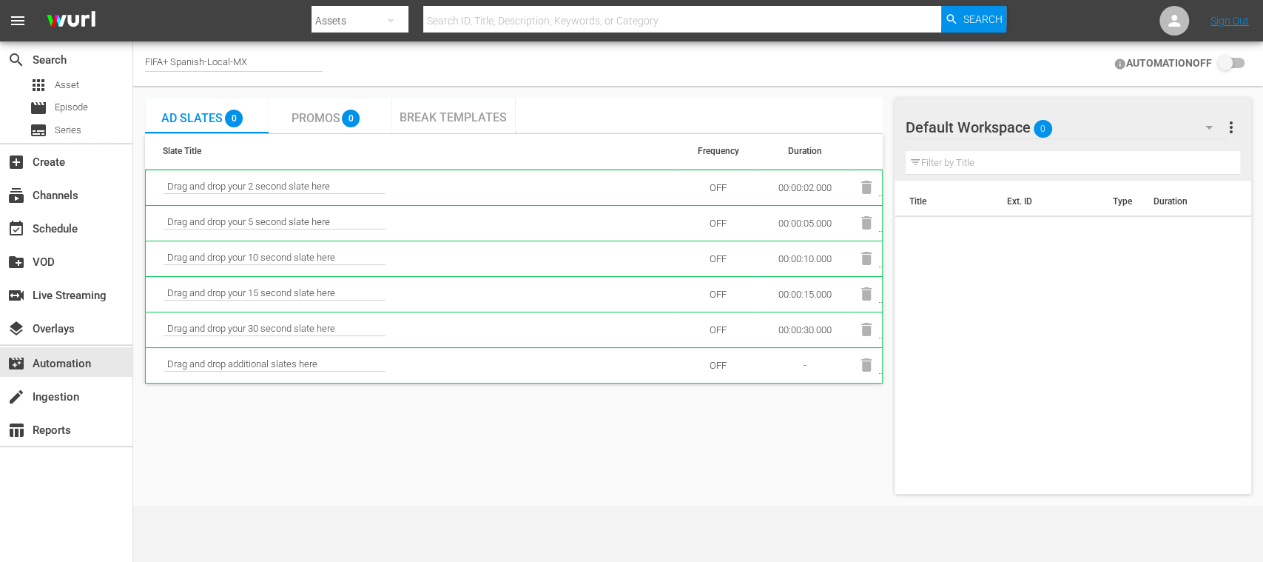
click at [265, 61] on div "FIFA+ Spanish-Local-MX" at bounding box center [234, 64] width 178 height 16
drag, startPoint x: 189, startPoint y: 56, endPoint x: 109, endPoint y: 39, distance: 81.7
click at [133, 0] on div "search Search apps Asset movie Episode subtitles Series add_box Create subscrip…" at bounding box center [698, 0] width 1130 height 0
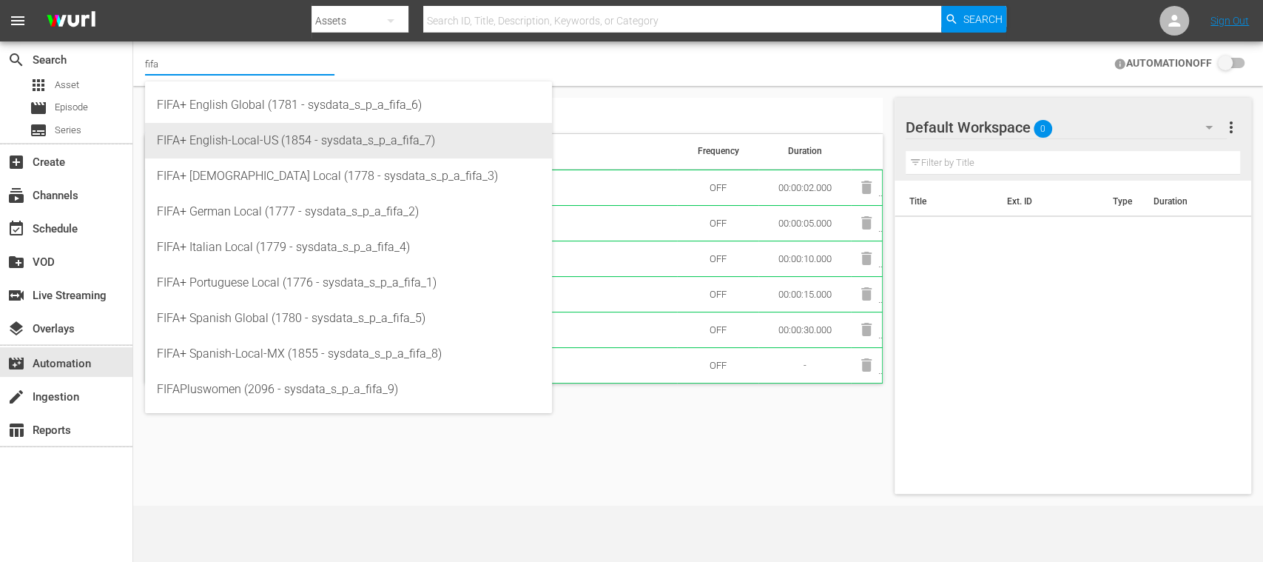
click at [218, 130] on div "FIFA+ English-Local-US (1854 - sysdata_s_p_a_fifa_7)" at bounding box center [348, 141] width 383 height 36
type input "FIFA+ English-Local-US (1854 - sysdata_s_p_a_fifa_7)"
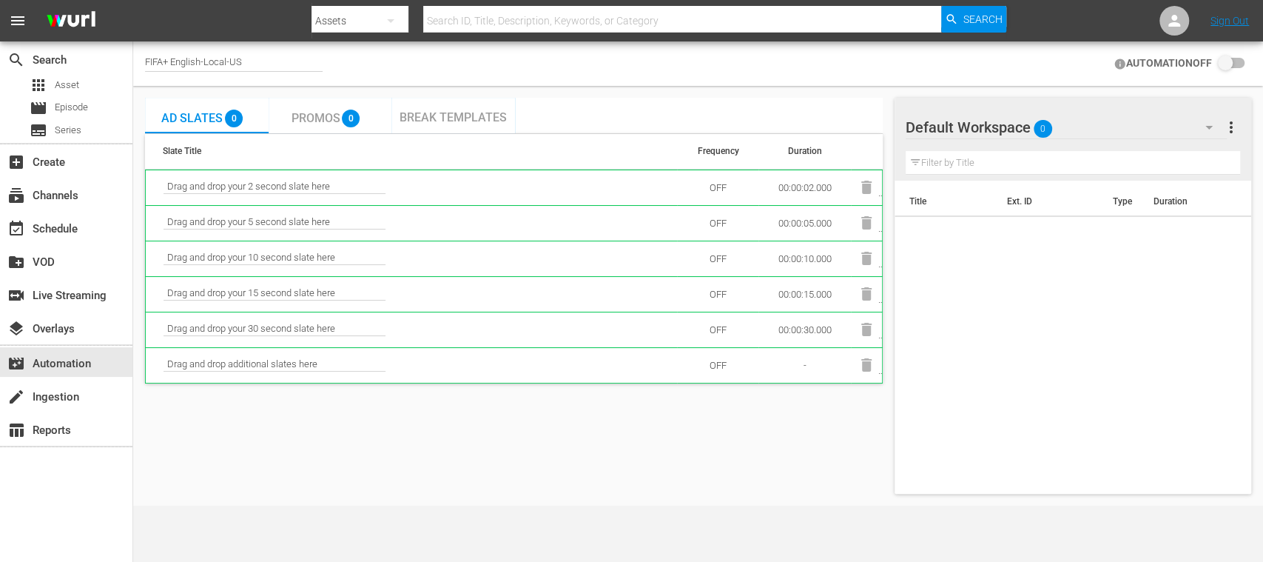
click at [432, 116] on span "Break Templates" at bounding box center [452, 117] width 107 height 14
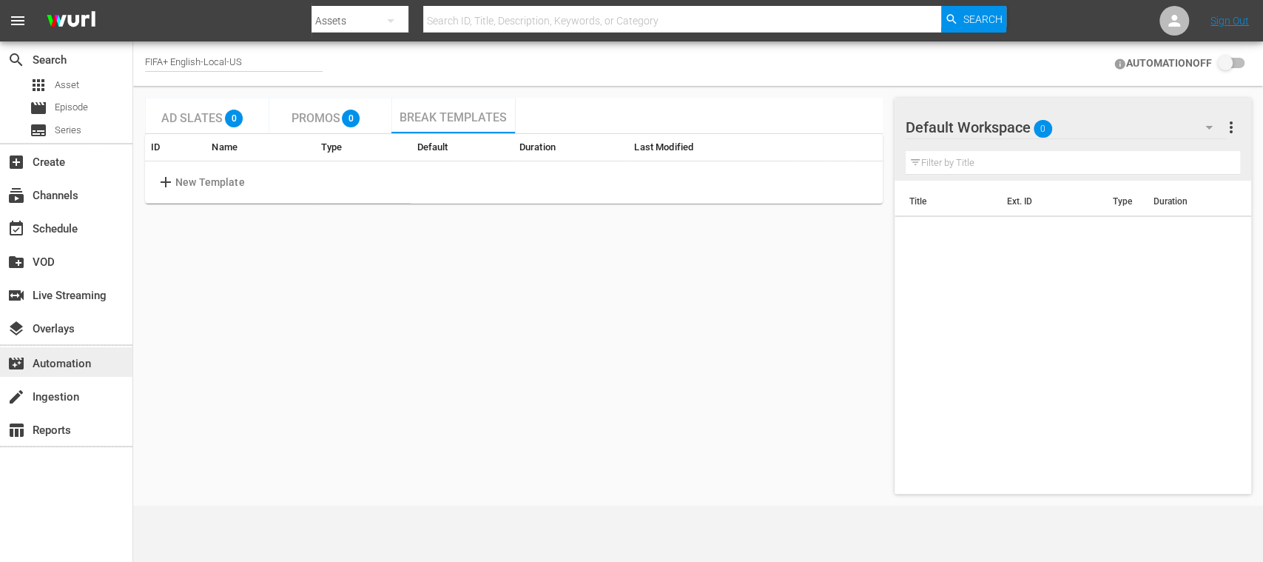
click at [71, 360] on div "movie_filter Automation" at bounding box center [41, 360] width 83 height 13
click at [258, 56] on div "FIFA+ English-Local-US" at bounding box center [234, 64] width 178 height 16
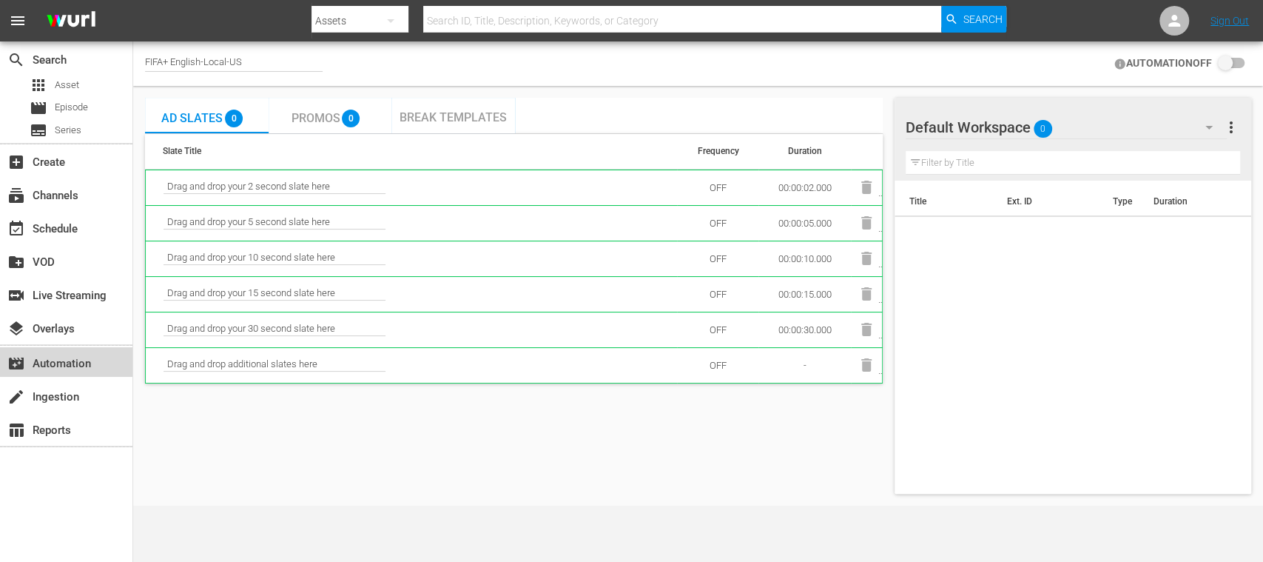
drag, startPoint x: 60, startPoint y: 355, endPoint x: 195, endPoint y: 203, distance: 203.8
click at [61, 356] on div "movie_filter Automation" at bounding box center [41, 360] width 83 height 13
click at [487, 120] on span "Break Templates" at bounding box center [452, 117] width 107 height 14
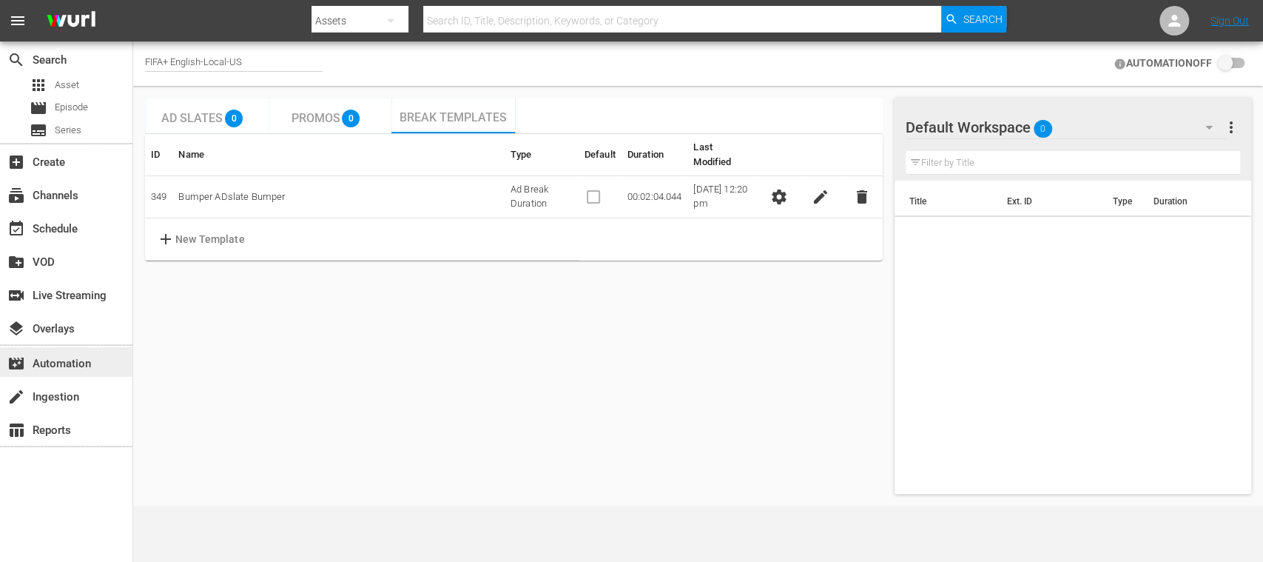
click at [83, 357] on div "movie_filter Automation" at bounding box center [41, 360] width 83 height 13
drag, startPoint x: 203, startPoint y: 55, endPoint x: 364, endPoint y: 49, distance: 160.7
click at [364, 49] on div "FIFA+ English-Local-US AUTOMATION OFF" at bounding box center [698, 63] width 1130 height 44
click at [228, 55] on div "FIFA+ English-Local-US" at bounding box center [234, 63] width 178 height 37
click at [241, 56] on div "FIFA+ English-Local-US" at bounding box center [234, 64] width 178 height 16
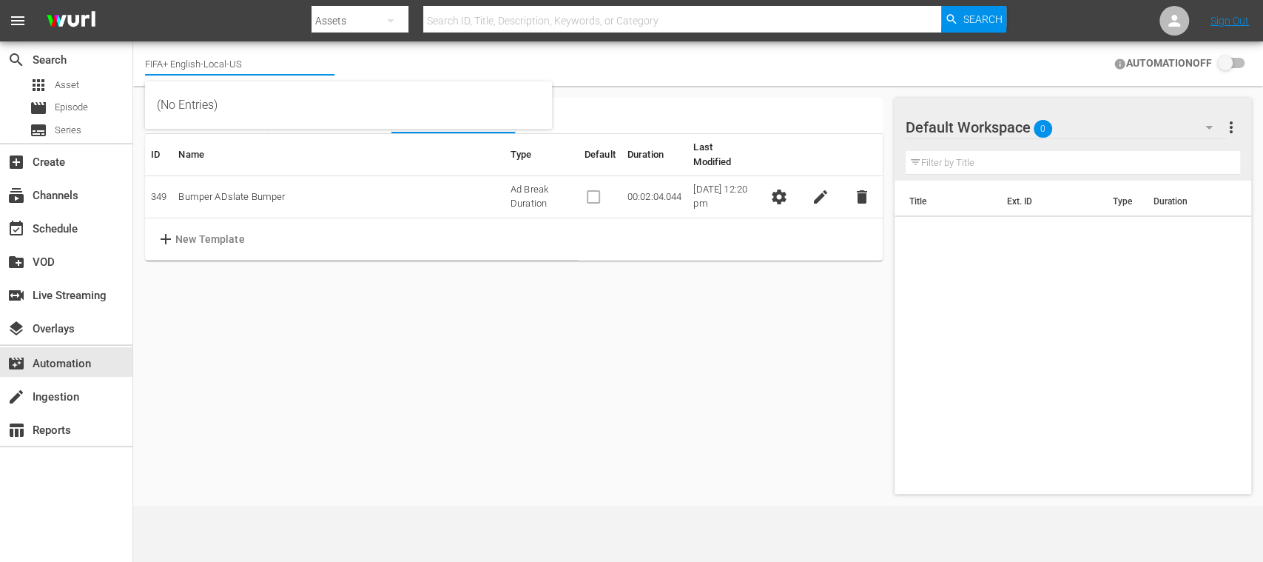
drag, startPoint x: 250, startPoint y: 58, endPoint x: 188, endPoint y: 61, distance: 62.2
click at [188, 61] on input "FIFA+ English-Local-US" at bounding box center [239, 64] width 189 height 36
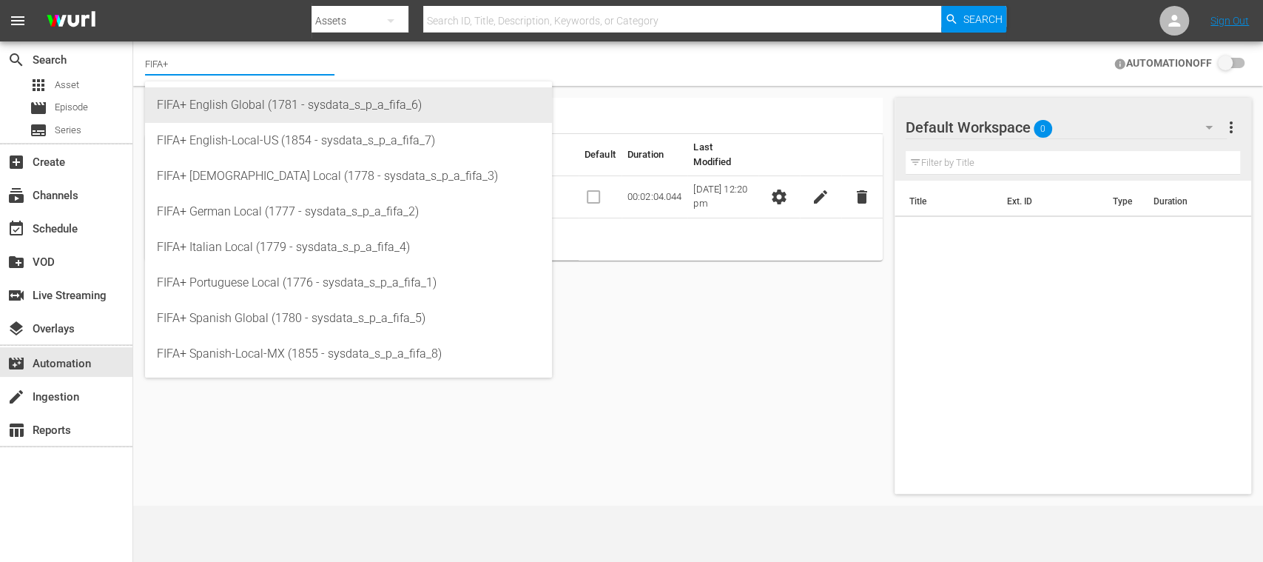
click at [213, 101] on div "FIFA+ English Global (1781 - sysdata_s_p_a_fifa_6)" at bounding box center [348, 105] width 383 height 36
type input "FIFA+ English Global (1781 - sysdata_s_p_a_fifa_6)"
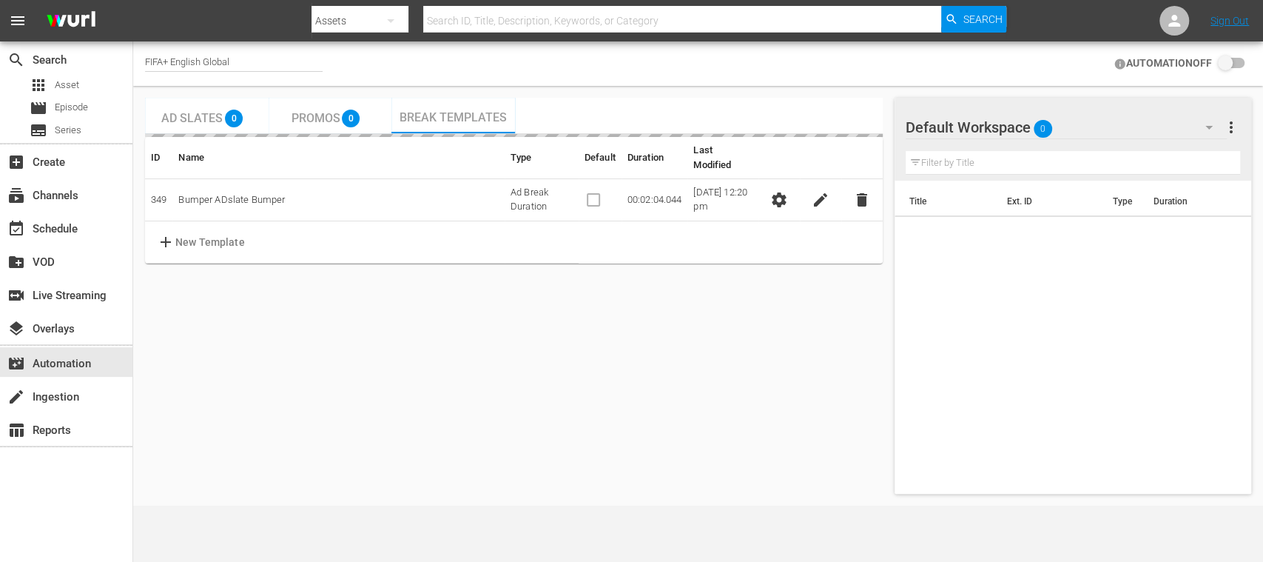
checkbox input "true"
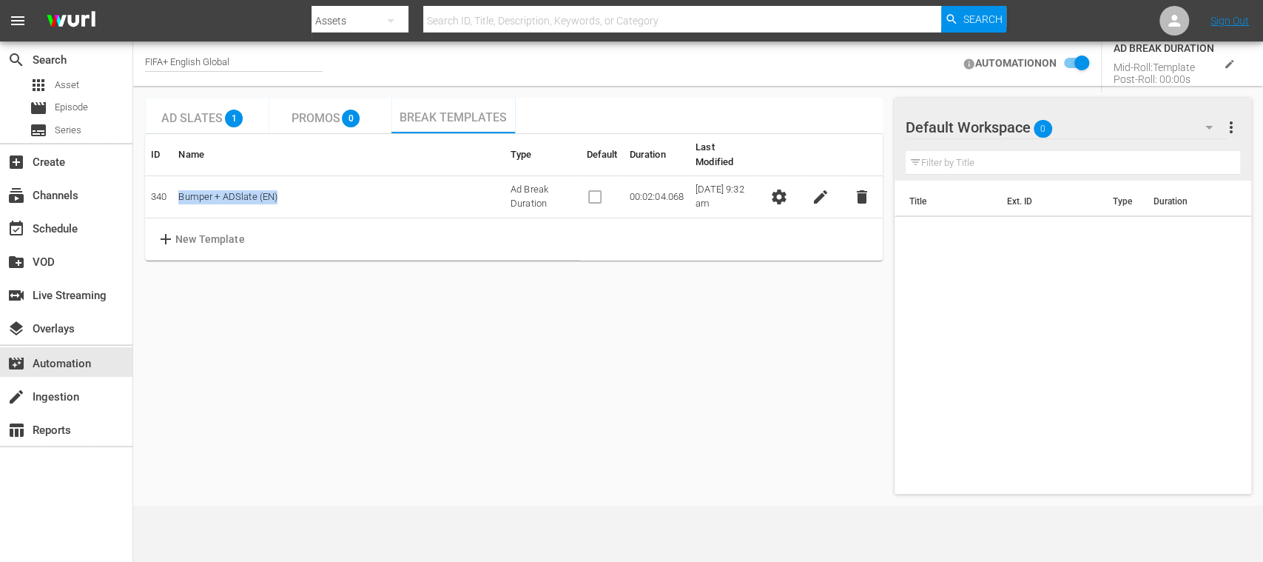
drag, startPoint x: 291, startPoint y: 186, endPoint x: 178, endPoint y: 190, distance: 114.0
click at [178, 190] on td "Bumper + ADSlate (EN)" at bounding box center [337, 197] width 331 height 42
copy td "Bumper + ADSlate (EN)"
click at [71, 76] on div "apps Asset" at bounding box center [55, 85] width 50 height 21
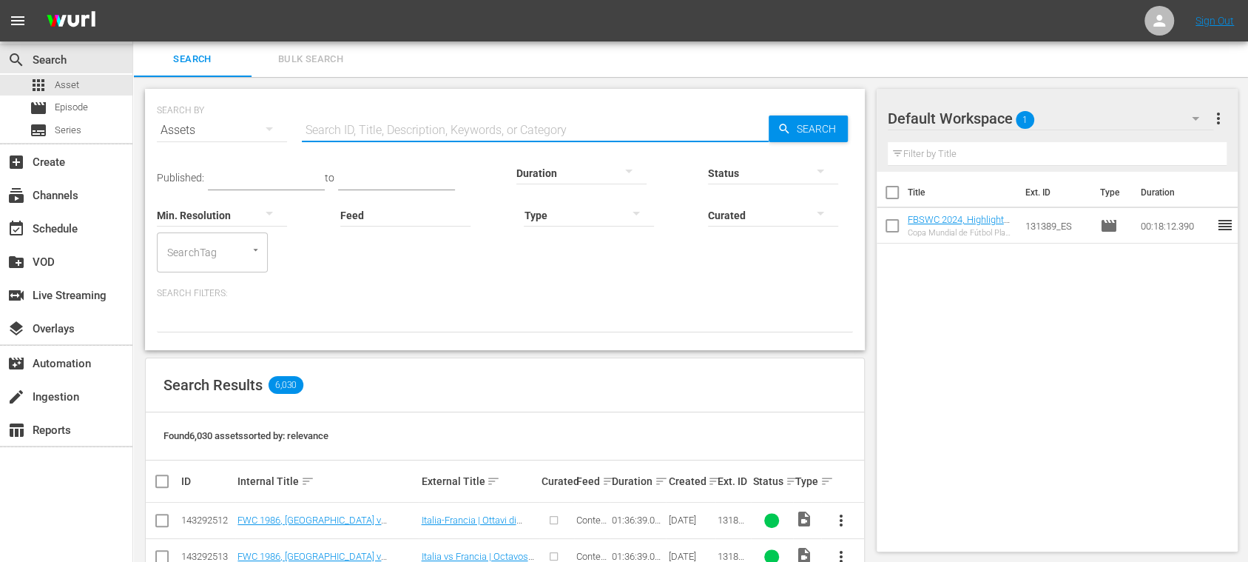
click at [331, 132] on input "text" at bounding box center [535, 130] width 467 height 36
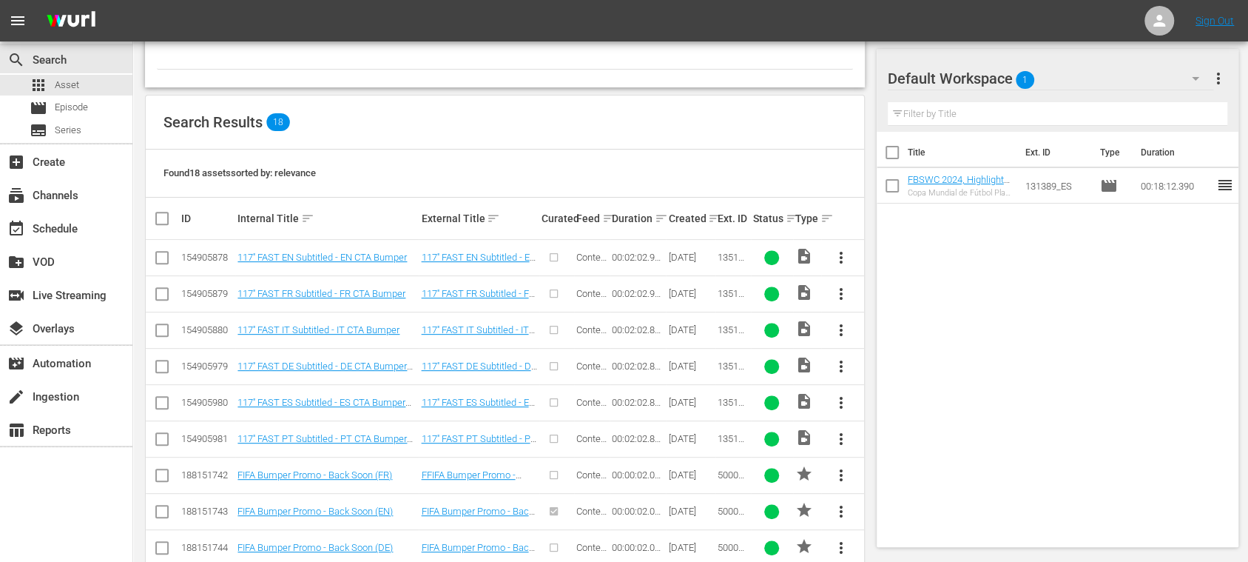
scroll to position [616, 0]
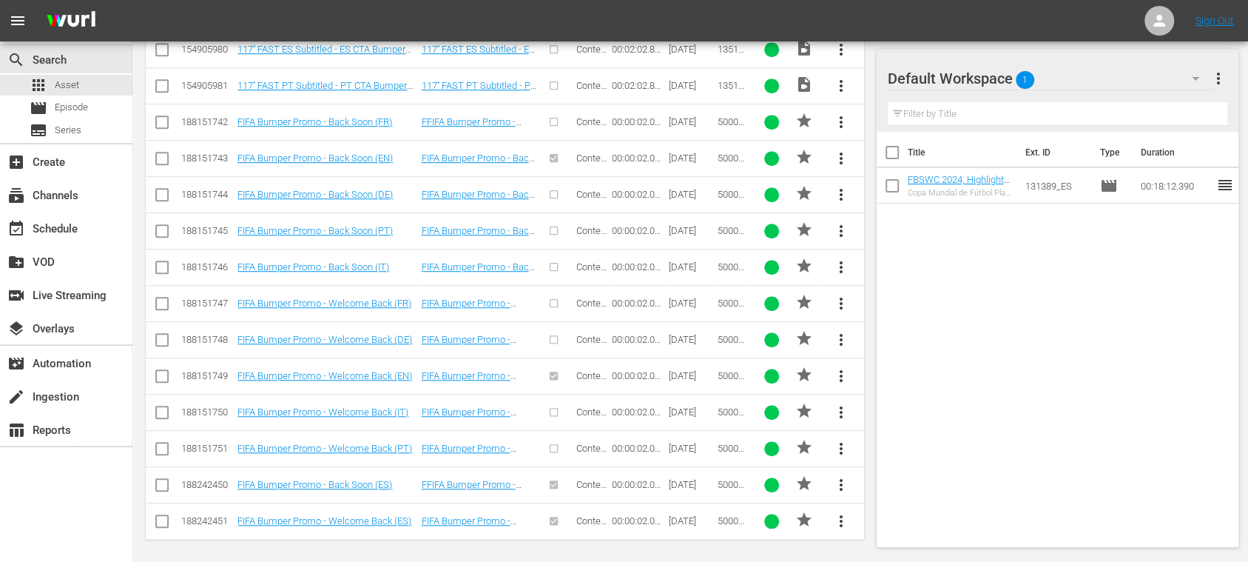
type input "bumper"
click at [840, 367] on span "more_vert" at bounding box center [841, 376] width 18 height 18
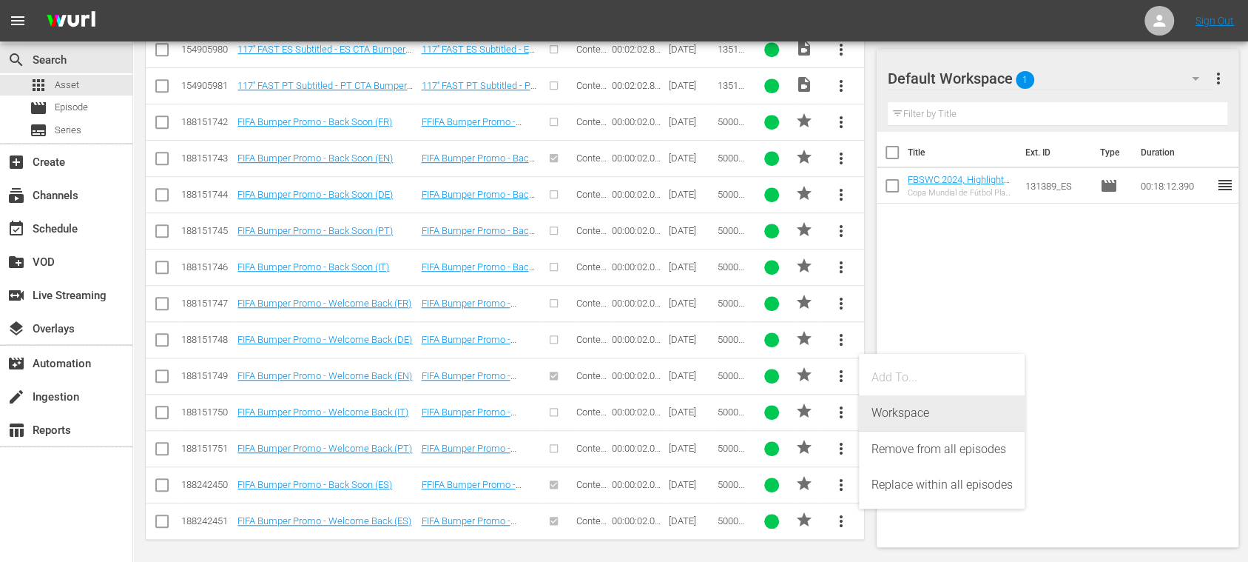
click at [886, 407] on div "Workspace" at bounding box center [942, 413] width 142 height 36
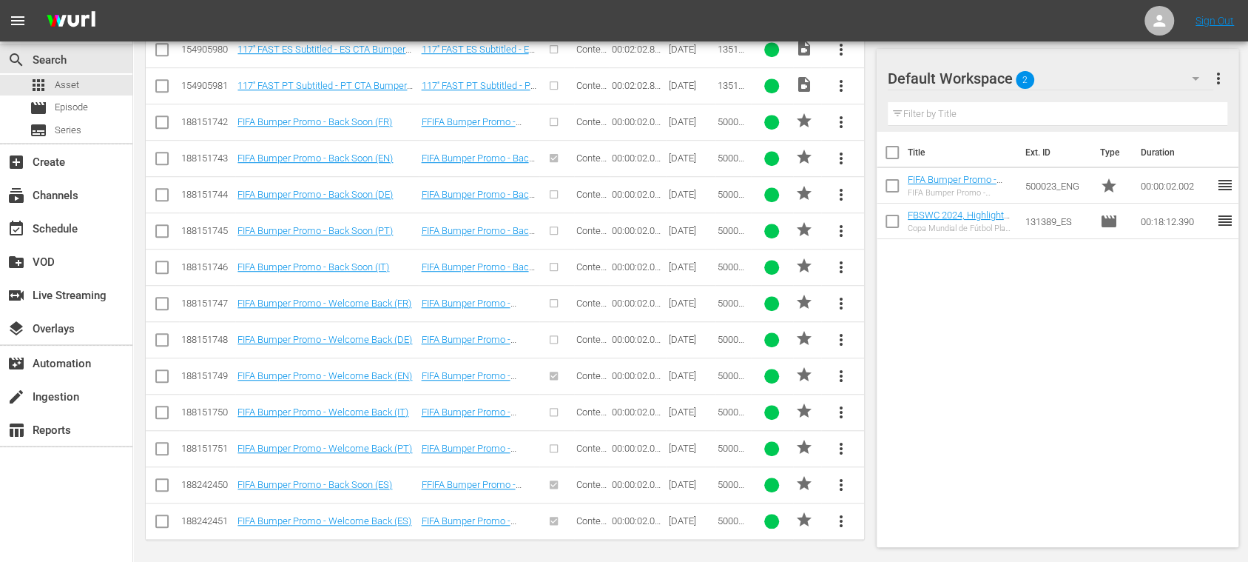
click at [843, 154] on span "more_vert" at bounding box center [841, 158] width 18 height 18
click at [876, 191] on div "Workspace" at bounding box center [942, 197] width 142 height 36
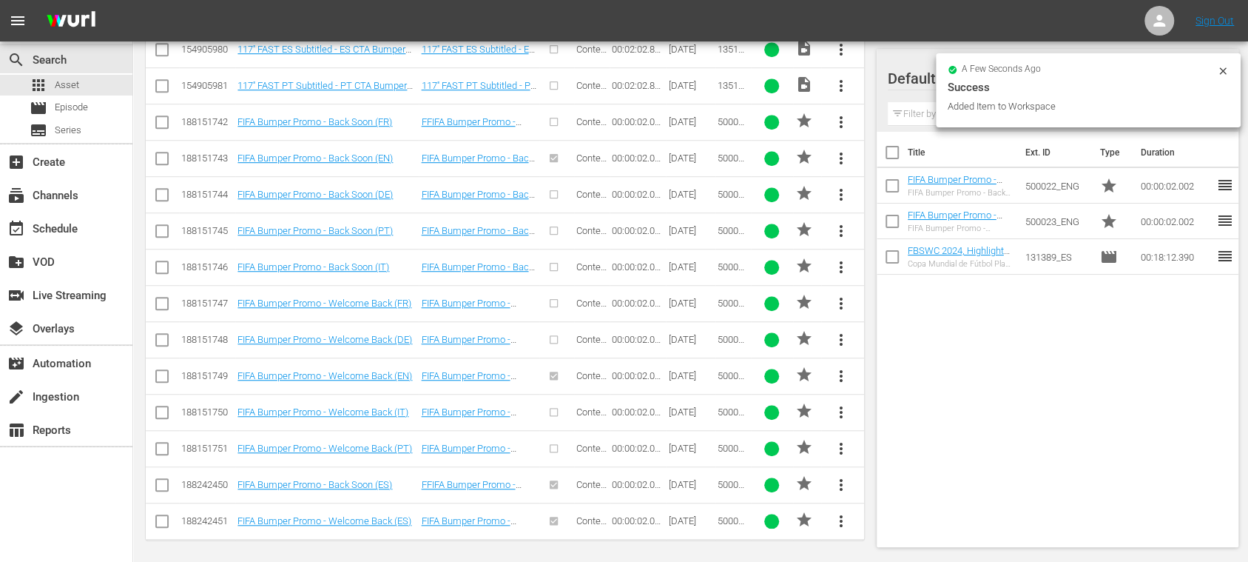
click at [1224, 64] on div "a few seconds ago Success Added Item to Workspace" at bounding box center [1088, 90] width 305 height 74
click at [1224, 71] on icon at bounding box center [1223, 71] width 12 height 12
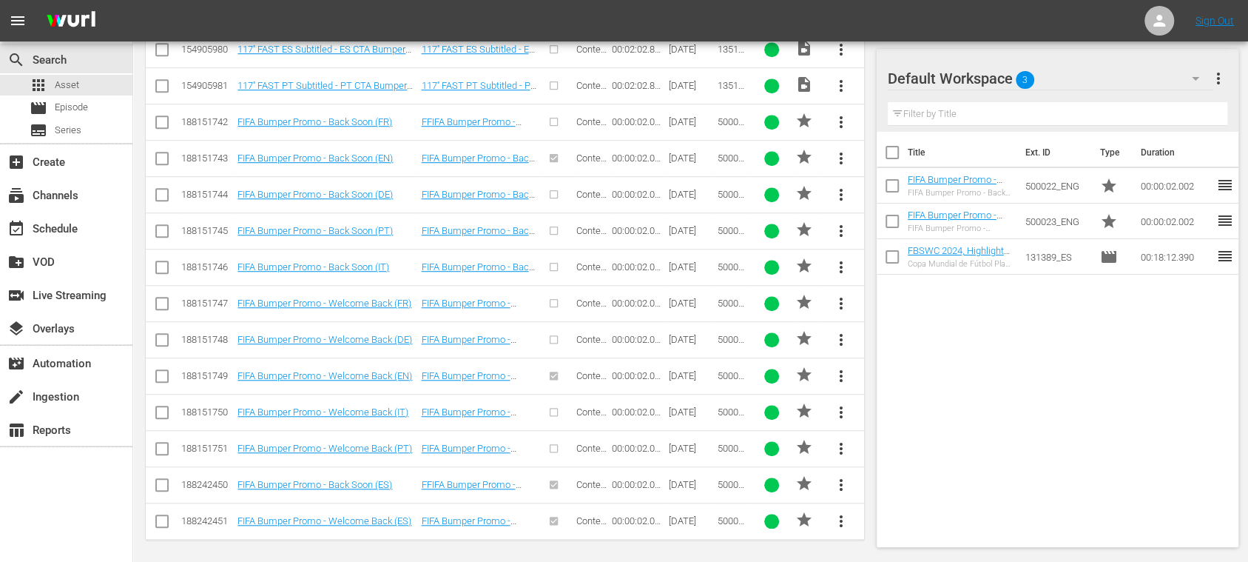
click at [891, 155] on input "checkbox" at bounding box center [892, 155] width 31 height 31
checkbox input "true"
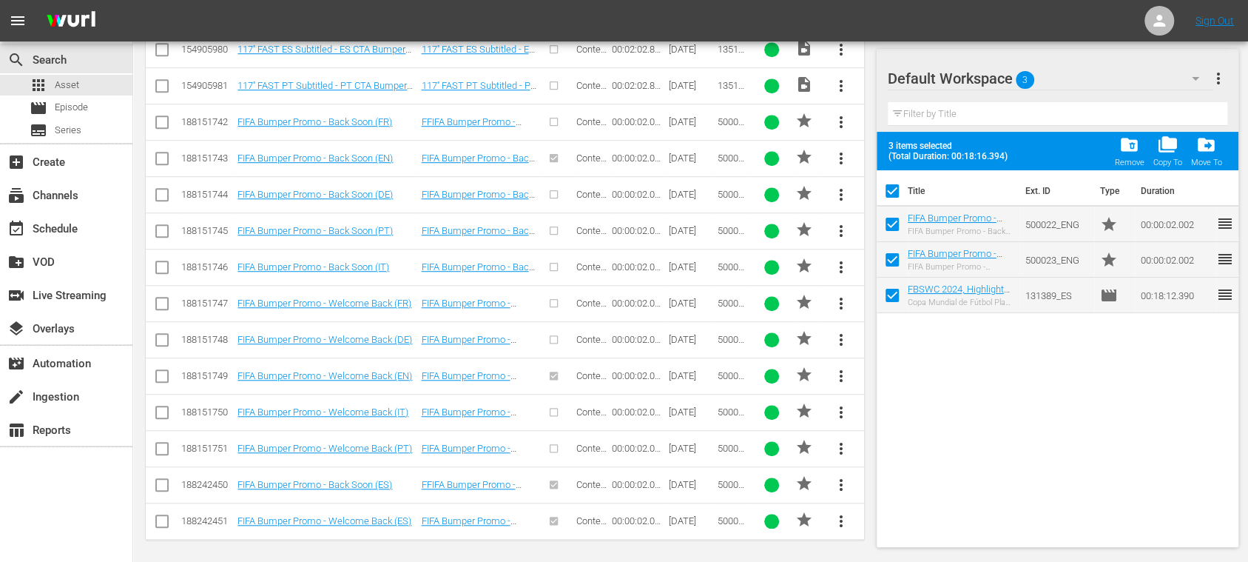
click at [895, 226] on input "checkbox" at bounding box center [892, 227] width 31 height 31
checkbox input "false"
click at [889, 256] on input "checkbox" at bounding box center [892, 262] width 31 height 31
checkbox input "false"
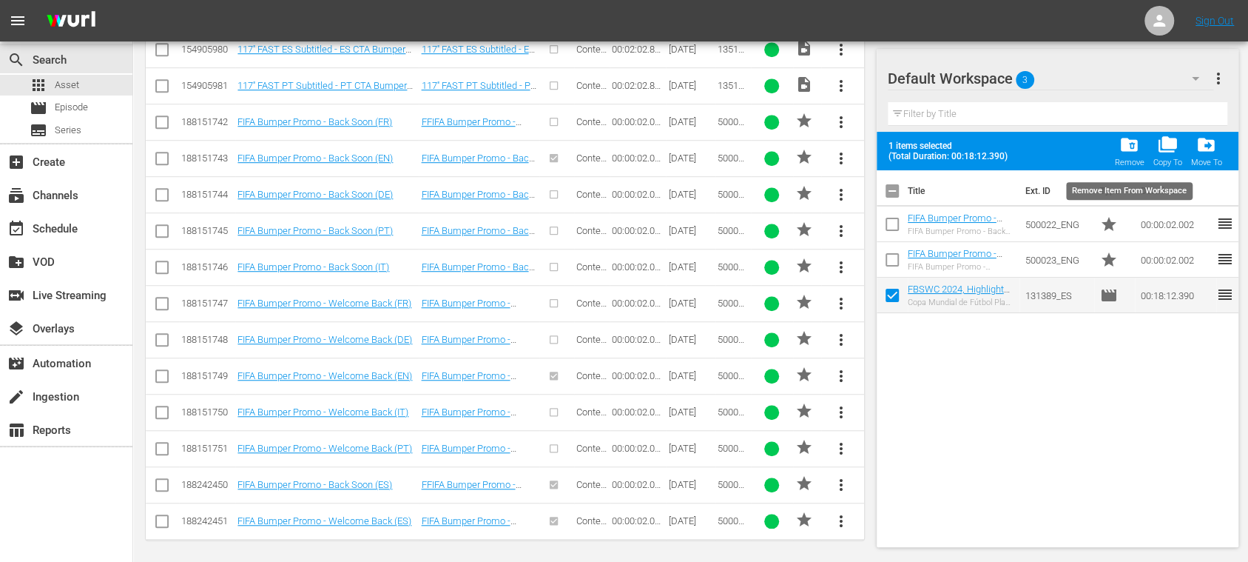
click at [1136, 149] on span "folder_delete" at bounding box center [1129, 145] width 20 height 20
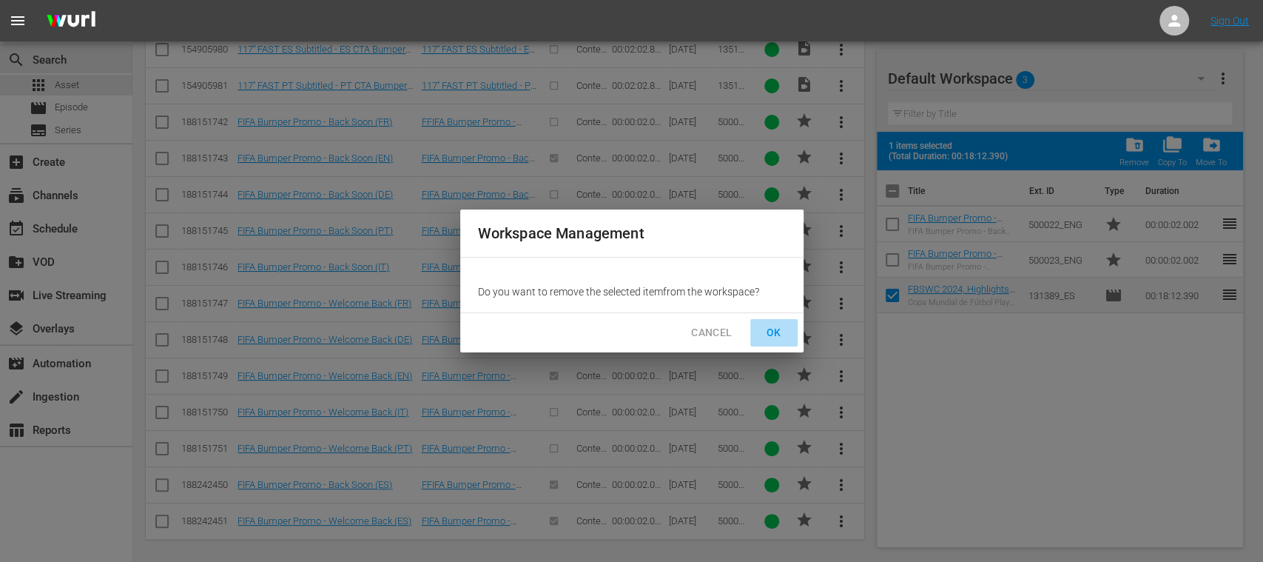
click at [775, 332] on span "OK" at bounding box center [774, 332] width 24 height 18
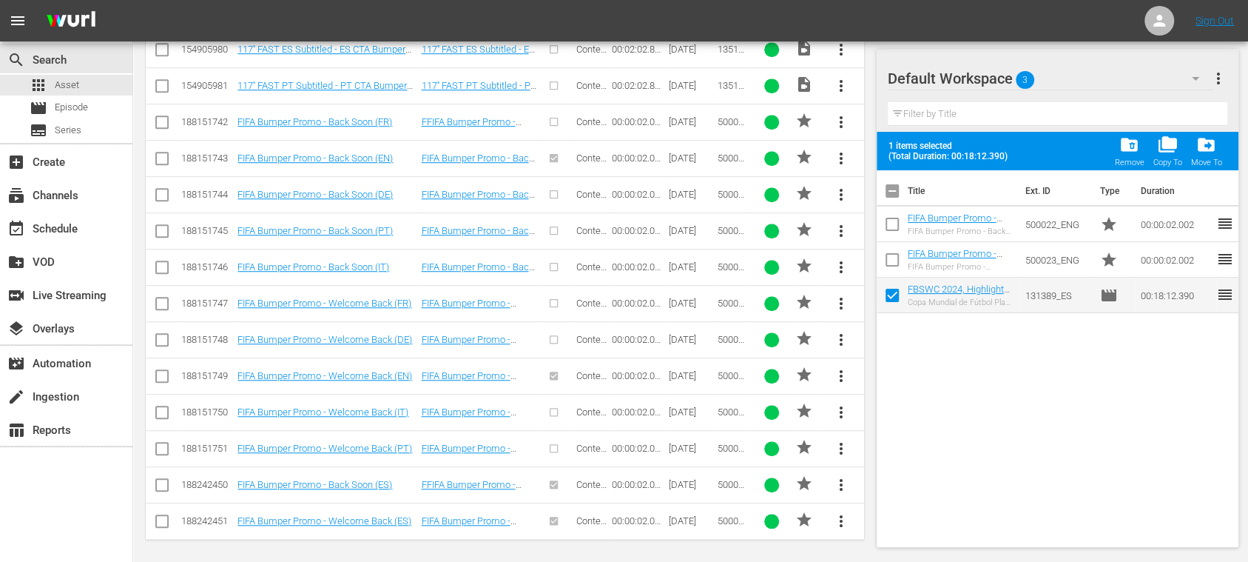
checkbox input "false"
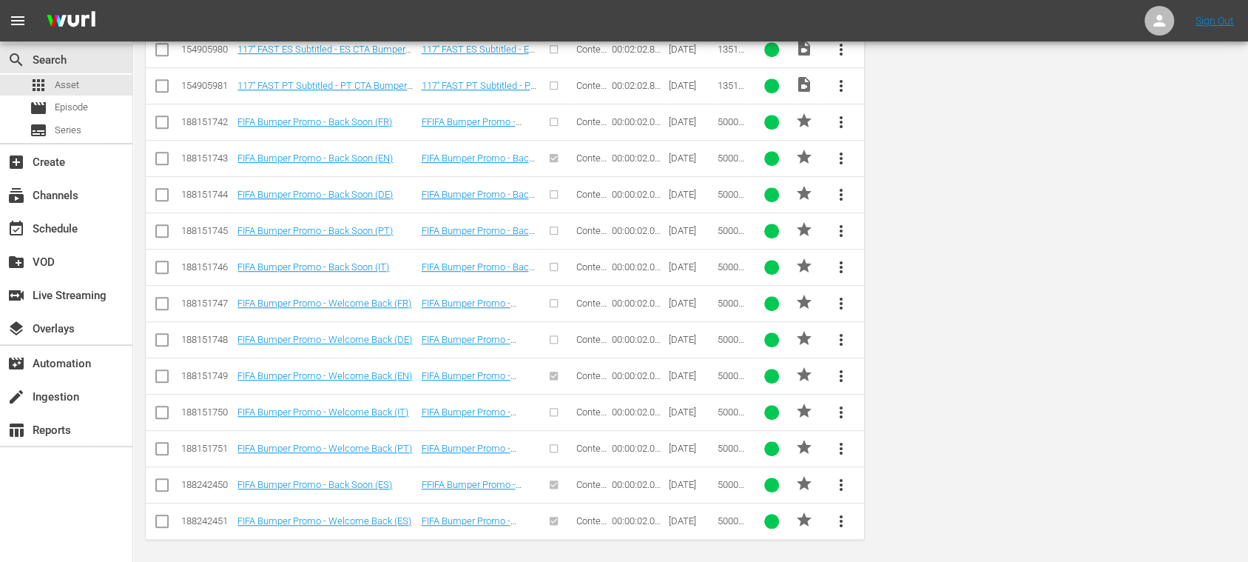
scroll to position [0, 0]
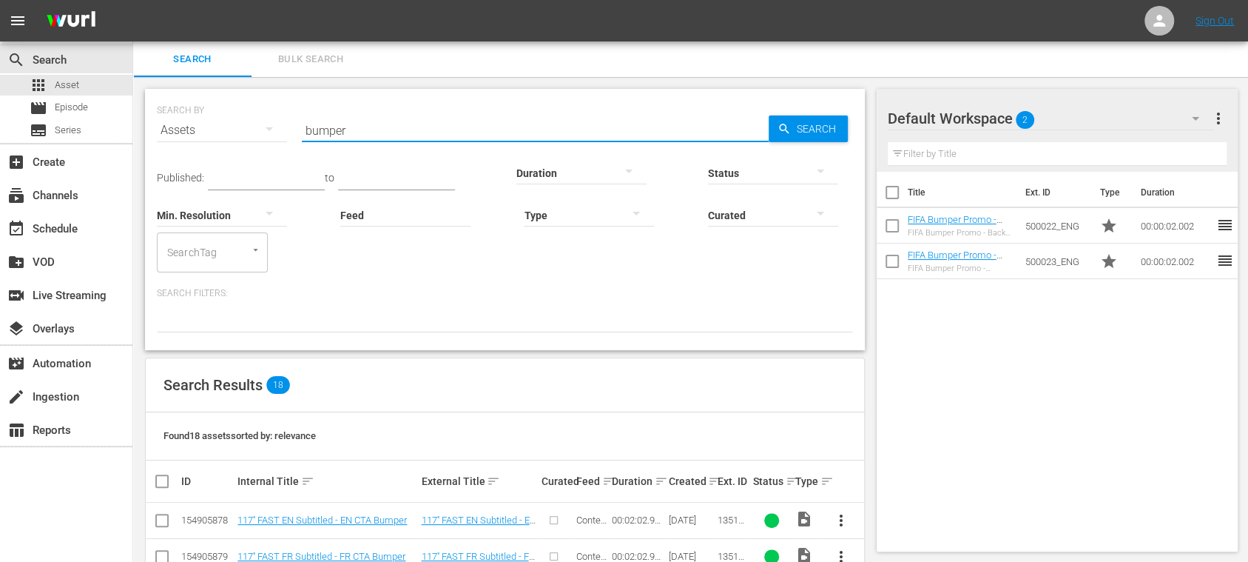
drag, startPoint x: 272, startPoint y: 128, endPoint x: 249, endPoint y: 128, distance: 22.9
click at [249, 128] on div "SEARCH BY Search By Assets Search ID, Title, Description, Keywords, or Category…" at bounding box center [505, 121] width 696 height 53
type input "adslate"
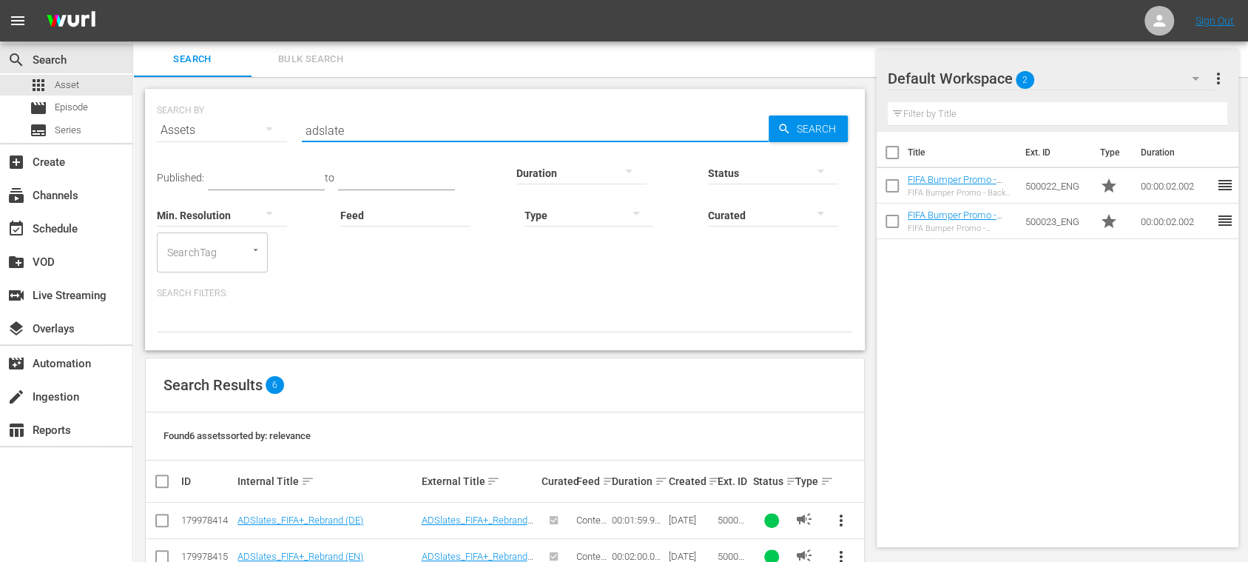
scroll to position [183, 0]
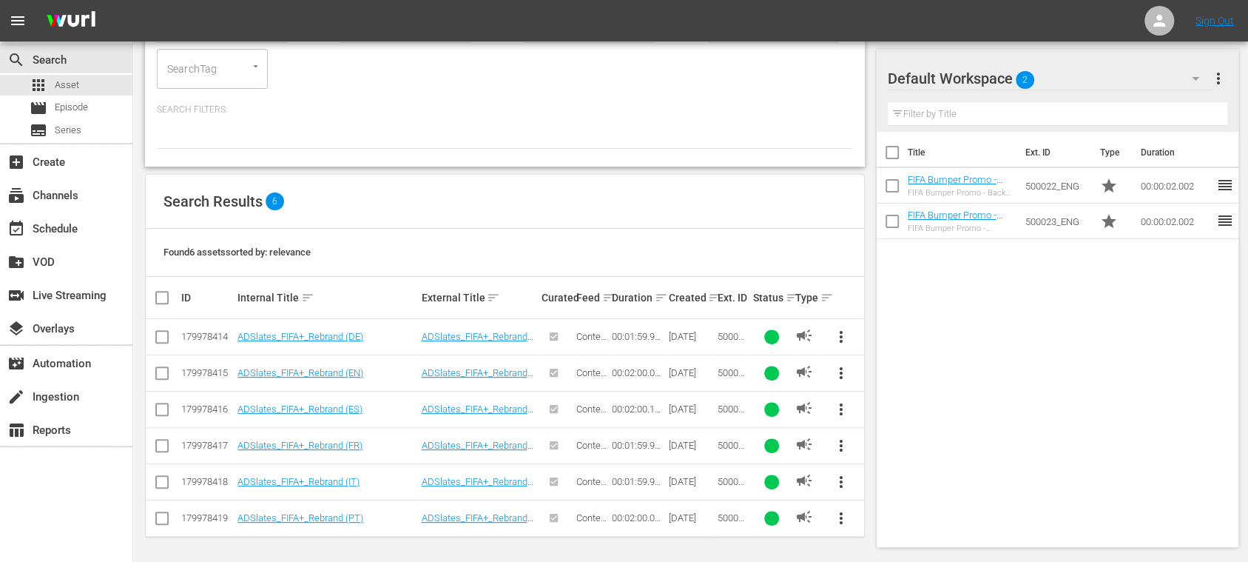
click at [842, 370] on span "more_vert" at bounding box center [841, 373] width 18 height 18
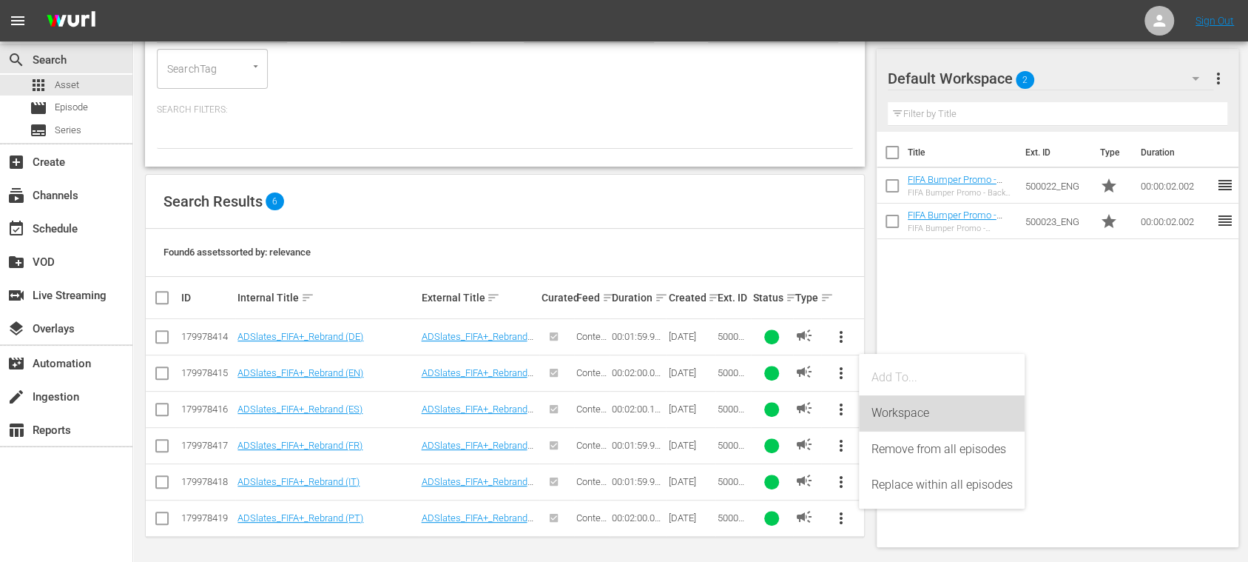
click at [885, 409] on div "Workspace" at bounding box center [942, 413] width 142 height 36
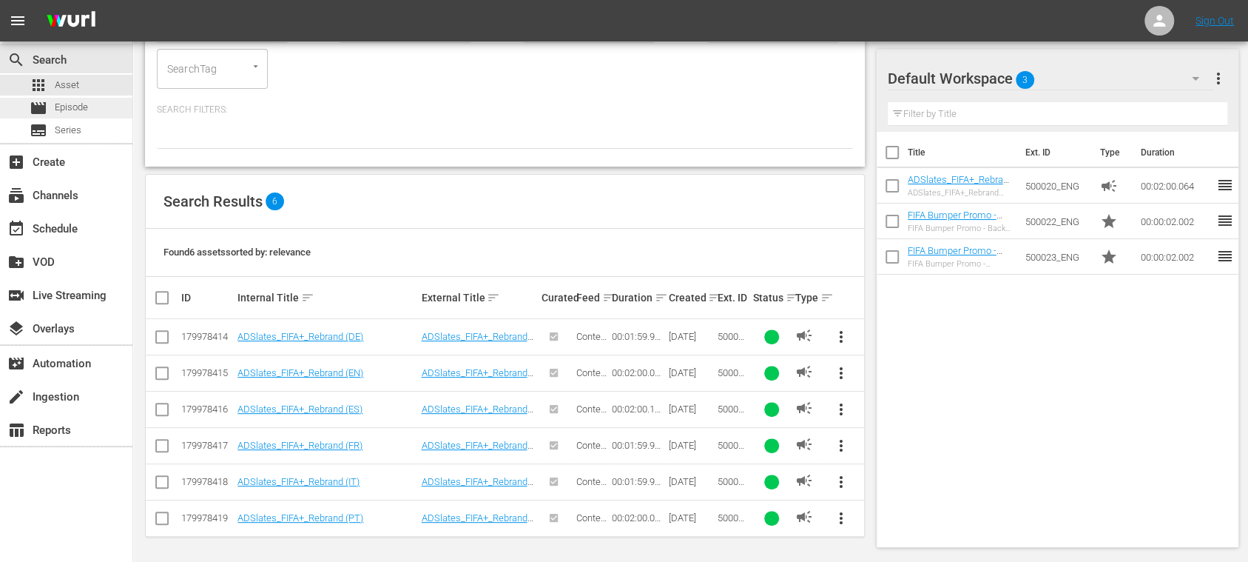
click at [81, 109] on span "Episode" at bounding box center [71, 107] width 33 height 15
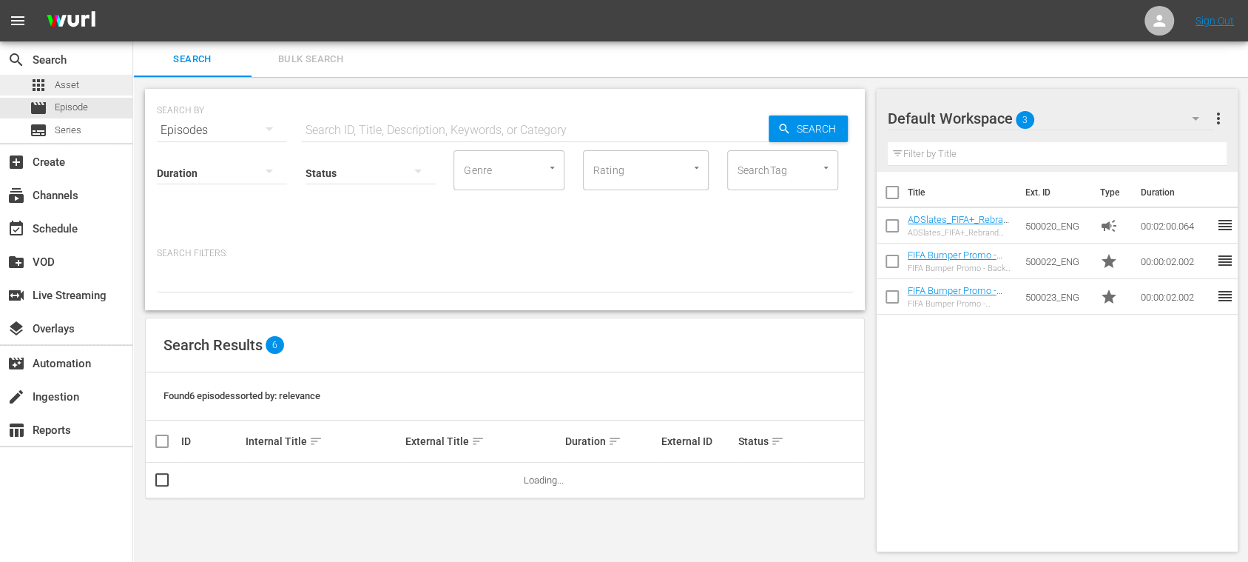
click at [74, 85] on span "Asset" at bounding box center [67, 85] width 24 height 15
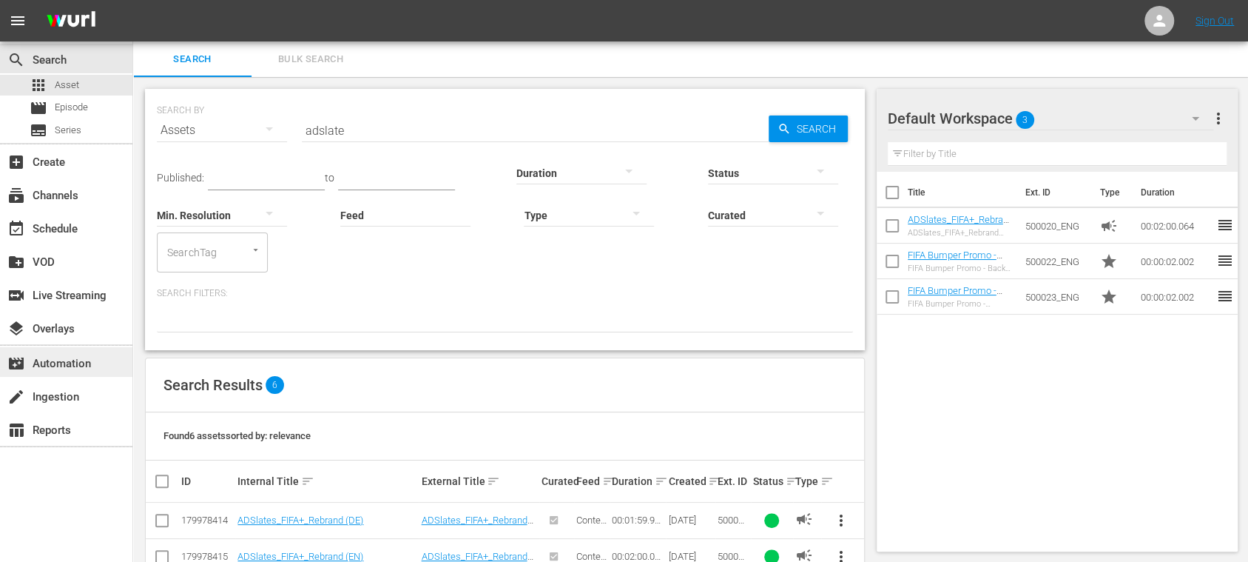
click at [81, 360] on div "movie_filter Automation" at bounding box center [41, 360] width 83 height 13
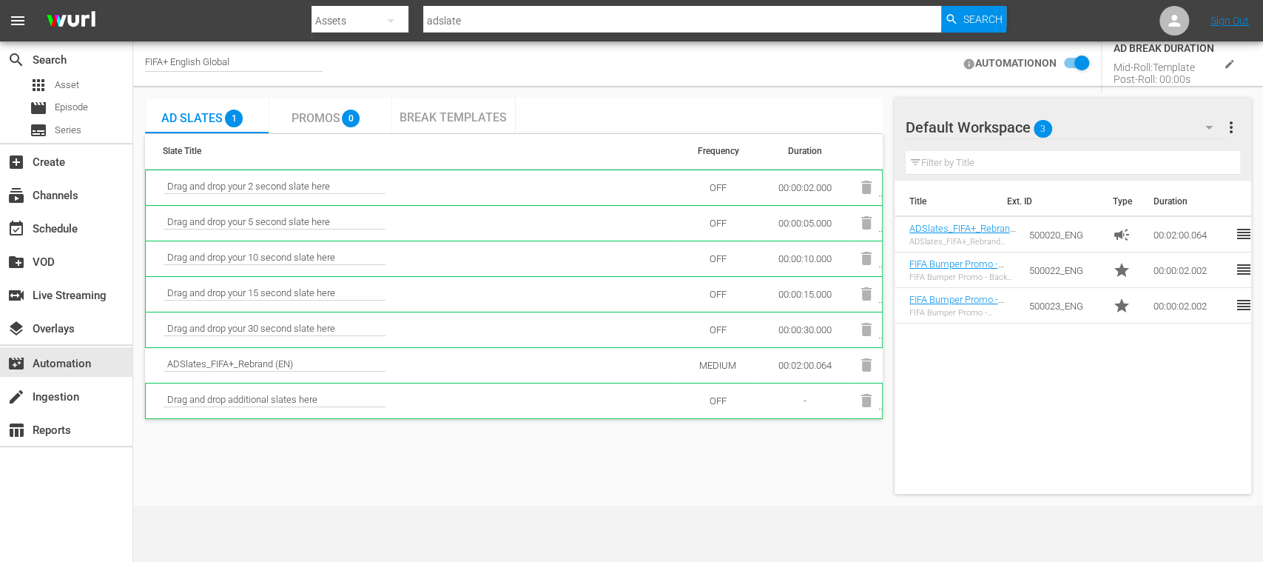
click at [460, 114] on span "Break Templates" at bounding box center [452, 117] width 107 height 14
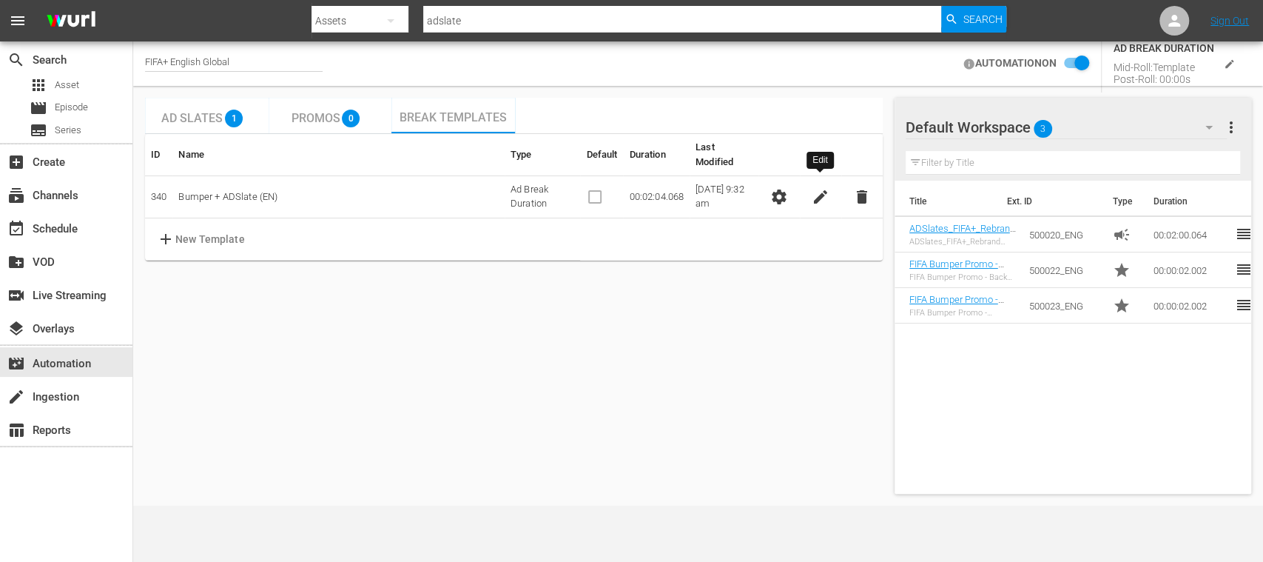
click at [820, 188] on span "edit" at bounding box center [821, 197] width 18 height 18
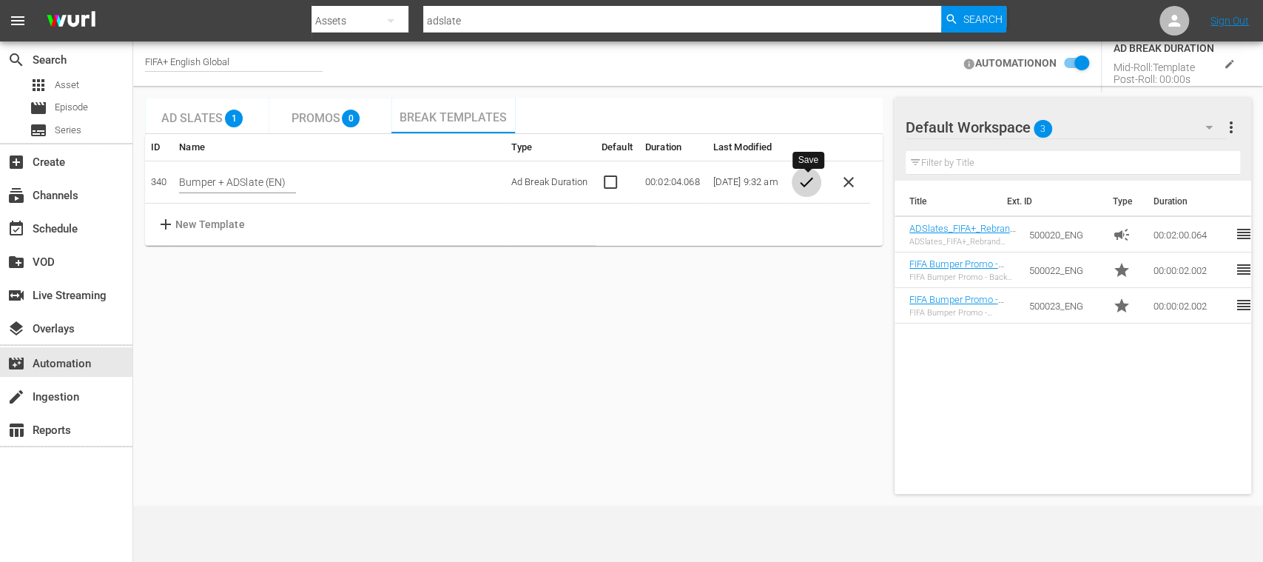
click at [802, 178] on span "check" at bounding box center [807, 182] width 18 height 18
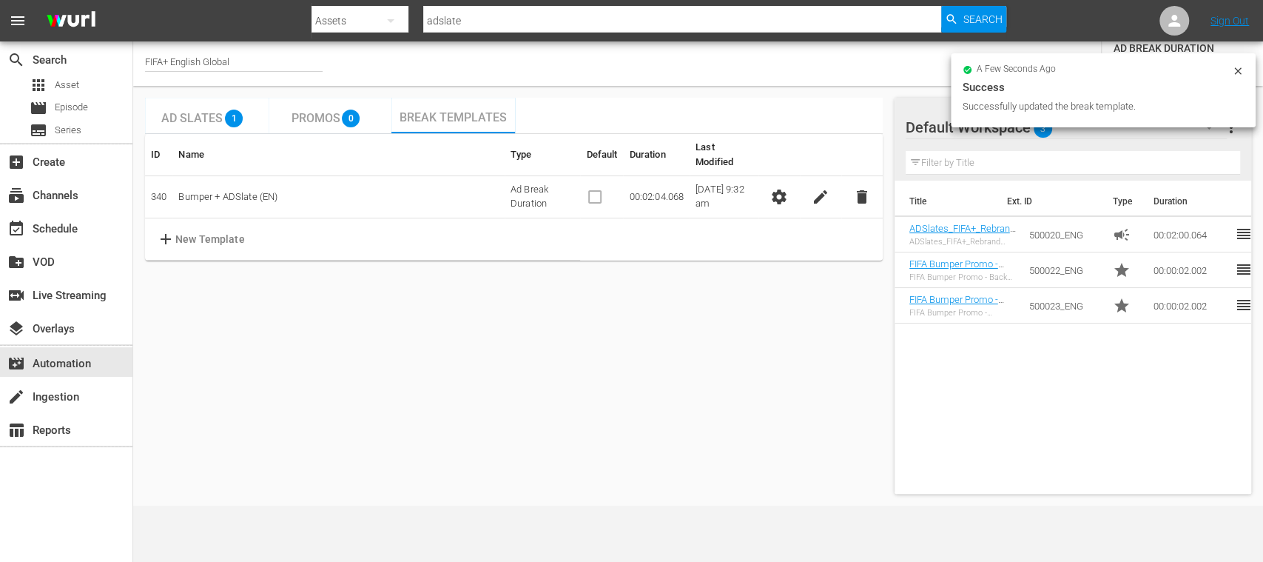
click at [783, 188] on span "settings" at bounding box center [779, 197] width 18 height 18
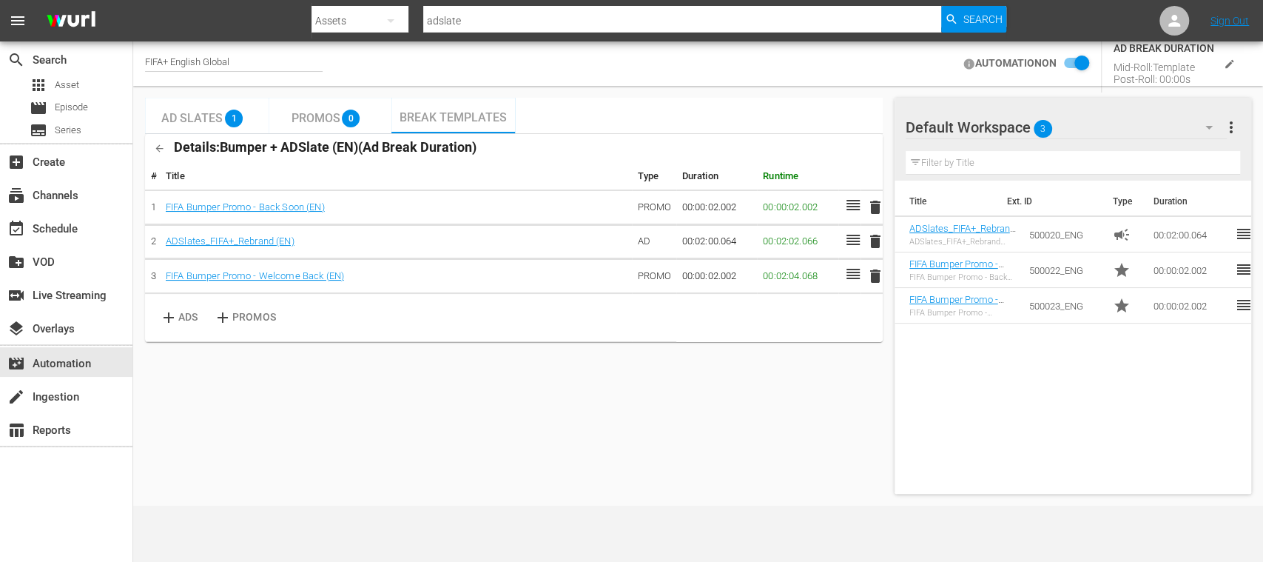
click at [1068, 62] on input "checkbox" at bounding box center [1072, 64] width 33 height 18
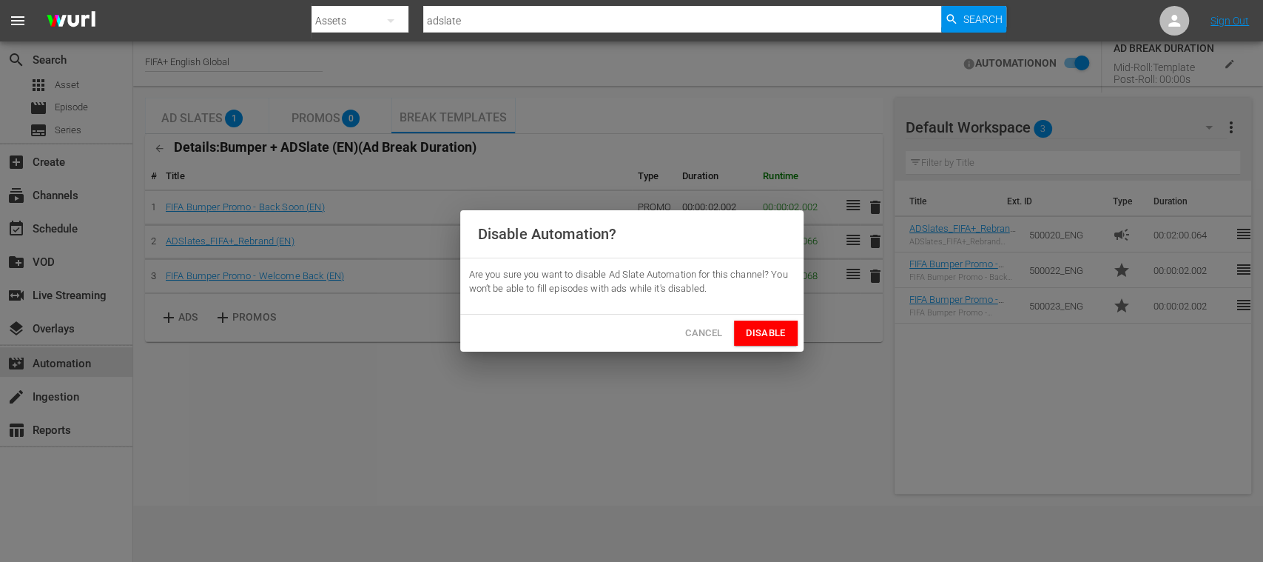
click at [763, 337] on span "Disable" at bounding box center [765, 333] width 39 height 17
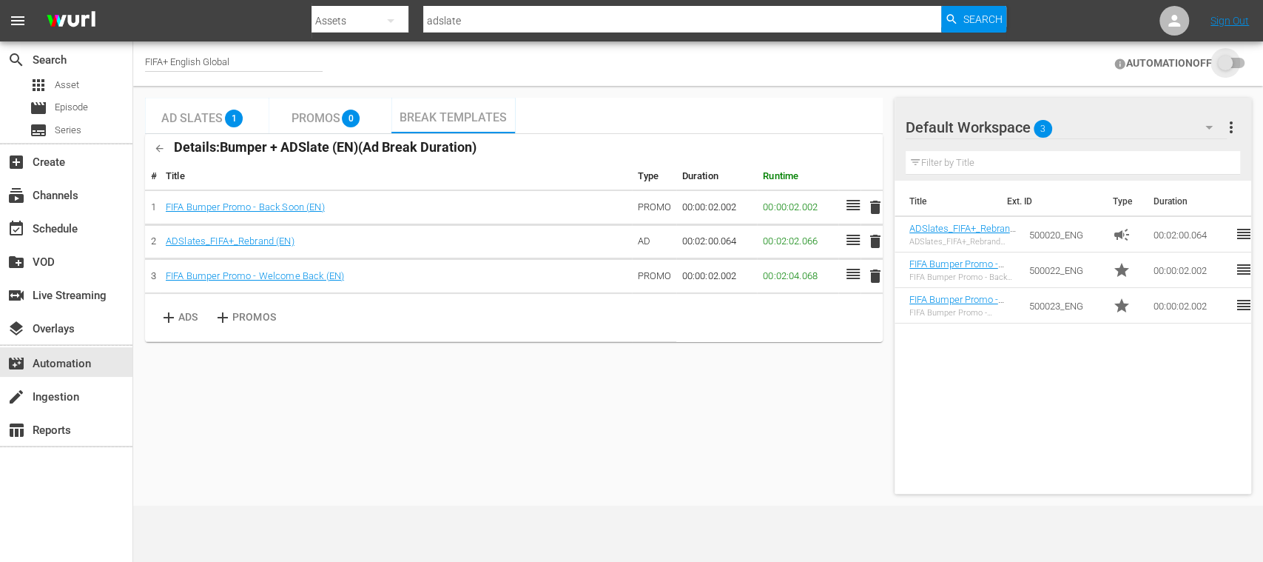
click at [1241, 67] on input "checkbox" at bounding box center [1228, 64] width 33 height 18
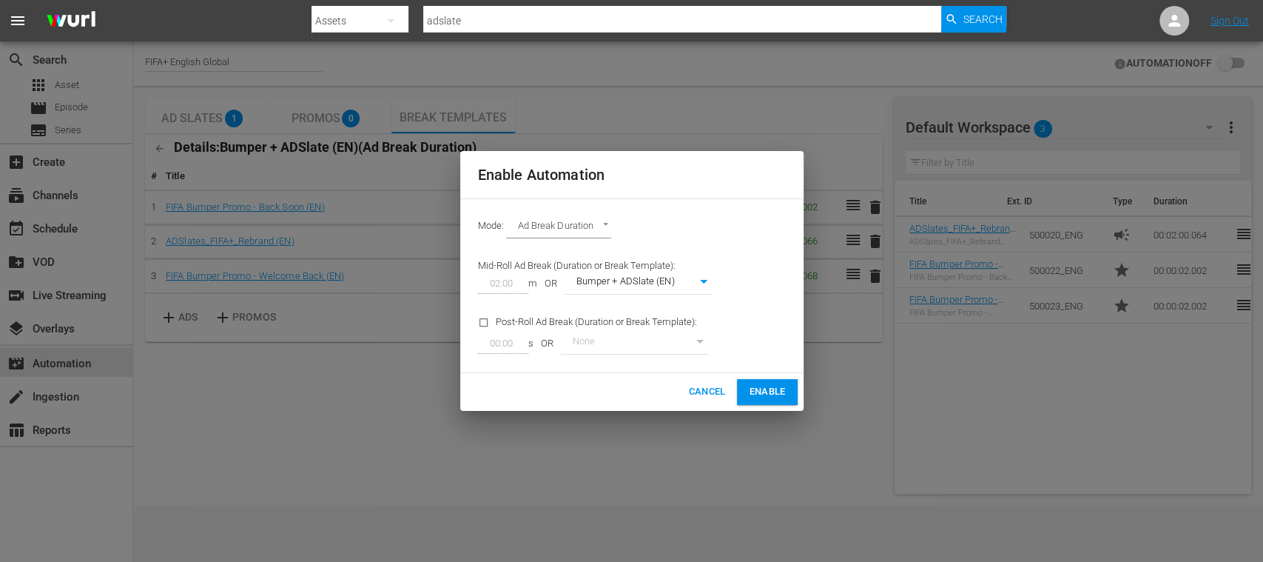
click at [766, 390] on span "Enable" at bounding box center [767, 391] width 36 height 17
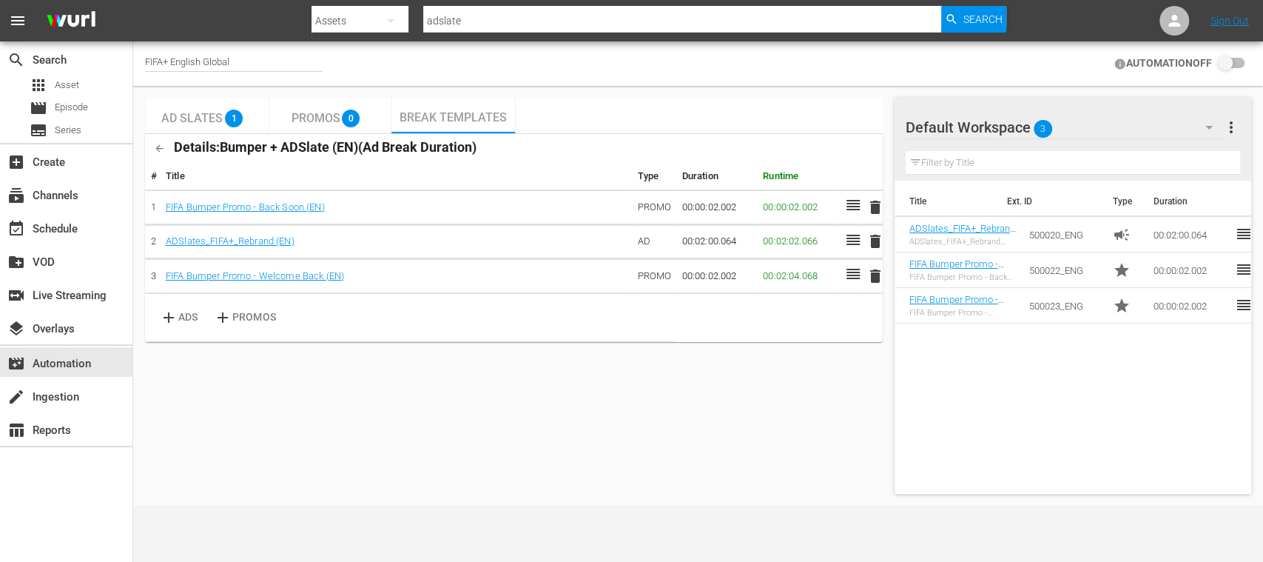
checkbox input "true"
click at [229, 57] on div "FIFA+ English Global" at bounding box center [234, 64] width 178 height 16
drag, startPoint x: 229, startPoint y: 57, endPoint x: 172, endPoint y: 56, distance: 57.0
click at [172, 56] on input "FIFA+ English Global" at bounding box center [239, 64] width 189 height 36
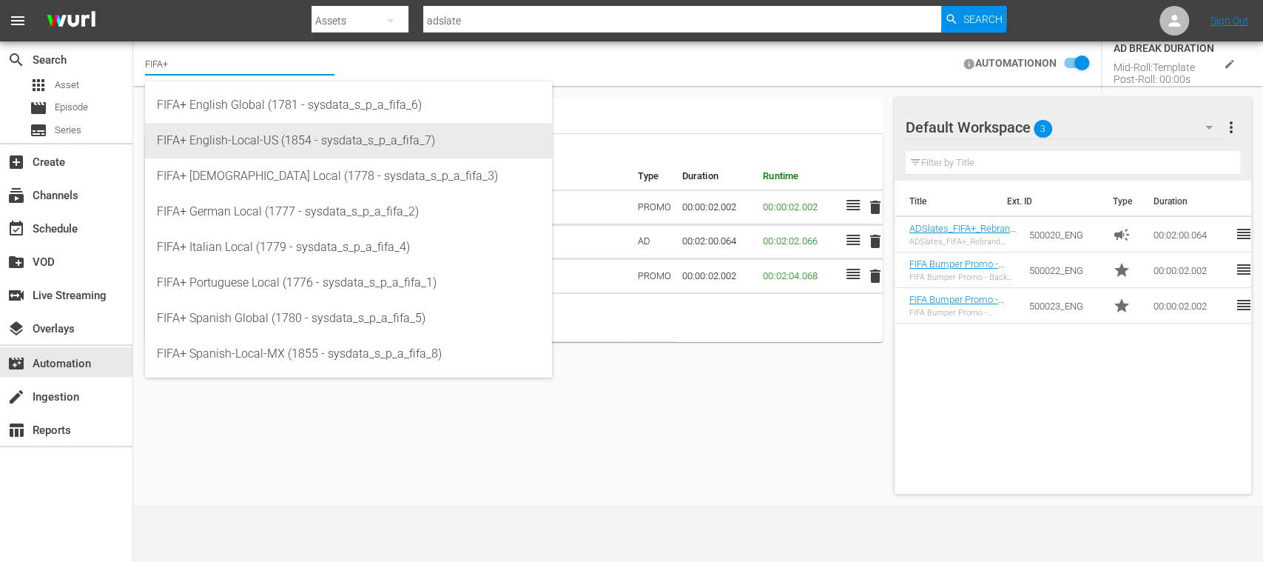
click at [234, 146] on div "FIFA+ English-Local-US (1854 - sysdata_s_p_a_fifa_7)" at bounding box center [348, 141] width 383 height 36
type input "FIFA+ English-Local-US (1854 - sysdata_s_p_a_fifa_7)"
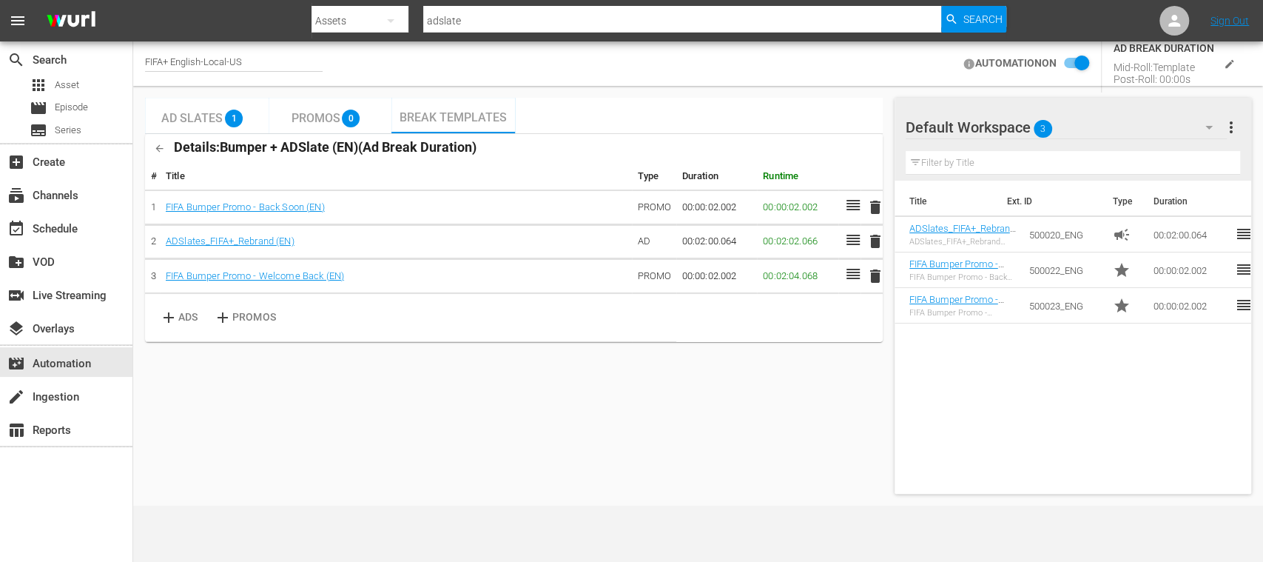
checkbox input "false"
click at [215, 117] on span "Ad Slates" at bounding box center [191, 118] width 61 height 14
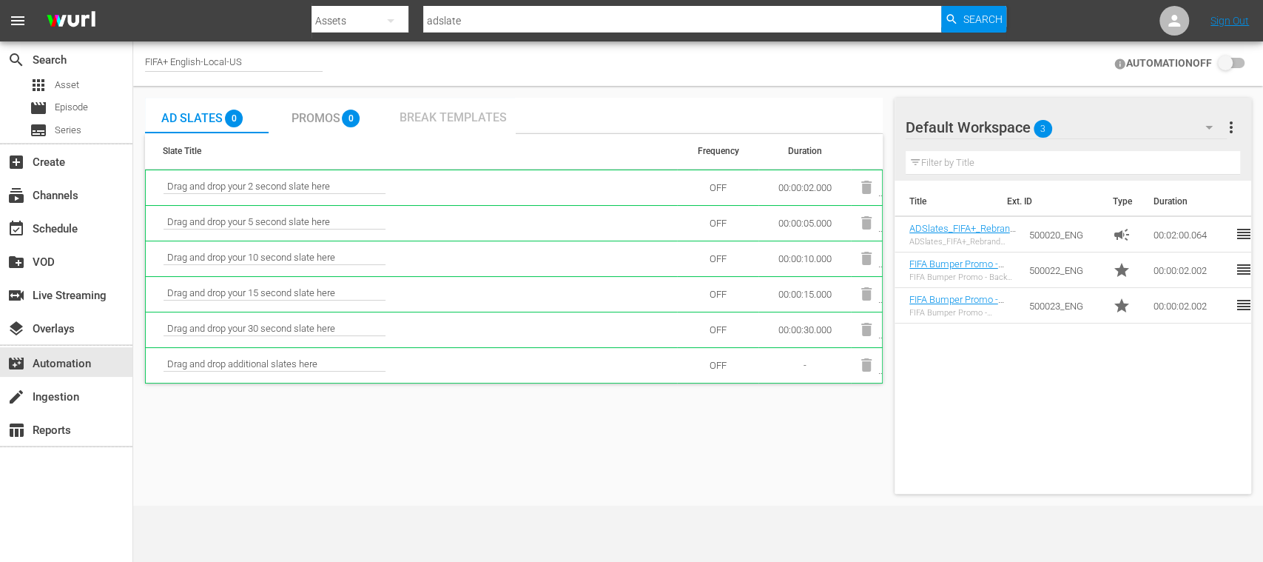
click at [445, 118] on span "Break Templates" at bounding box center [452, 117] width 107 height 14
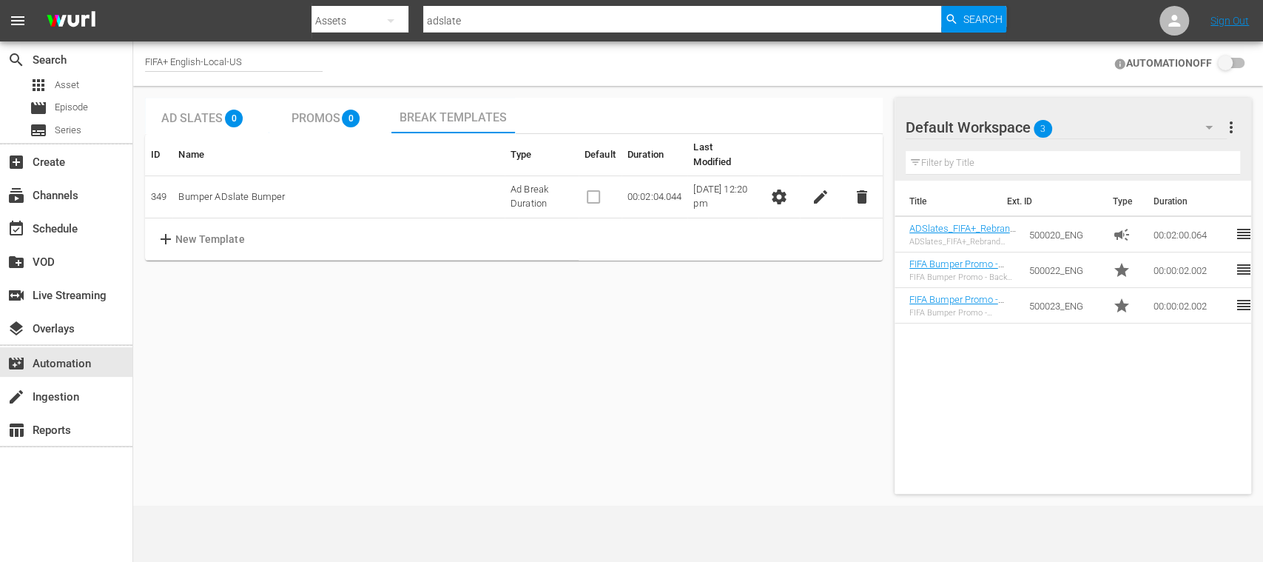
click at [200, 115] on span "Ad Slates" at bounding box center [191, 118] width 61 height 14
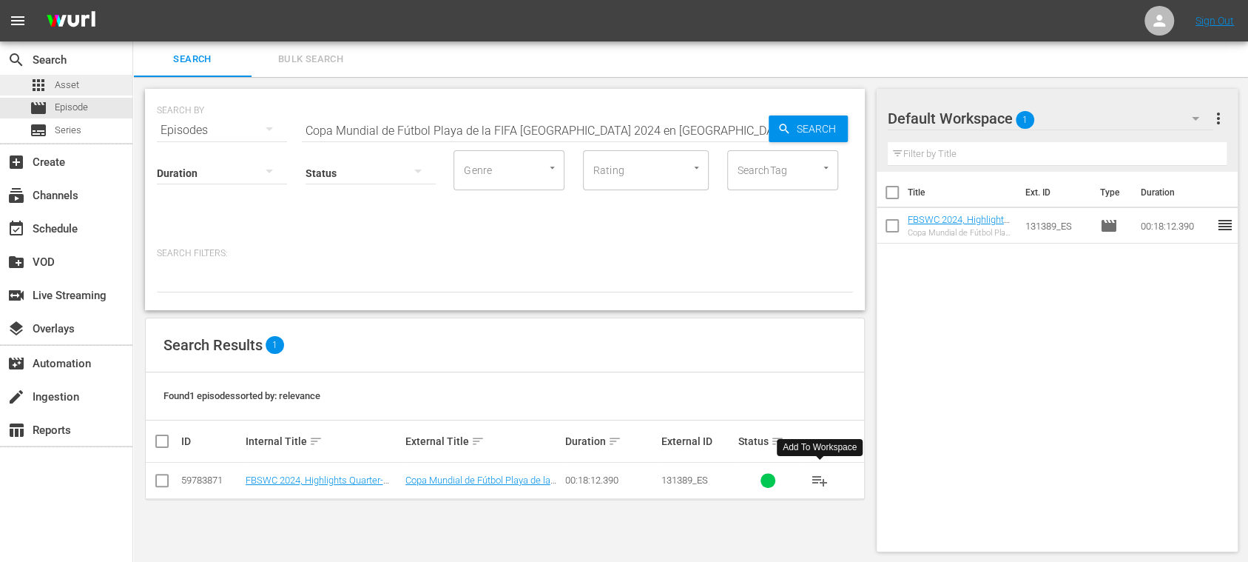
click at [74, 83] on span "Asset" at bounding box center [67, 85] width 24 height 15
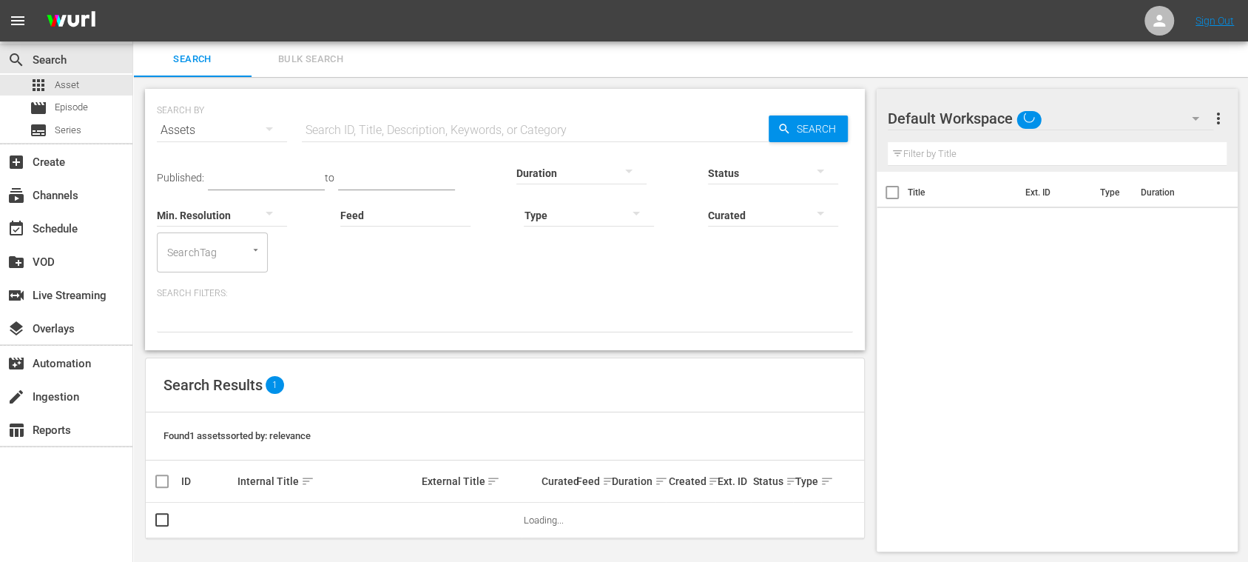
click at [336, 126] on input "text" at bounding box center [535, 130] width 467 height 36
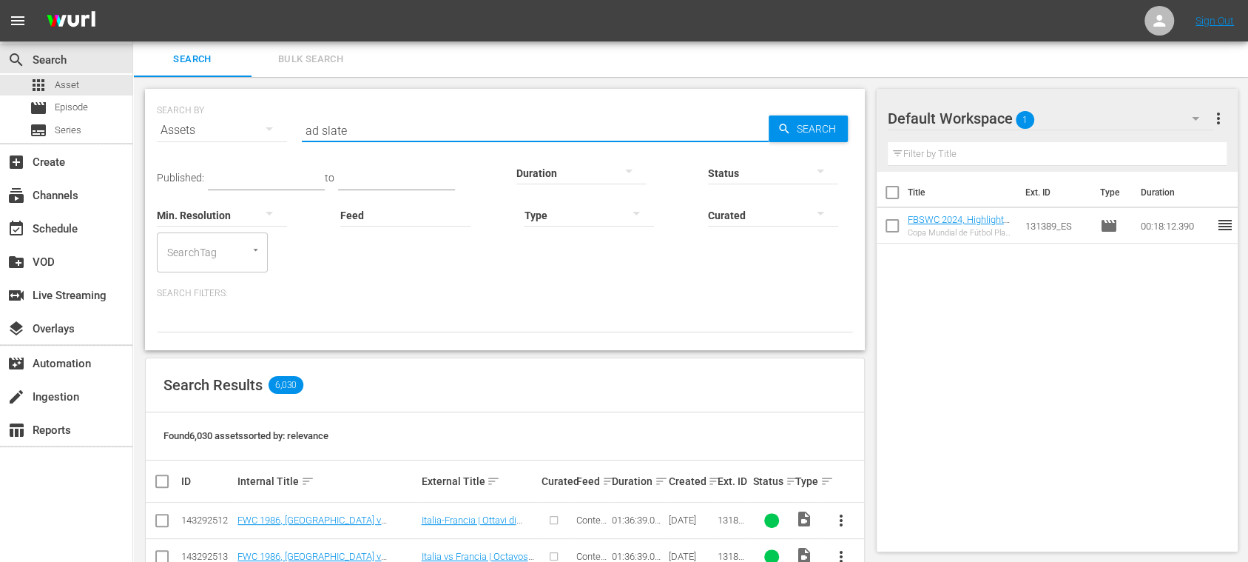
type input "ad slate"
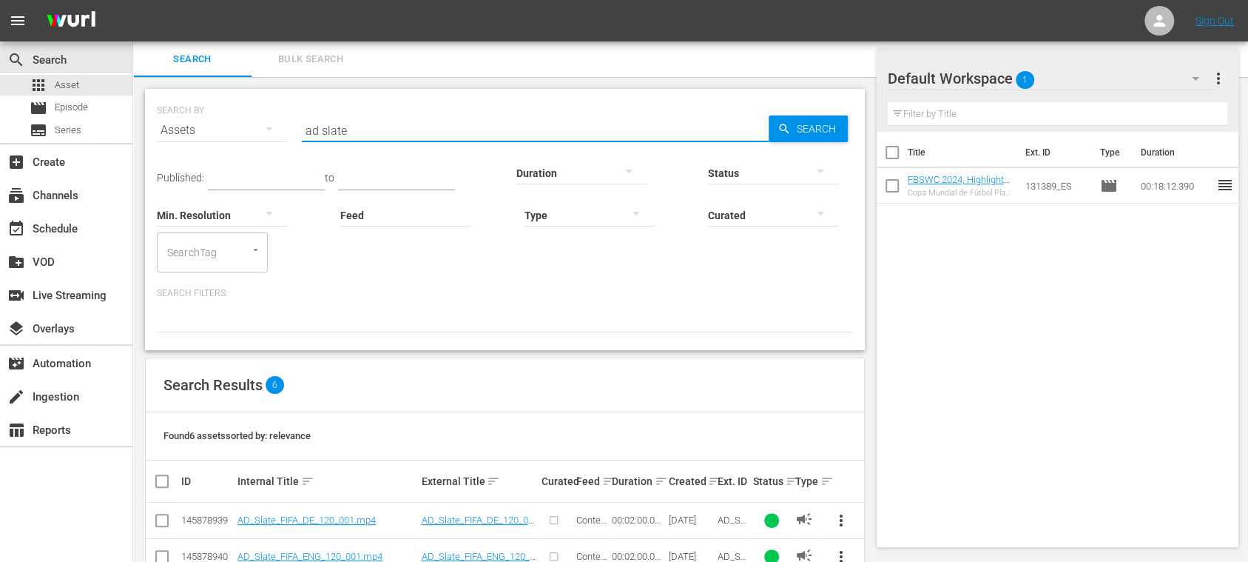
scroll to position [183, 0]
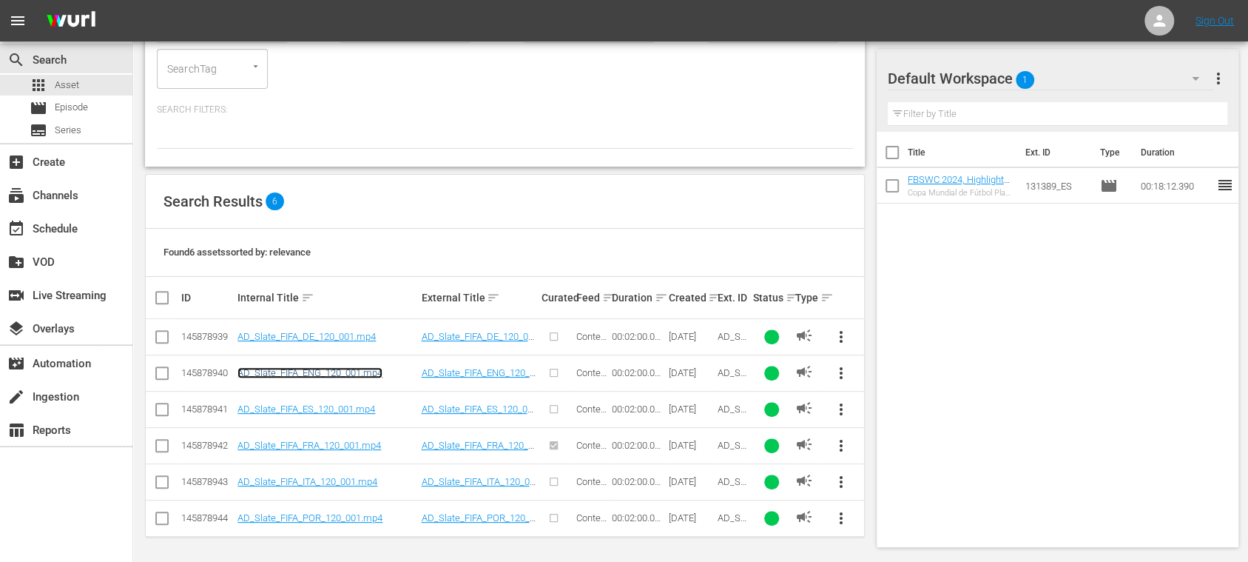
click at [357, 374] on link "AD_Slate_FIFA_ENG_120_001.mp4" at bounding box center [309, 372] width 145 height 11
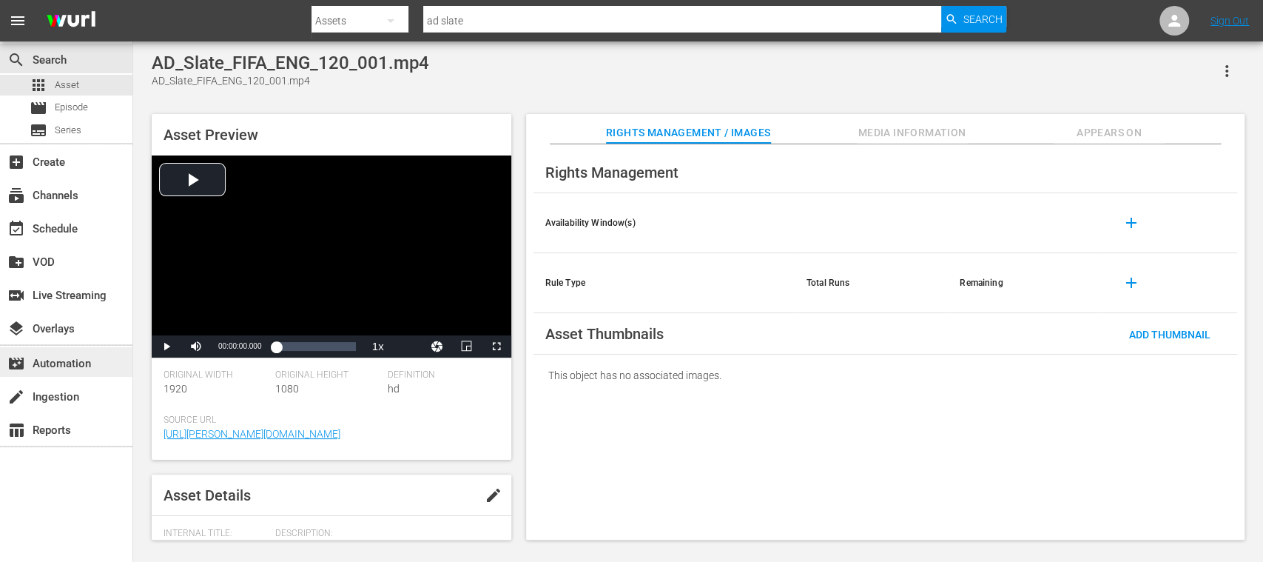
click at [69, 365] on div "movie_filter Automation" at bounding box center [41, 360] width 83 height 13
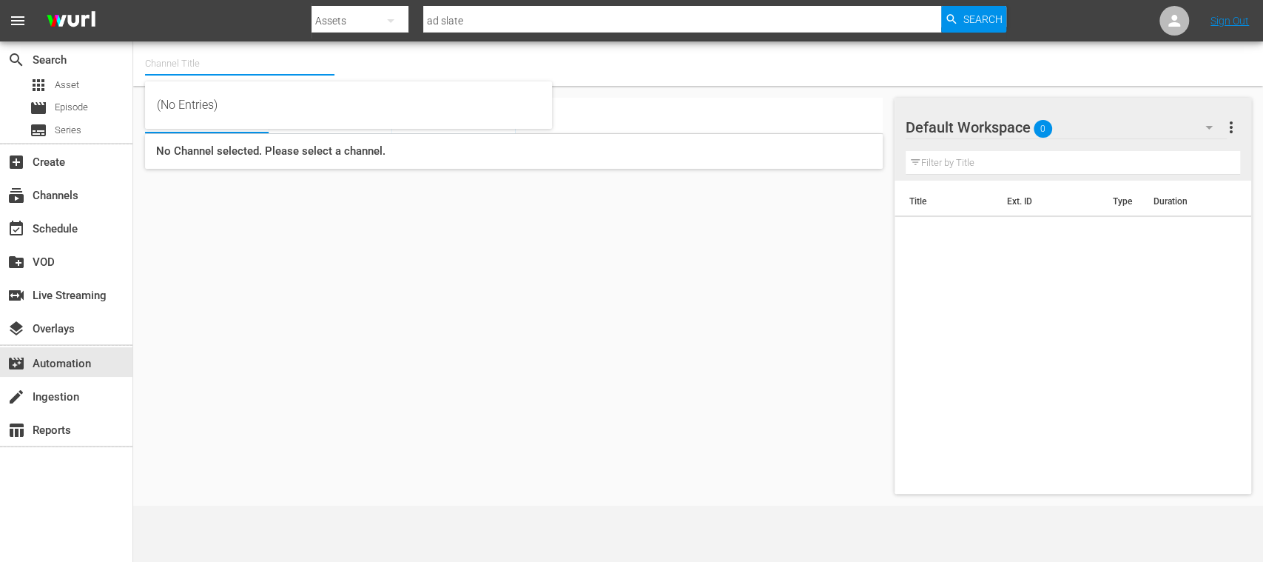
click at [167, 59] on input "text" at bounding box center [239, 64] width 189 height 36
type input "d"
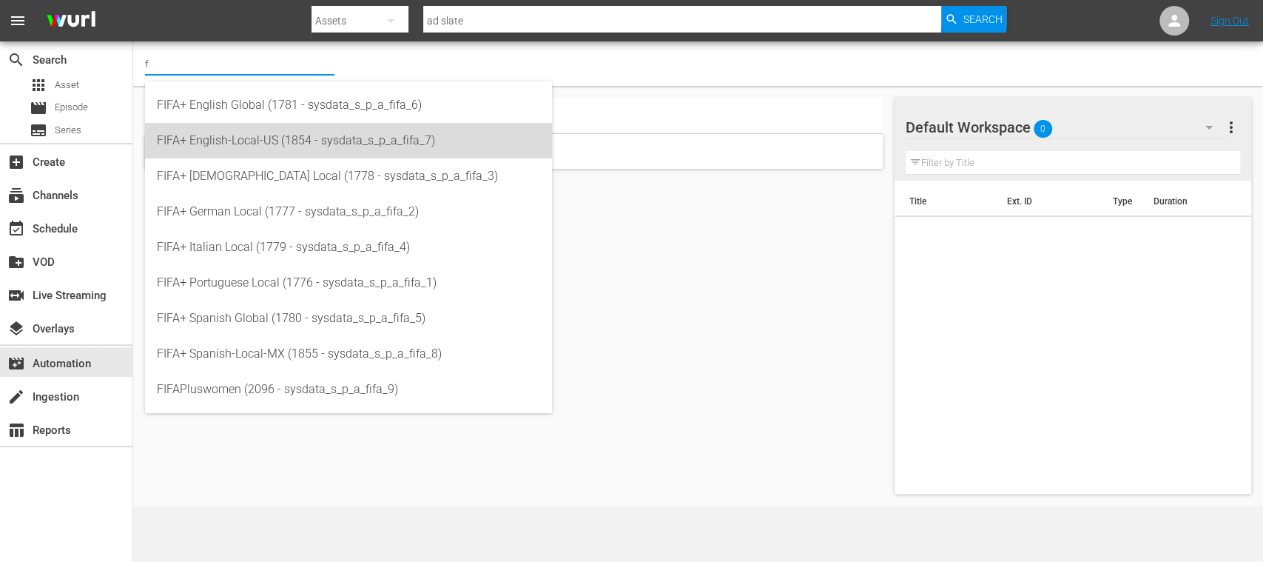
click at [268, 141] on div "FIFA+ English-Local-US (1854 - sysdata_s_p_a_fifa_7)" at bounding box center [348, 141] width 383 height 36
type input "FIFA+ English-Local-US (1854 - sysdata_s_p_a_fifa_7)"
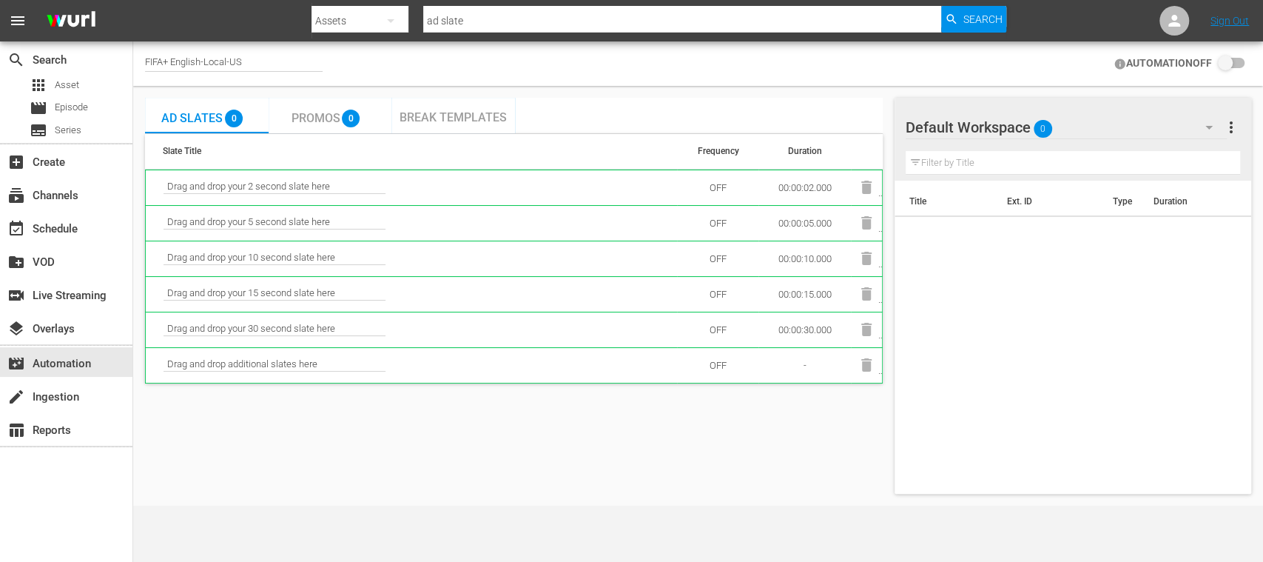
click at [328, 122] on span "Promos" at bounding box center [315, 118] width 49 height 14
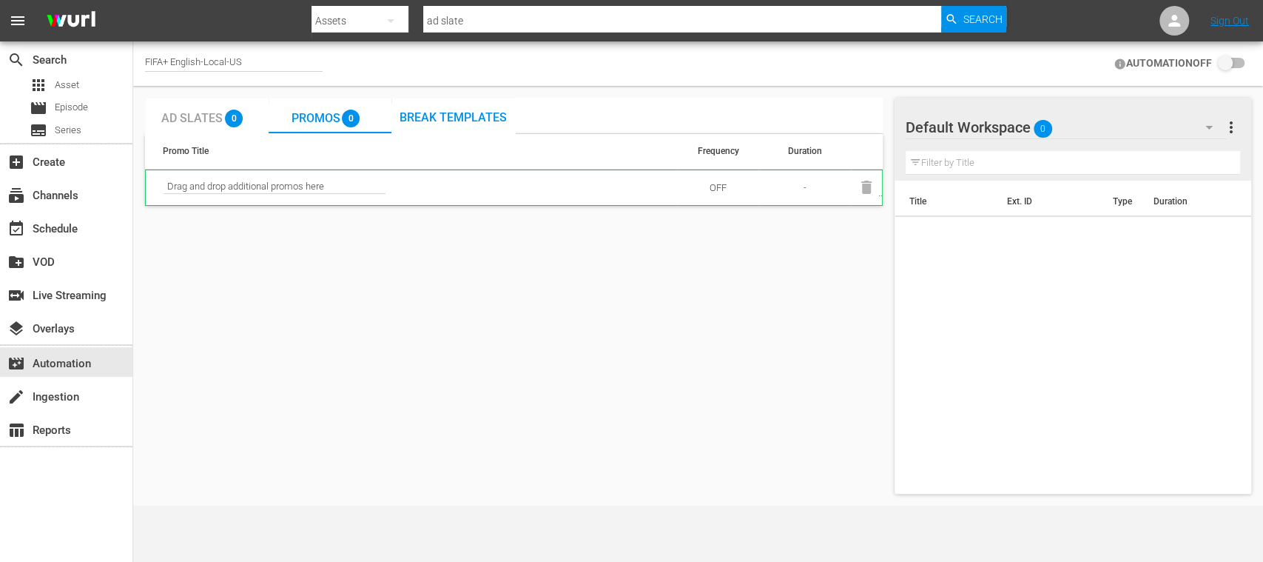
click at [444, 117] on span "Break Templates" at bounding box center [452, 117] width 107 height 14
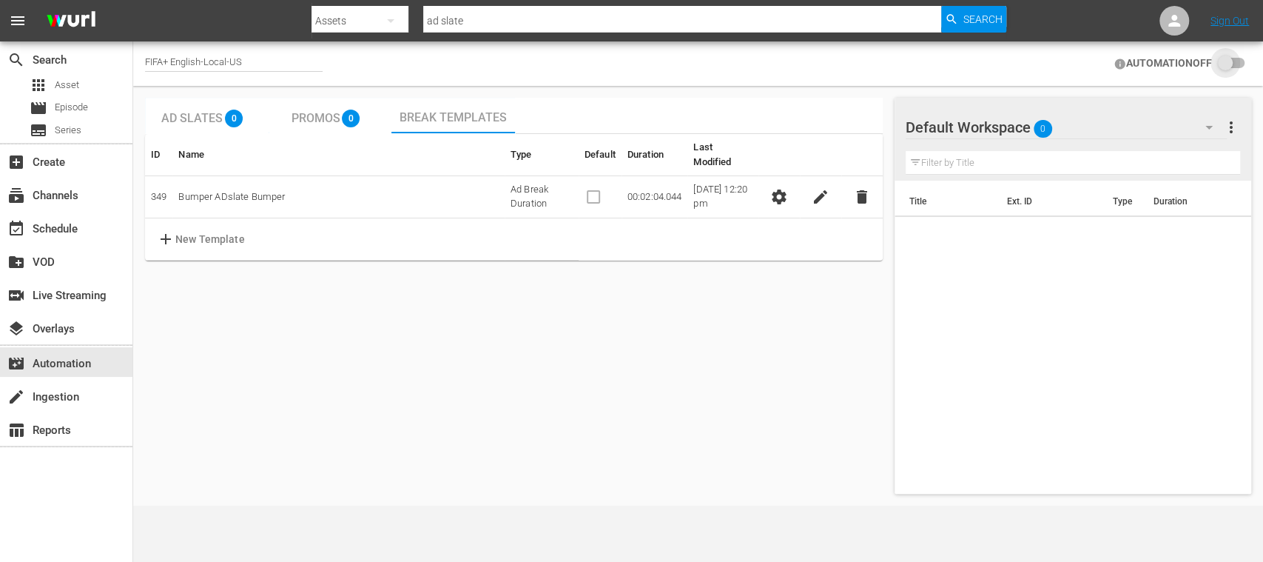
click at [1238, 60] on input "checkbox" at bounding box center [1228, 64] width 33 height 18
checkbox input "false"
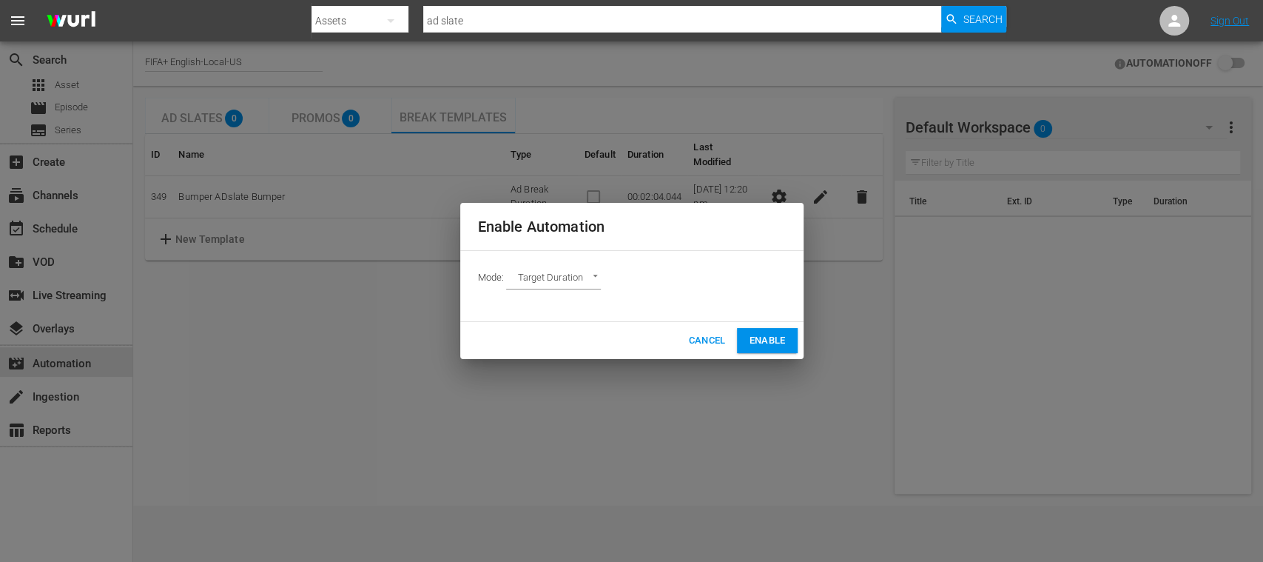
click at [592, 280] on body "menu Search By Assets Search ID, Title, Description, Keywords, or Category ad s…" at bounding box center [631, 281] width 1263 height 562
click at [598, 277] on li "Target Duration" at bounding box center [560, 278] width 109 height 24
click at [710, 338] on span "Cancel" at bounding box center [706, 340] width 37 height 17
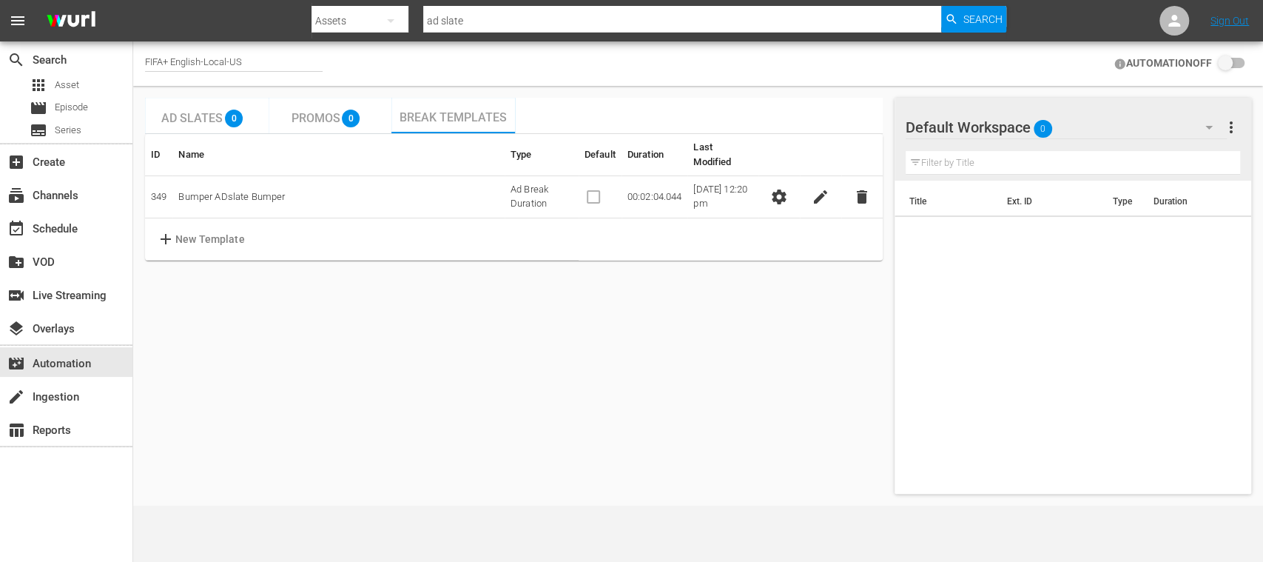
click at [190, 64] on div "FIFA+ English-Local-US" at bounding box center [234, 64] width 178 height 16
drag, startPoint x: 177, startPoint y: 56, endPoint x: 390, endPoint y: 59, distance: 213.1
click at [390, 59] on div "Channel Title FIFA+ English-Local-US AUTOMATION OFF" at bounding box center [698, 63] width 1130 height 44
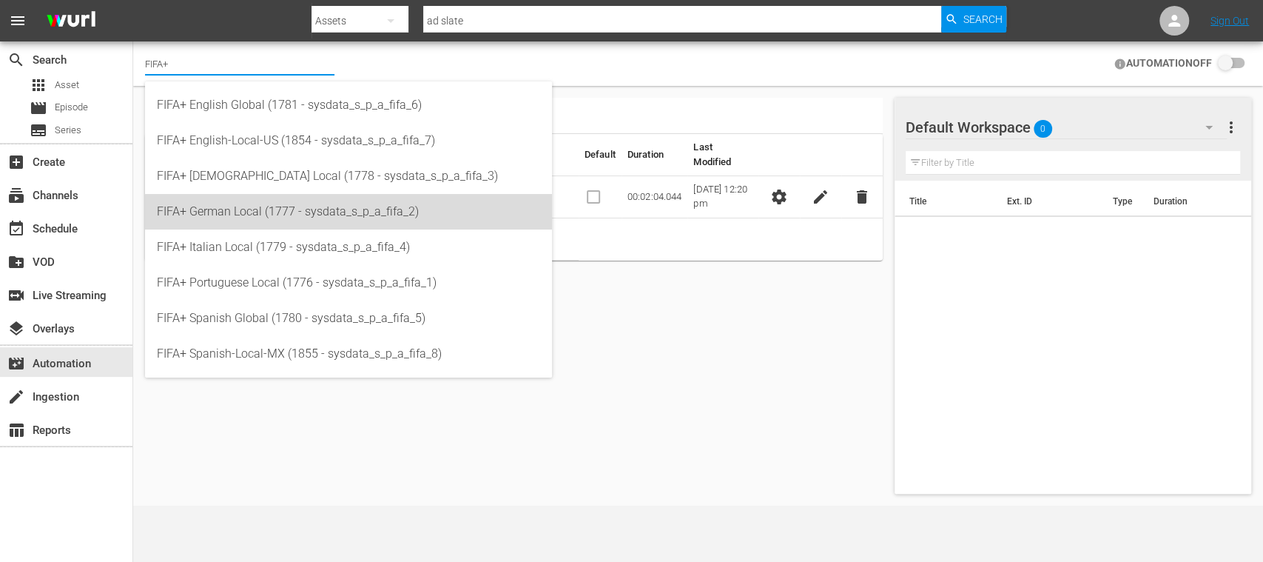
click at [288, 205] on div "FIFA+ German Local (1777 - sysdata_s_p_a_fifa_2)" at bounding box center [348, 212] width 383 height 36
type input "FIFA+ German Local (1777 - sysdata_s_p_a_fifa_2)"
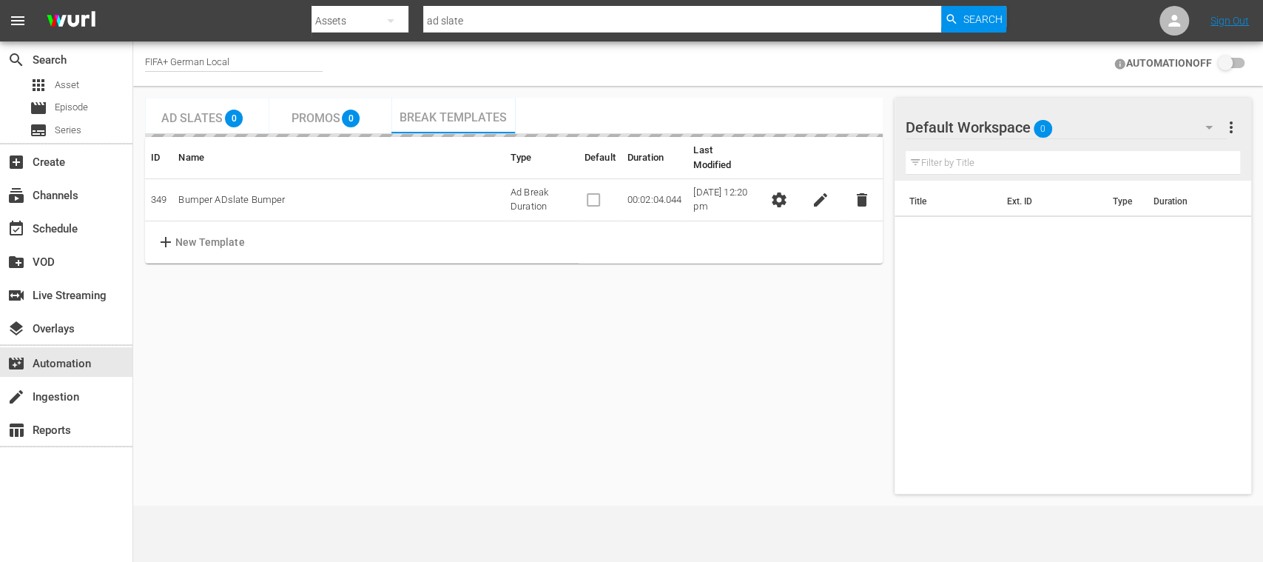
checkbox input "true"
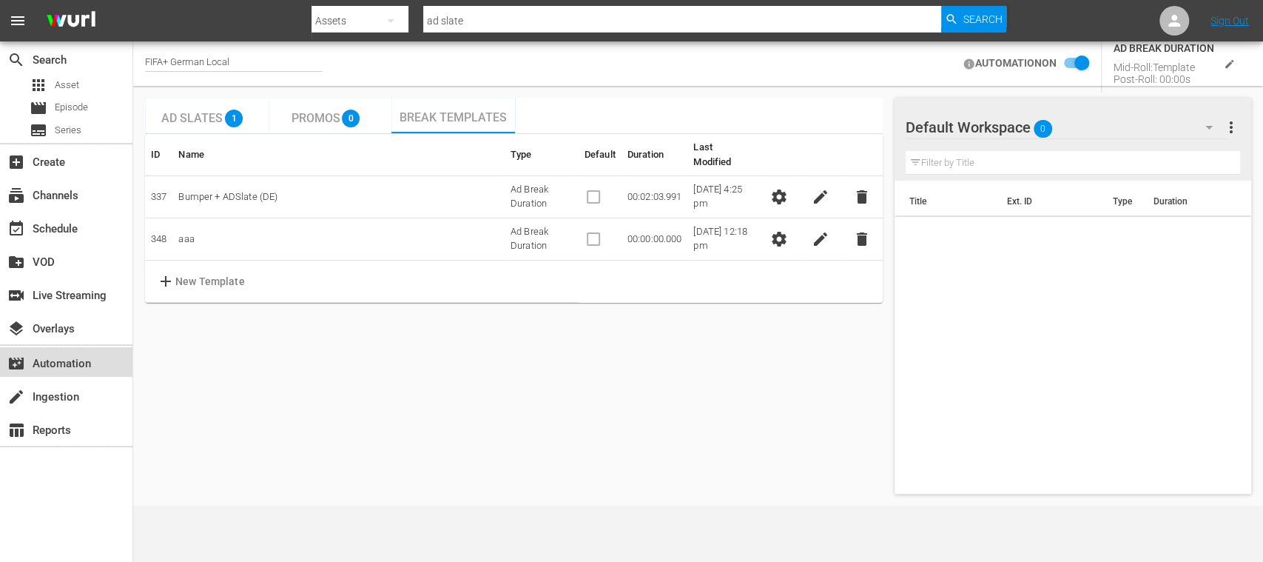
click at [75, 365] on div "movie_filter Automation" at bounding box center [41, 360] width 83 height 13
click at [230, 56] on div "FIFA+ German Local" at bounding box center [234, 64] width 178 height 16
drag, startPoint x: 244, startPoint y: 59, endPoint x: 172, endPoint y: 59, distance: 71.8
click at [172, 59] on input "FIFA+ German Local" at bounding box center [239, 64] width 189 height 36
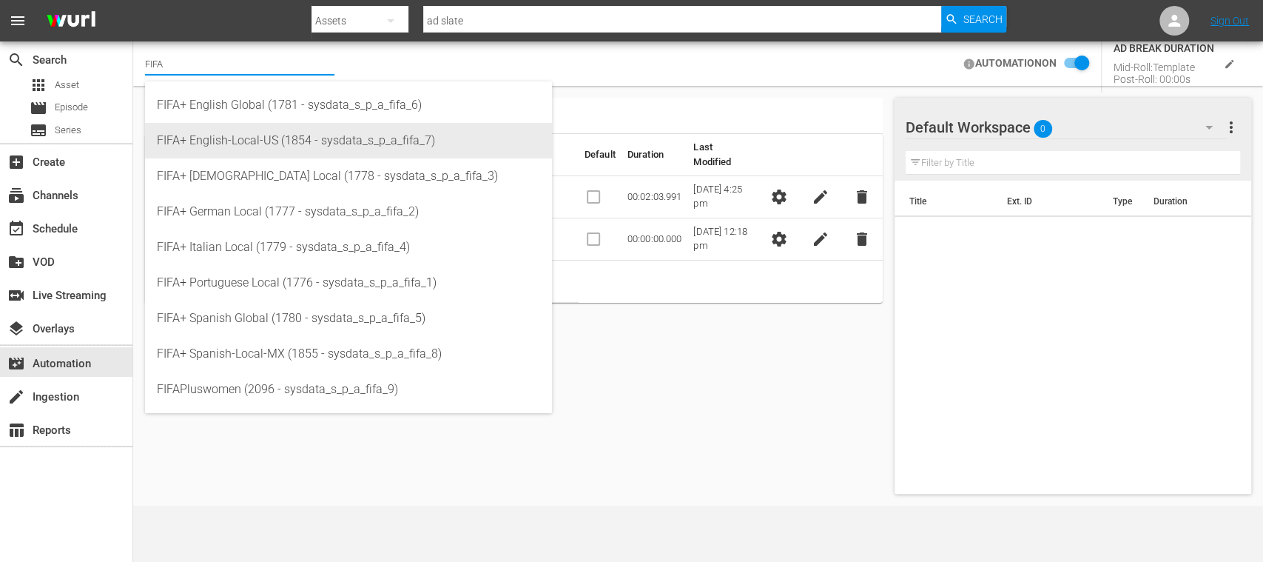
click at [247, 136] on div "FIFA+ English-Local-US (1854 - sysdata_s_p_a_fifa_7)" at bounding box center [348, 141] width 383 height 36
type input "FIFA+ English-Local-US (1854 - sysdata_s_p_a_fifa_7)"
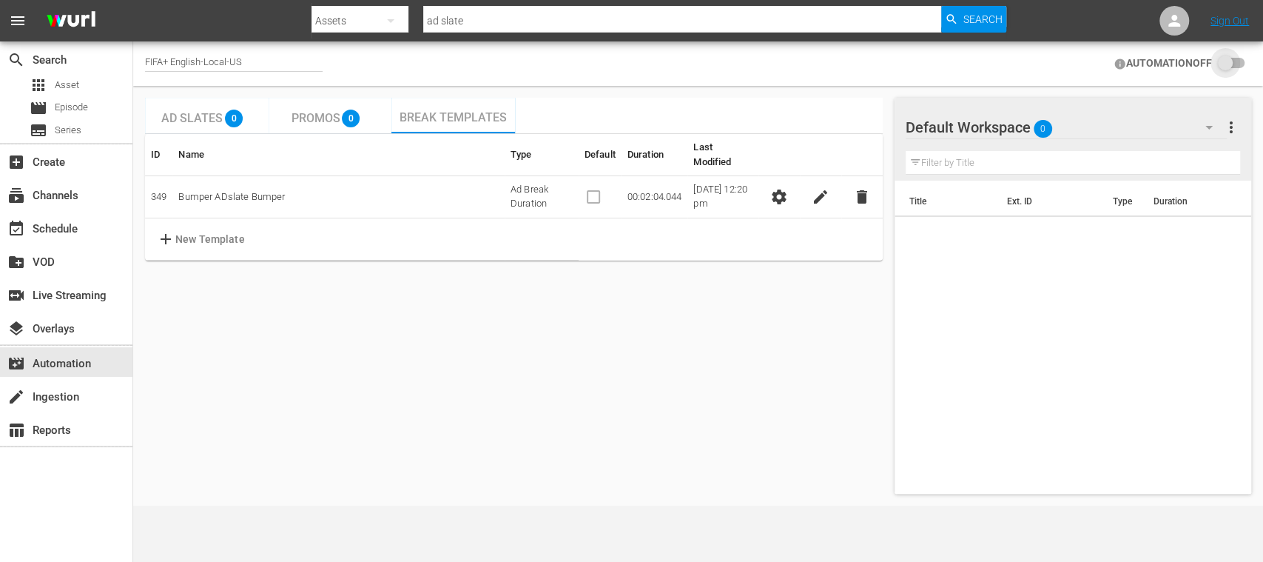
click at [1234, 63] on input "checkbox" at bounding box center [1228, 64] width 33 height 18
checkbox input "false"
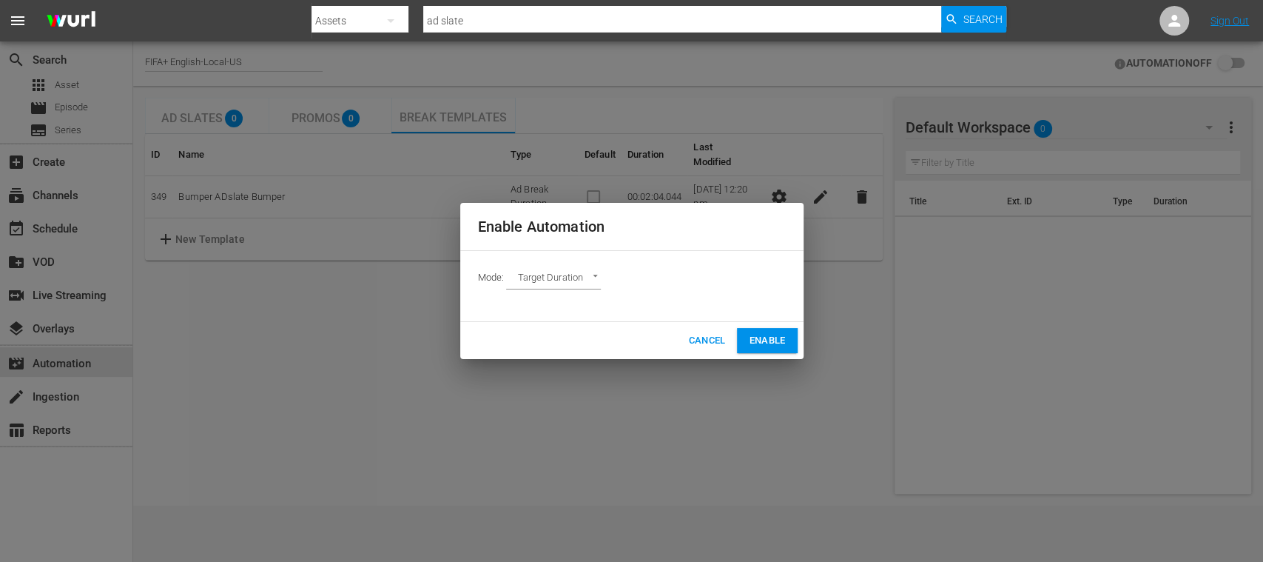
click at [549, 283] on body "menu Search By Assets Search ID, Title, Description, Keywords, or Category ad s…" at bounding box center [631, 281] width 1263 height 562
click at [556, 306] on li "Ad Break Duration" at bounding box center [560, 303] width 109 height 24
type input "AD_BREAK_DURATION"
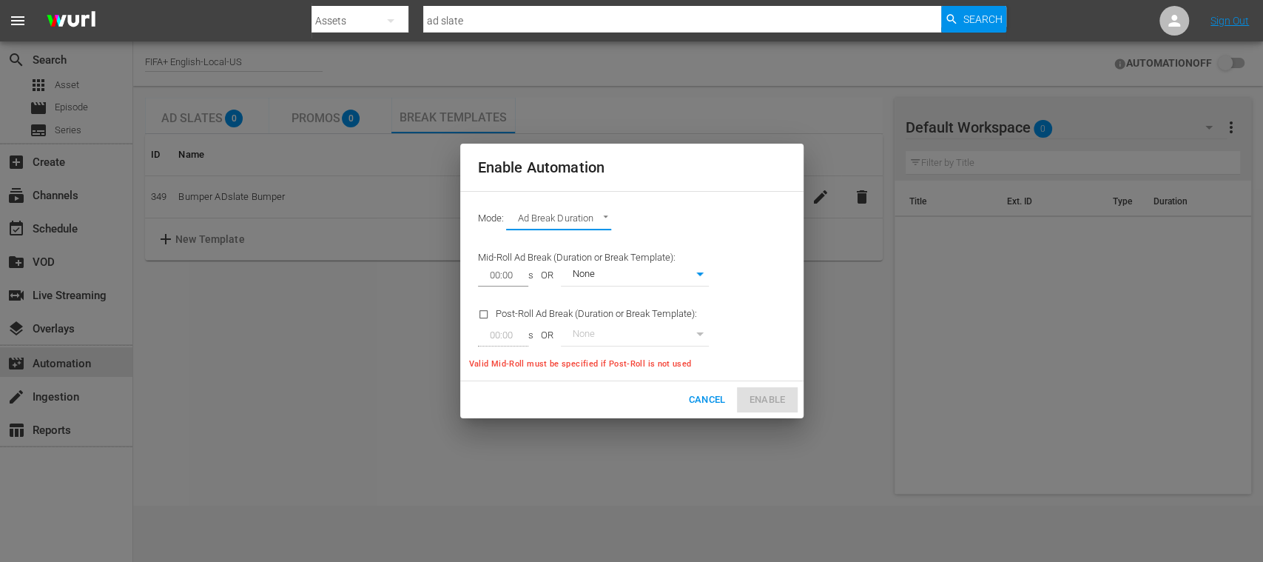
click at [703, 411] on button "Cancel" at bounding box center [706, 400] width 49 height 26
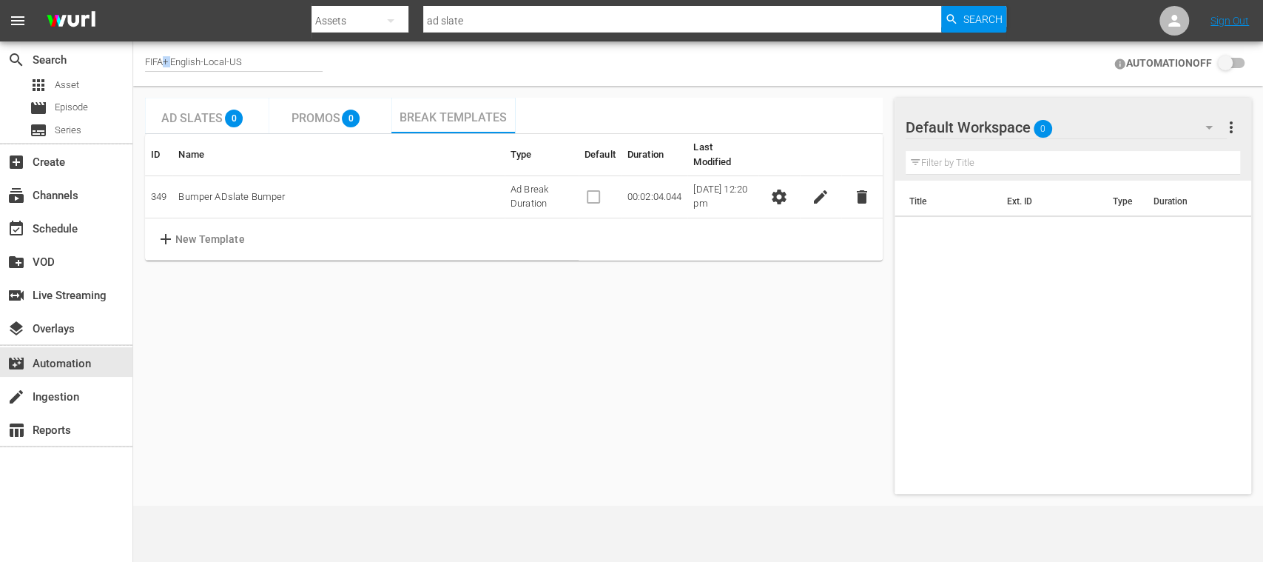
click at [173, 63] on div "FIFA+ English-Local-US" at bounding box center [234, 64] width 178 height 16
drag, startPoint x: 173, startPoint y: 63, endPoint x: 321, endPoint y: 53, distance: 148.3
click at [320, 53] on input "FIFA+ English-Local-US" at bounding box center [239, 64] width 189 height 36
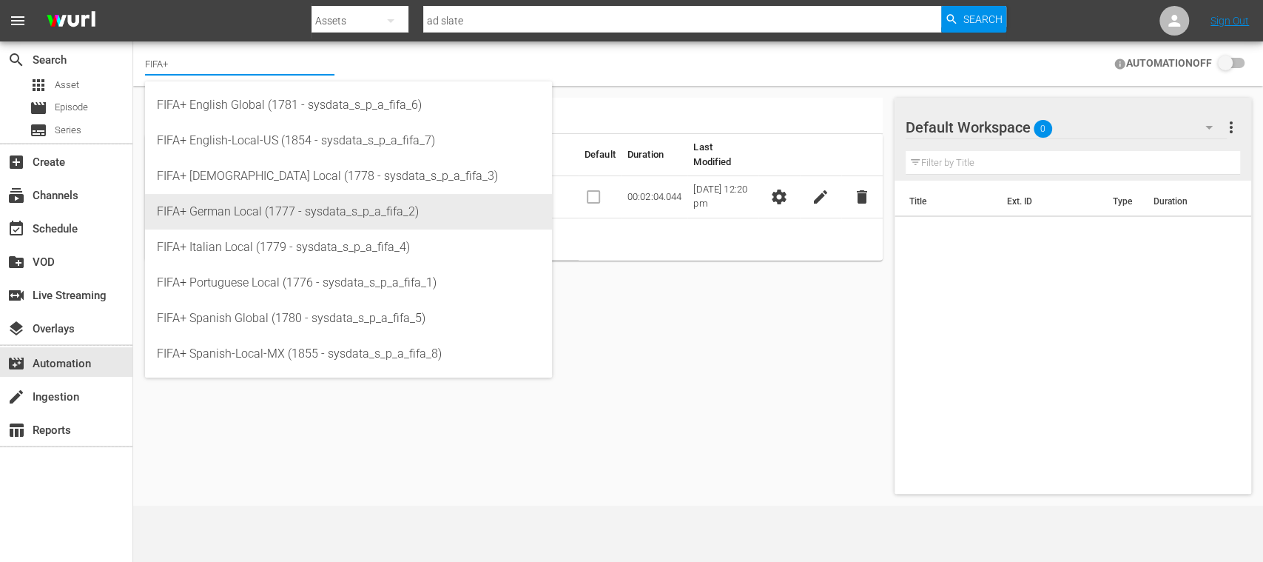
click at [260, 201] on div "FIFA+ German Local (1777 - sysdata_s_p_a_fifa_2)" at bounding box center [348, 212] width 383 height 36
type input "FIFA+ German Local (1777 - sysdata_s_p_a_fifa_2)"
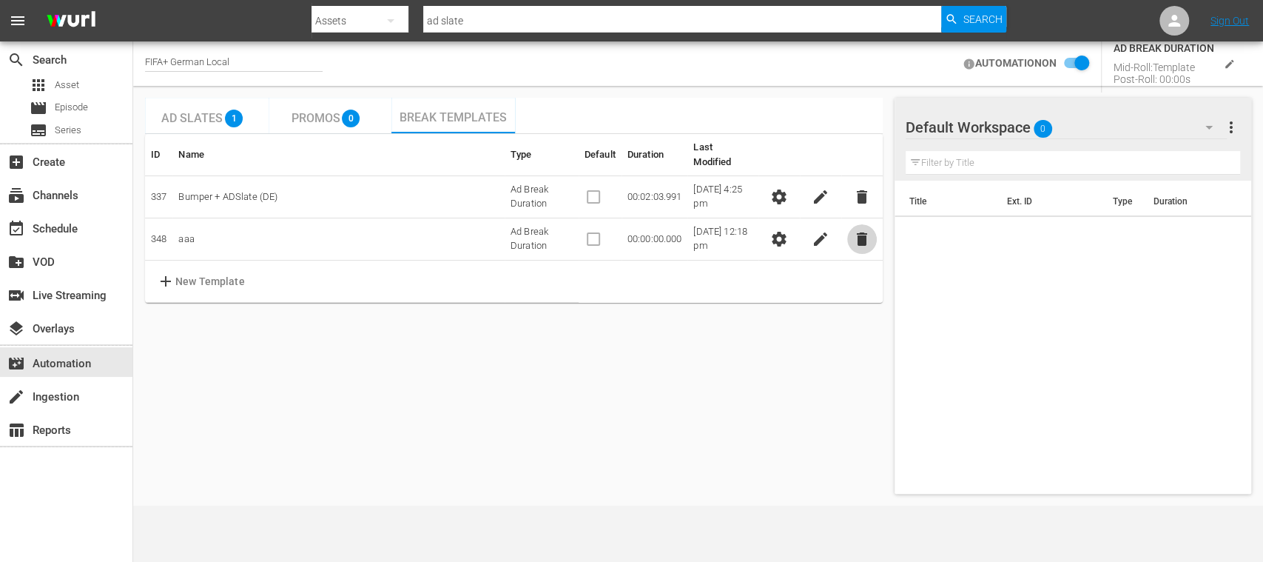
click at [855, 230] on span "delete" at bounding box center [862, 239] width 18 height 18
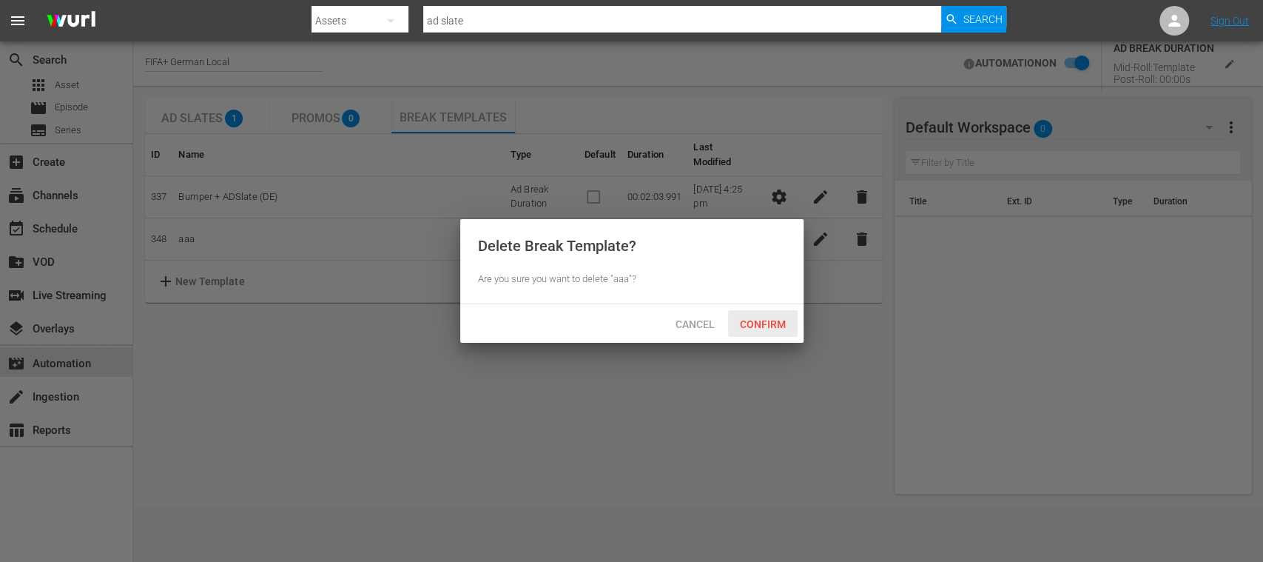
click at [768, 325] on span "Confirm" at bounding box center [763, 324] width 70 height 12
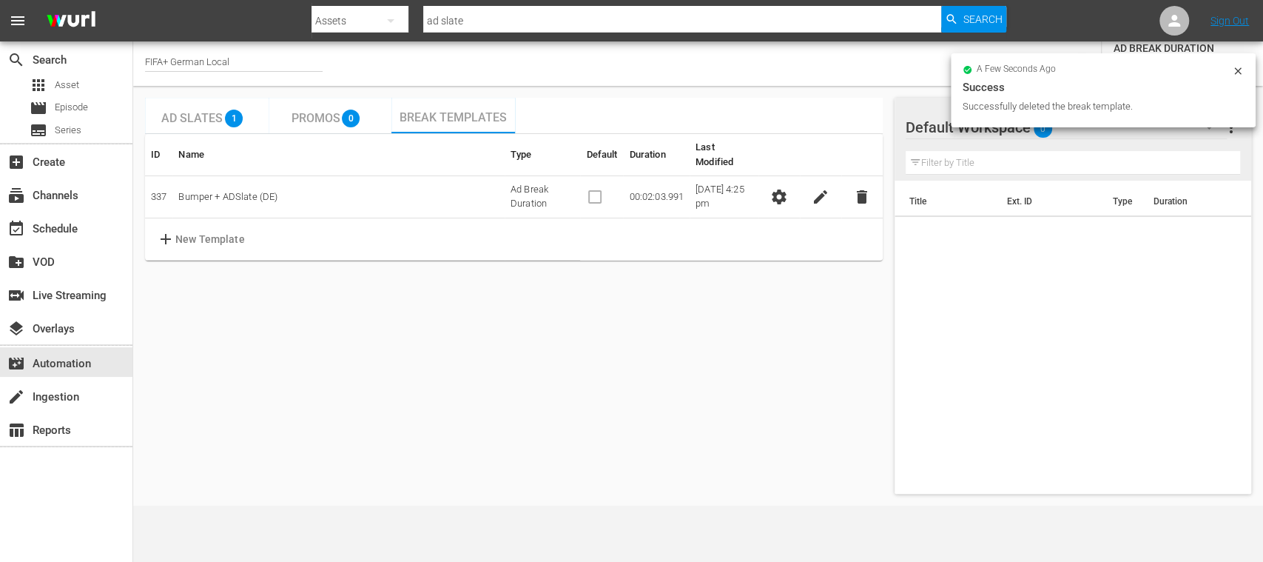
click at [1239, 74] on icon at bounding box center [1238, 71] width 12 height 12
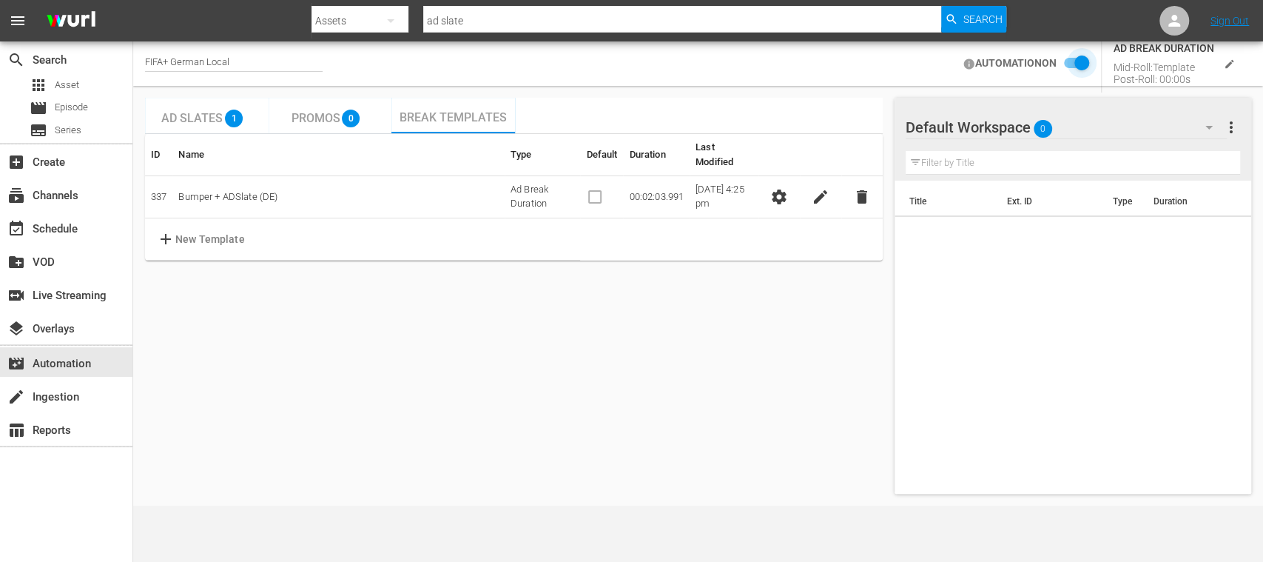
click at [1070, 61] on input "checkbox" at bounding box center [1072, 64] width 33 height 18
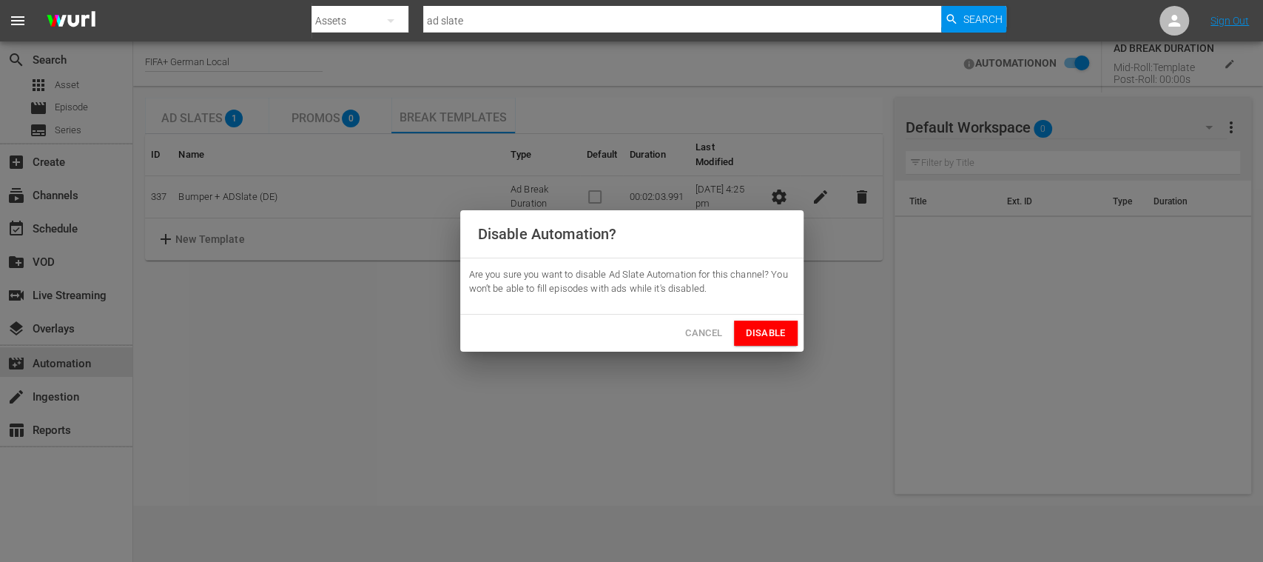
click at [777, 329] on span "Disable" at bounding box center [765, 333] width 39 height 17
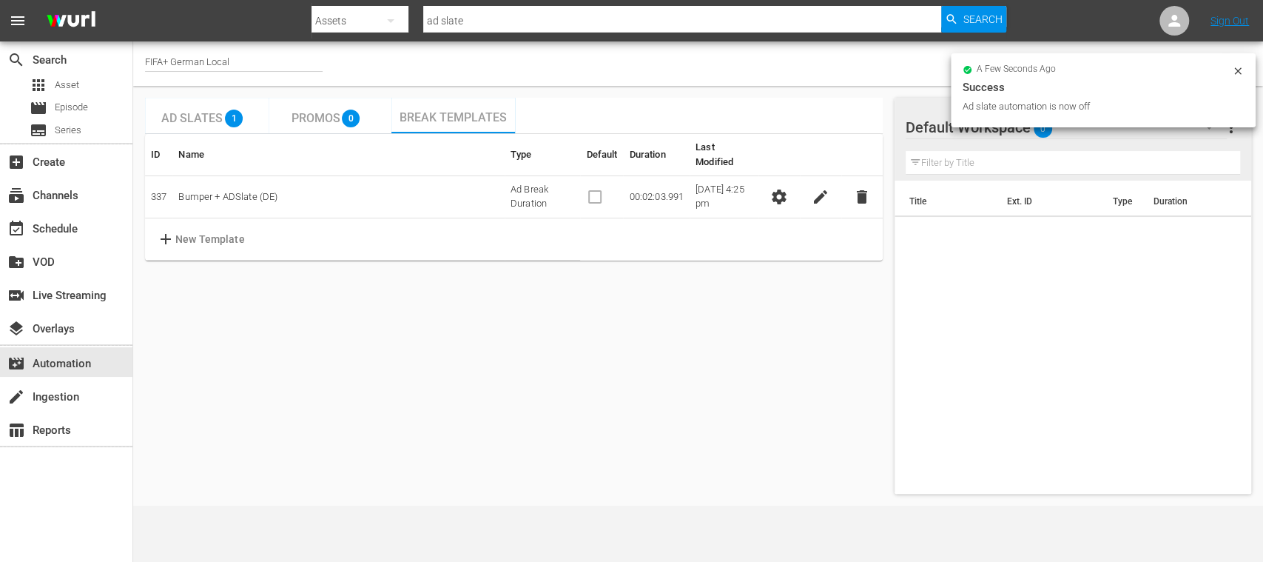
click at [1240, 70] on icon at bounding box center [1238, 71] width 12 height 12
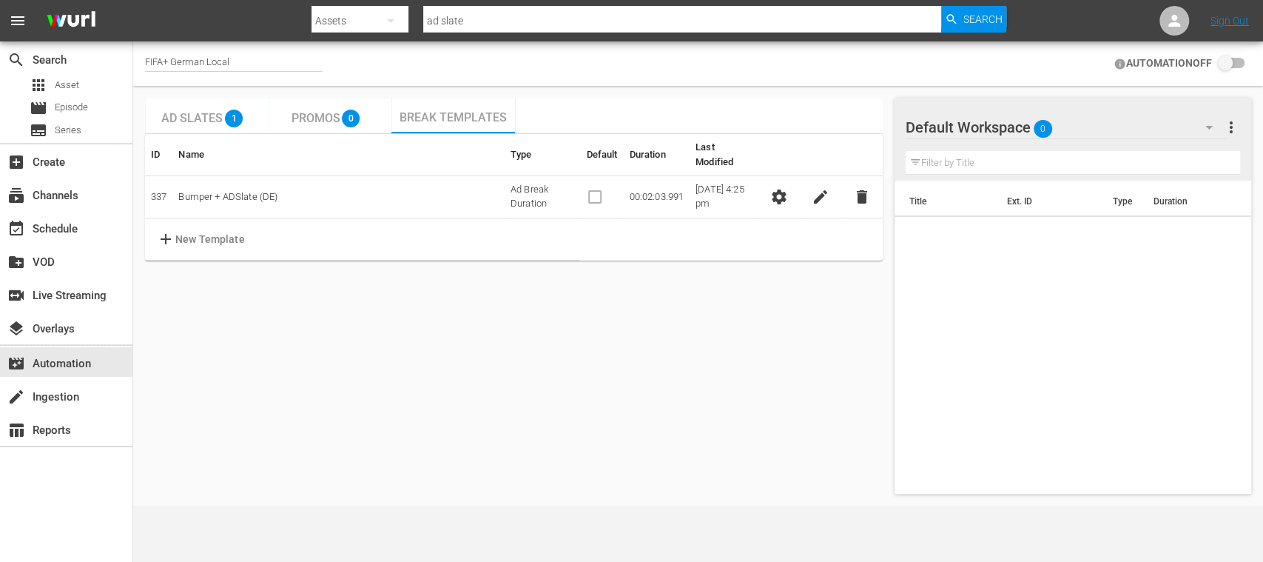
click at [1242, 64] on input "checkbox" at bounding box center [1228, 64] width 33 height 18
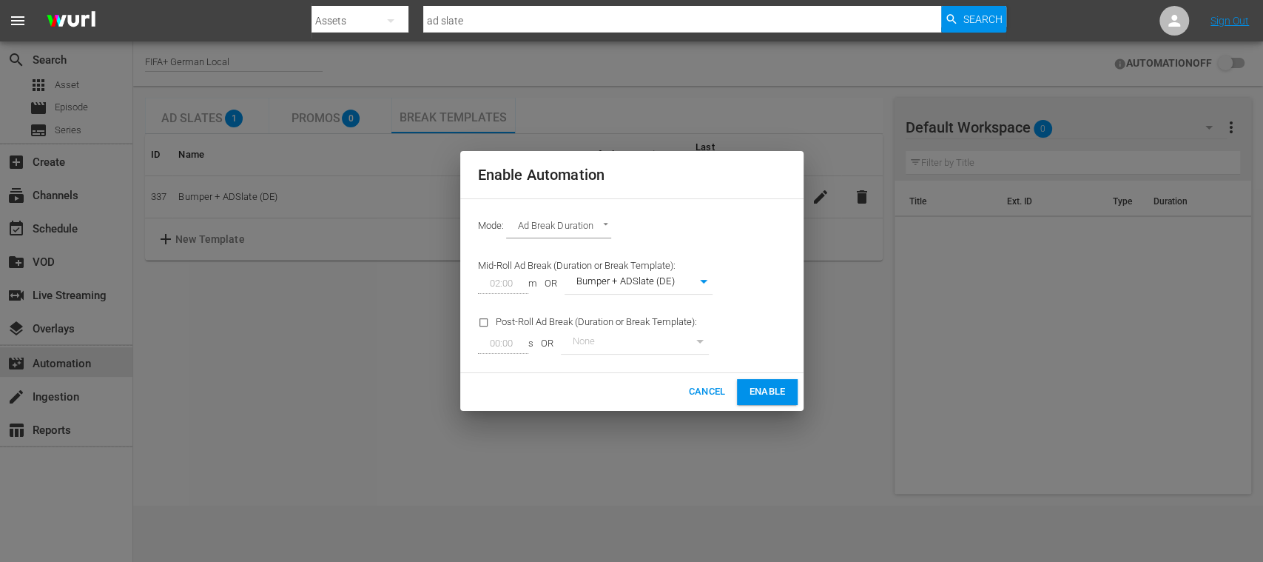
click at [759, 389] on span "Enable" at bounding box center [767, 391] width 36 height 17
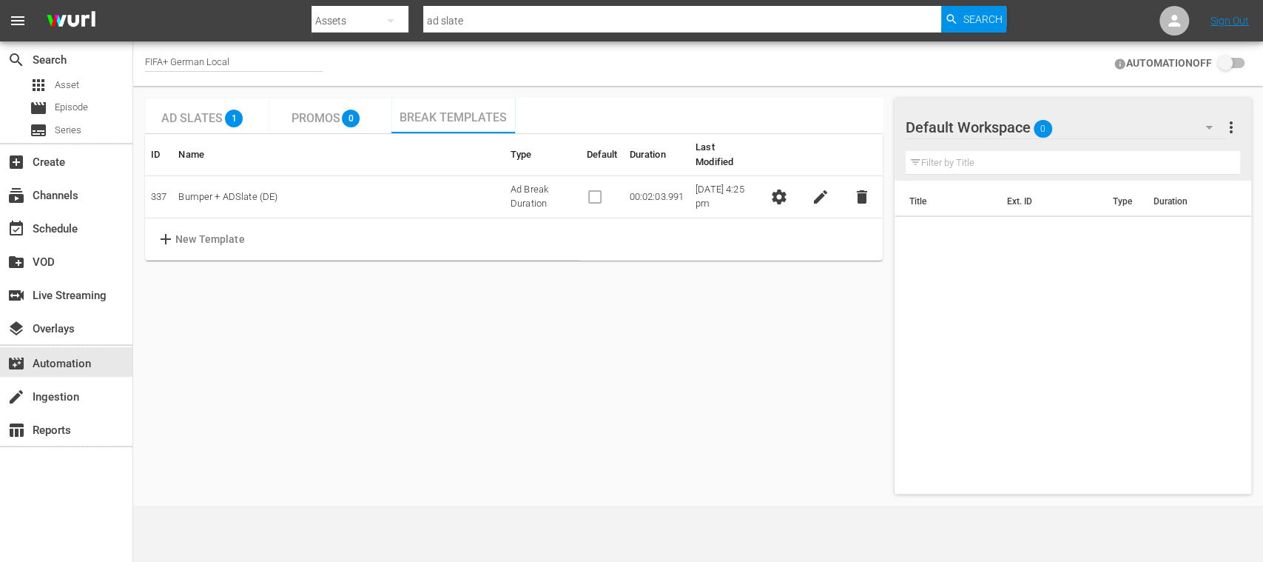
checkbox input "true"
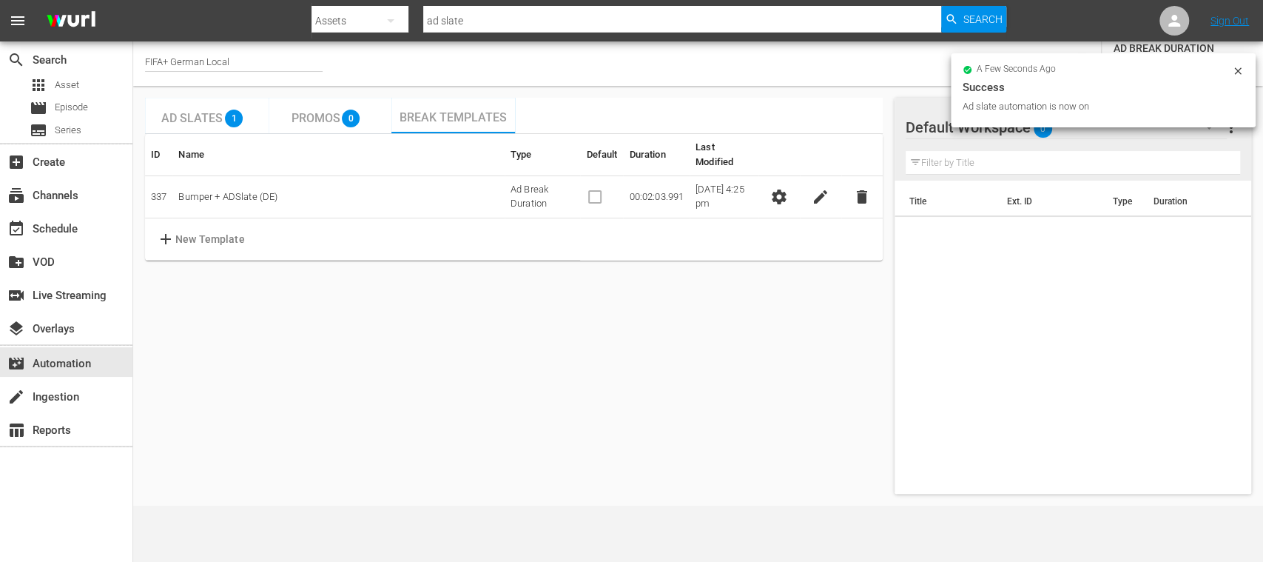
drag, startPoint x: 1241, startPoint y: 67, endPoint x: 139, endPoint y: 74, distance: 1102.3
click at [1243, 67] on div "a few seconds ago Success Ad slate automation is now on" at bounding box center [1103, 90] width 305 height 74
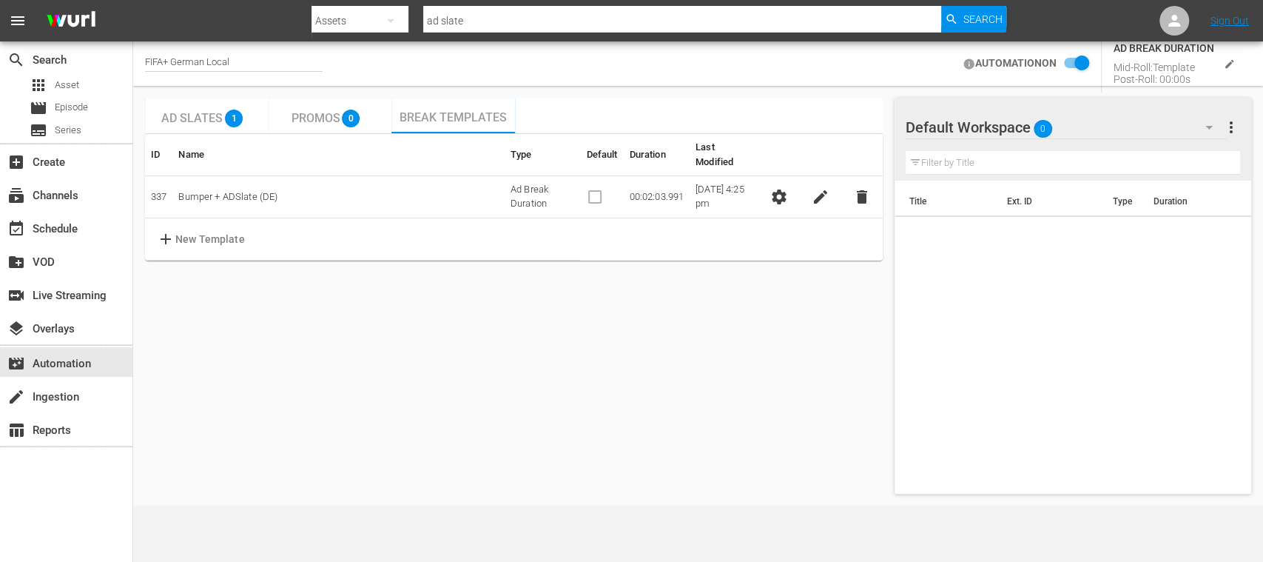
click at [193, 59] on div "FIFA+ German Local" at bounding box center [234, 64] width 178 height 16
drag, startPoint x: 176, startPoint y: 58, endPoint x: 419, endPoint y: 51, distance: 242.8
click at [416, 55] on div "Channel Title FIFA+ German Local AUTOMATION ON AD BREAK DURATION Mid-Roll: Temp…" at bounding box center [698, 63] width 1130 height 44
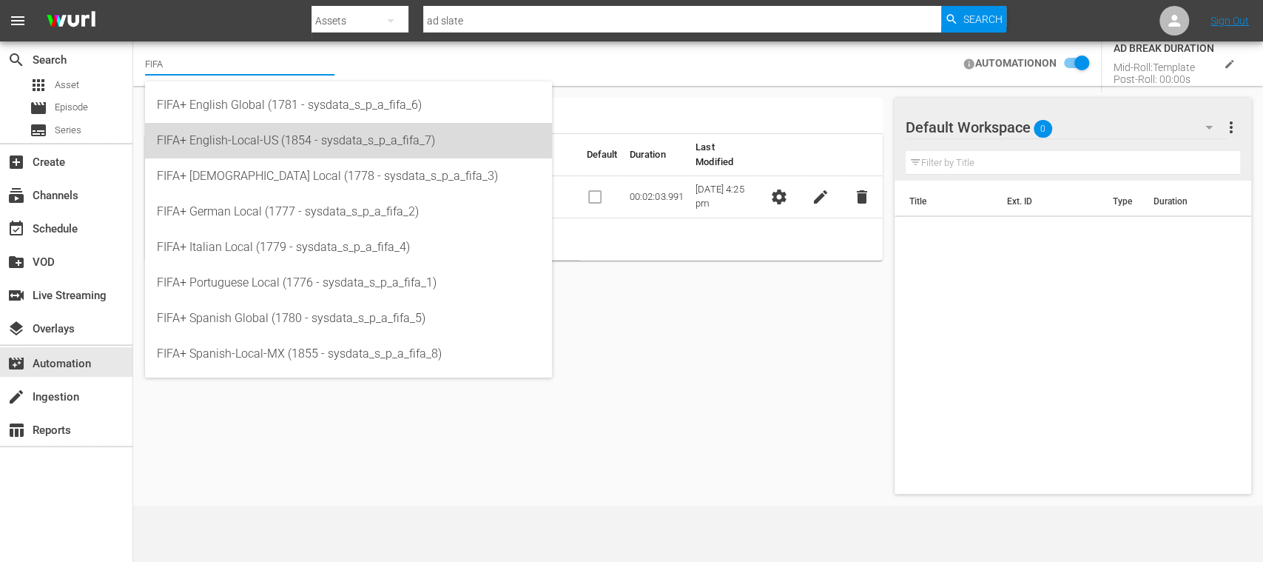
drag, startPoint x: 266, startPoint y: 137, endPoint x: 369, endPoint y: 146, distance: 103.3
click at [270, 135] on div "FIFA+ English-Local-US (1854 - sysdata_s_p_a_fifa_7)" at bounding box center [348, 141] width 383 height 36
type input "FIFA+ English-Local-US (1854 - sysdata_s_p_a_fifa_7)"
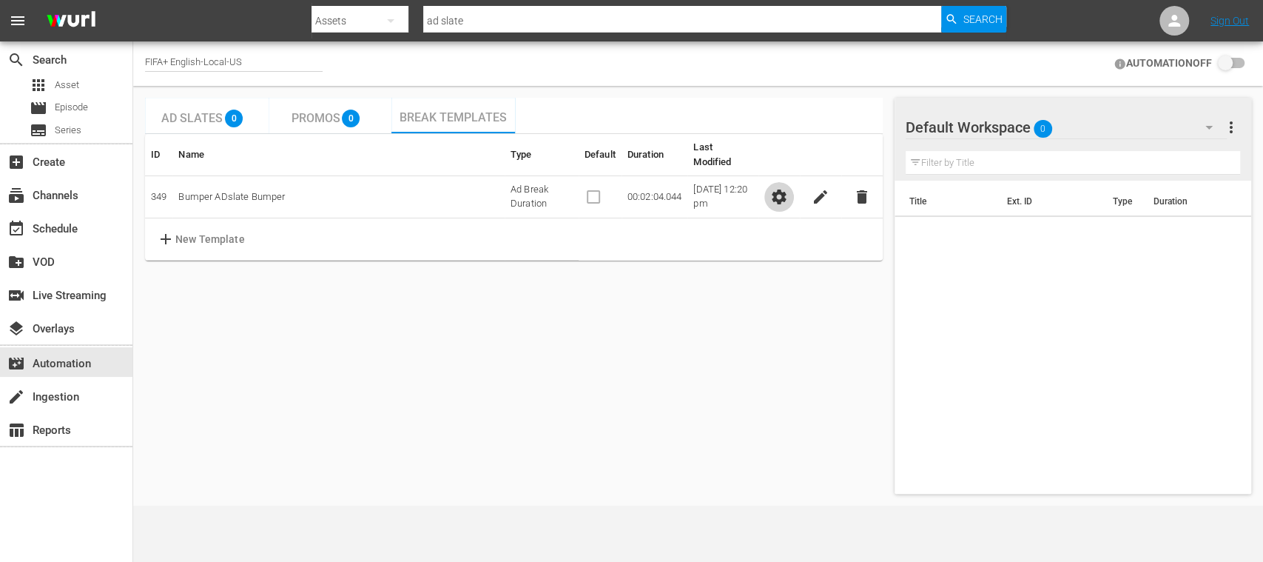
click at [772, 188] on span "settings" at bounding box center [779, 197] width 18 height 18
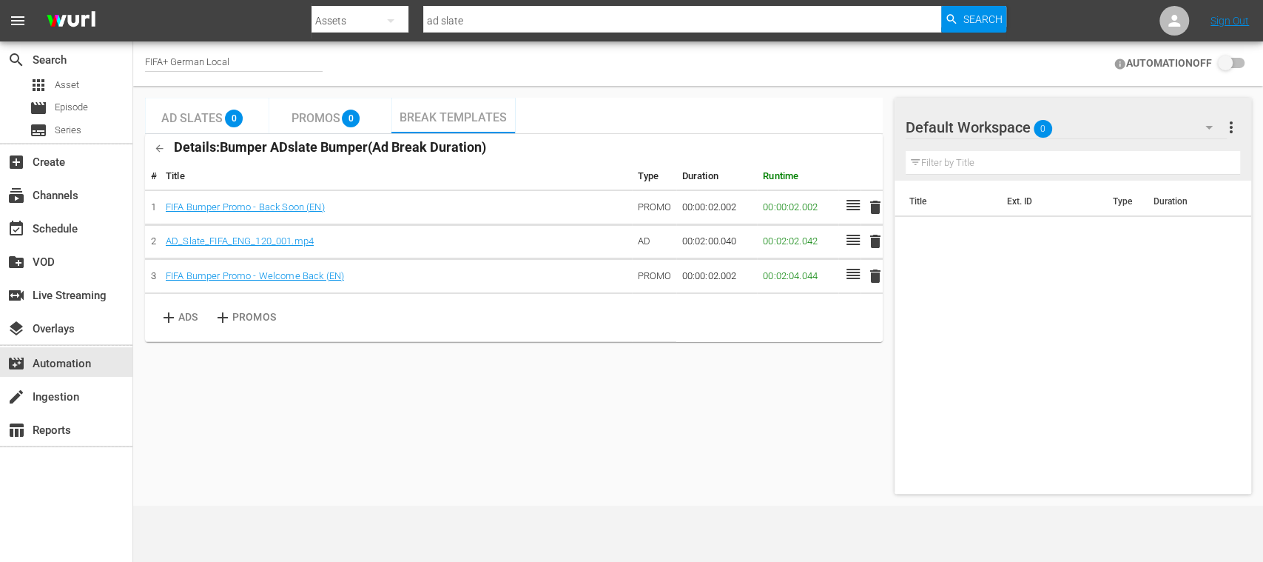
checkbox input "true"
click at [1232, 68] on icon "edit" at bounding box center [1229, 63] width 11 height 11
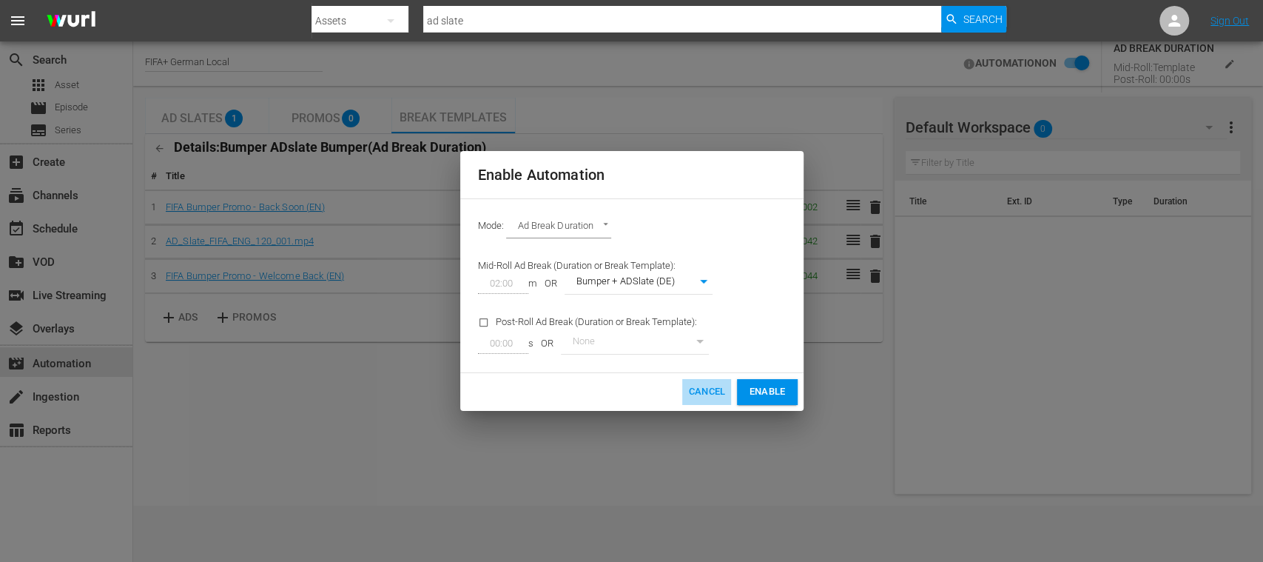
drag, startPoint x: 707, startPoint y: 390, endPoint x: 626, endPoint y: 314, distance: 111.5
click at [707, 392] on span "Cancel" at bounding box center [706, 391] width 37 height 17
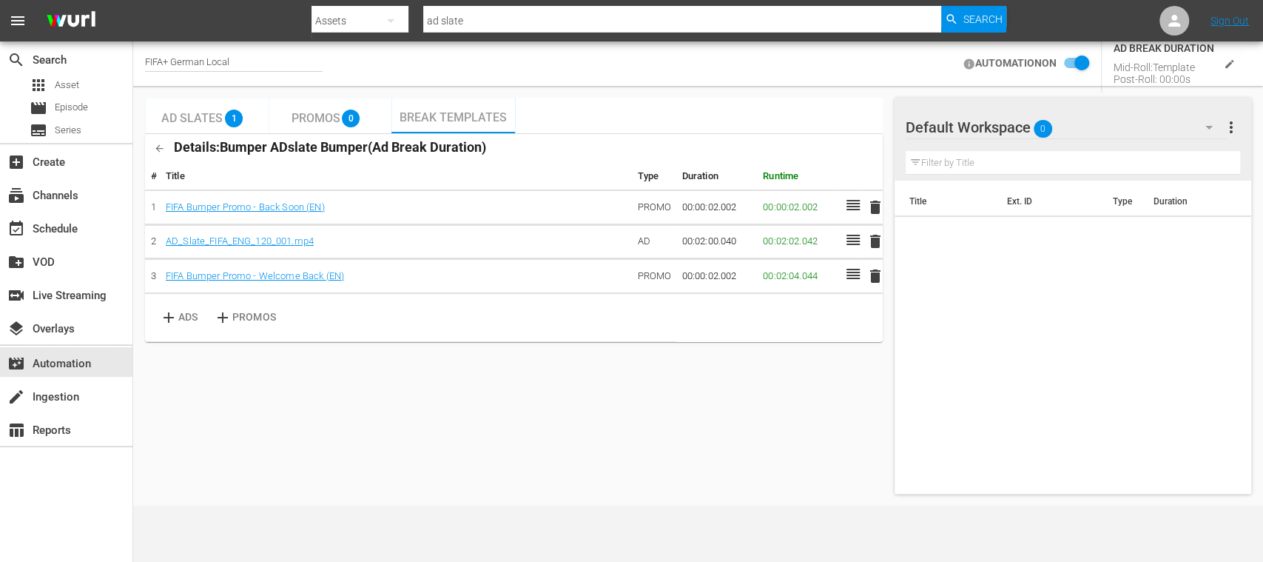
click at [244, 67] on div "FIFA+ German Local" at bounding box center [234, 64] width 178 height 16
drag, startPoint x: 244, startPoint y: 59, endPoint x: 175, endPoint y: 67, distance: 69.3
click at [175, 67] on input "FIFA+ German Local" at bounding box center [239, 64] width 189 height 36
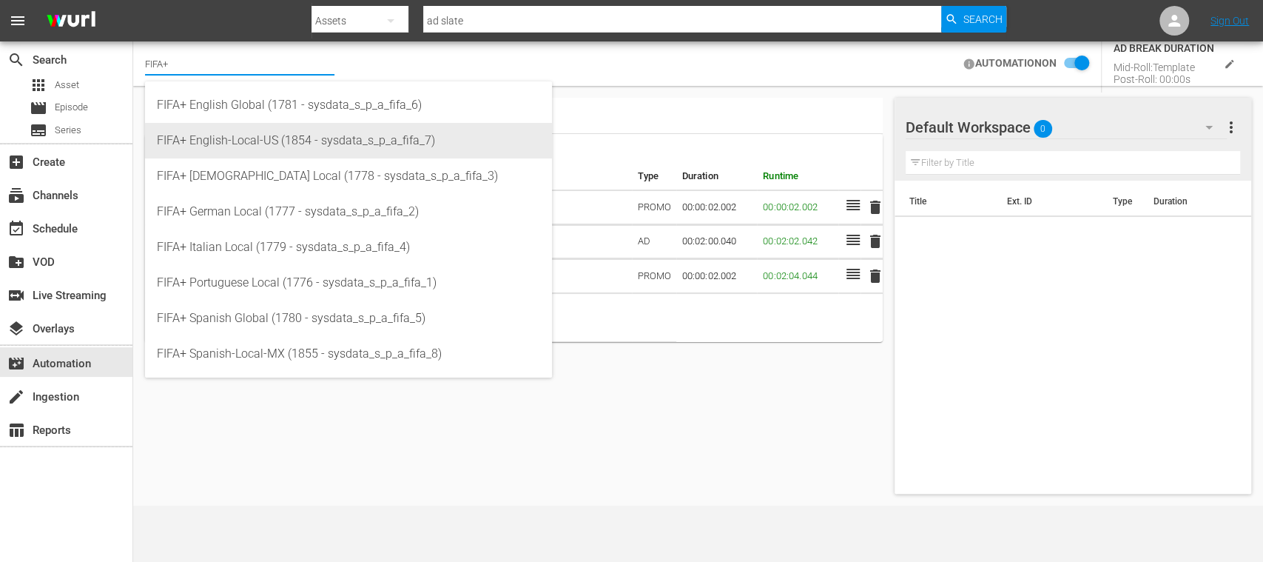
click at [218, 133] on div "FIFA+ English-Local-US (1854 - sysdata_s_p_a_fifa_7)" at bounding box center [348, 141] width 383 height 36
type input "FIFA+ English-Local-US (1854 - sysdata_s_p_a_fifa_7)"
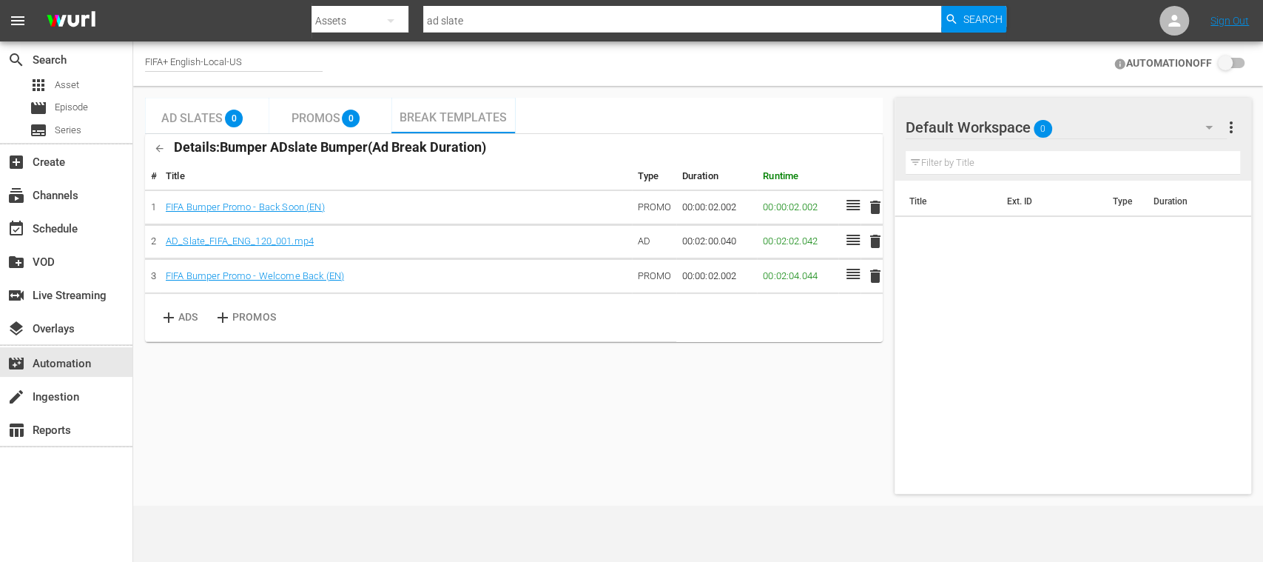
click at [1239, 58] on input "checkbox" at bounding box center [1228, 64] width 33 height 18
checkbox input "false"
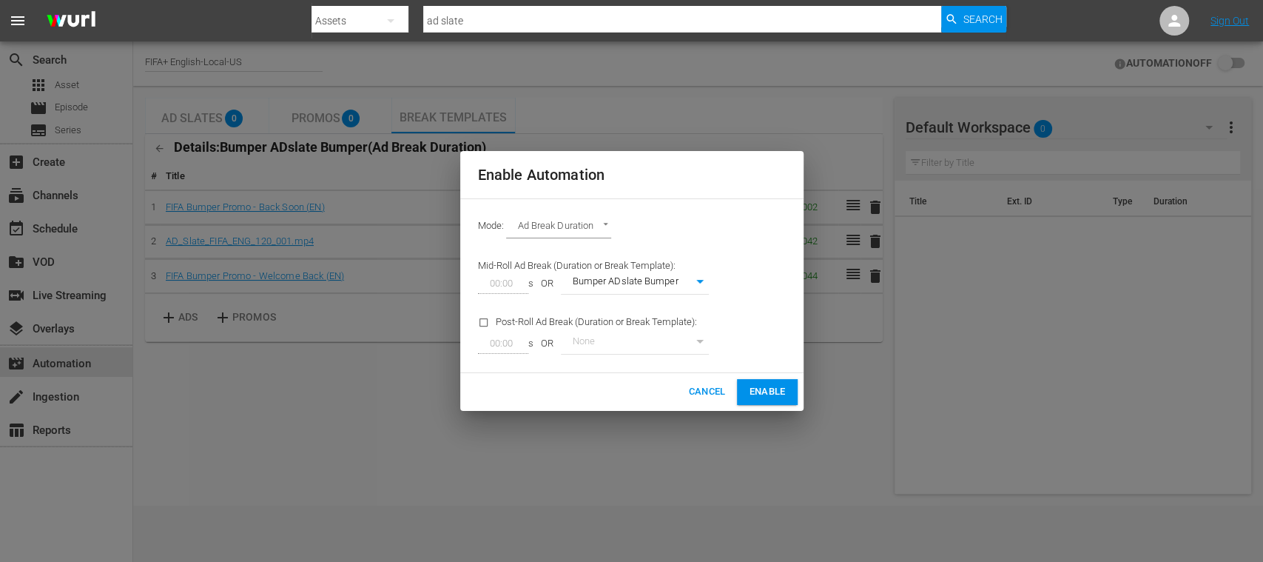
click at [710, 394] on span "Cancel" at bounding box center [706, 391] width 37 height 17
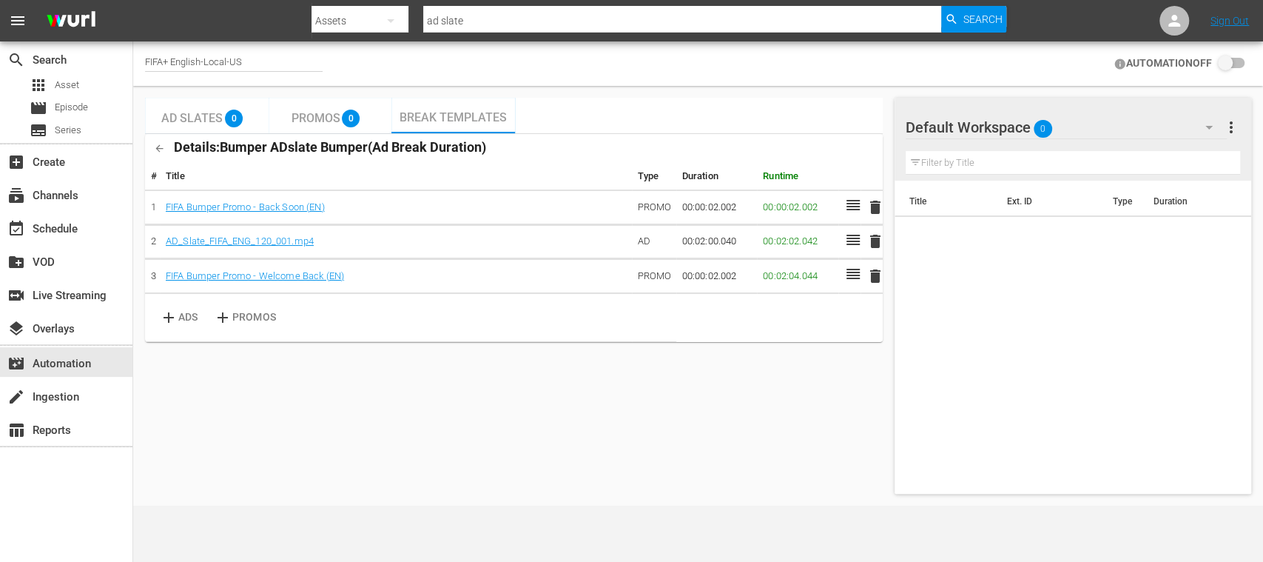
click at [202, 121] on span "Ad Slates" at bounding box center [191, 118] width 61 height 14
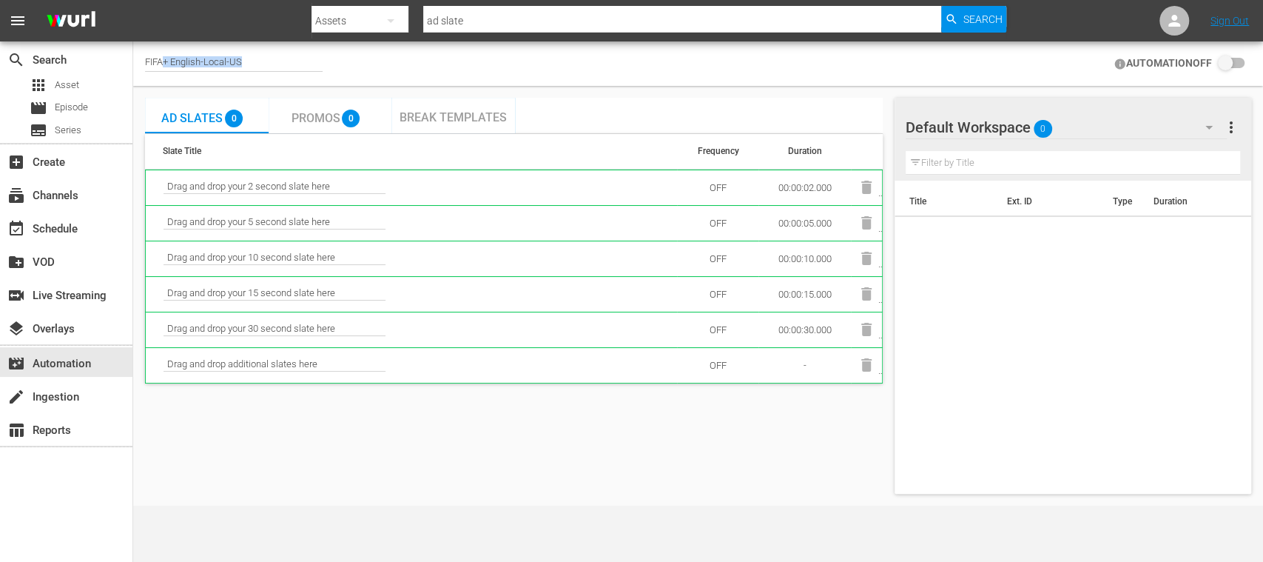
drag, startPoint x: 165, startPoint y: 56, endPoint x: 277, endPoint y: 54, distance: 112.5
click at [277, 54] on div "FIFA+ English-Local-US" at bounding box center [234, 63] width 178 height 37
drag, startPoint x: 239, startPoint y: 52, endPoint x: 246, endPoint y: 56, distance: 8.0
click at [239, 53] on div "FIFA+ English-Local-US" at bounding box center [234, 63] width 178 height 37
click at [247, 58] on div "FIFA+ English-Local-US" at bounding box center [234, 64] width 178 height 16
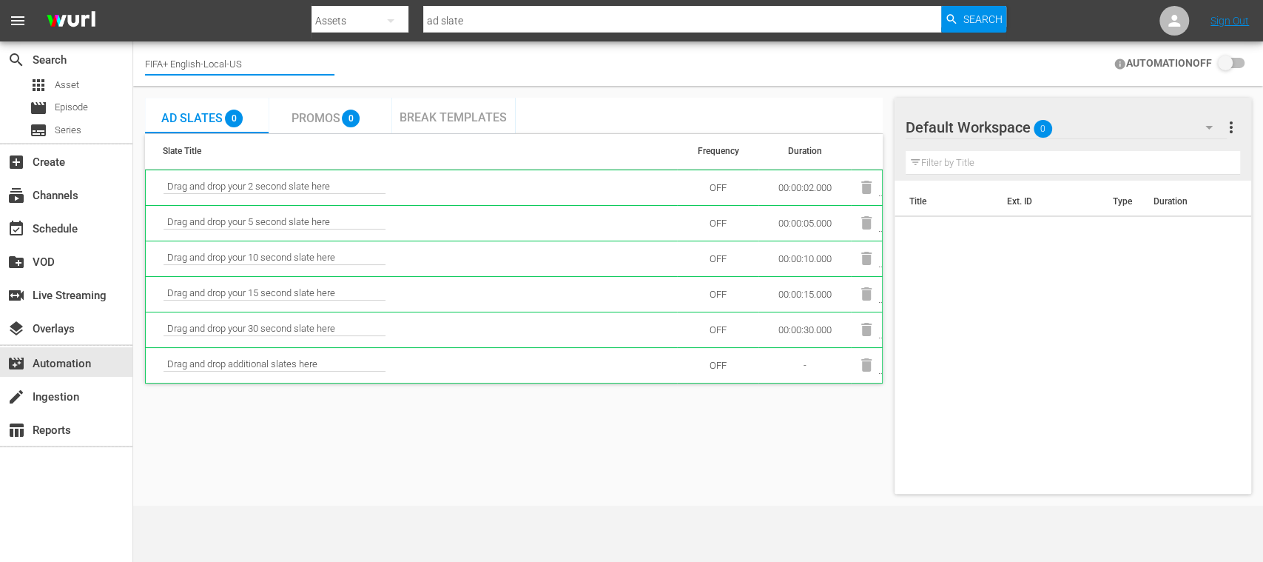
drag, startPoint x: 247, startPoint y: 58, endPoint x: 164, endPoint y: 57, distance: 82.9
click at [169, 57] on input "FIFA+ English-Local-US" at bounding box center [239, 64] width 189 height 36
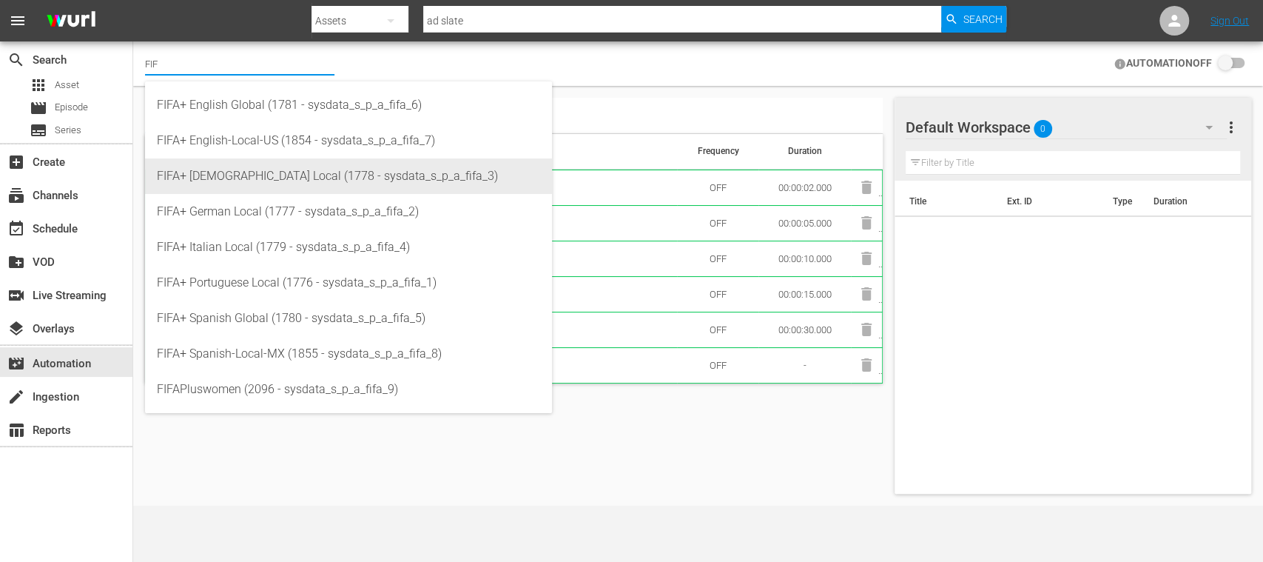
click at [268, 172] on div "FIFA+ [DEMOGRAPHIC_DATA] Local (1778 - sysdata_s_p_a_fifa_3)" at bounding box center [348, 176] width 383 height 36
type input "FIFA+ [DEMOGRAPHIC_DATA] Local (1778 - sysdata_s_p_a_fifa_3)"
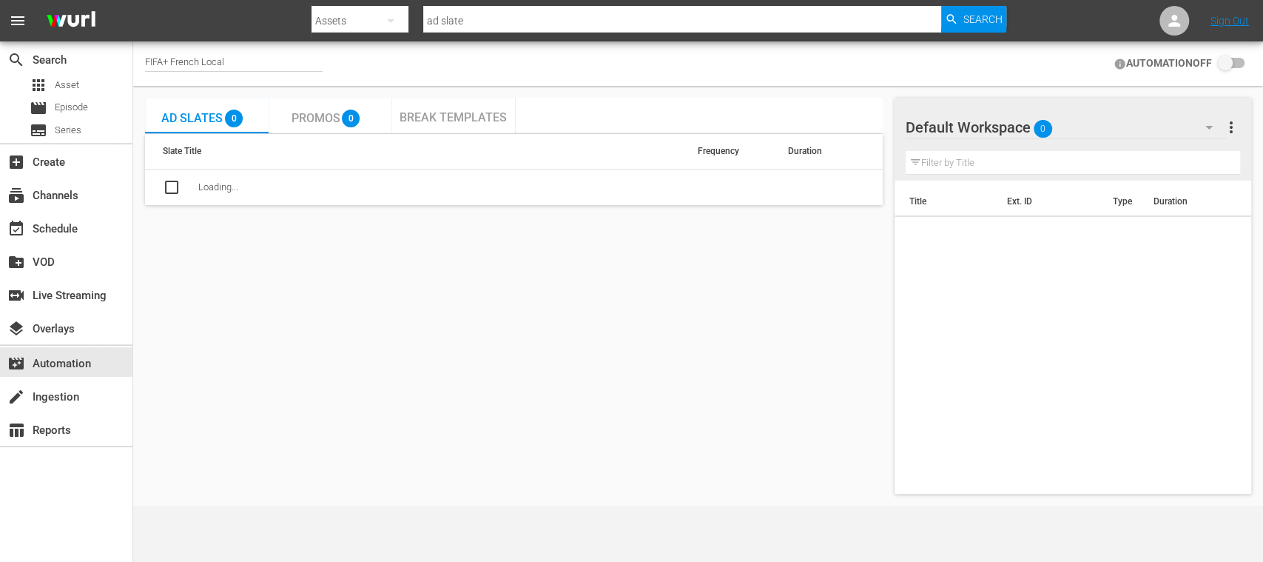
checkbox input "true"
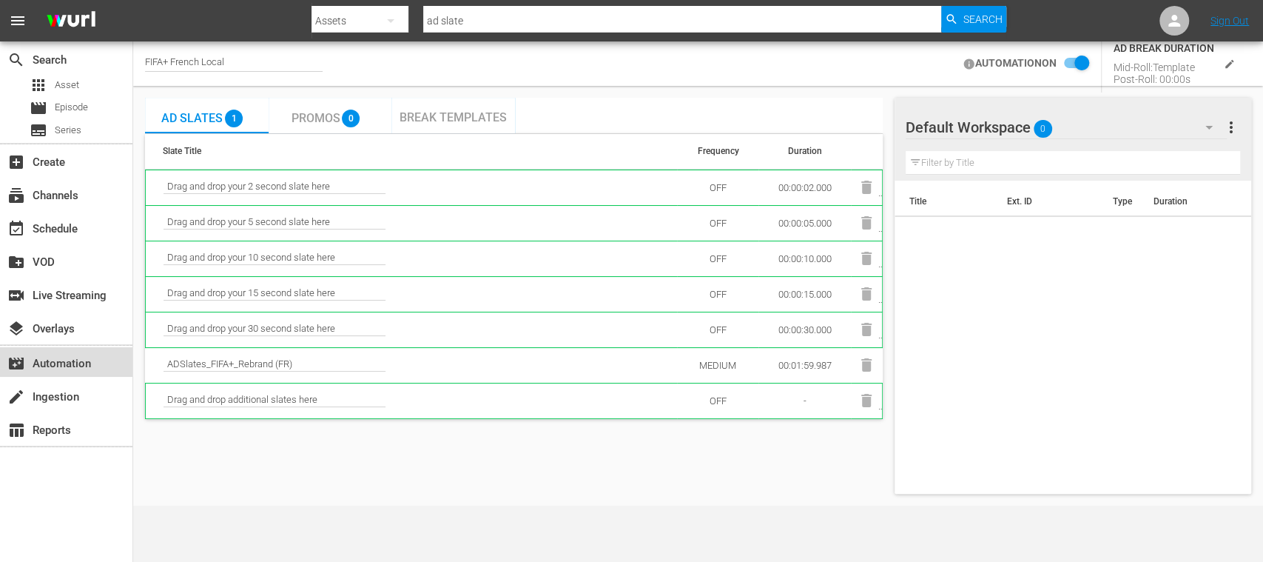
click at [69, 361] on div "movie_filter Automation" at bounding box center [41, 360] width 83 height 13
click at [179, 62] on div "FIFA+ French Local" at bounding box center [234, 64] width 178 height 16
drag, startPoint x: 172, startPoint y: 58, endPoint x: 314, endPoint y: 61, distance: 142.1
click at [314, 62] on input "FIFA+ French Local" at bounding box center [239, 64] width 189 height 36
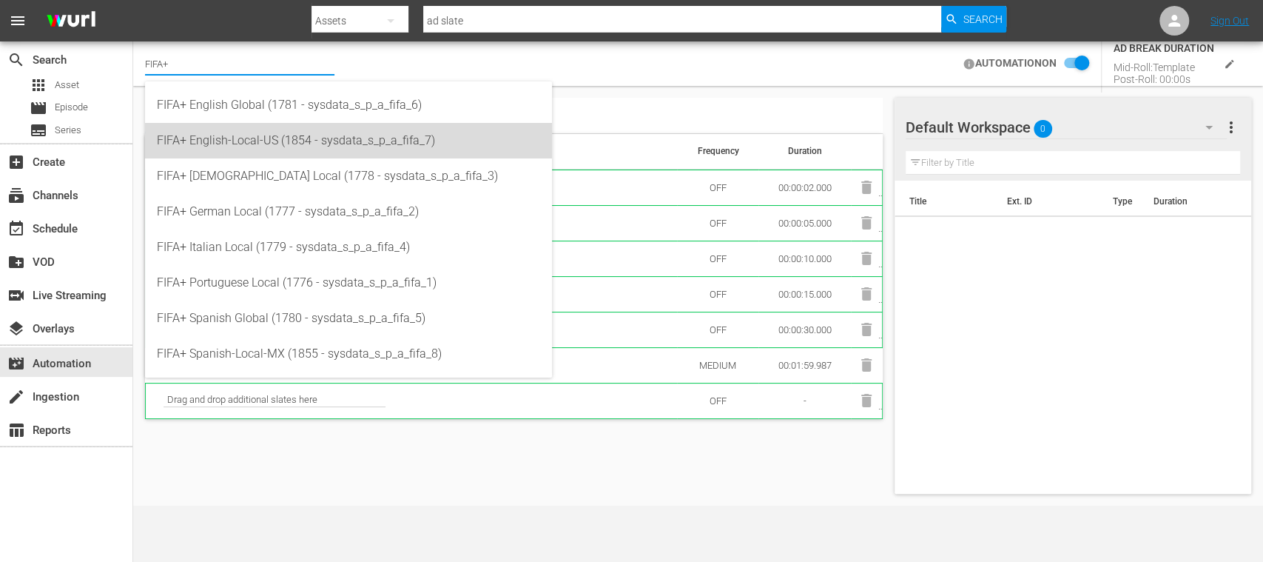
click at [288, 134] on div "FIFA+ English-Local-US (1854 - sysdata_s_p_a_fifa_7)" at bounding box center [348, 141] width 383 height 36
type input "FIFA+ English-Local-US (1854 - sysdata_s_p_a_fifa_7)"
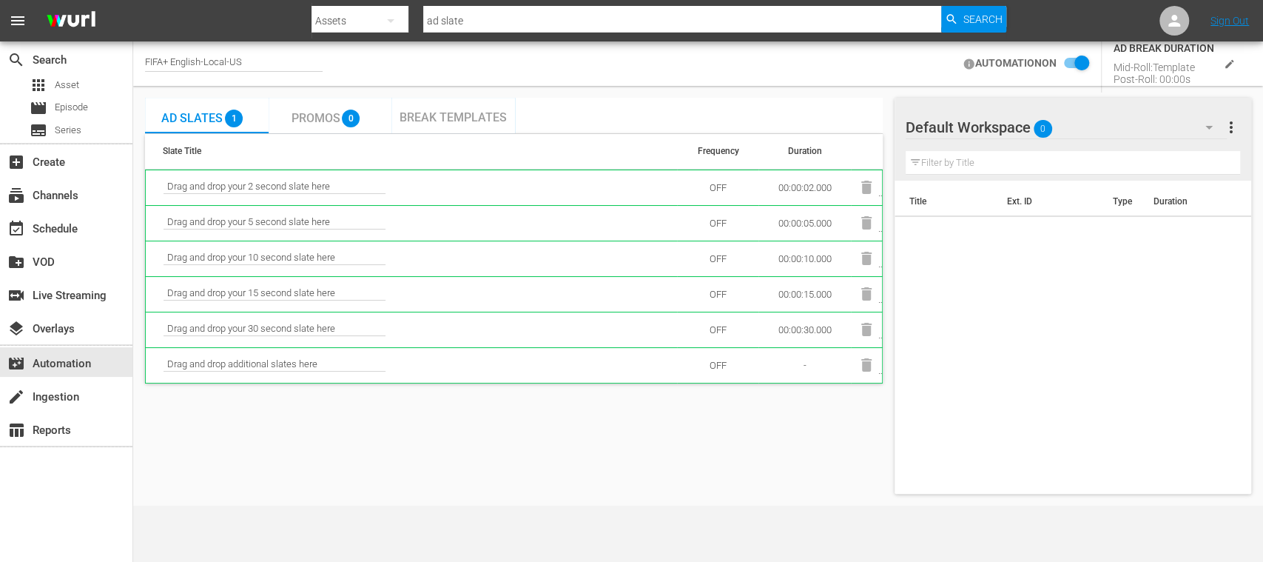
checkbox input "false"
click at [312, 121] on span "Promos" at bounding box center [315, 118] width 49 height 14
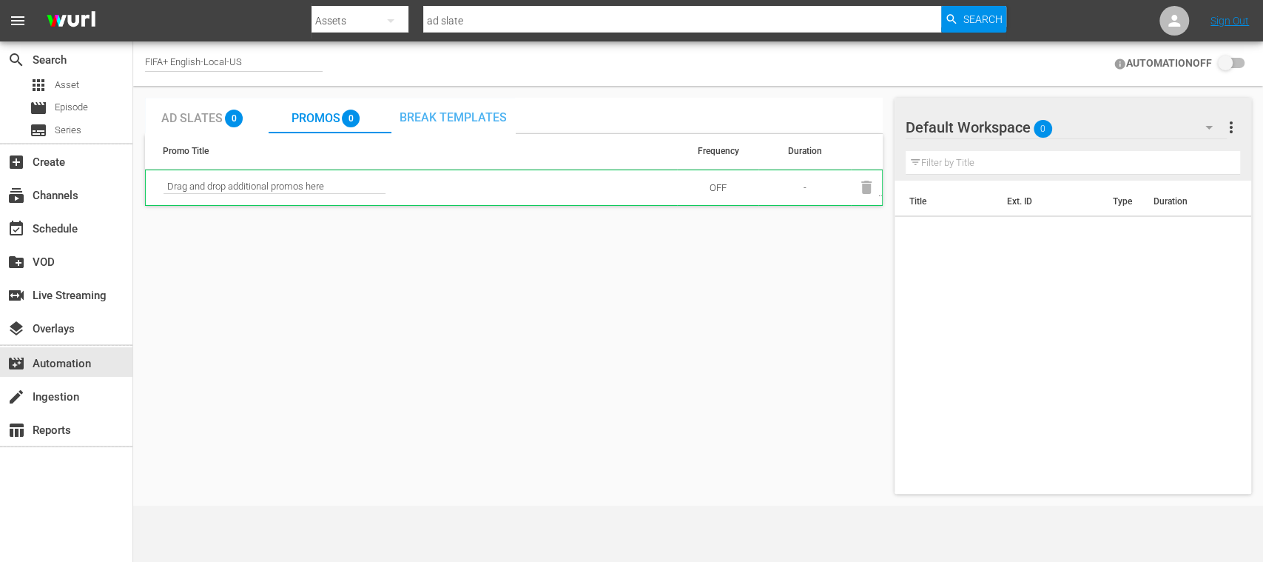
click at [474, 110] on span "Break Templates" at bounding box center [452, 117] width 107 height 14
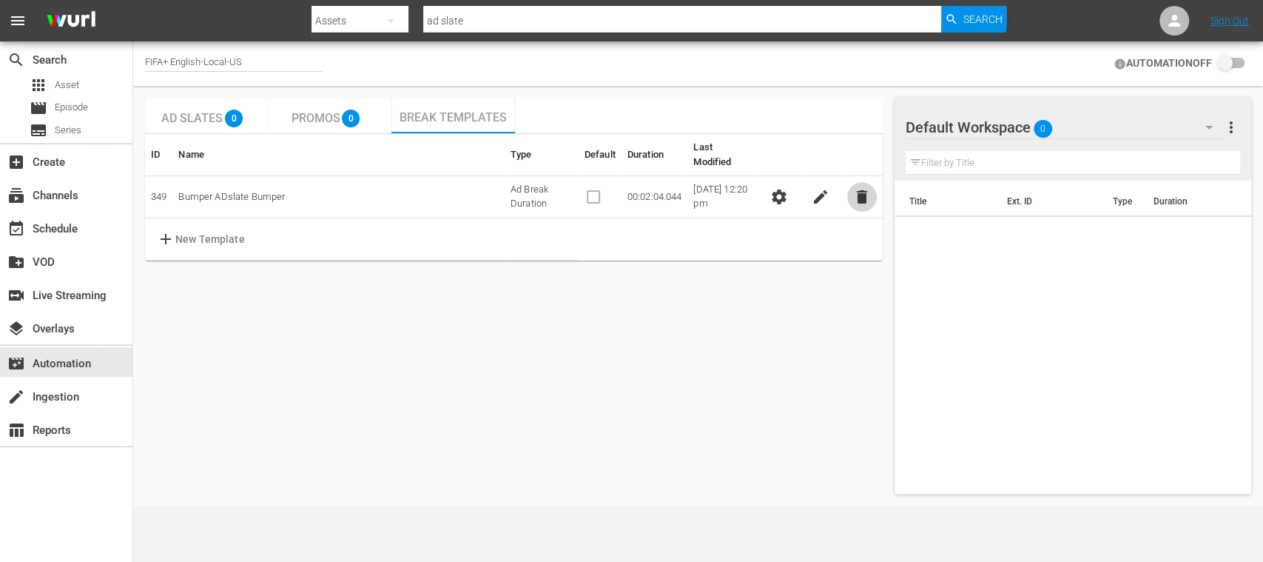
click at [865, 188] on span "delete" at bounding box center [862, 197] width 18 height 18
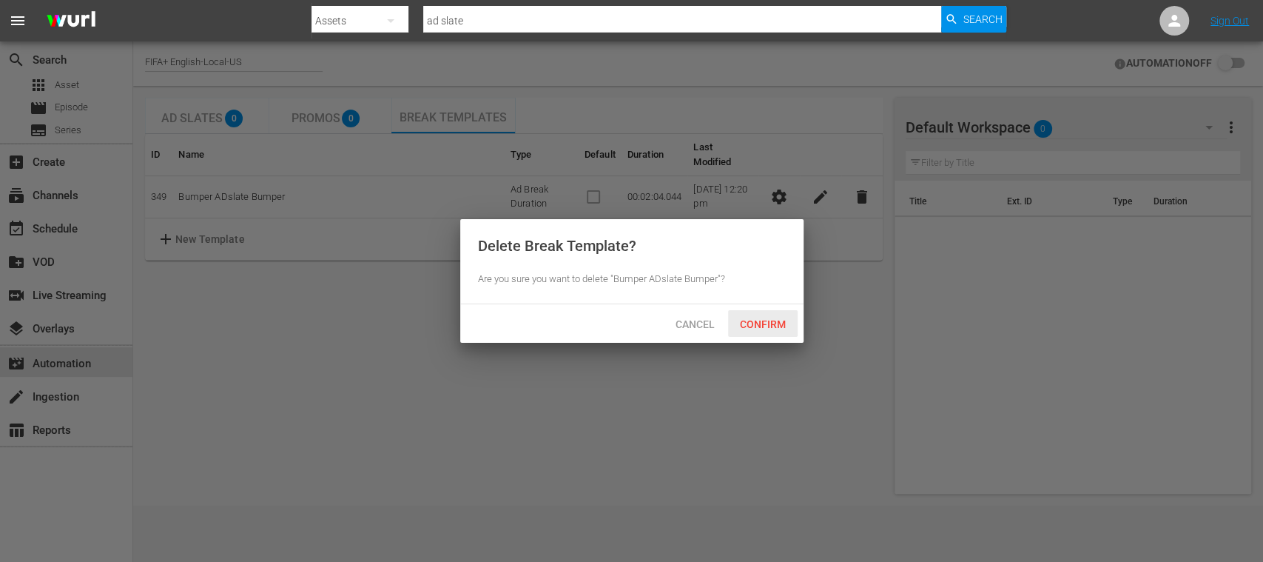
click at [781, 319] on span "Confirm" at bounding box center [763, 324] width 70 height 12
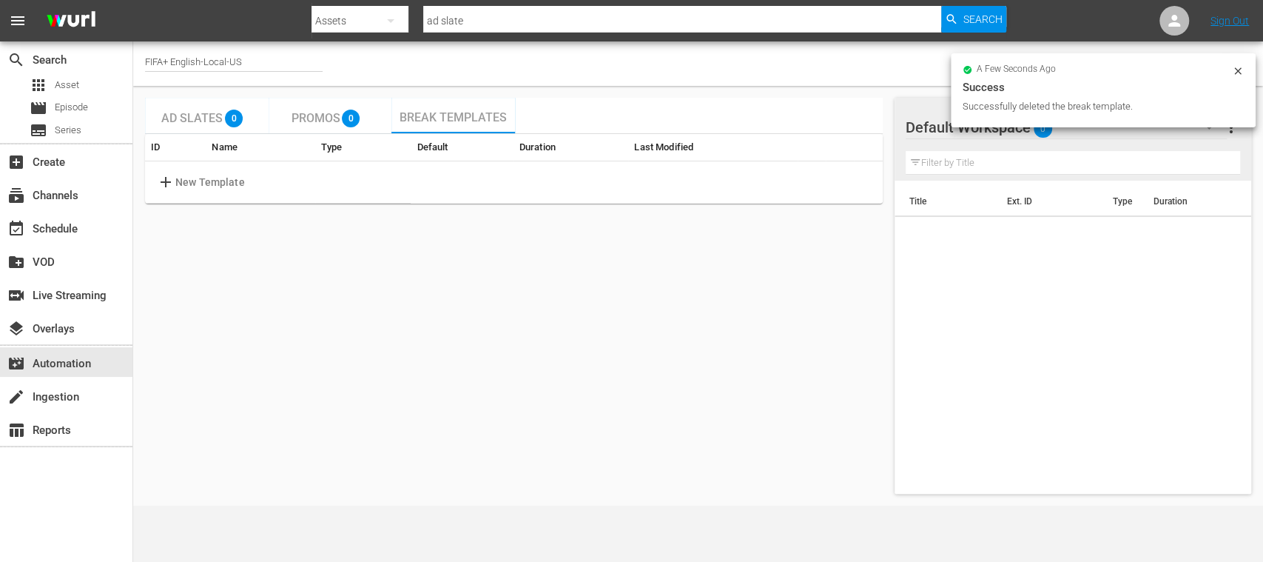
click at [223, 180] on p "New Template" at bounding box center [210, 183] width 70 height 16
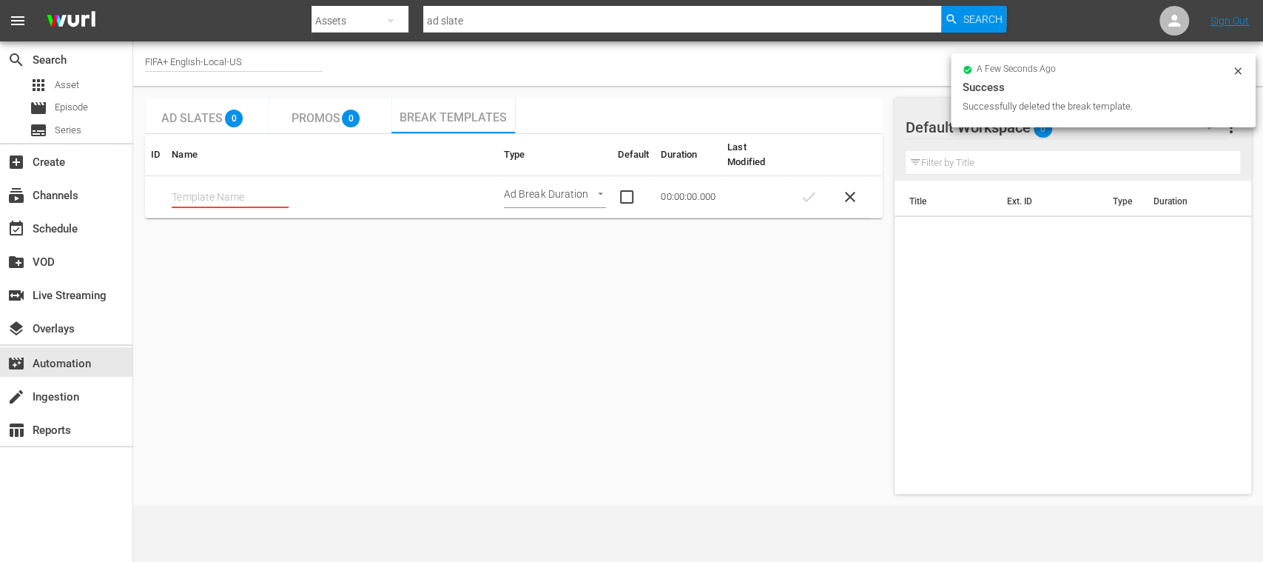
click at [243, 197] on input "text" at bounding box center [230, 197] width 117 height 22
paste input "text"
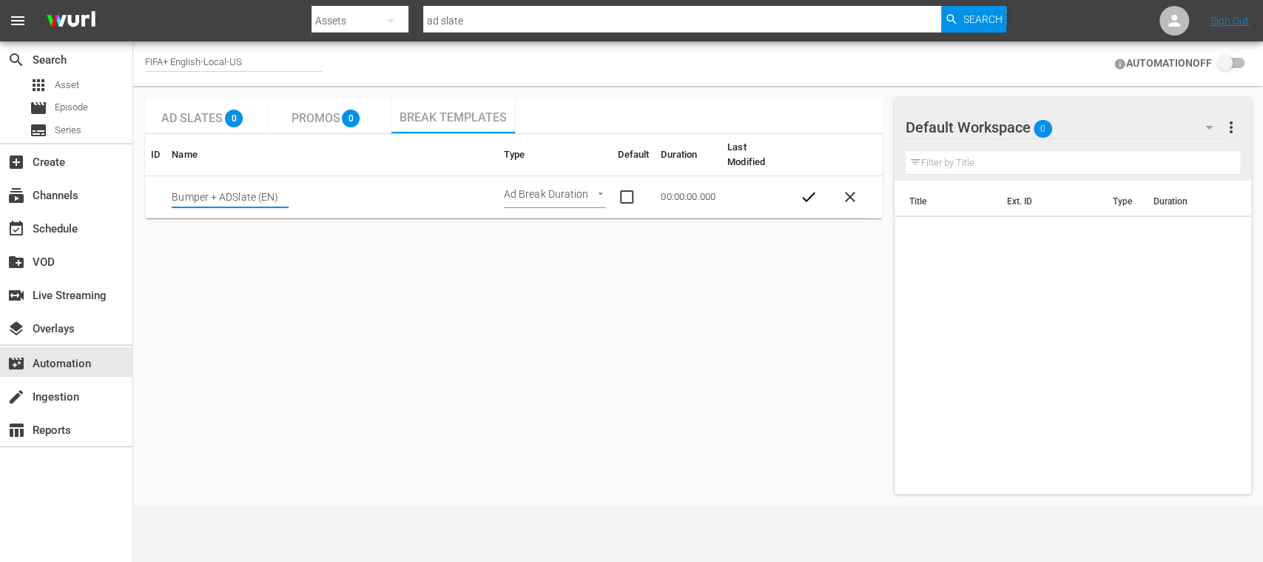
click at [274, 195] on input "Bumper + ADSlate (EN)" at bounding box center [230, 197] width 117 height 22
click at [257, 193] on input "Bumper + ADSlate (EN )Local" at bounding box center [230, 197] width 117 height 22
click at [261, 181] on td "Bumper + ADSlate (EN L)Localo" at bounding box center [331, 197] width 331 height 42
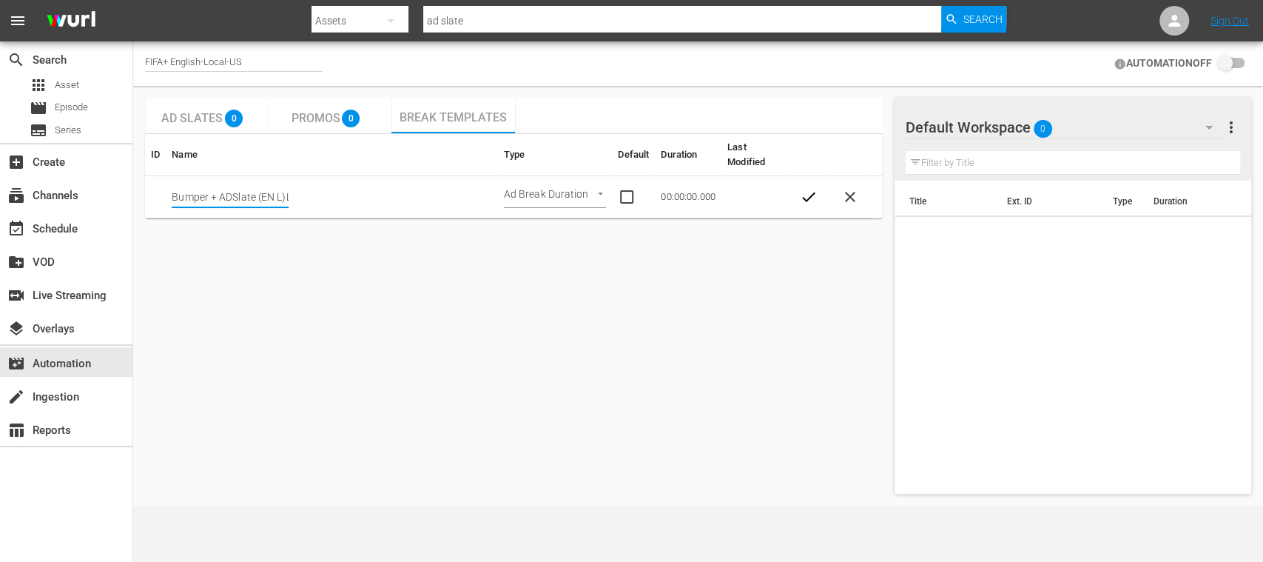
scroll to position [0, 34]
drag, startPoint x: 270, startPoint y: 194, endPoint x: 303, endPoint y: 194, distance: 32.6
click at [303, 194] on td "Bumper + ADSlate (EN L)Localo" at bounding box center [331, 197] width 331 height 42
click at [280, 195] on input "Bumper + ADSlate (EN Lo" at bounding box center [230, 197] width 117 height 22
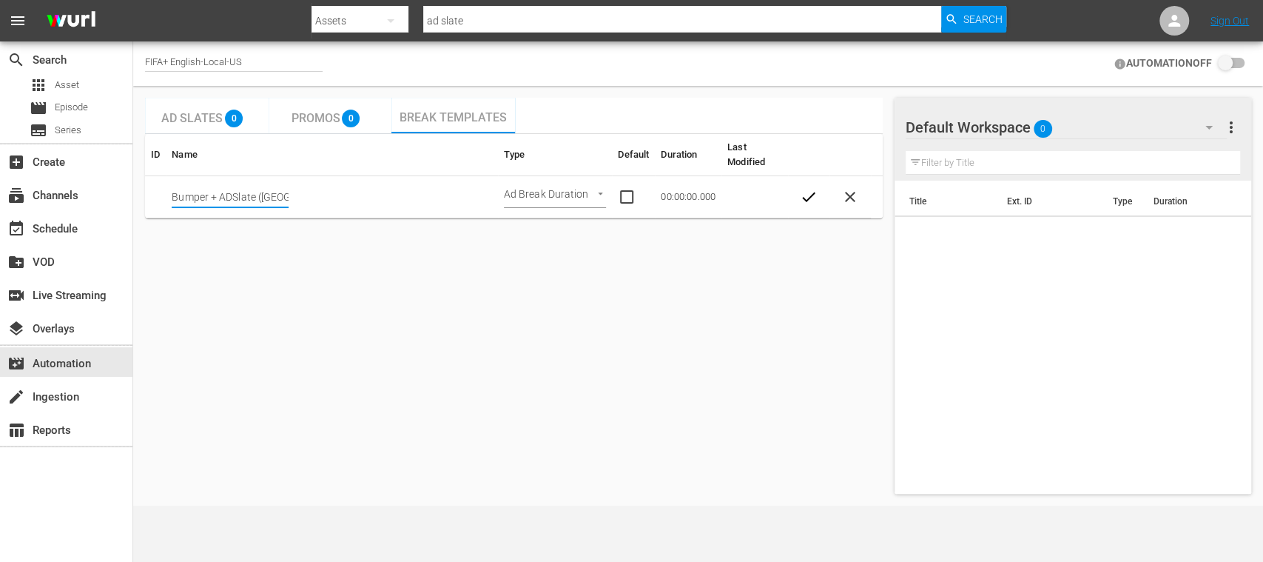
type input "Bumper + ADSlate ([GEOGRAPHIC_DATA])"
click at [589, 192] on body "menu Search By Assets Search ID, Title, Description, Keywords, or Category ad s…" at bounding box center [631, 281] width 1263 height 562
click at [589, 195] on li "Ad Break Duration" at bounding box center [558, 196] width 109 height 24
click at [622, 195] on input "checkbox" at bounding box center [633, 197] width 31 height 18
checkbox input "true"
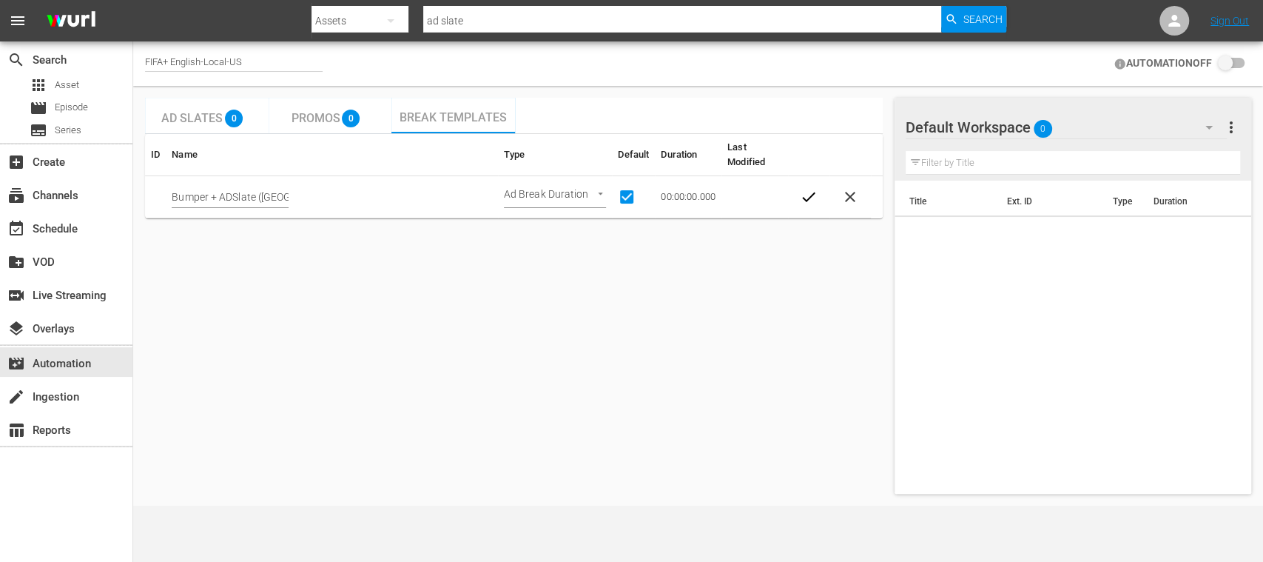
click at [809, 200] on span "check" at bounding box center [809, 197] width 18 height 18
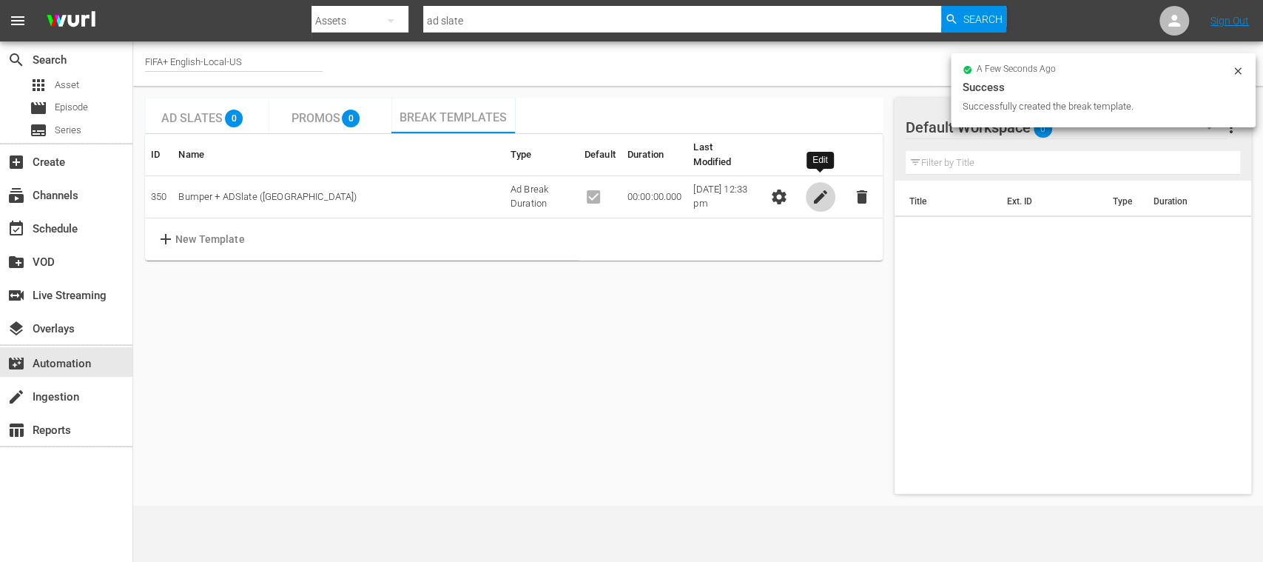
click at [820, 188] on span "edit" at bounding box center [821, 197] width 18 height 18
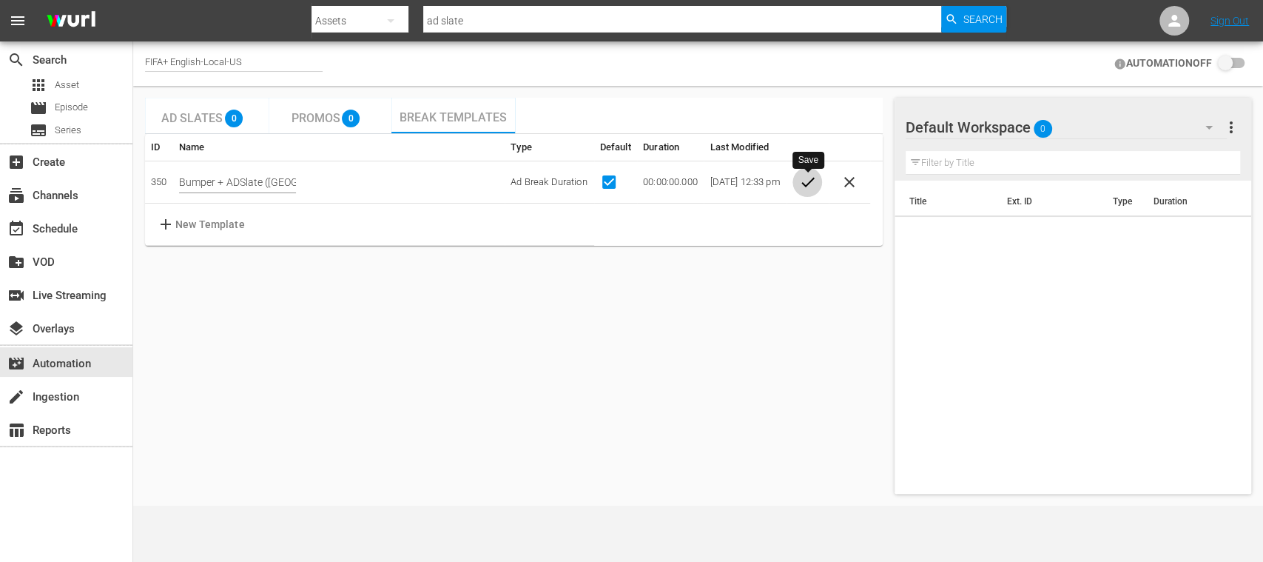
click at [806, 183] on span "check" at bounding box center [807, 182] width 18 height 18
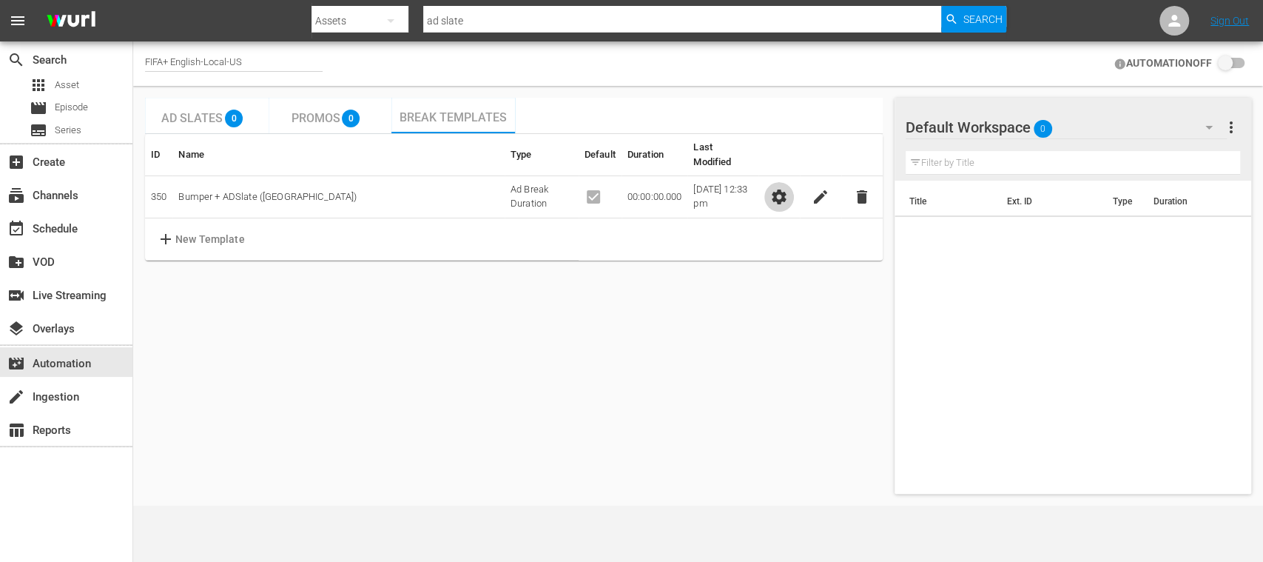
click at [777, 188] on span "settings" at bounding box center [779, 197] width 18 height 18
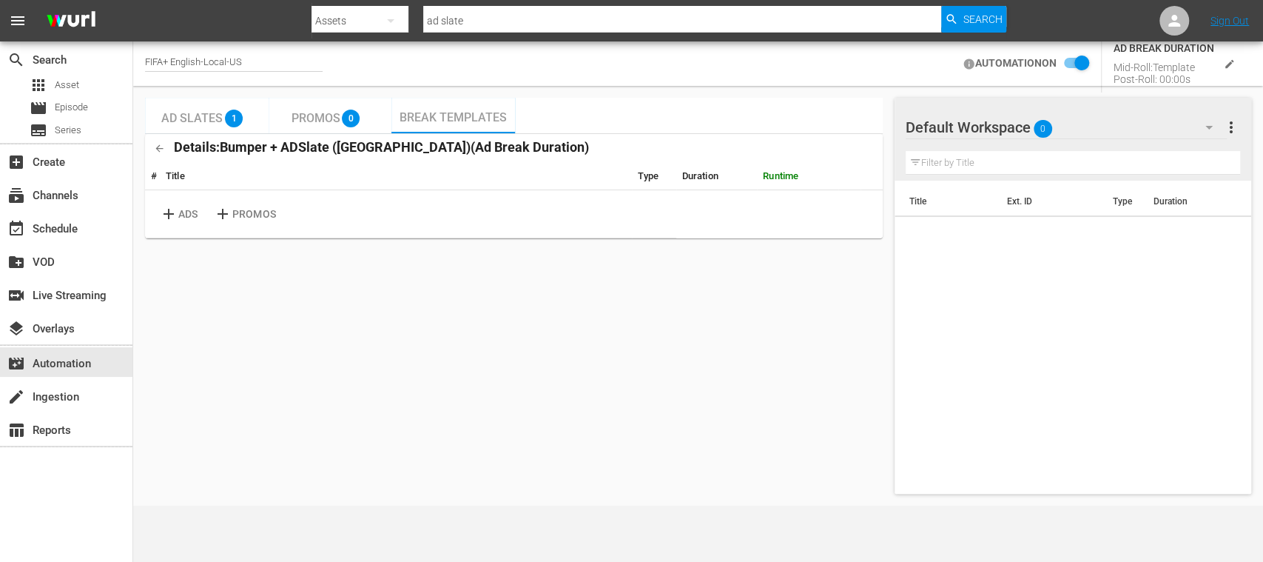
checkbox input "false"
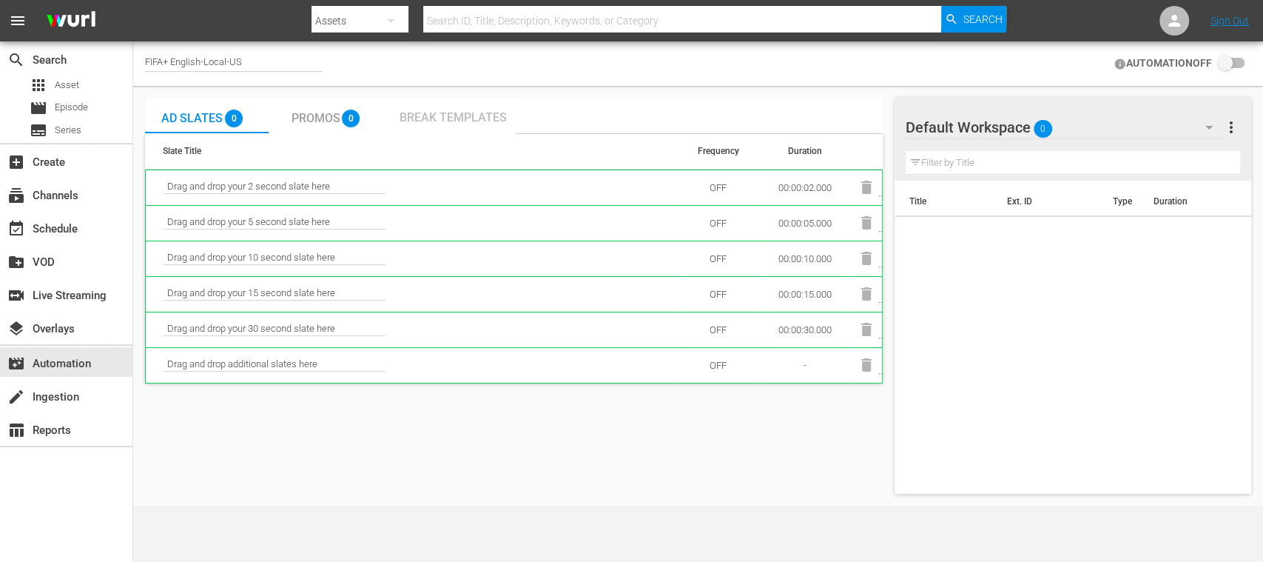
click at [432, 114] on span "Break Templates" at bounding box center [452, 117] width 107 height 14
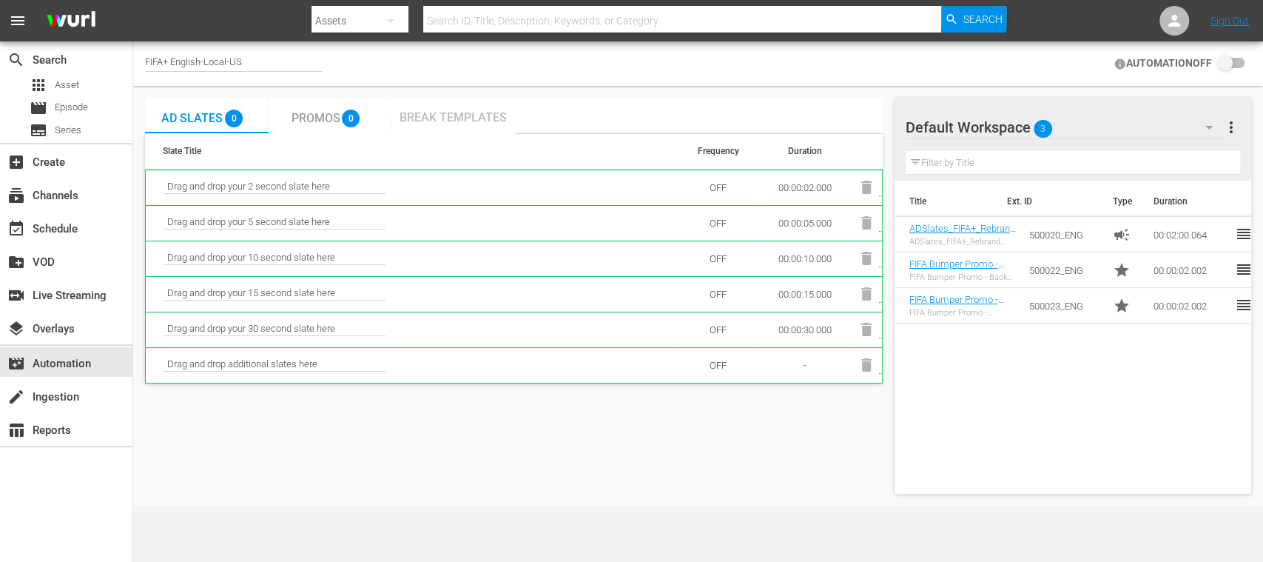
click at [447, 109] on div "Break Templates" at bounding box center [452, 116] width 107 height 14
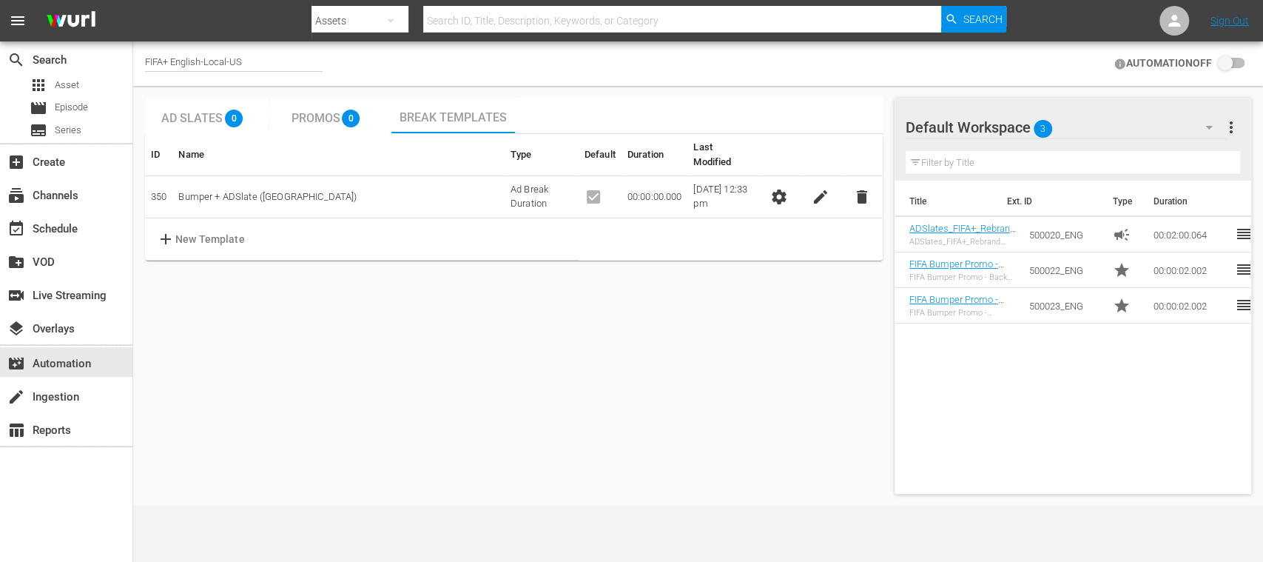
click at [782, 189] on span "settings" at bounding box center [779, 197] width 18 height 18
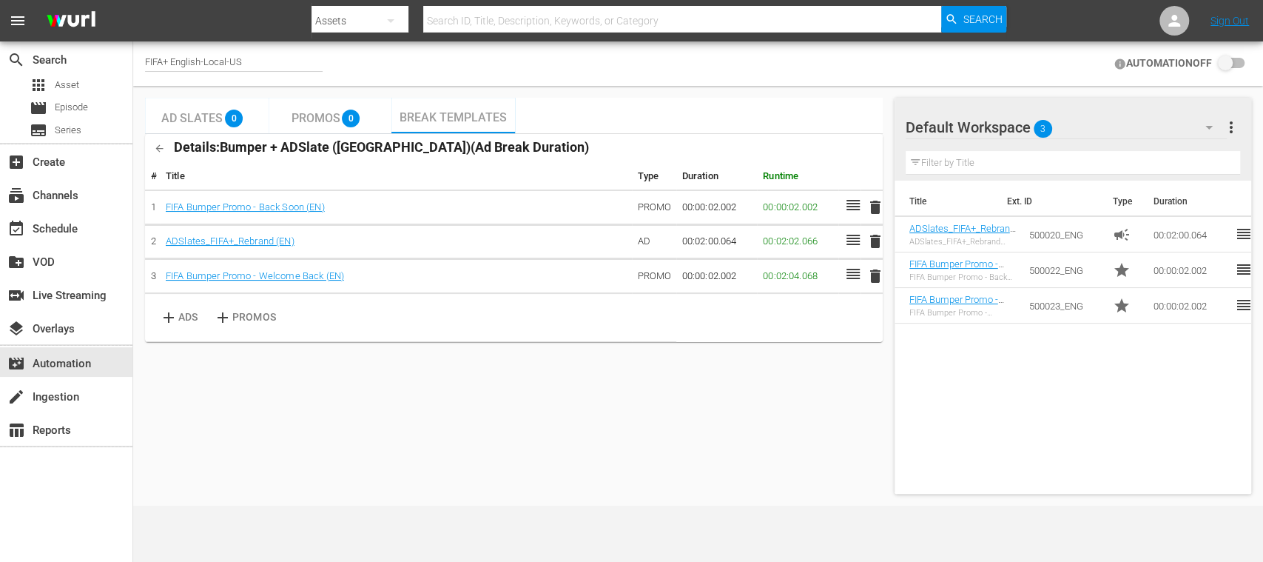
click at [200, 114] on span "Ad Slates" at bounding box center [191, 118] width 61 height 14
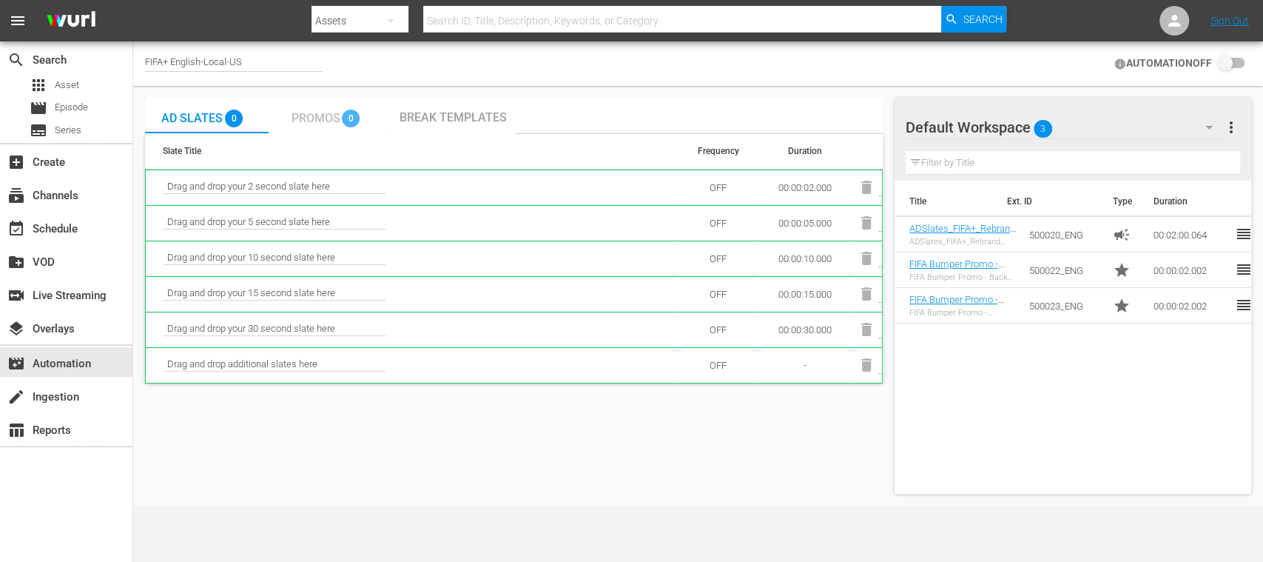
click at [343, 114] on span "0" at bounding box center [351, 118] width 18 height 18
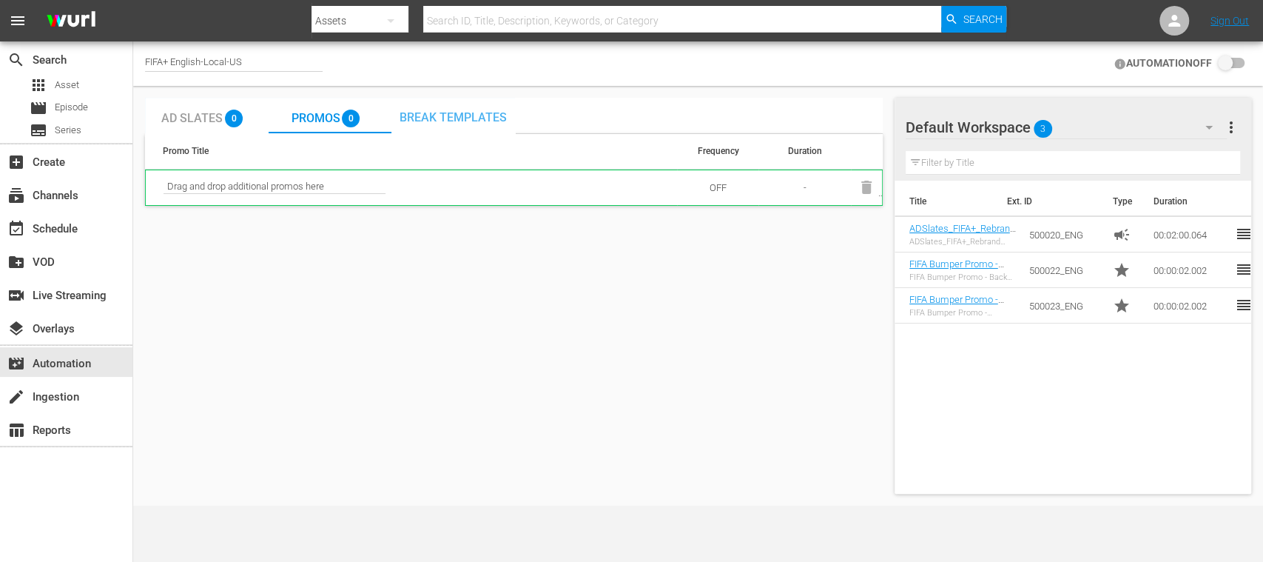
click at [435, 118] on span "Break Templates" at bounding box center [452, 117] width 107 height 14
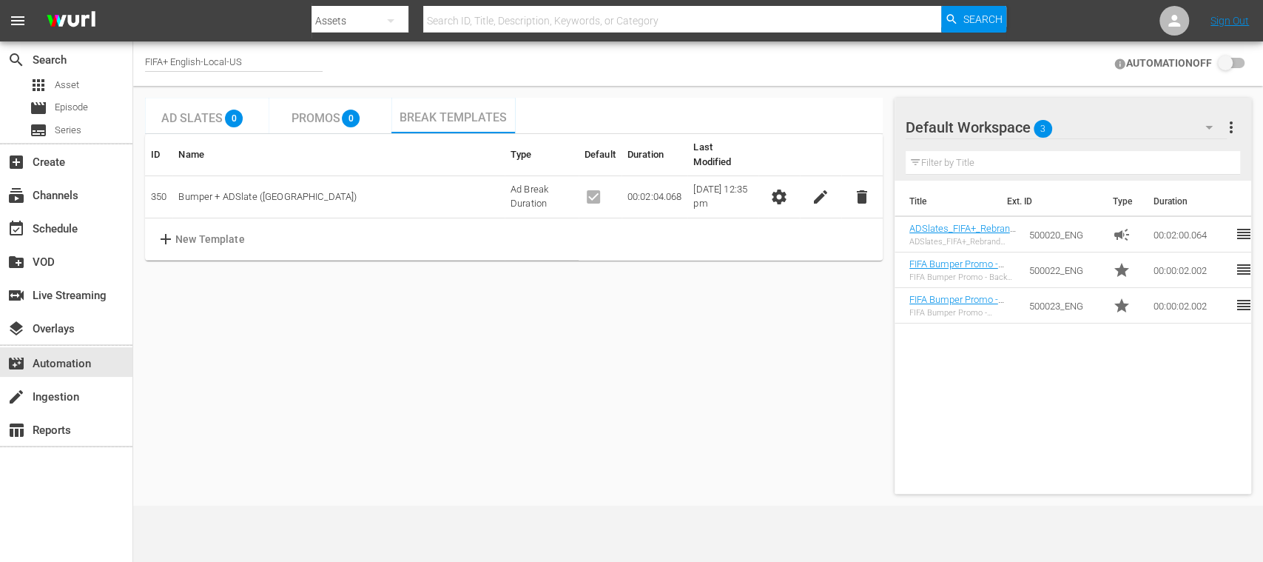
click at [1245, 64] on div "AUTOMATION OFF" at bounding box center [1179, 63] width 144 height 38
click at [1235, 64] on input "checkbox" at bounding box center [1228, 64] width 33 height 18
checkbox input "false"
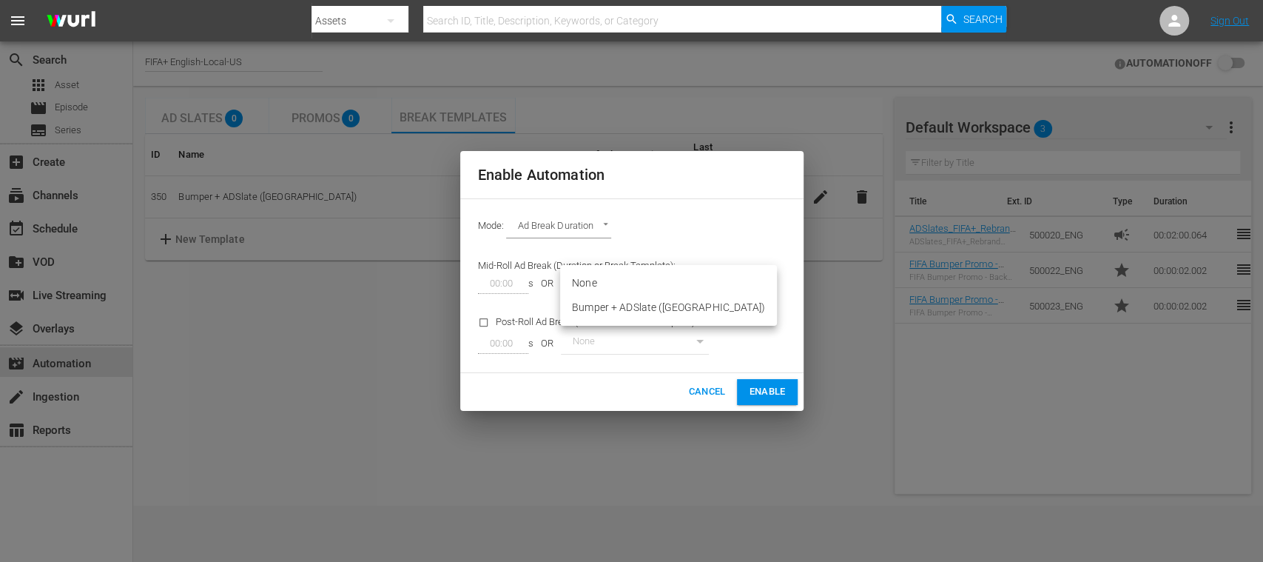
click at [669, 284] on body "menu Search By Assets Search ID, Title, Description, Keywords, or Category Sear…" at bounding box center [631, 281] width 1263 height 562
click at [655, 310] on li "Bumper + ADSlate ([GEOGRAPHIC_DATA])" at bounding box center [668, 307] width 217 height 24
type input "350"
click at [753, 391] on span "Enable" at bounding box center [767, 391] width 36 height 17
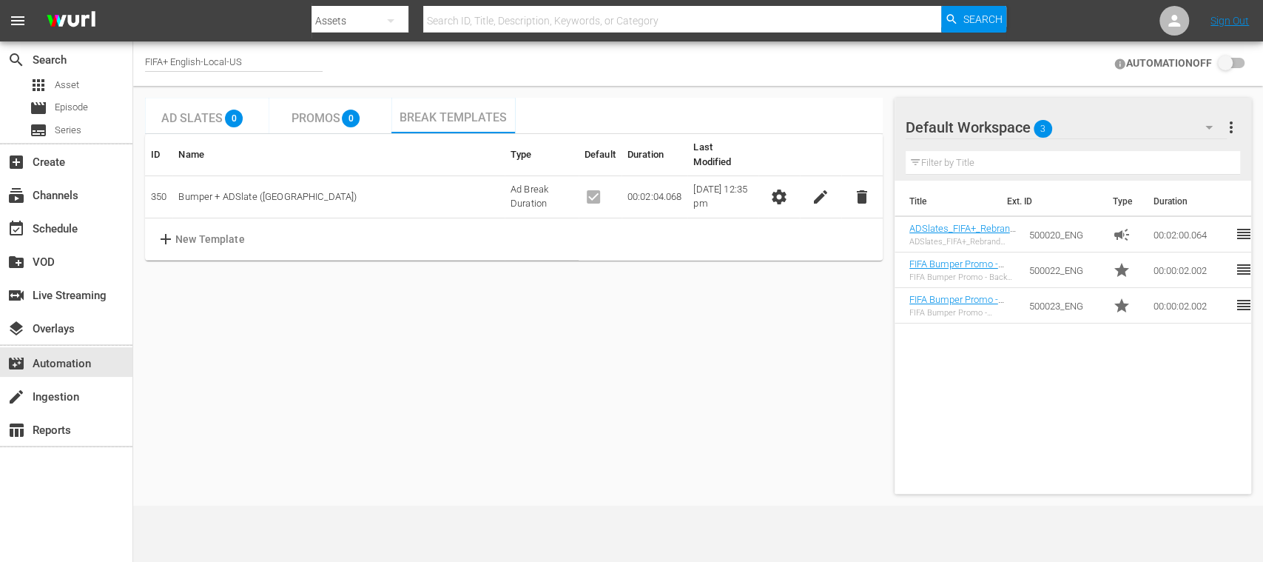
click at [1241, 64] on input "checkbox" at bounding box center [1228, 64] width 33 height 18
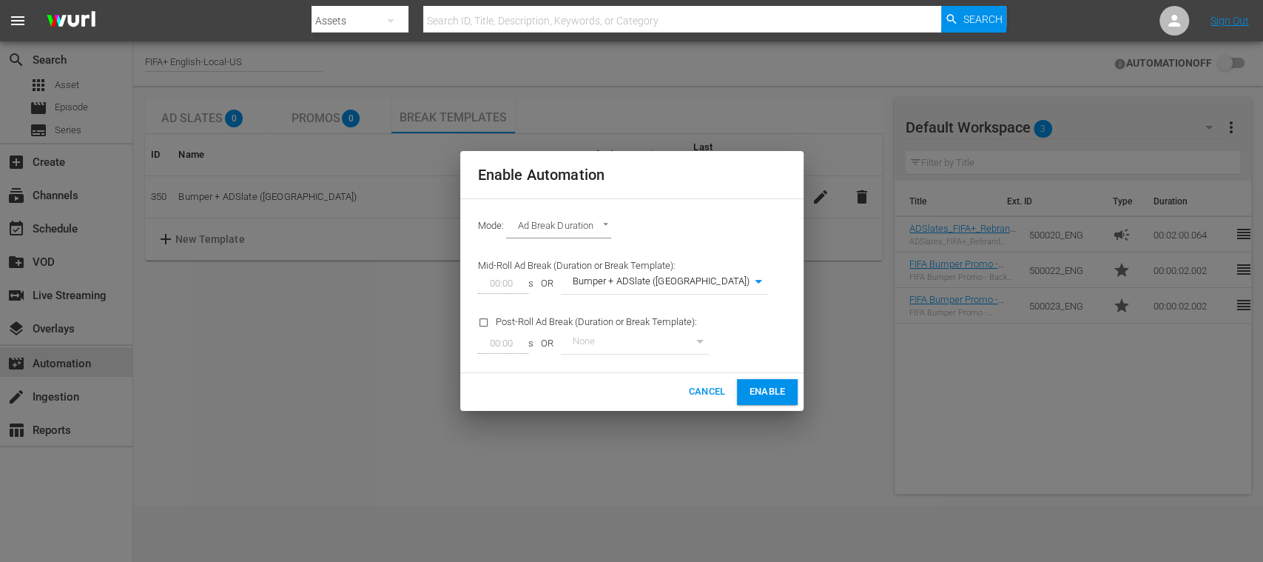
click at [763, 389] on span "Enable" at bounding box center [767, 391] width 36 height 17
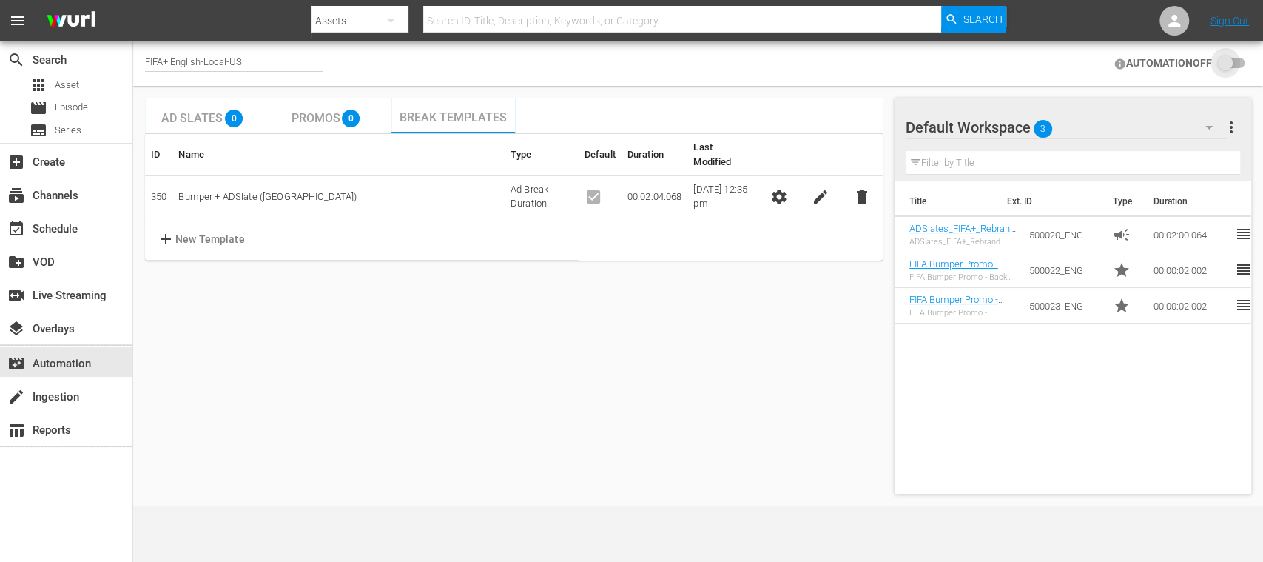
click at [1238, 64] on input "checkbox" at bounding box center [1228, 64] width 33 height 18
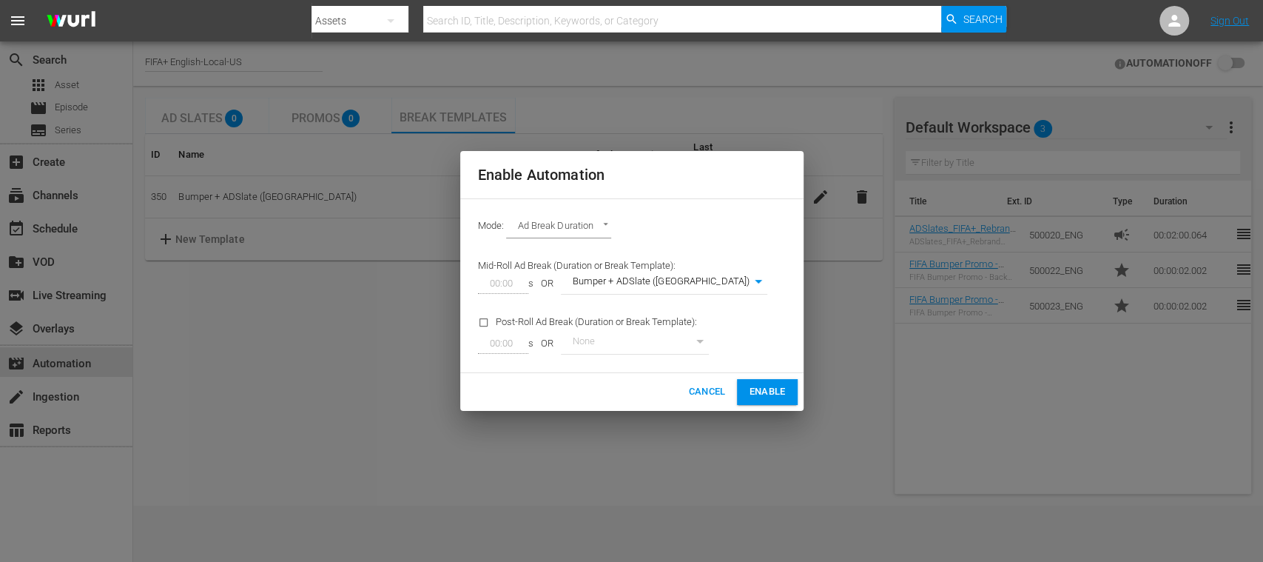
click at [710, 390] on span "Cancel" at bounding box center [706, 391] width 37 height 17
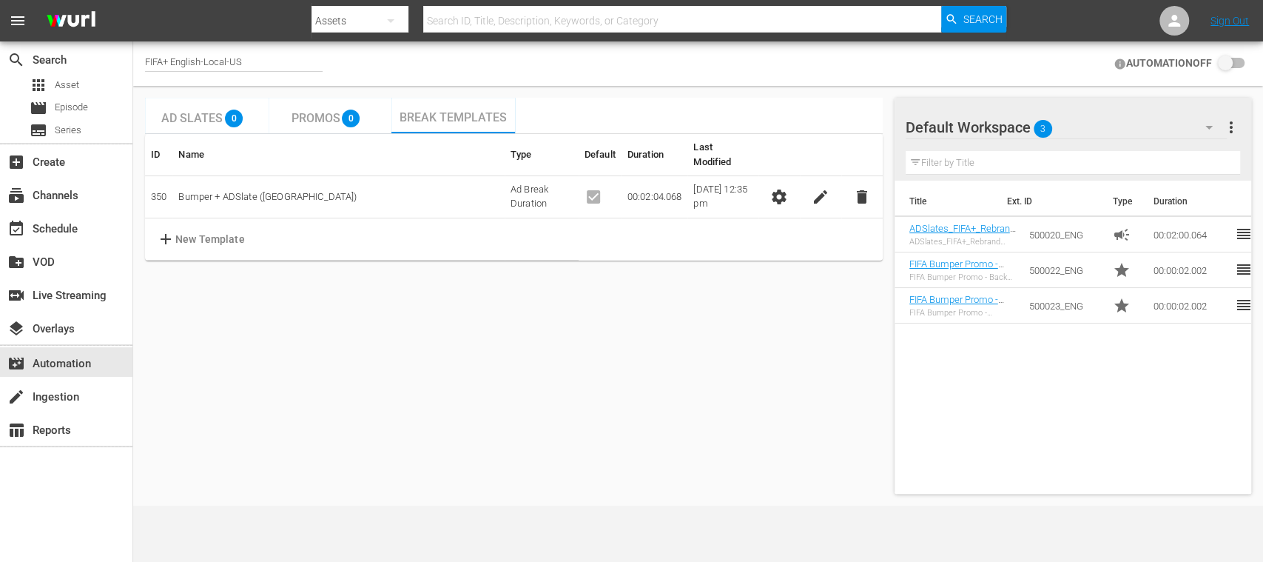
click at [1238, 62] on input "checkbox" at bounding box center [1228, 64] width 33 height 18
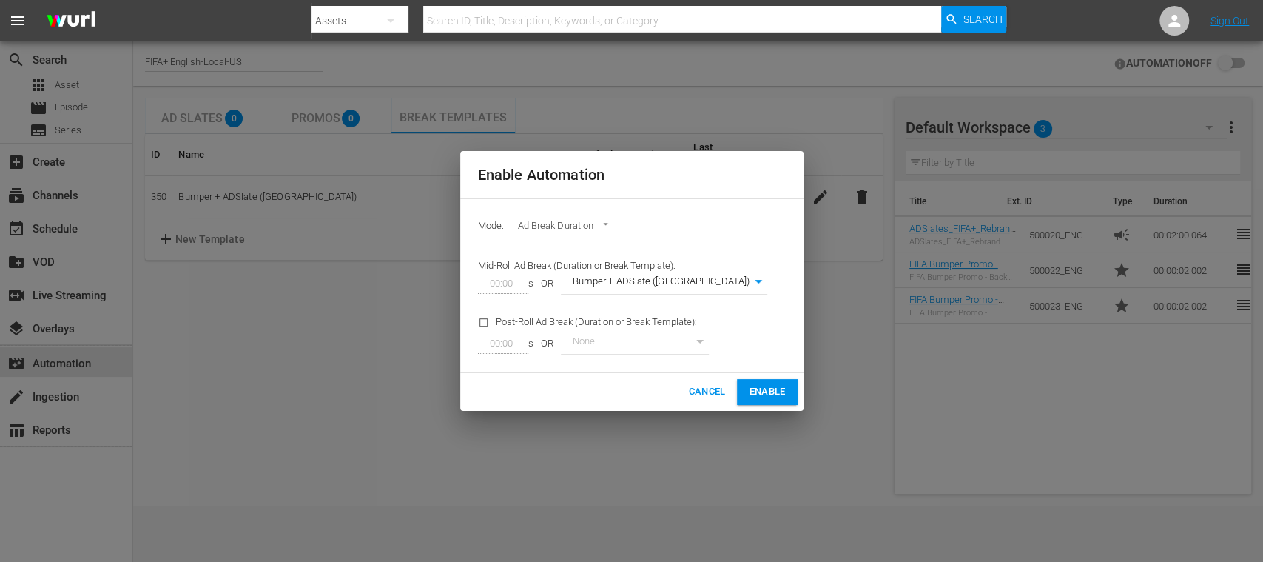
click at [766, 385] on span "Enable" at bounding box center [767, 391] width 36 height 17
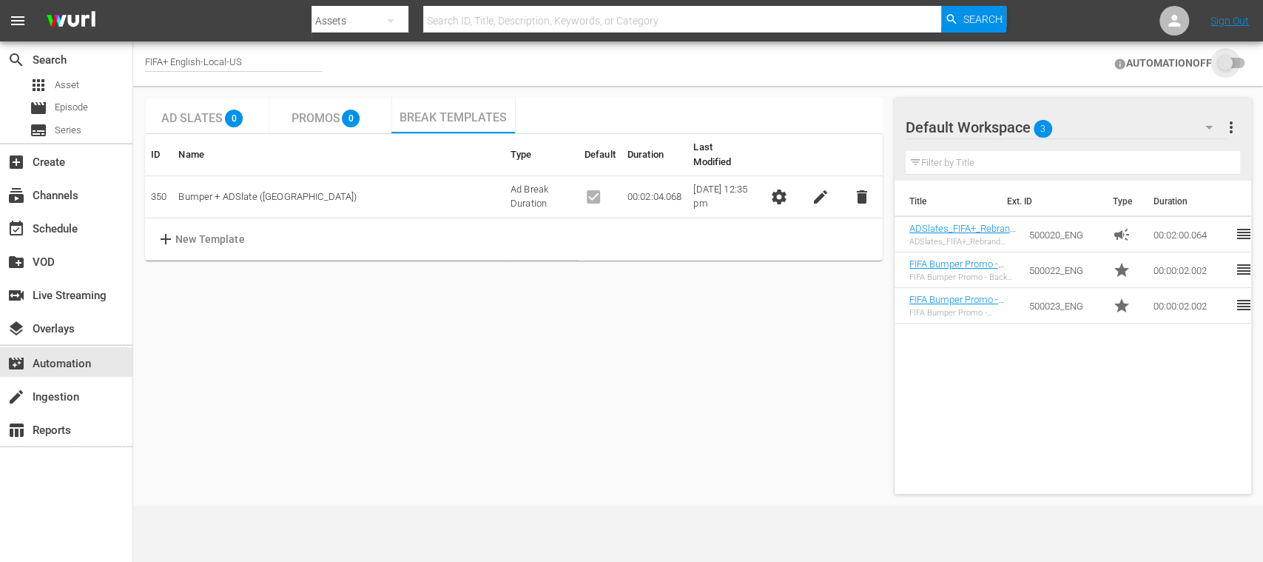
click at [1235, 58] on input "checkbox" at bounding box center [1228, 64] width 33 height 18
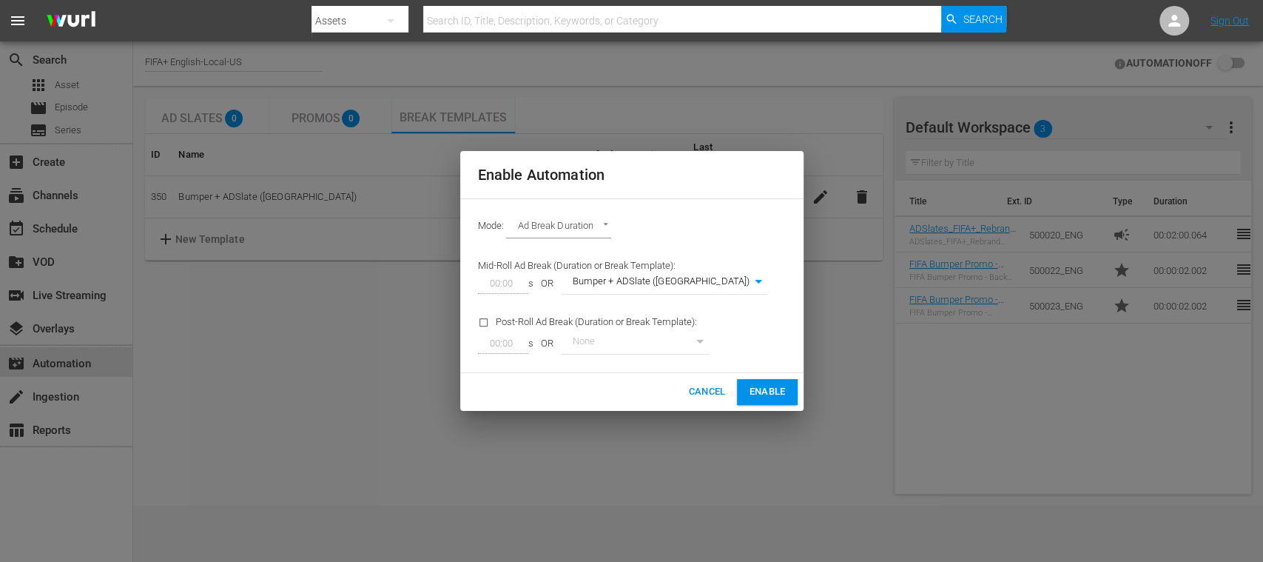
click at [783, 394] on span "Enable" at bounding box center [767, 391] width 36 height 17
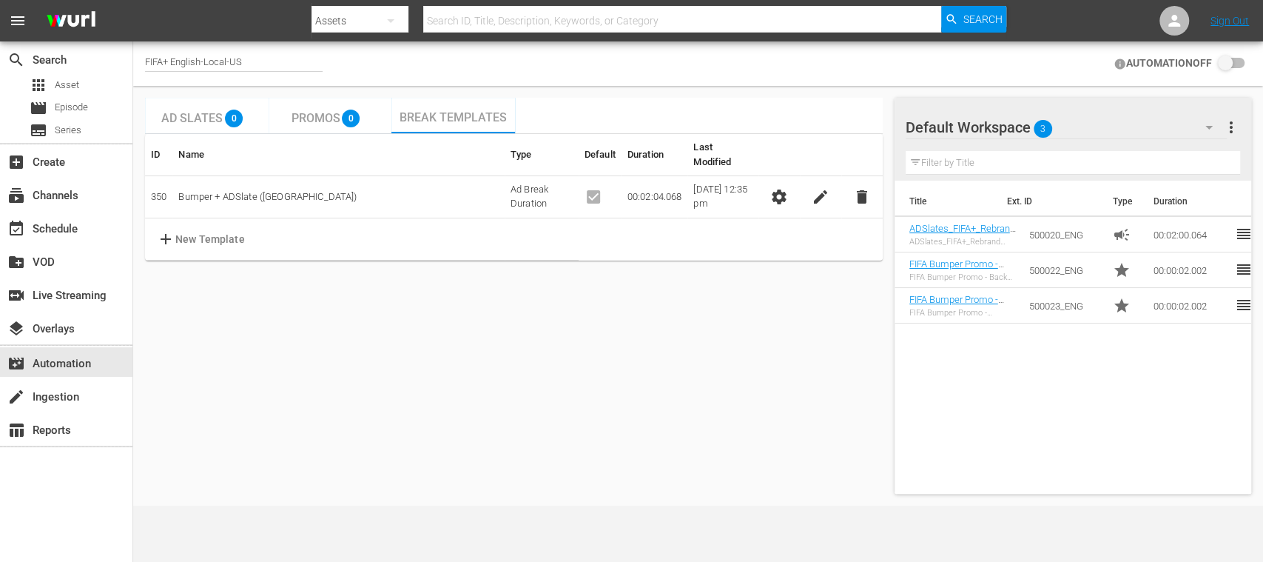
click at [1237, 65] on input "checkbox" at bounding box center [1228, 64] width 33 height 18
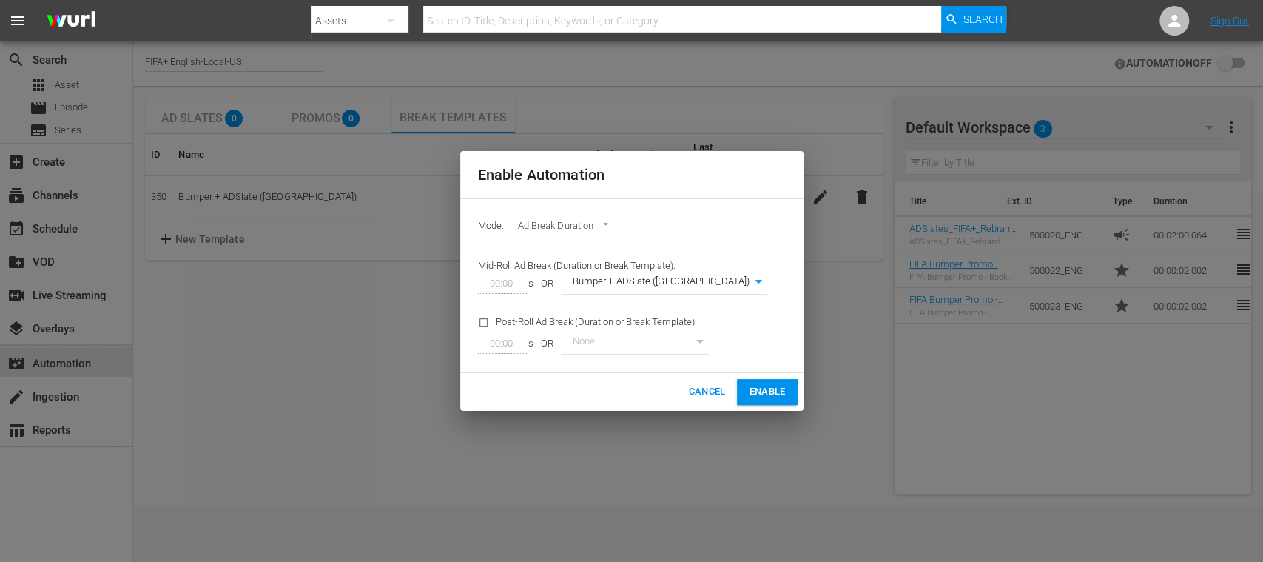
click at [768, 389] on span "Enable" at bounding box center [767, 391] width 36 height 17
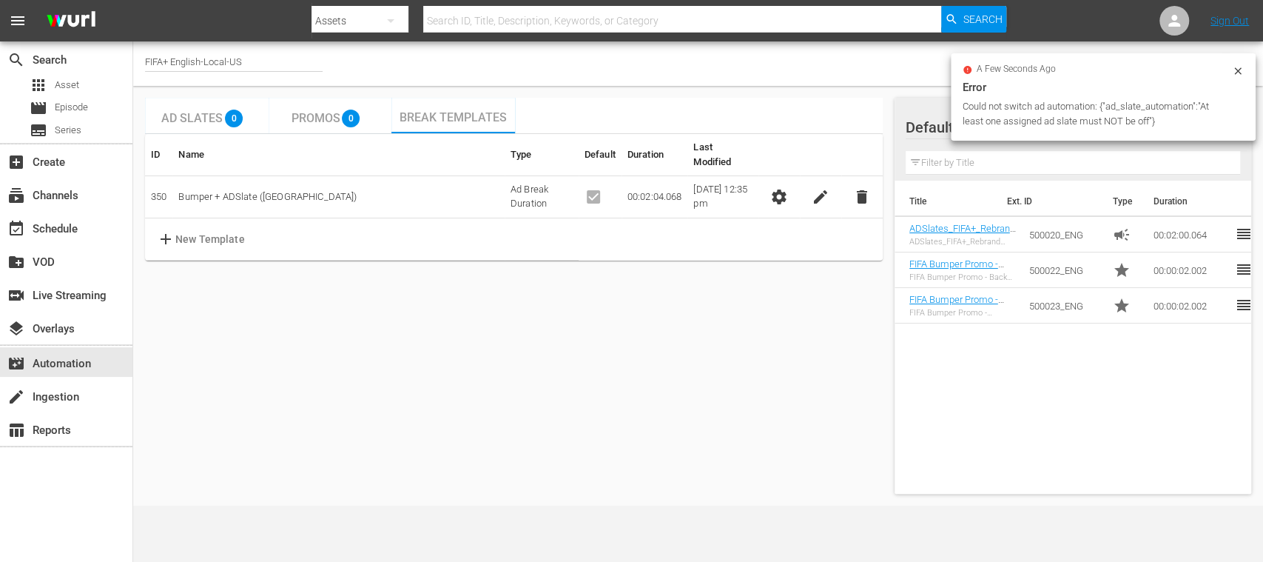
click at [1235, 67] on icon at bounding box center [1238, 71] width 12 height 12
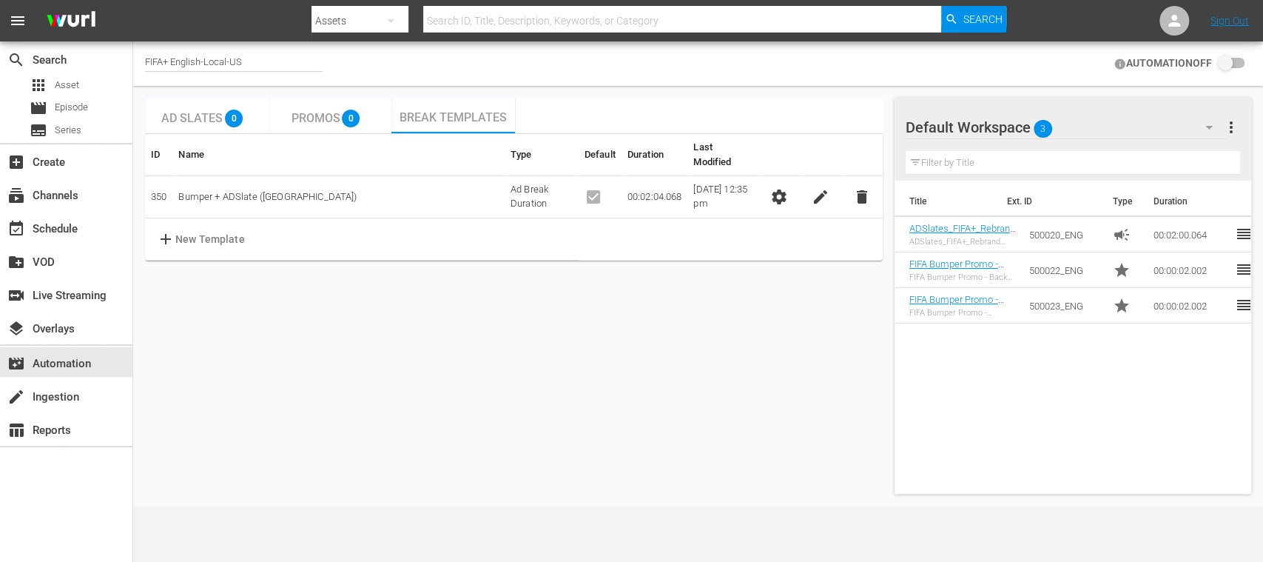
click at [1237, 63] on input "checkbox" at bounding box center [1228, 64] width 33 height 18
checkbox input "false"
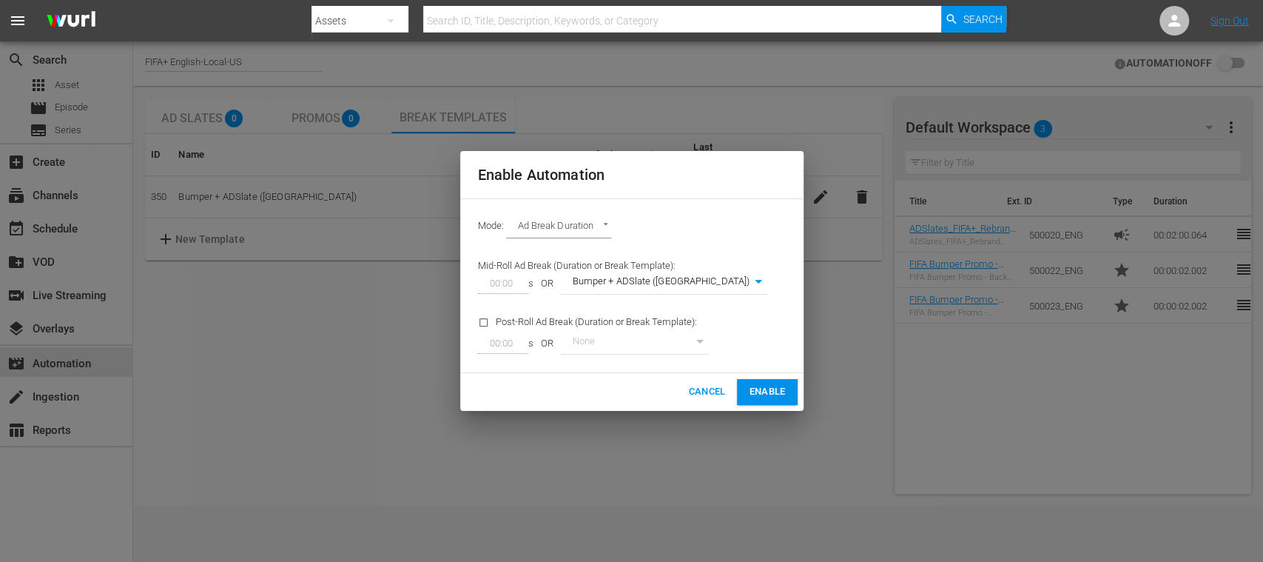
click at [763, 383] on span "Enable" at bounding box center [767, 391] width 36 height 17
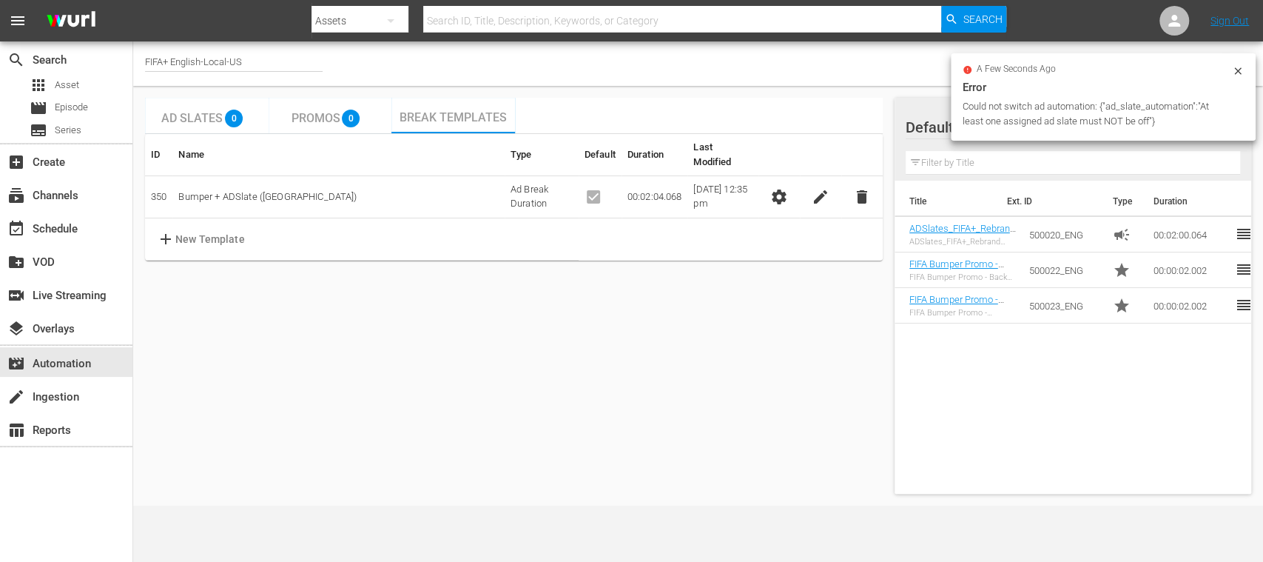
click at [1237, 71] on icon at bounding box center [1237, 70] width 7 height 7
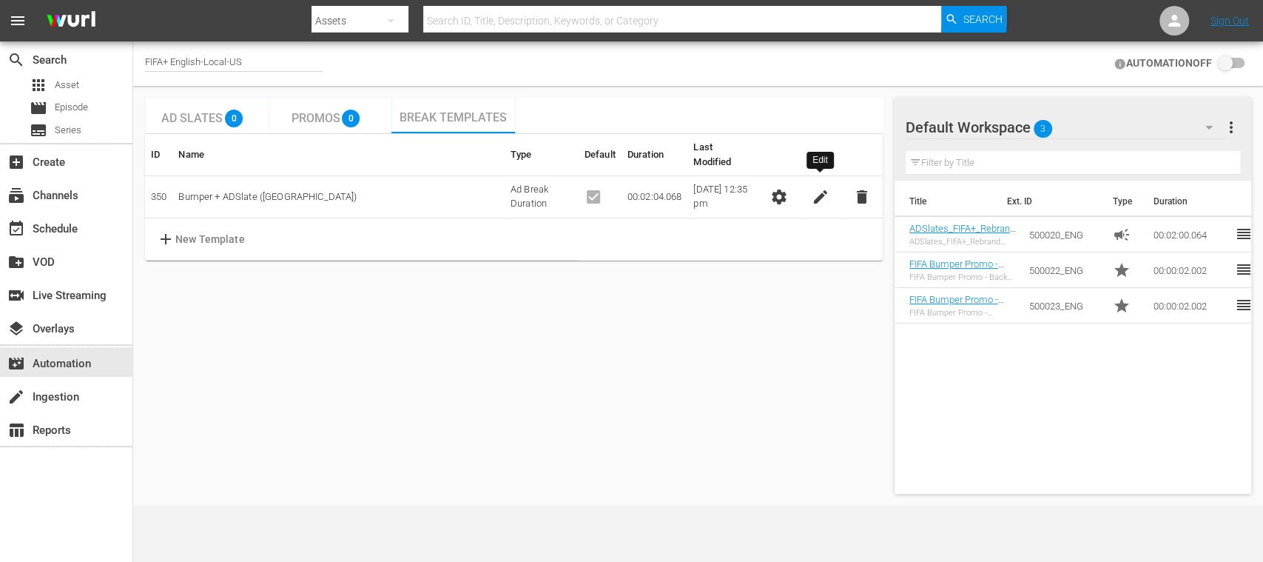
click at [820, 188] on span "edit" at bounding box center [821, 197] width 18 height 18
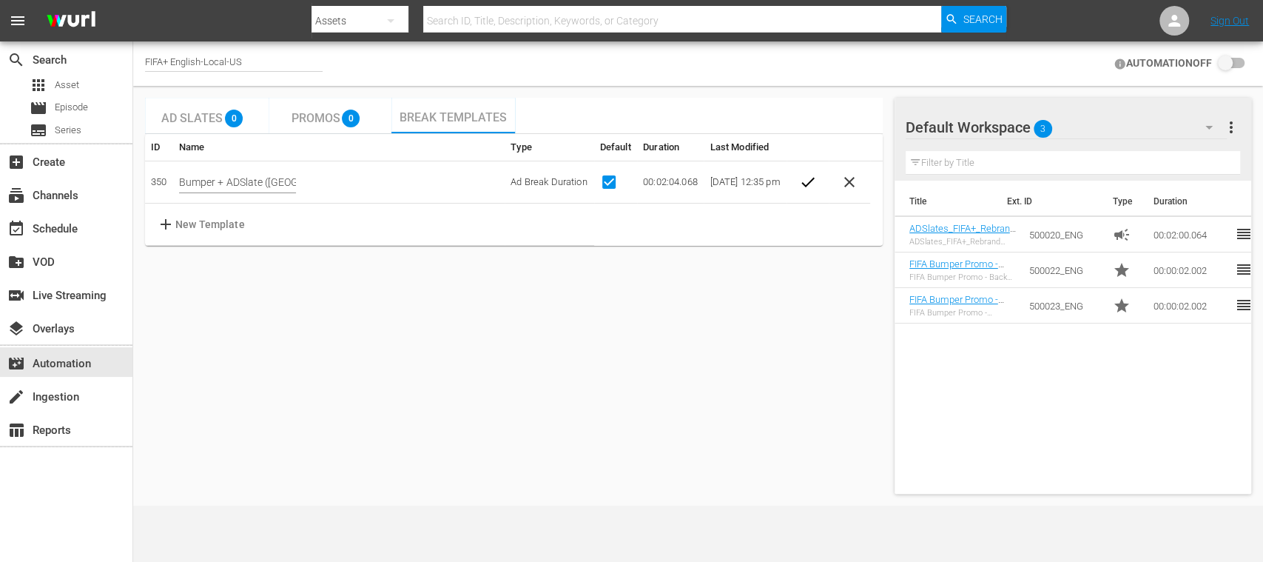
click at [600, 186] on input "checkbox" at bounding box center [615, 182] width 31 height 18
checkbox input "false"
click at [809, 184] on span "check" at bounding box center [807, 182] width 18 height 18
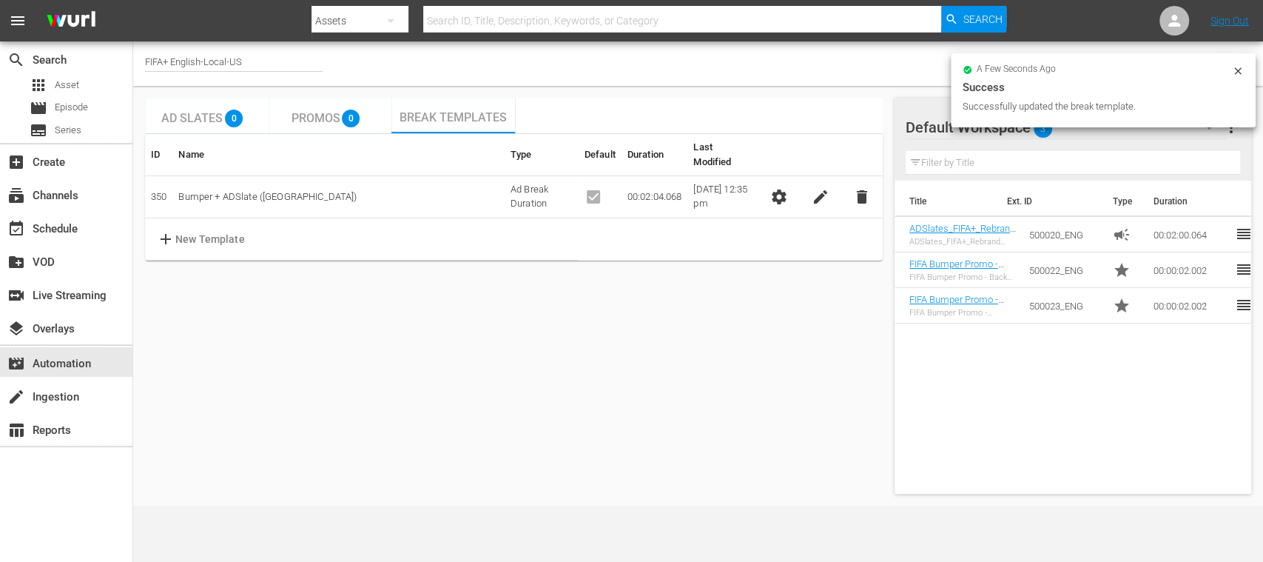
checkbox input "false"
click at [1238, 68] on icon at bounding box center [1238, 71] width 12 height 12
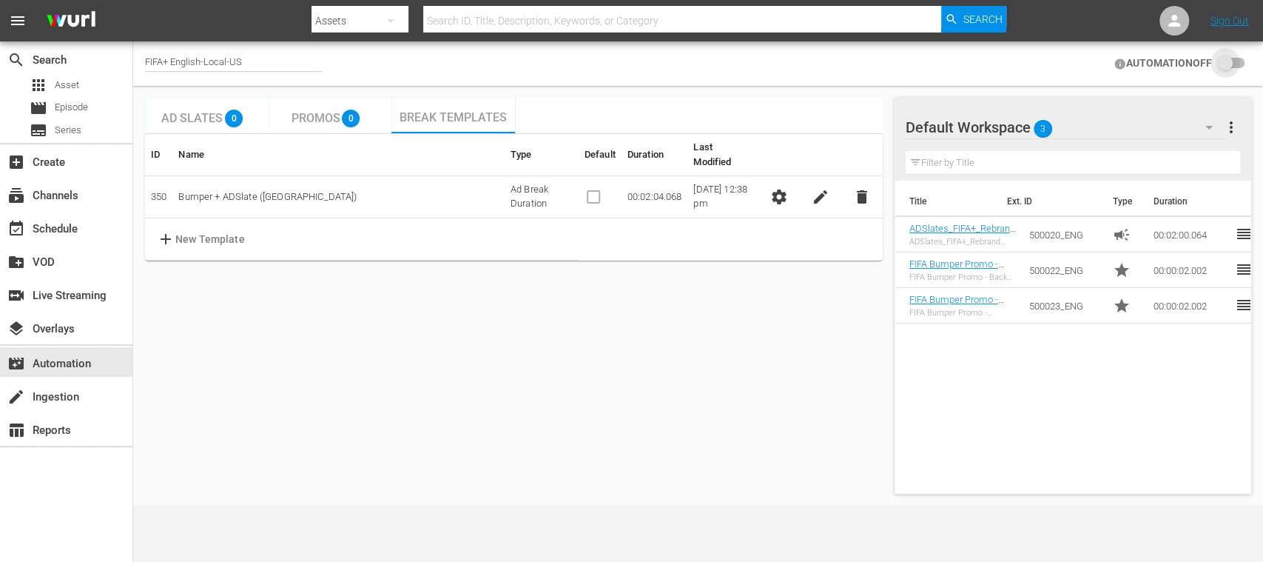
click at [1239, 64] on input "checkbox" at bounding box center [1228, 64] width 33 height 18
checkbox input "false"
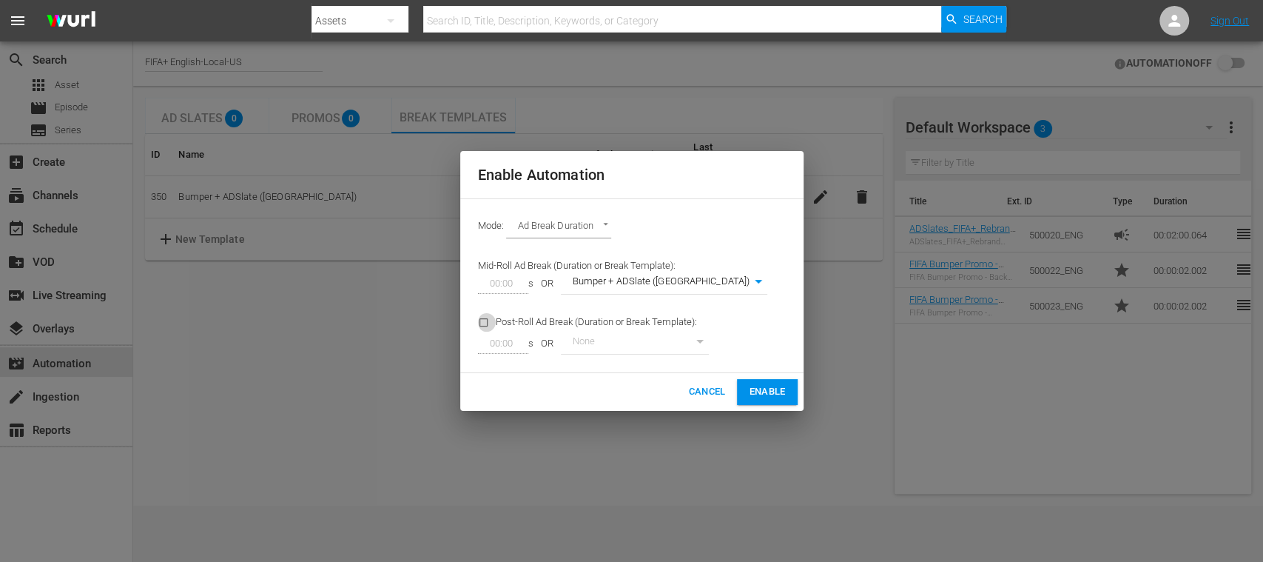
click at [485, 321] on input "checkbox" at bounding box center [487, 325] width 18 height 20
click at [482, 321] on input "checkbox" at bounding box center [487, 325] width 18 height 20
checkbox input "false"
drag, startPoint x: 718, startPoint y: 387, endPoint x: 707, endPoint y: 386, distance: 10.4
click at [716, 387] on span "Cancel" at bounding box center [706, 391] width 37 height 17
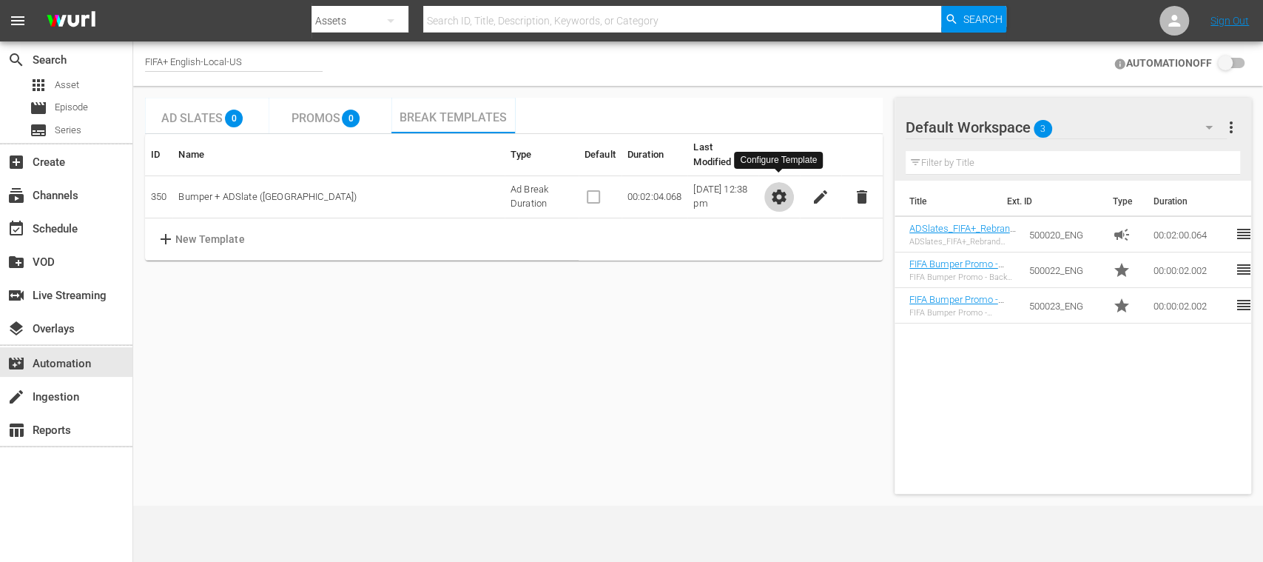
click at [775, 188] on span "settings" at bounding box center [779, 197] width 18 height 18
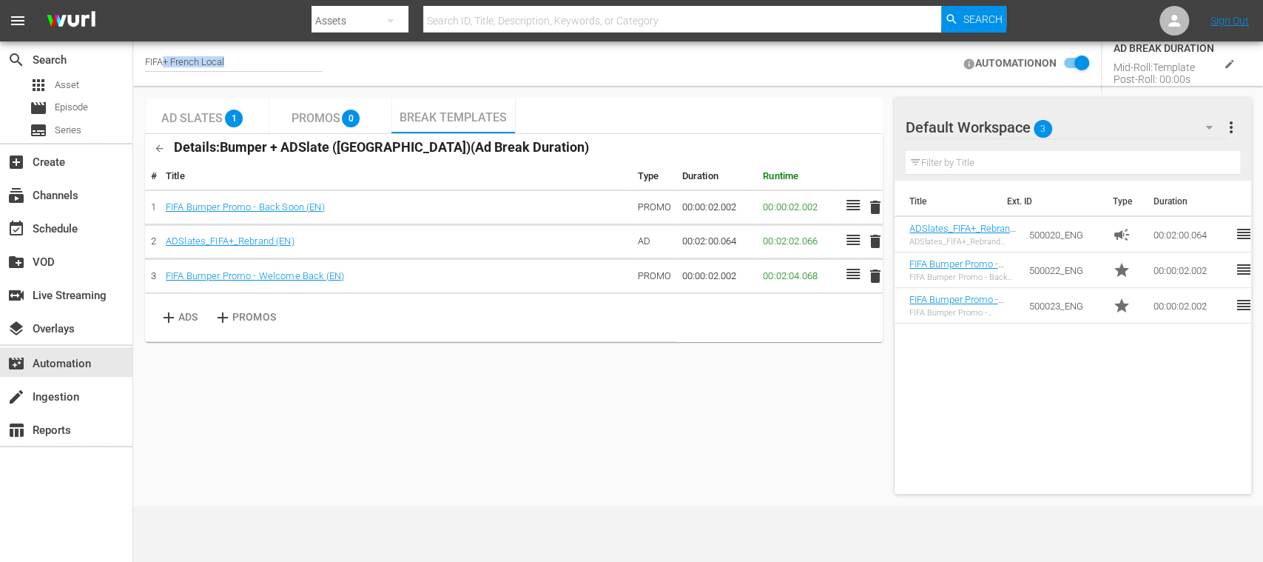
drag, startPoint x: 235, startPoint y: 55, endPoint x: 161, endPoint y: 53, distance: 74.0
click at [161, 53] on div "FIFA+ French Local" at bounding box center [234, 63] width 178 height 37
click at [231, 58] on div "FIFA+ French Local" at bounding box center [234, 64] width 178 height 16
click at [231, 58] on input "FIFA+ French Local" at bounding box center [239, 64] width 189 height 36
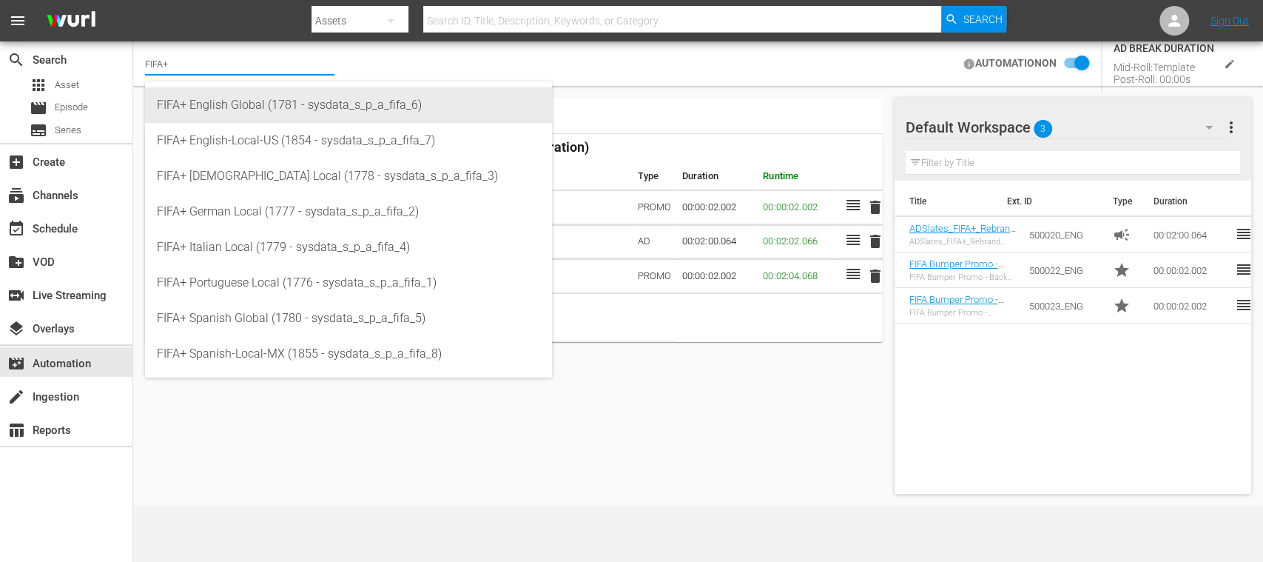
click at [241, 107] on div "FIFA+ English Global (1781 - sysdata_s_p_a_fifa_6)" at bounding box center [348, 105] width 383 height 36
type input "FIFA+ English Global (1781 - sysdata_s_p_a_fifa_6)"
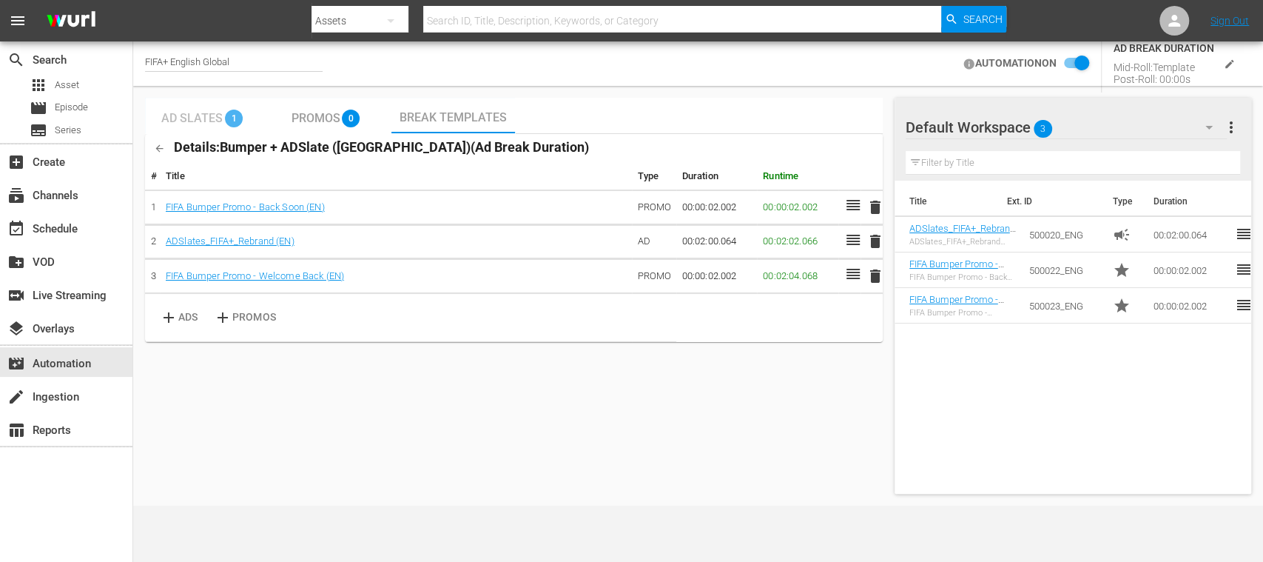
click at [225, 116] on div "1" at bounding box center [238, 114] width 27 height 27
